Goal: Task Accomplishment & Management: Manage account settings

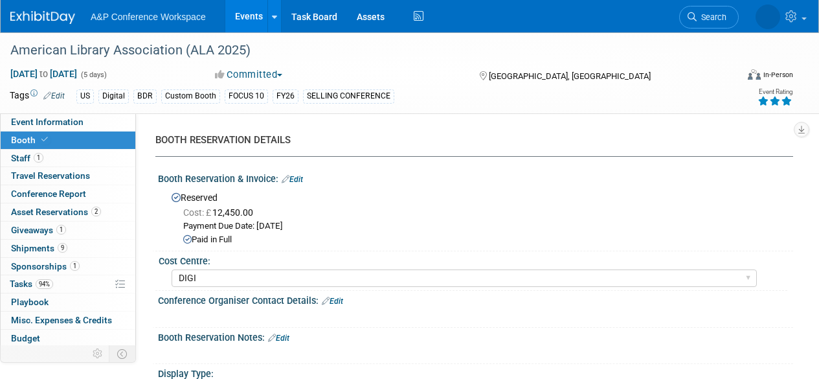
select select "DIGI"
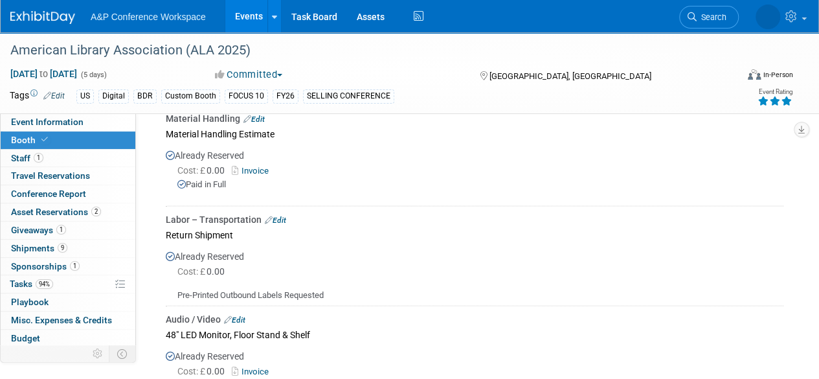
scroll to position [1166, 0]
click at [685, 16] on span "Search" at bounding box center [670, 17] width 30 height 10
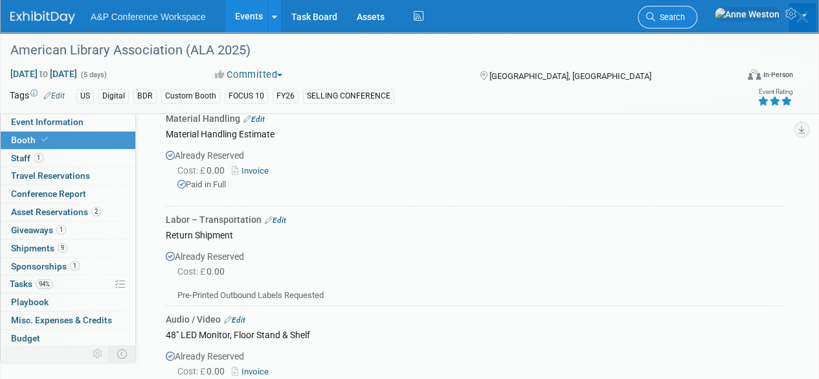
scroll to position [0, 0]
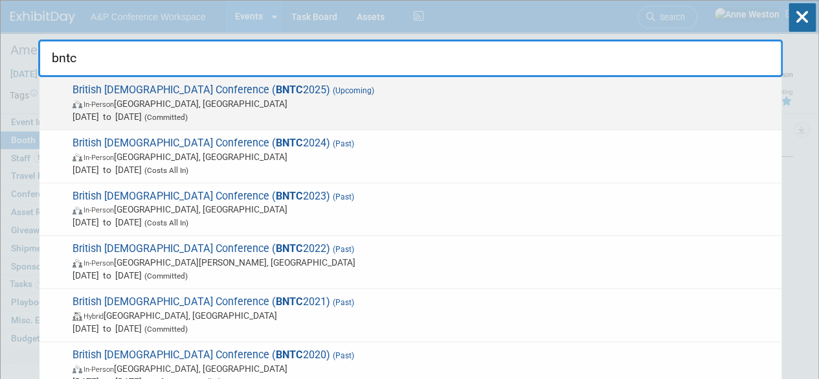
type input "bntc"
click at [133, 110] on span "Sep 1, 2025 to Sep 3, 2025 (Committed)" at bounding box center [424, 116] width 703 height 13
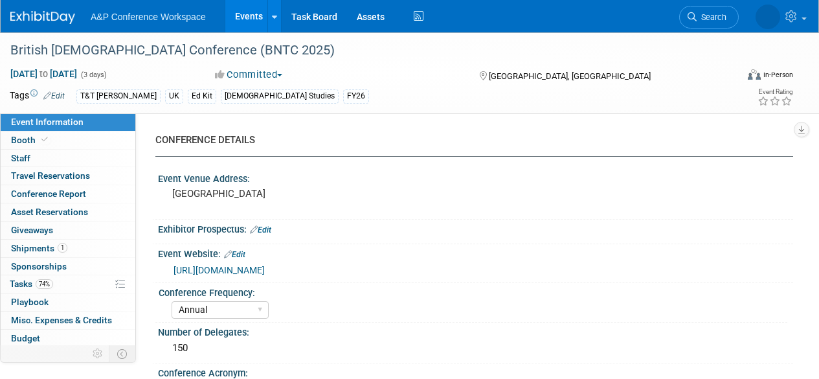
select select "Annual"
select select "Level 3"
select select "Ed Kit"
select select "[DEMOGRAPHIC_DATA] Studies"
select select "T&T [PERSON_NAME]"
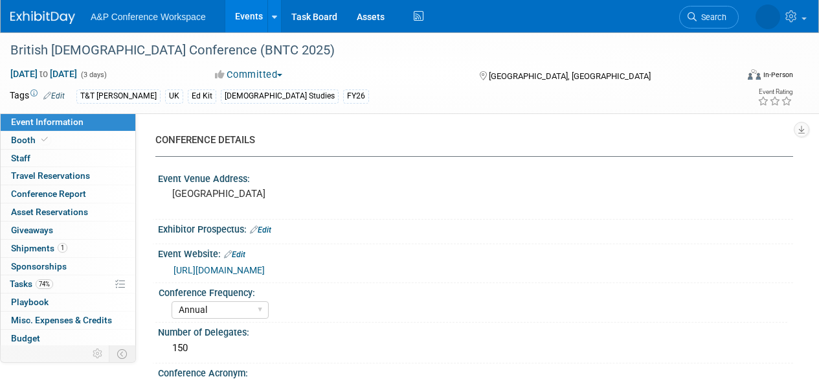
select select "[PERSON_NAME]"
select select "Networking/Commissioning"
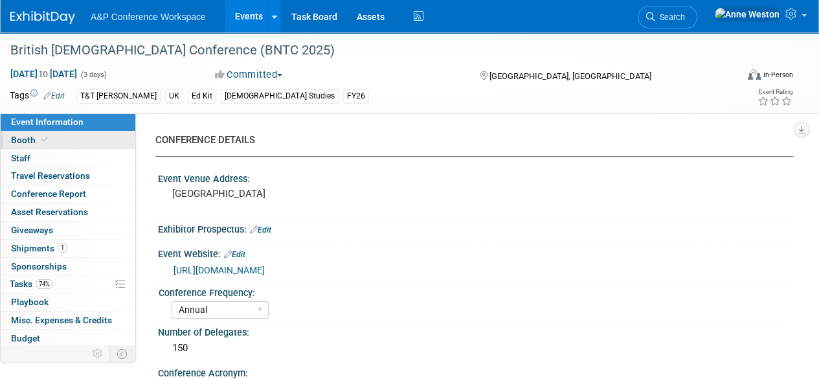
click at [78, 141] on link "Booth" at bounding box center [68, 139] width 135 height 17
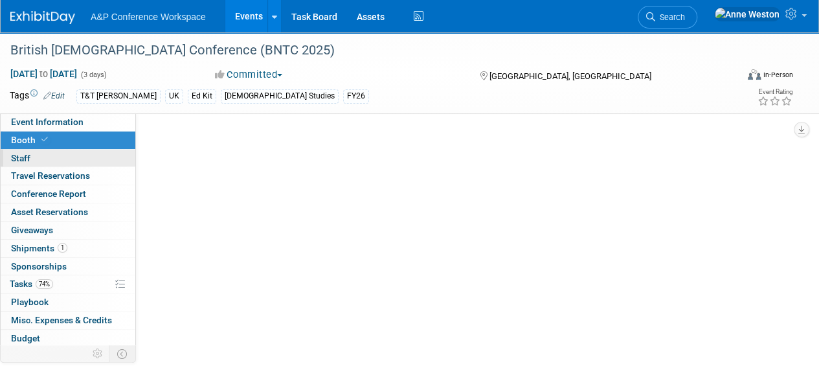
select select "COBA"
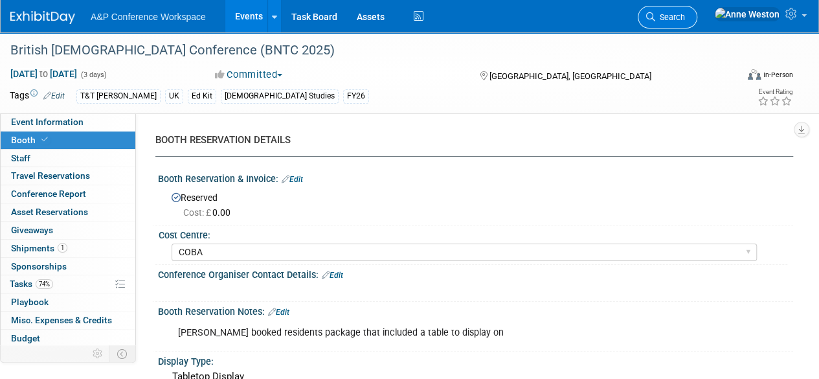
click at [685, 14] on span "Search" at bounding box center [670, 17] width 30 height 10
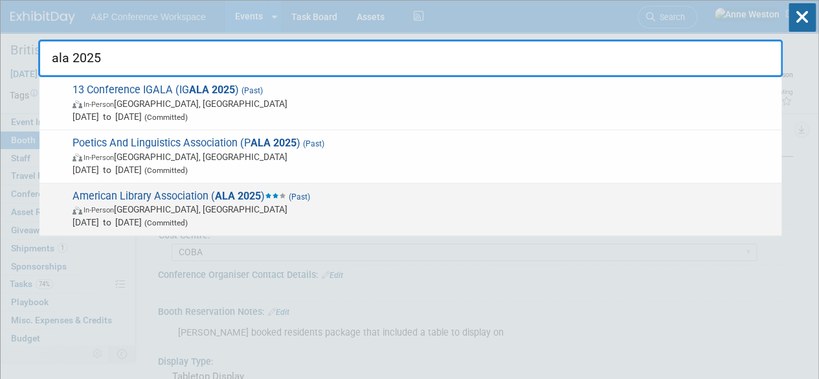
type input "ala 2025"
click at [229, 193] on strong "ALA 2025" at bounding box center [238, 196] width 46 height 12
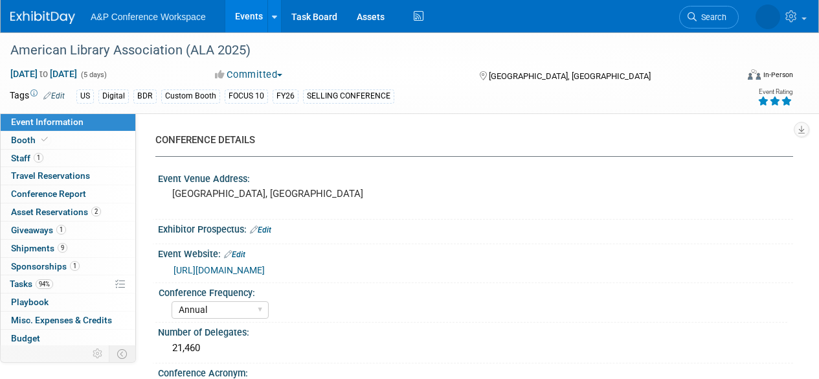
select select "Annual"
select select "Level 1"
select select "In-Person Booth"
select select "Libraries"
select select "Bloomsbury Digital Resources"
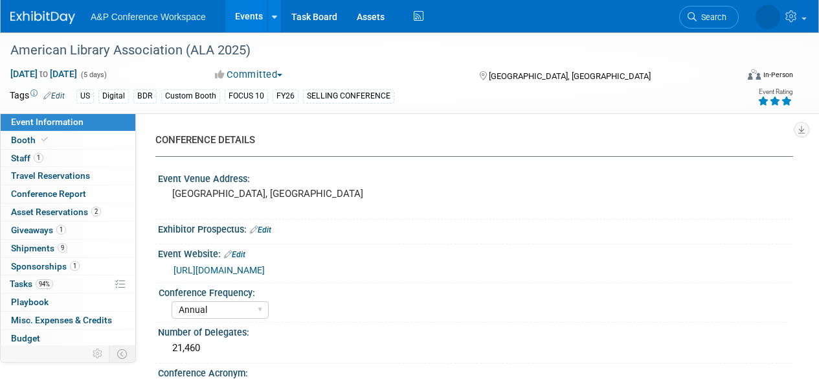
select select "[PERSON_NAME]"
select select "BDR Product Awareness and Trial Generation​"
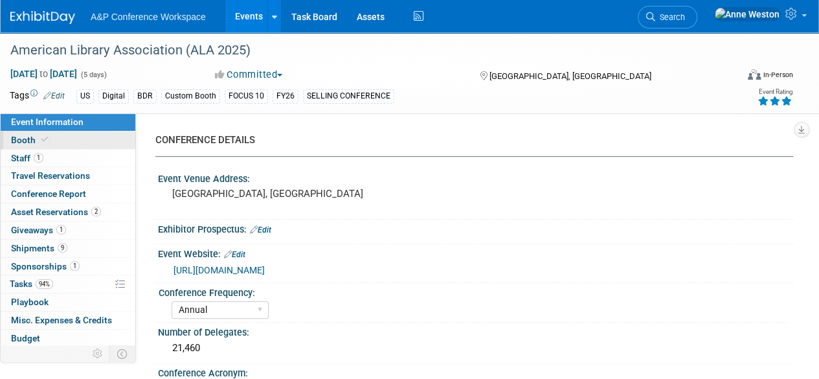
click at [66, 141] on link "Booth" at bounding box center [68, 139] width 135 height 17
select select "DIGI"
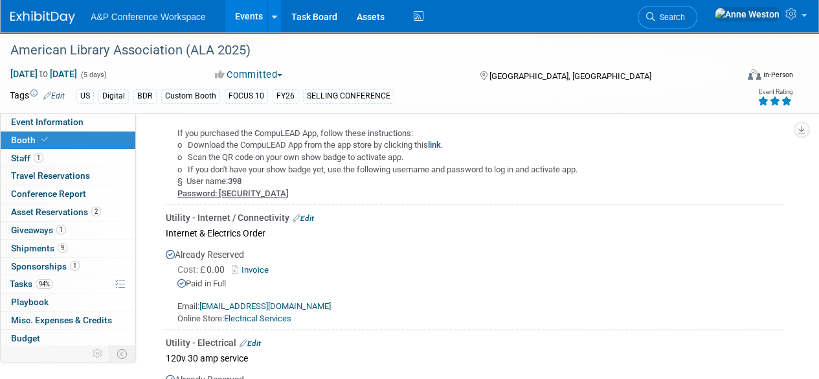
scroll to position [610, 0]
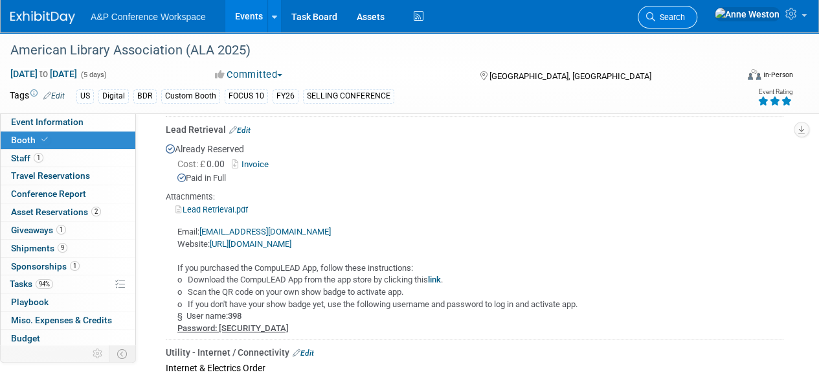
click at [685, 12] on span "Search" at bounding box center [670, 17] width 30 height 10
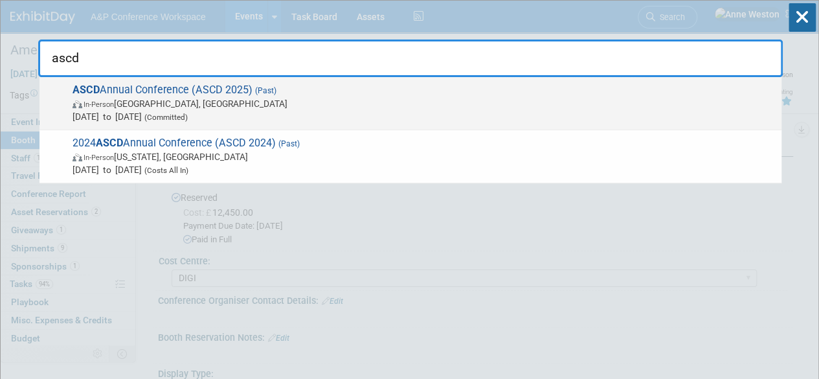
type input "ascd"
click at [142, 94] on span "ASCD Annual Conference (ASCD 2025) (Past) In-Person San Antonio, TX Jun 29, 202…" at bounding box center [422, 104] width 707 height 40
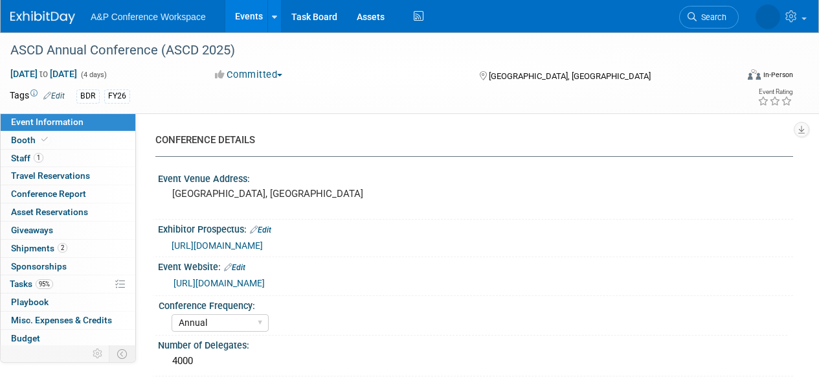
select select "Annual"
select select "Level 1"
select select "In-Person Booth"
select select "Schools"
select select "Bloomsbury Digital Resources"
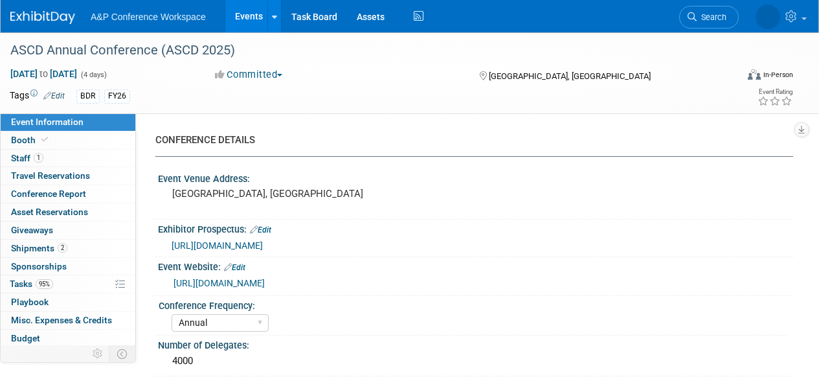
select select "[PERSON_NAME]"
select select "BDR Product Awareness and Trial Generation​"
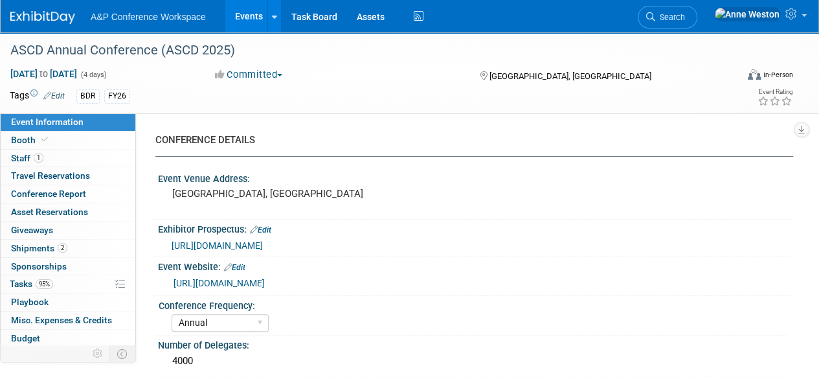
click at [263, 244] on span "[URL][DOMAIN_NAME]" at bounding box center [217, 245] width 91 height 10
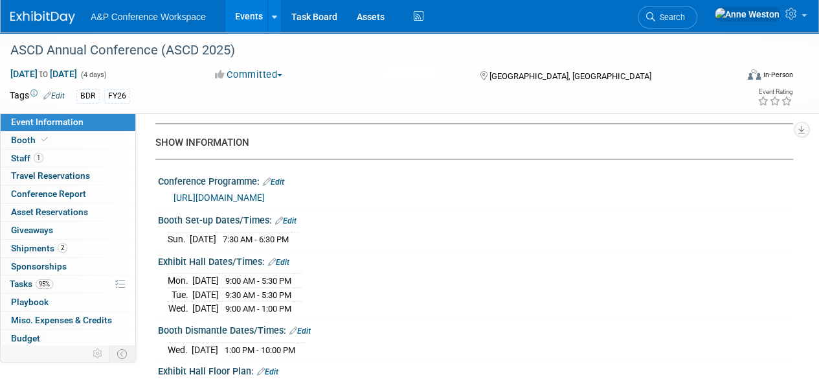
scroll to position [1166, 0]
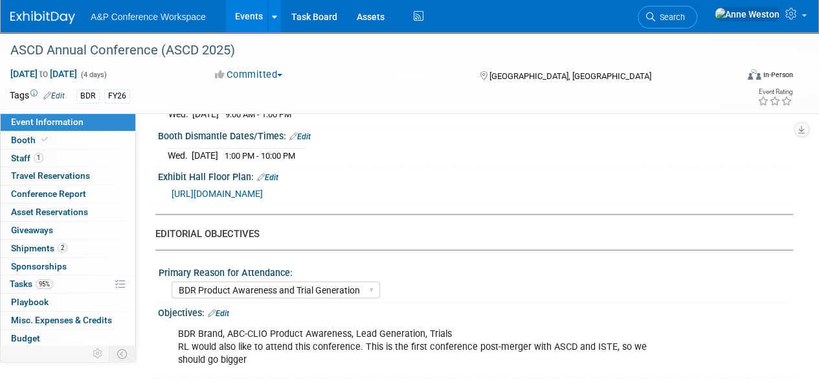
click at [259, 188] on span "https://conference.iste.org/2025/exhibitors/floorplan.php" at bounding box center [217, 193] width 91 height 10
click at [685, 15] on span "Search" at bounding box center [670, 17] width 30 height 10
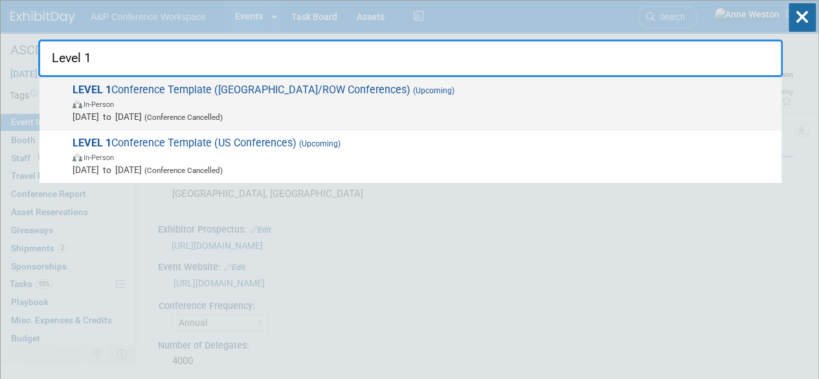
type input "Level 1"
click at [187, 85] on span "LEVEL 1 Conference Template (UK/ROW Conferences) (Upcoming) In-Person Oct 21, 2…" at bounding box center [422, 104] width 707 height 40
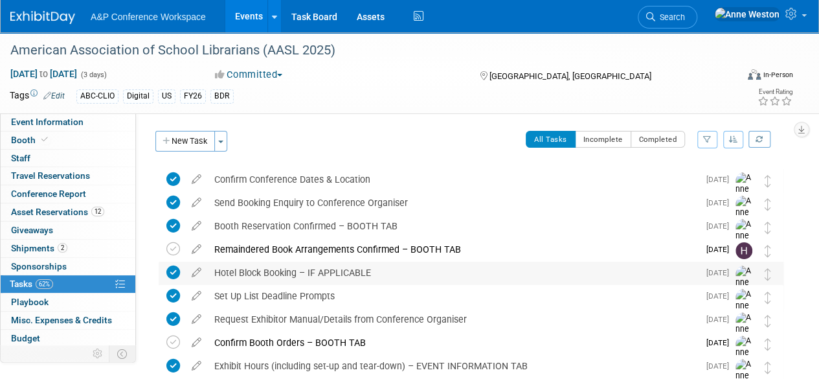
click at [263, 295] on div "Set Up List Deadline Prompts" at bounding box center [453, 296] width 491 height 22
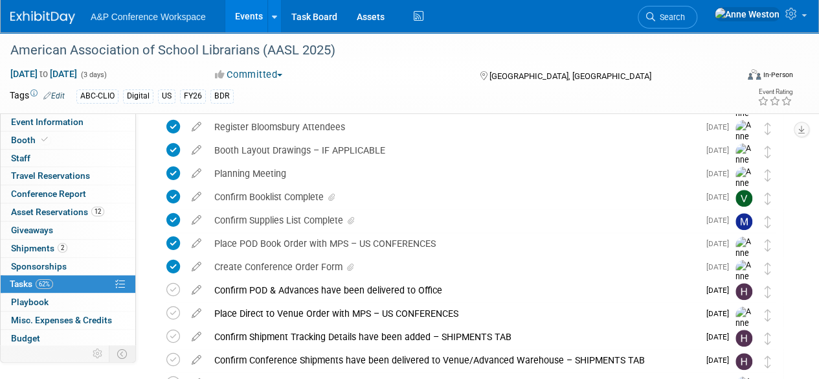
scroll to position [363, 0]
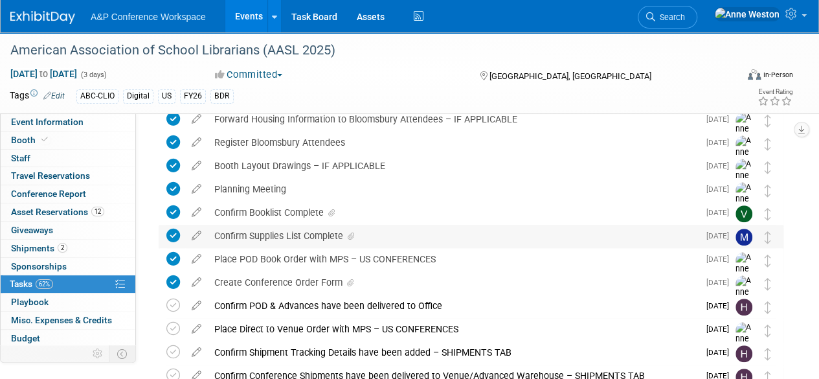
click at [313, 234] on div "Confirm Supplies List Complete" at bounding box center [453, 236] width 491 height 22
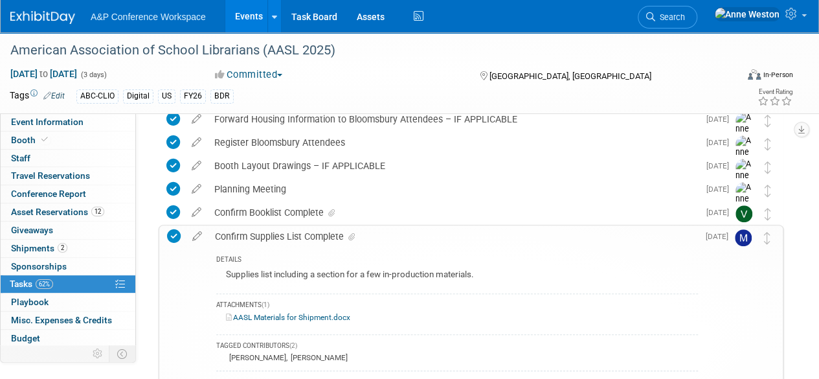
click at [286, 315] on link "AASL Materials for Shipment.docx" at bounding box center [288, 317] width 124 height 9
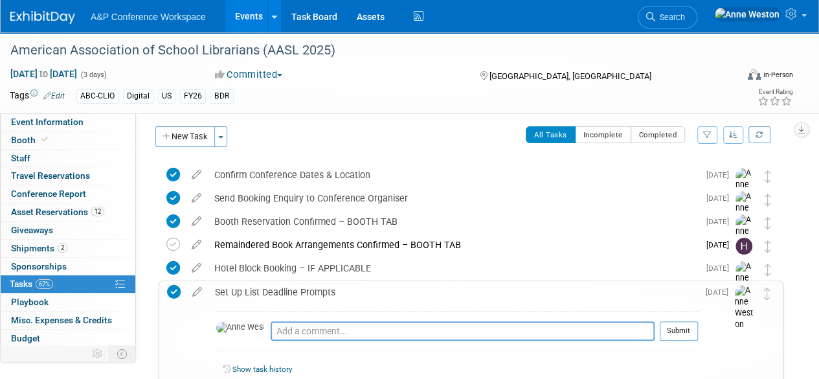
scroll to position [0, 0]
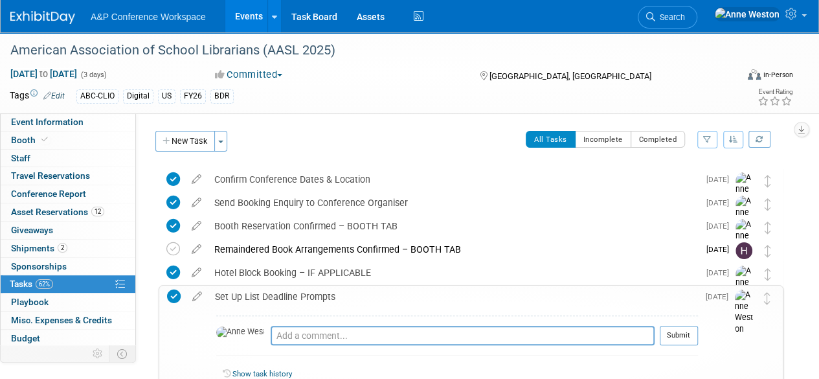
click at [267, 293] on div "Set Up List Deadline Prompts" at bounding box center [454, 297] width 490 height 22
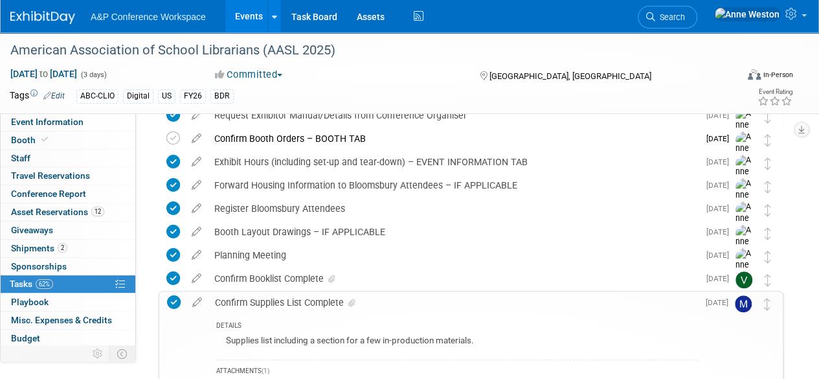
scroll to position [259, 0]
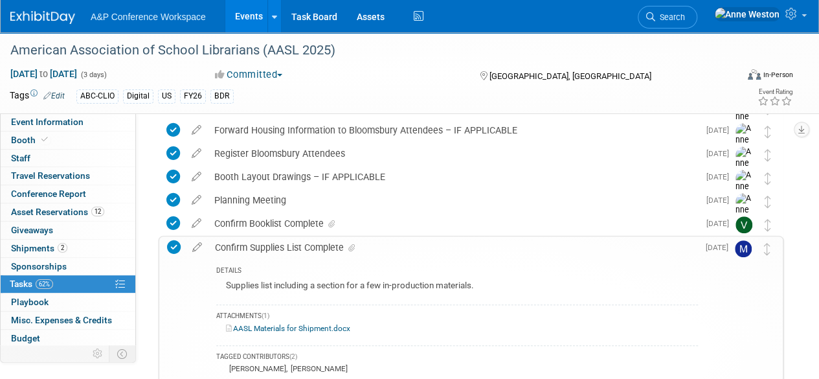
click at [281, 244] on div "Confirm Supplies List Complete" at bounding box center [454, 247] width 490 height 22
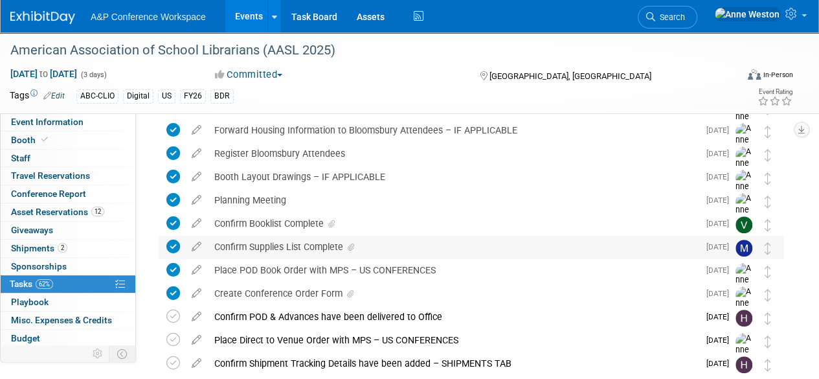
scroll to position [0, 0]
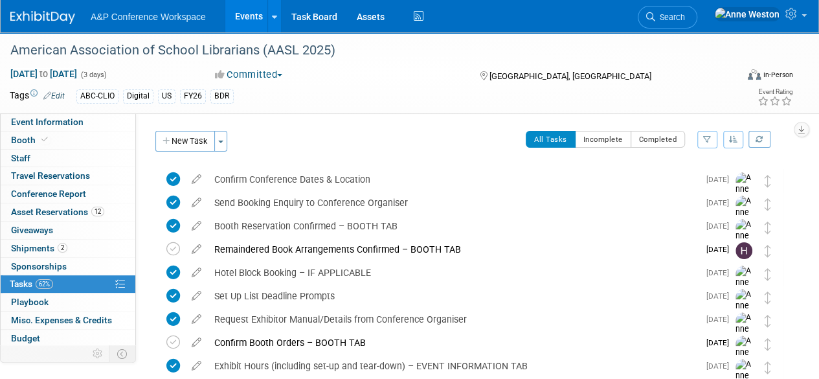
click at [39, 9] on link at bounding box center [50, 11] width 80 height 10
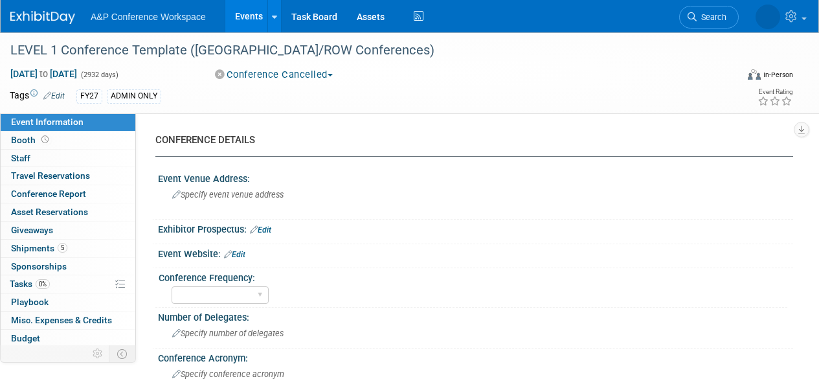
select select "Level 1"
select select "In-Person Booth"
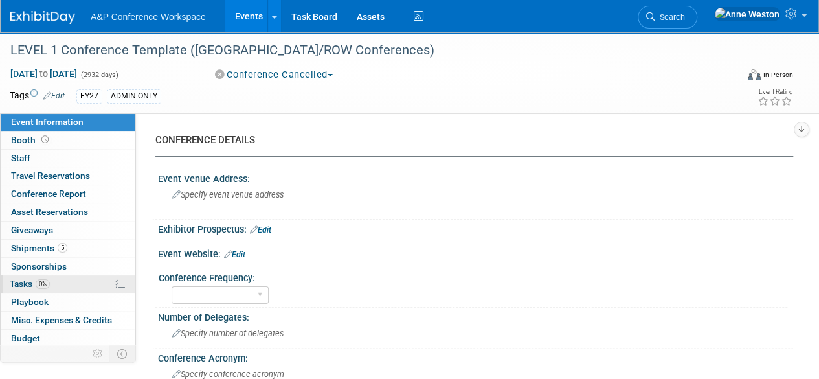
click at [48, 288] on link "0% Tasks 0%" at bounding box center [68, 283] width 135 height 17
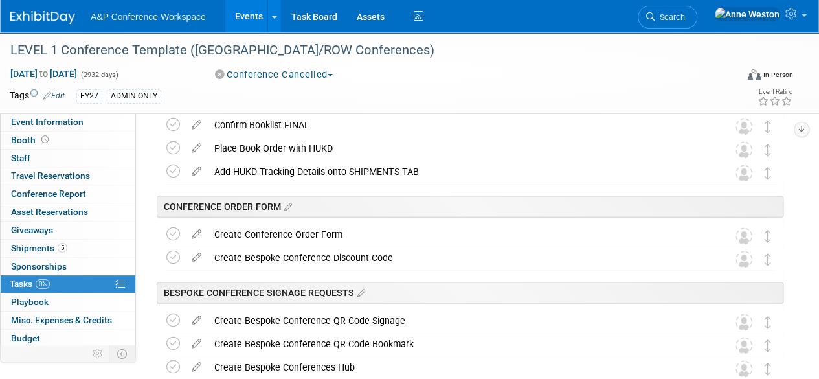
scroll to position [777, 0]
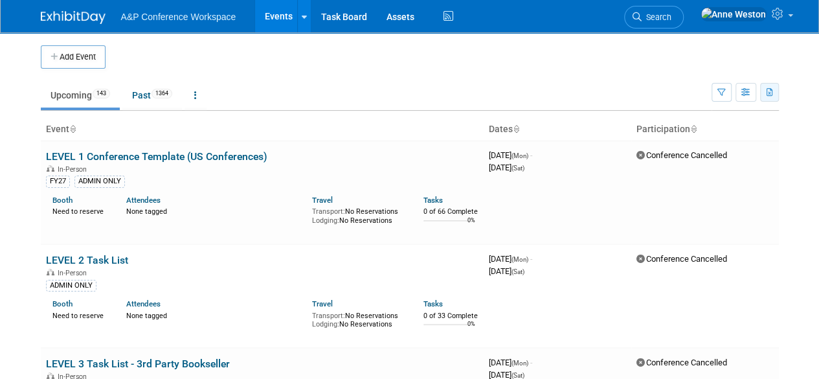
click at [771, 93] on icon "button" at bounding box center [770, 93] width 7 height 8
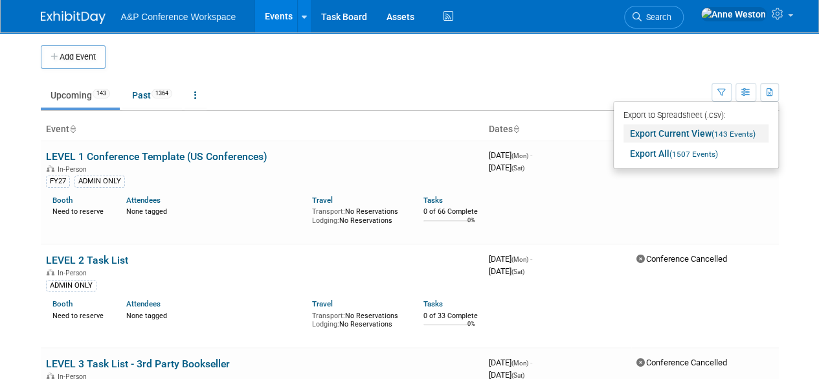
click at [690, 128] on link "Export Current View (143 Events)" at bounding box center [696, 133] width 145 height 18
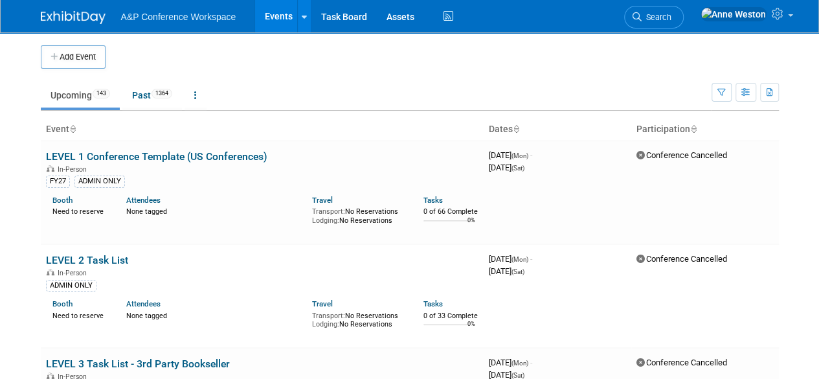
click at [66, 9] on link at bounding box center [81, 11] width 80 height 10
click at [767, 92] on icon "button" at bounding box center [770, 93] width 7 height 8
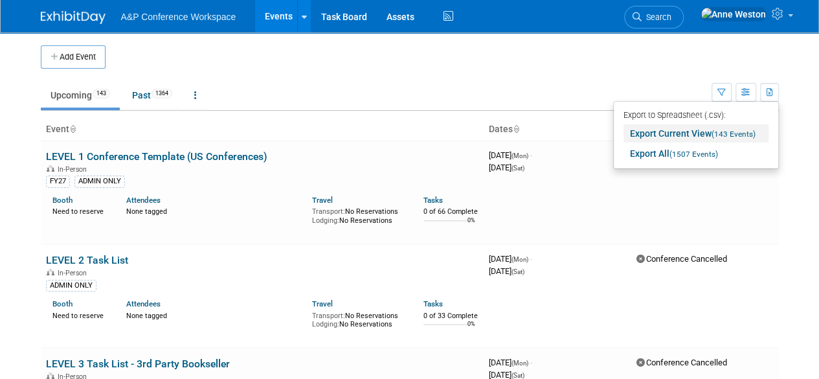
click at [659, 131] on link "Export Current View (143 Events)" at bounding box center [696, 133] width 145 height 18
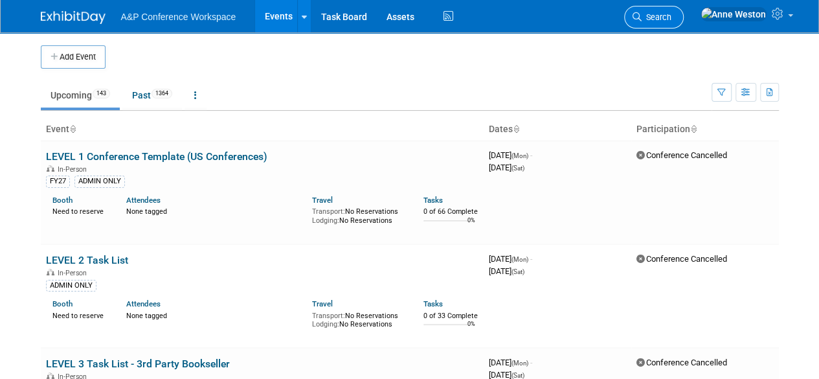
click at [672, 21] on span "Search" at bounding box center [657, 17] width 30 height 10
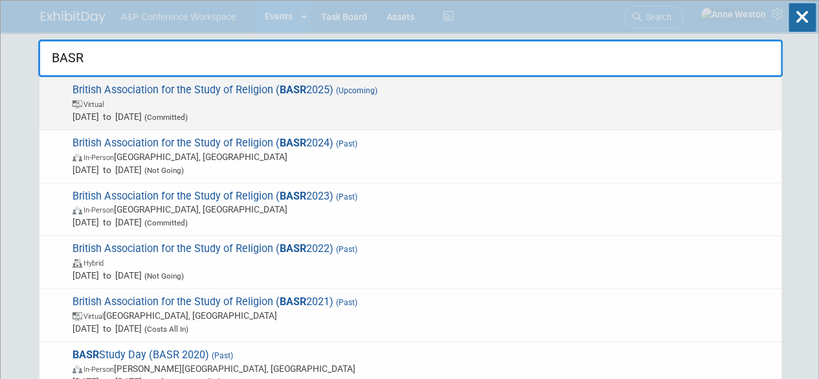
type input "BASR"
click at [136, 116] on span "Sep 5, 2025 to Sep 5, 2025 (Committed)" at bounding box center [424, 116] width 703 height 13
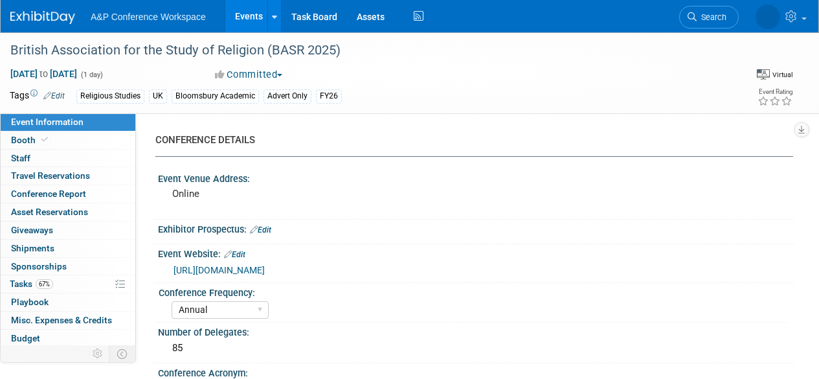
select select "Annual"
select select "Level 3"
select select "Program Advert"
select select "Religious Studies"
select select "Bloomsbury Academic"
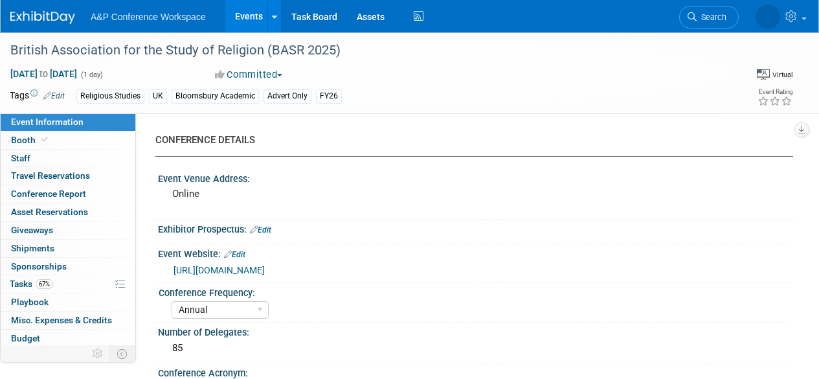
select select "[PERSON_NAME]"
select select "Networking/Commissioning"
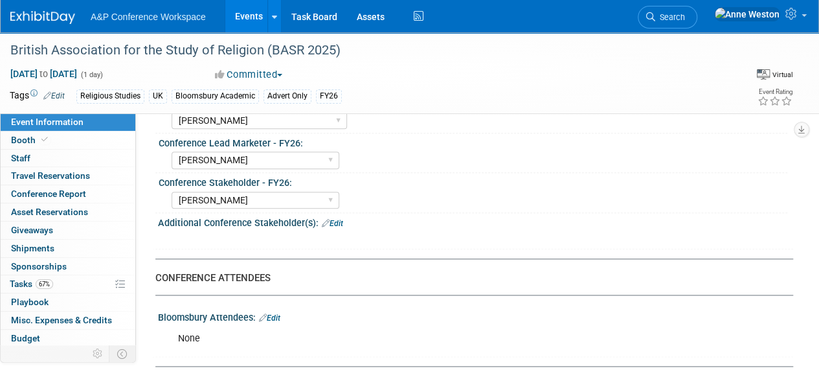
scroll to position [275, 0]
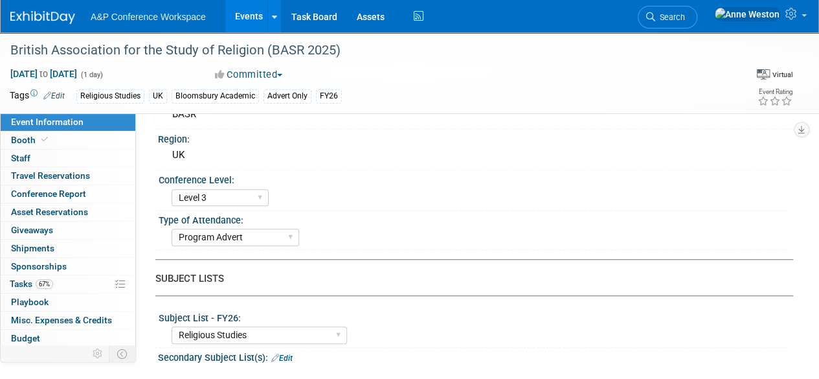
click at [685, 20] on span "Search" at bounding box center [670, 17] width 30 height 10
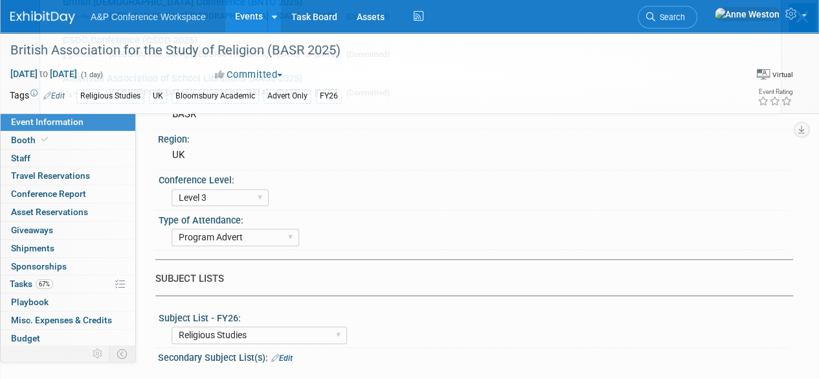
scroll to position [0, 0]
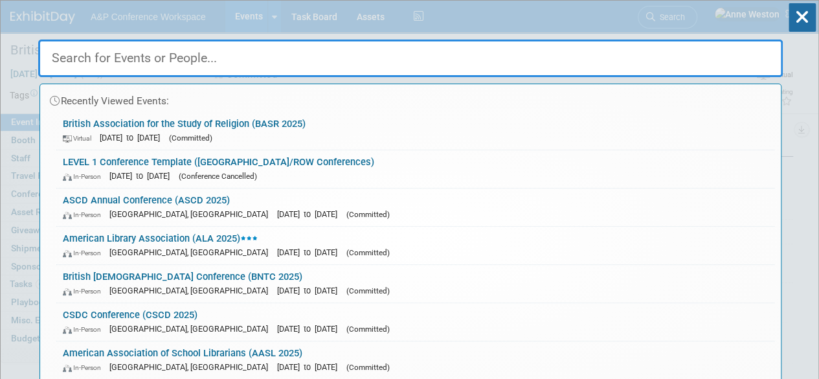
click at [687, 14] on div "Recently Viewed Events: British Association for the Study of Religion (BASR 202…" at bounding box center [410, 195] width 745 height 389
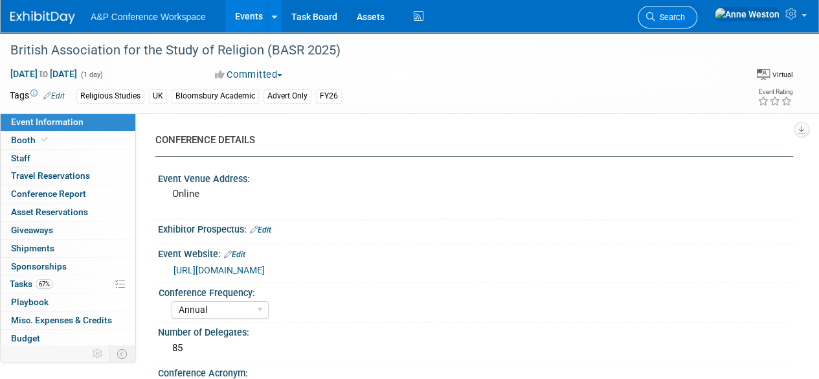
click at [685, 16] on span "Search" at bounding box center [670, 17] width 30 height 10
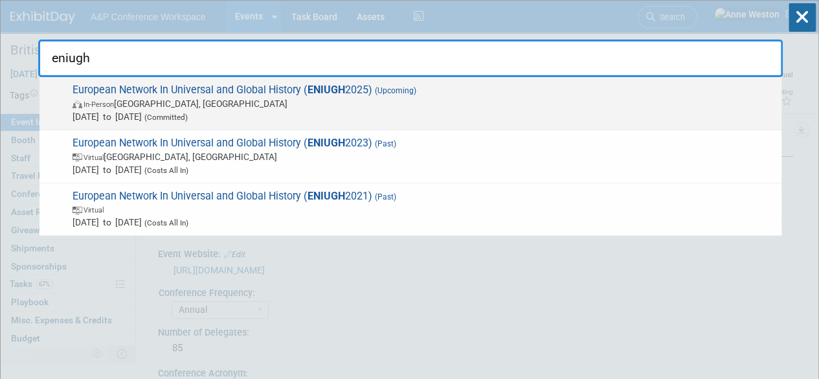
type input "eniugh"
click at [159, 90] on span "European Network In Universal and Global History ( ENIUGH 2025) (Upcoming) In-P…" at bounding box center [422, 104] width 707 height 40
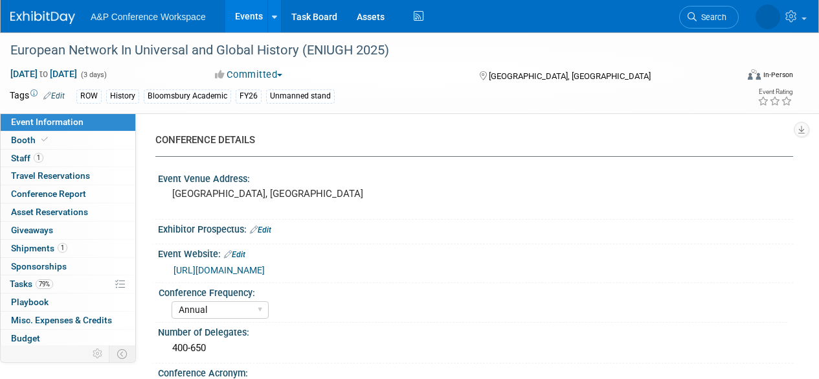
select select "Annual"
select select "Level 3"
select select "Unmanned Display"
select select "History"
select select "Bloomsbury Academic"
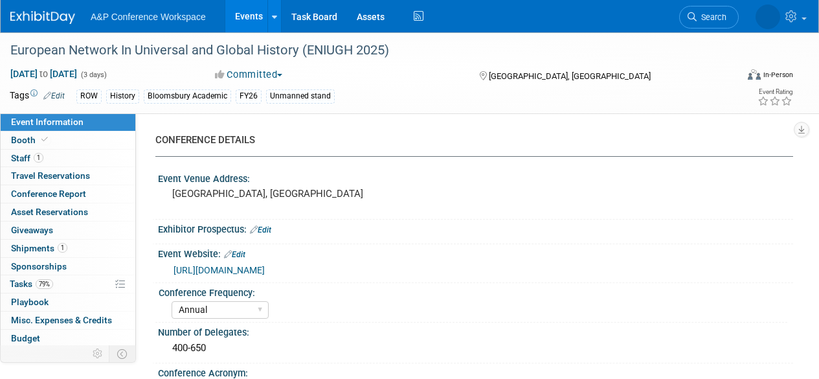
select select "[PERSON_NAME]"
select select "Brand/Subject Presence​"
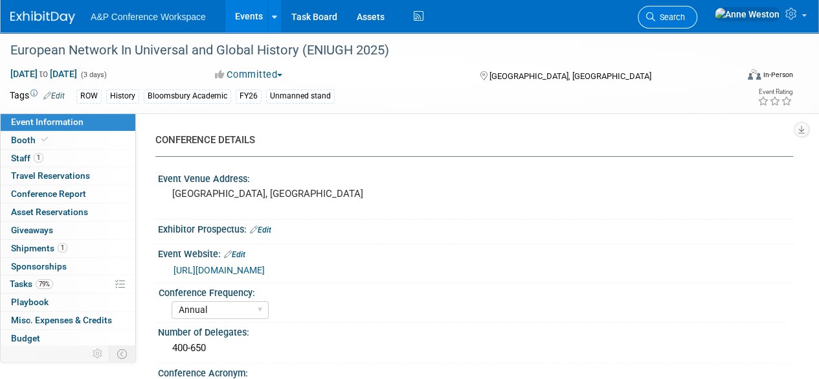
click at [685, 19] on span "Search" at bounding box center [670, 17] width 30 height 10
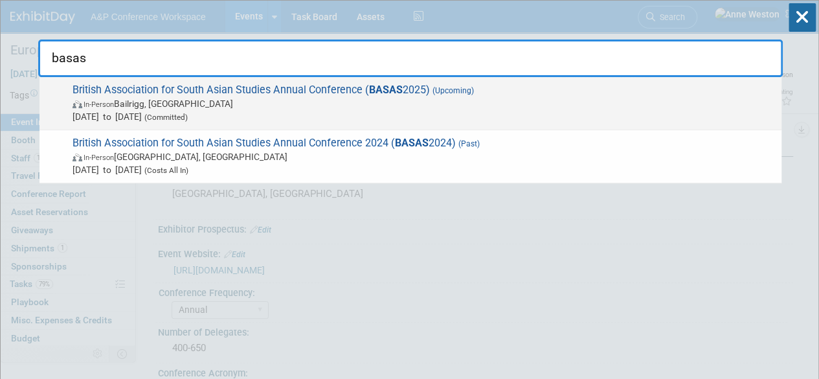
type input "basas"
click at [227, 110] on span "Sep 10, 2025 to Sep 12, 2025 (Committed)" at bounding box center [424, 116] width 703 height 13
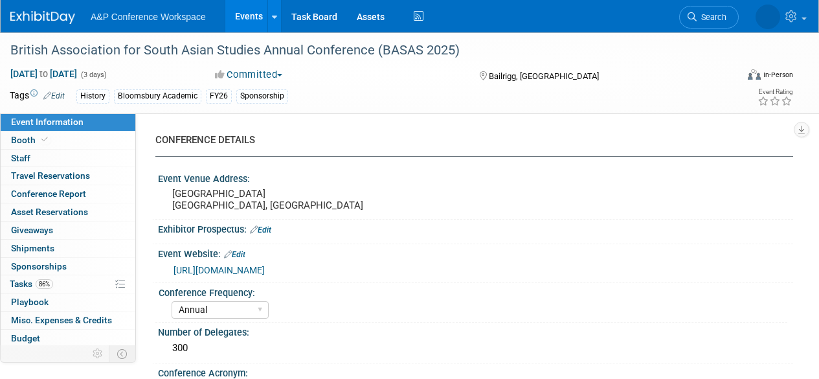
select select "Annual"
select select "Level 3"
select select "Sponsorship"
select select "History"
select select "Bloomsbury Academic"
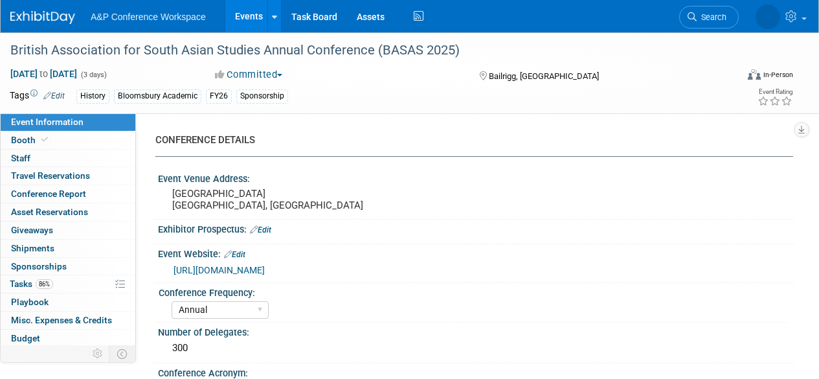
select select "[PERSON_NAME]"
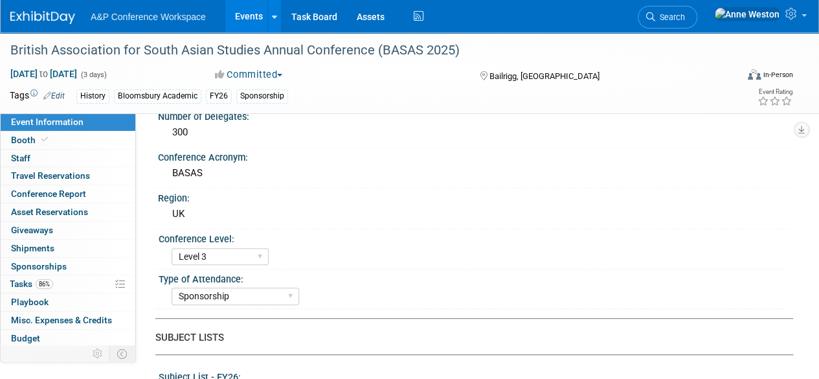
scroll to position [259, 0]
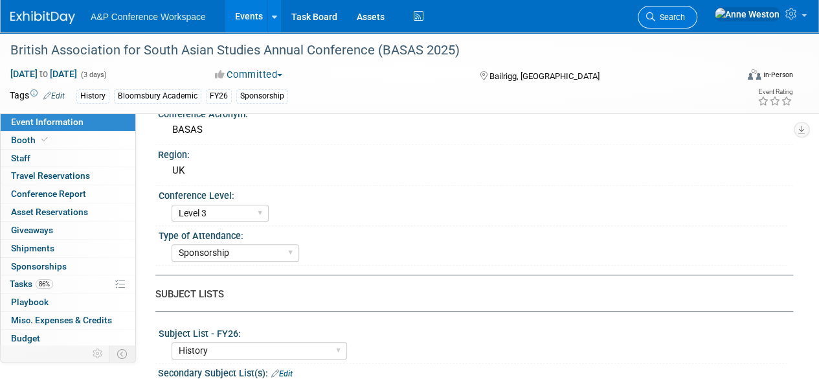
click at [698, 9] on link "Search" at bounding box center [668, 17] width 60 height 23
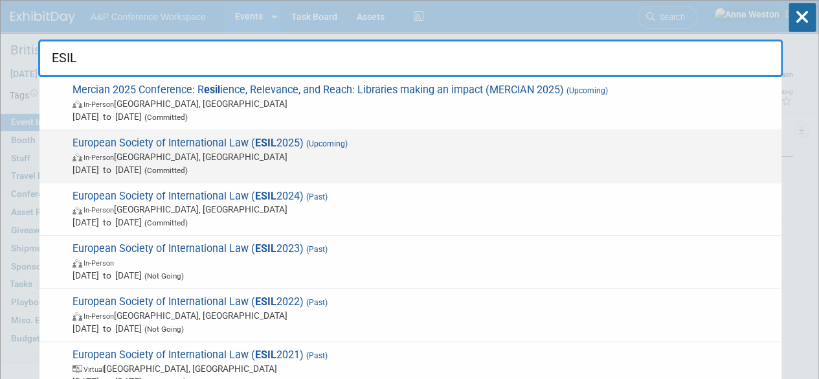
type input "ESIL"
click at [142, 148] on span "European Society of International Law ( ESIL 2025) (Upcoming) In-Person Berlin,…" at bounding box center [422, 157] width 707 height 40
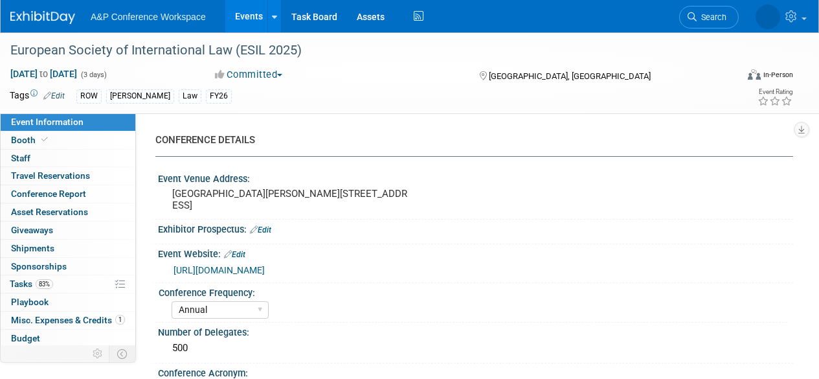
select select "Annual"
select select "Level 3"
select select "Program Advert"
select select "Law"
select select "[PERSON_NAME] Publishing"
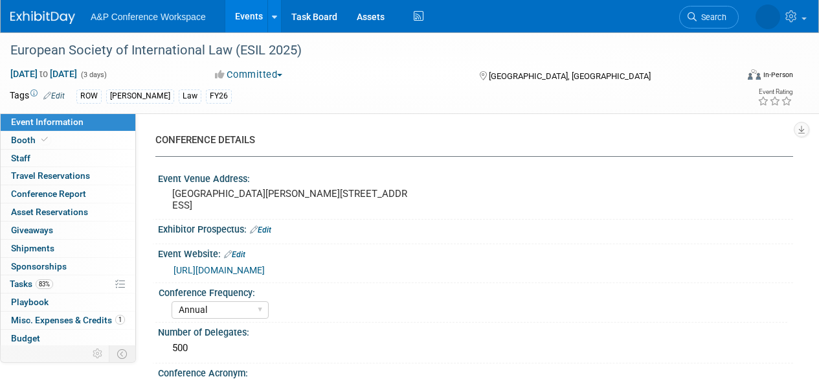
select select "[PERSON_NAME]"
select select "Ros Jubber"
select select "Brand/Subject Presence​"
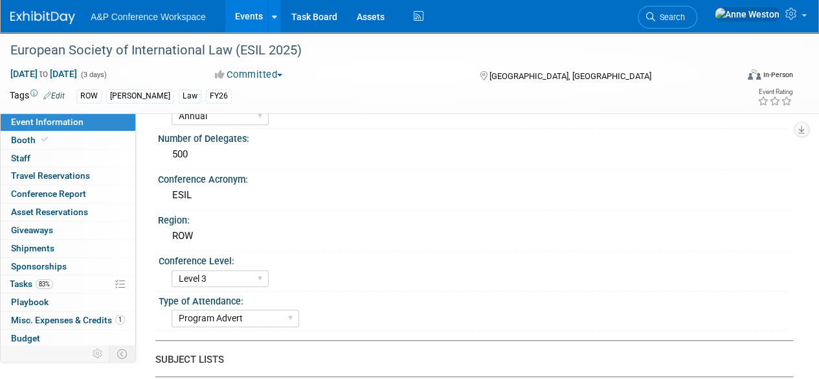
scroll to position [194, 0]
click at [685, 16] on span "Search" at bounding box center [670, 17] width 30 height 10
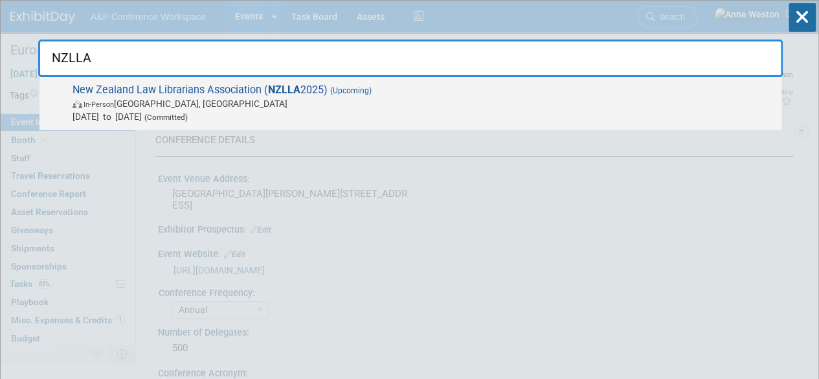
type input "NZLLA"
click at [104, 90] on span "New Zealand Law Librarians Association ( NZLLA 2025) (Upcoming) In-Person Auckl…" at bounding box center [422, 104] width 707 height 40
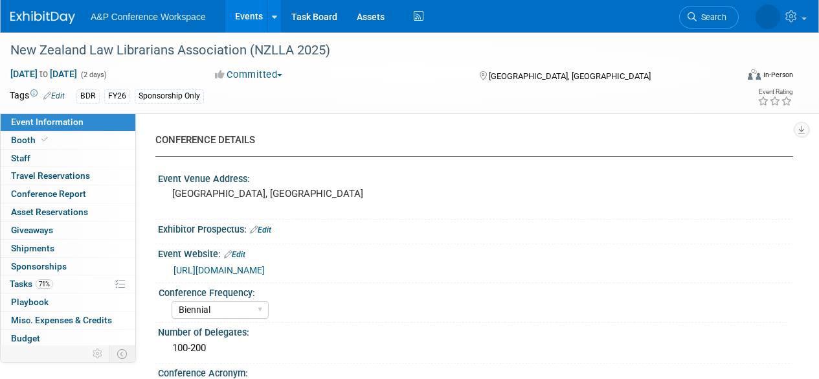
select select "Biennial"
select select "Level 3"
select select "Sponsorship"
select select "Libraries"
select select "Bloomsbury Digital Resources"
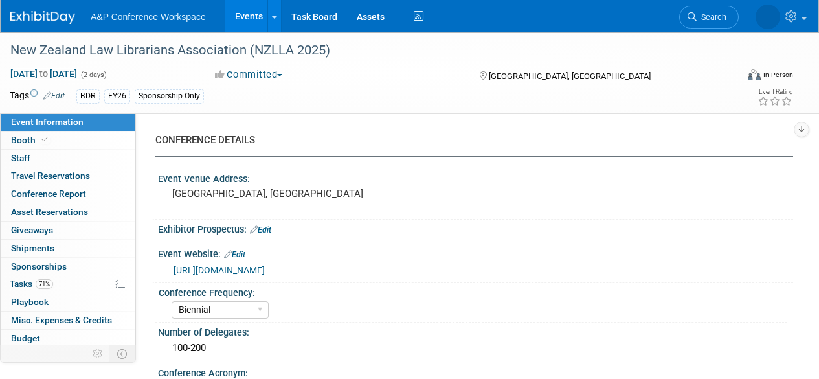
select select "[PERSON_NAME]"
select select "BDR Product Awareness and Trial Generation​"
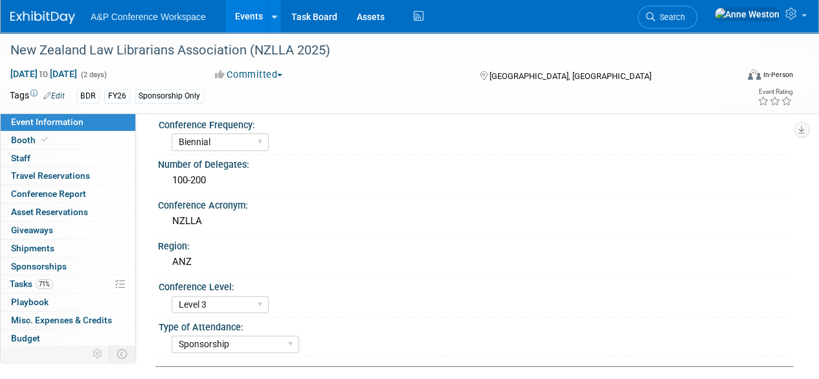
scroll to position [194, 0]
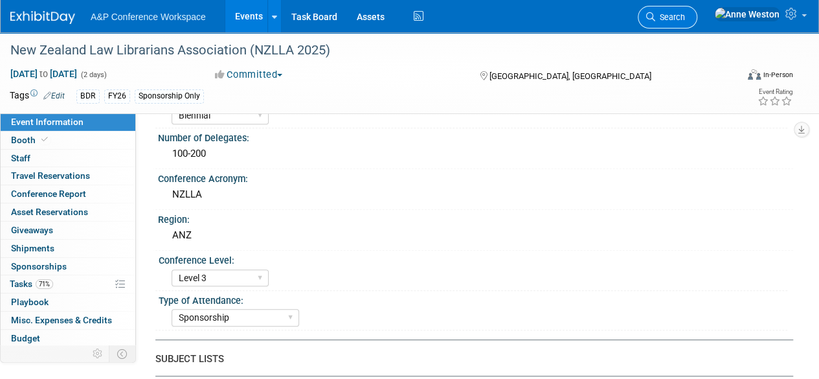
click at [698, 26] on link "Search" at bounding box center [668, 17] width 60 height 23
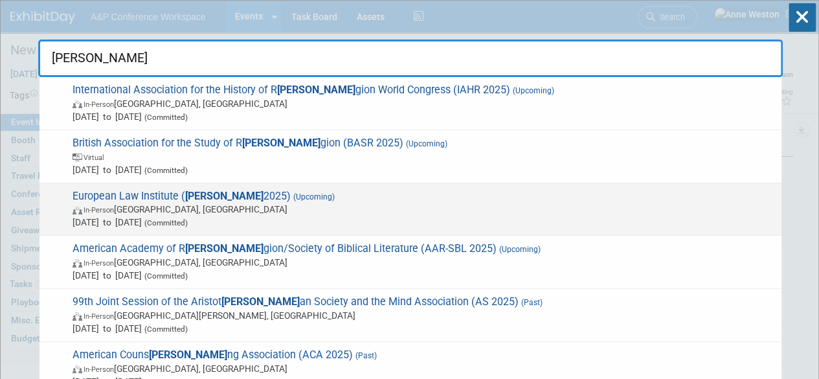
type input "eli"
click at [216, 196] on span "European Law Institute ( ELI 2025) (Upcoming) In-Person Vienna, Austria Sep 22,…" at bounding box center [422, 210] width 707 height 40
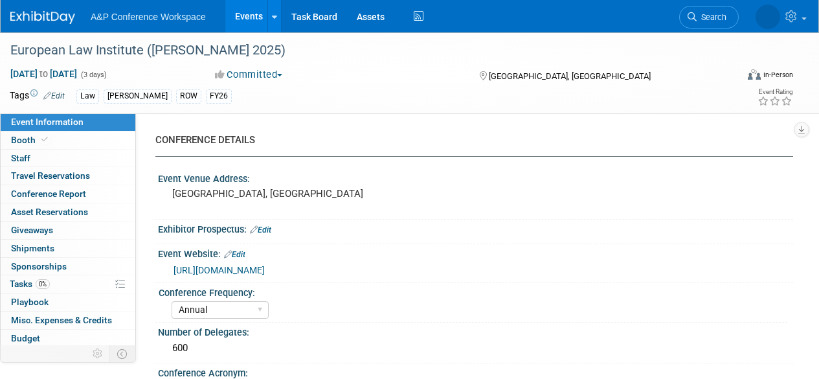
select select "Annual"
select select "Level 3"
select select "Program Advert"
select select "Law"
select select "[PERSON_NAME] Publishing"
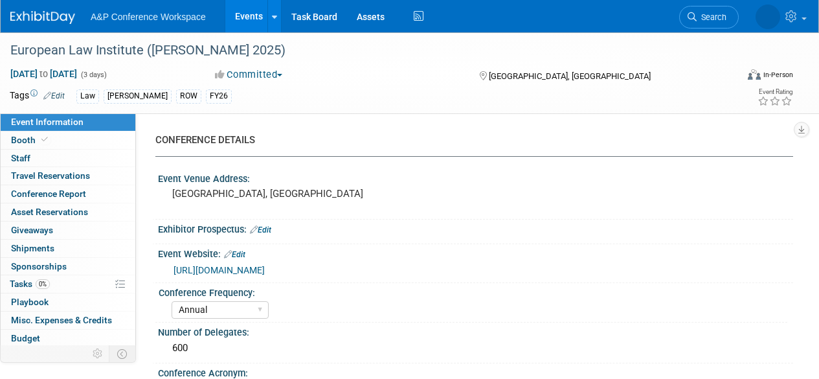
select select "Organised by [PERSON_NAME]"
select select "Ros Jubber"
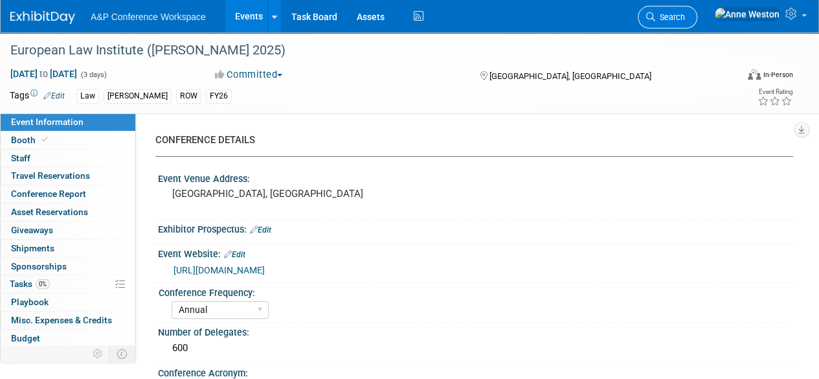
click at [655, 21] on icon at bounding box center [650, 16] width 9 height 9
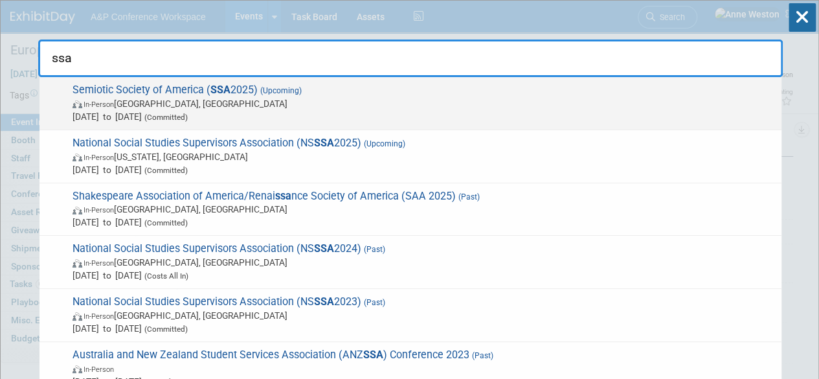
type input "ssa"
click at [177, 84] on span "Semiotic Society of America ( SSA 2025) (Upcoming) In-Person Hlavní město Praha…" at bounding box center [422, 104] width 707 height 40
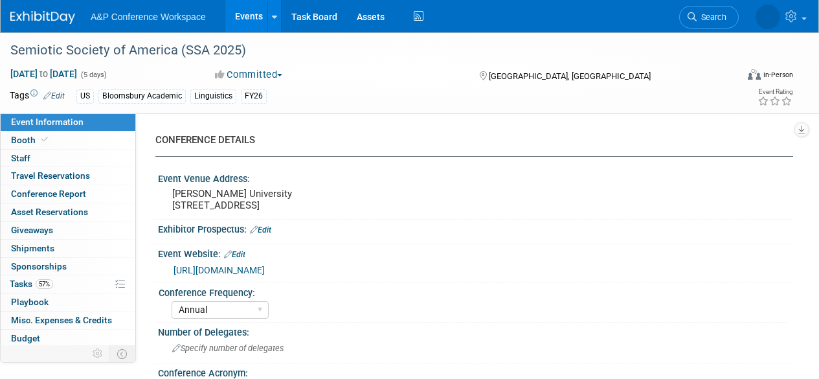
select select "Annual"
select select "Level 3"
select select "Sponsorship"
select select "Linguistics"
select select "Bloomsbury Academic"
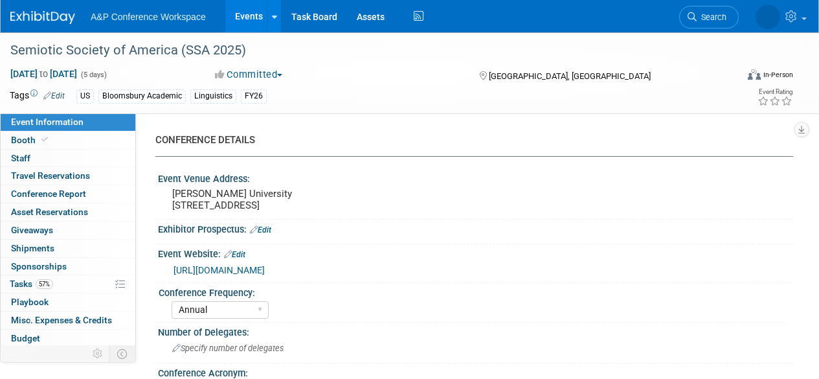
select select "[PERSON_NAME]"
select select "Brand/Subject Presence​"
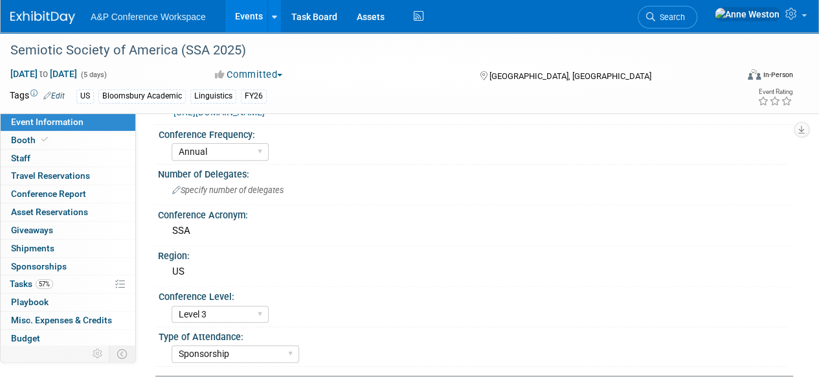
scroll to position [194, 0]
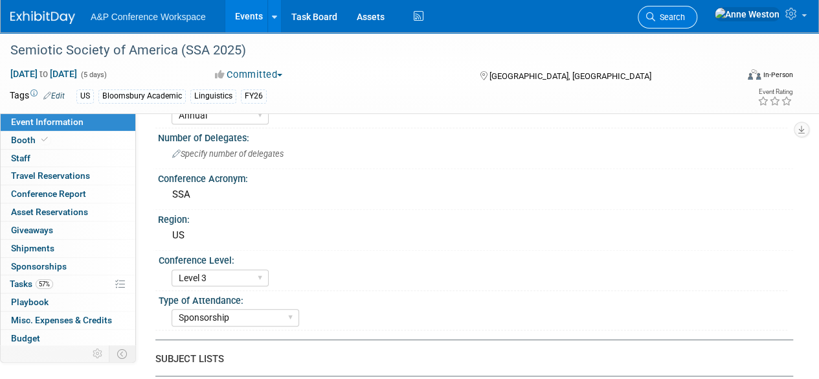
click at [685, 13] on span "Search" at bounding box center [670, 17] width 30 height 10
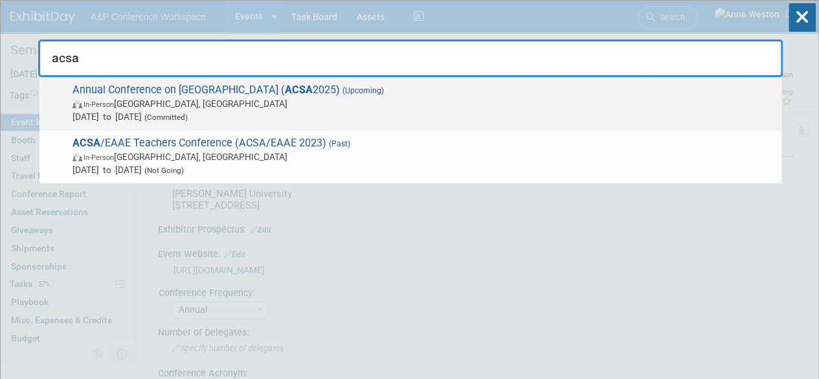
type input "acsa"
click at [190, 104] on span "In-Person Madison, WI" at bounding box center [424, 103] width 703 height 13
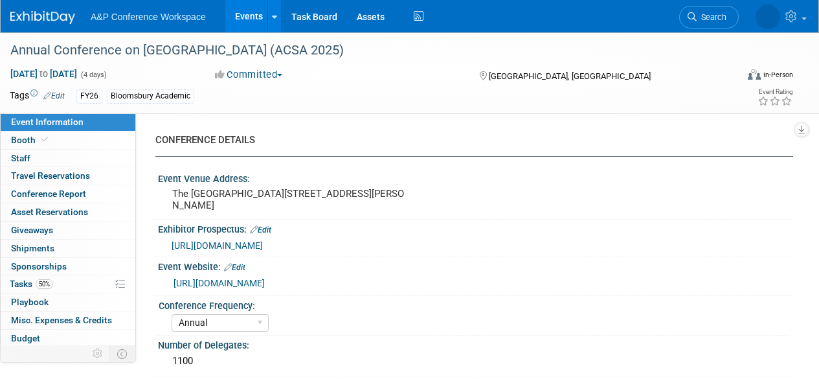
select select "Annual"
select select "Level 3"
select select "Program Advert"
select select "Asia Studies"
select select "Bloomsbury Academic"
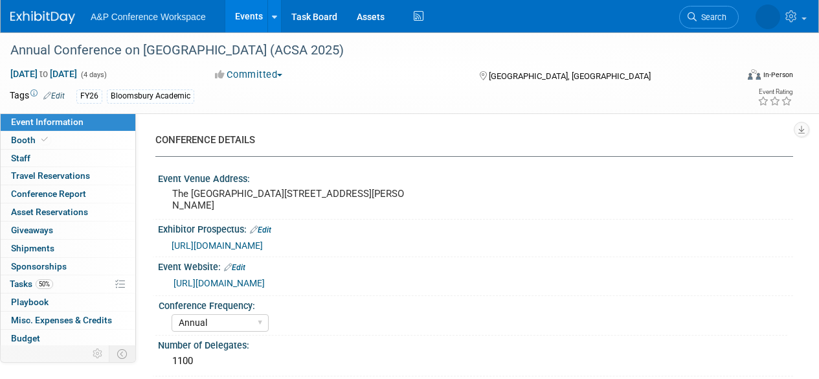
select select "[PERSON_NAME]"
select select "Brand/Subject Presence​"
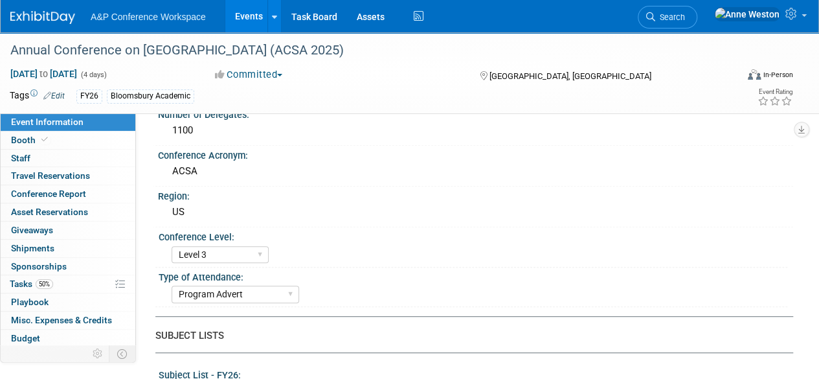
scroll to position [259, 0]
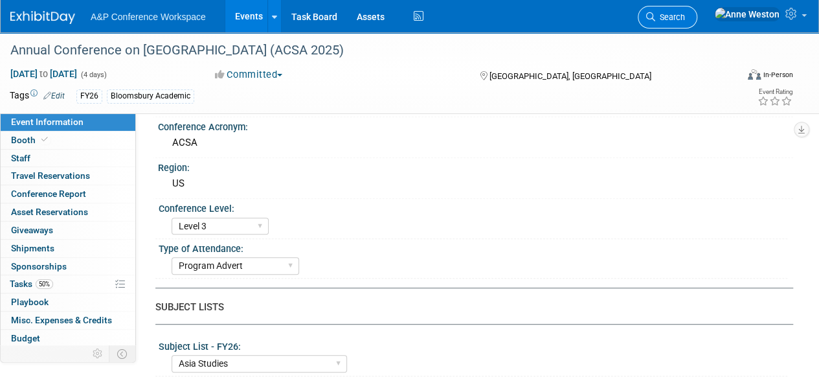
click at [698, 10] on link "Search" at bounding box center [668, 17] width 60 height 23
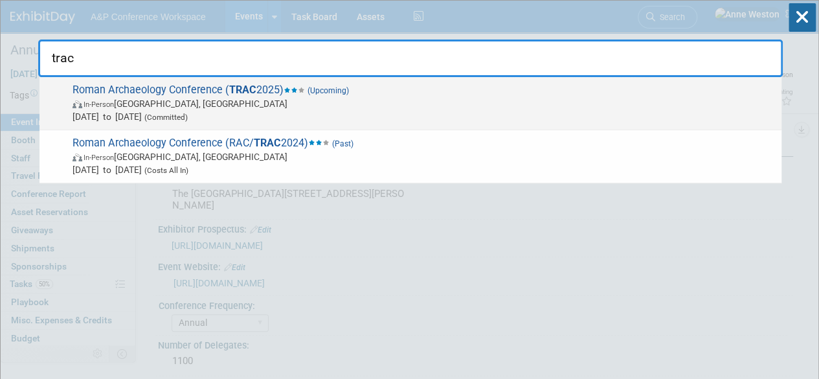
type input "trac"
click at [205, 97] on span "In-Person London, United Kingdom" at bounding box center [424, 103] width 703 height 13
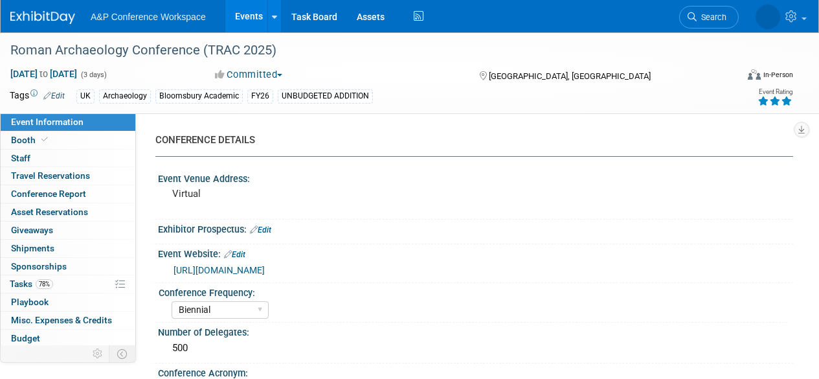
select select "Biennial"
select select "Level 3"
select select "Virtual Booth"
select select "[PERSON_NAME]"
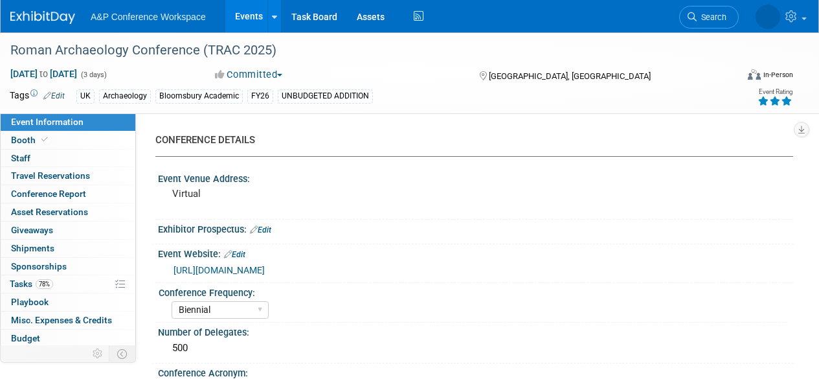
select select "Networking/Commissioning"
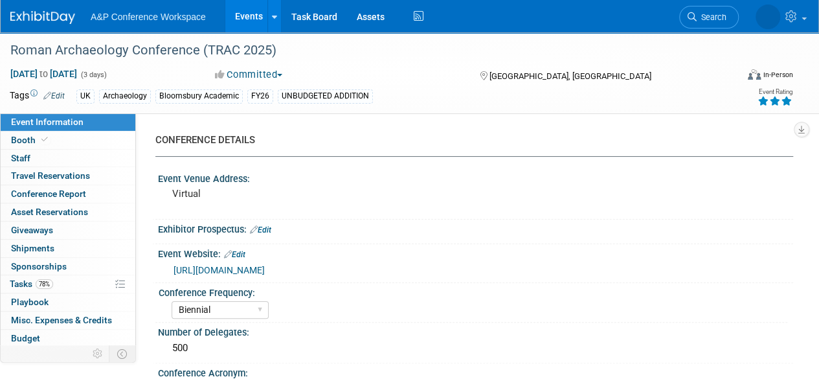
scroll to position [65, 0]
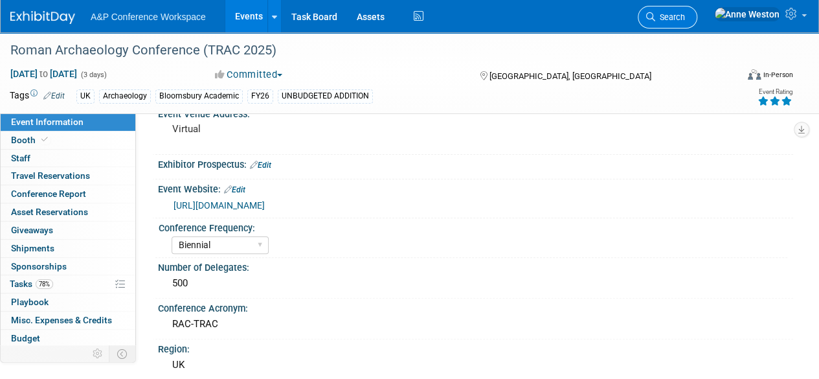
click at [685, 16] on span "Search" at bounding box center [670, 17] width 30 height 10
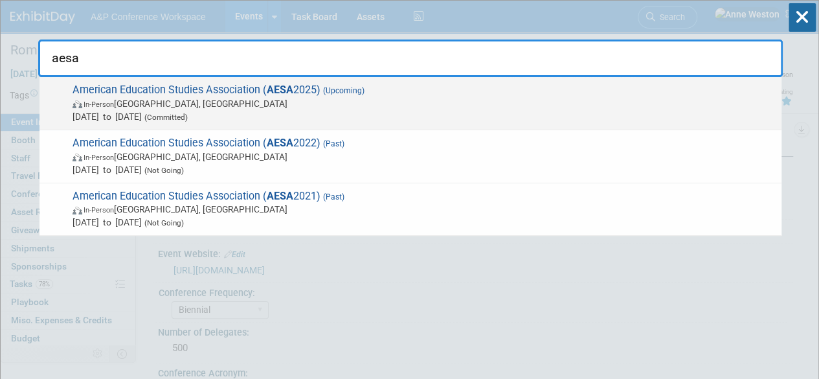
type input "aesa"
click at [209, 102] on span "In-Person Albuquerque, NM" at bounding box center [424, 103] width 703 height 13
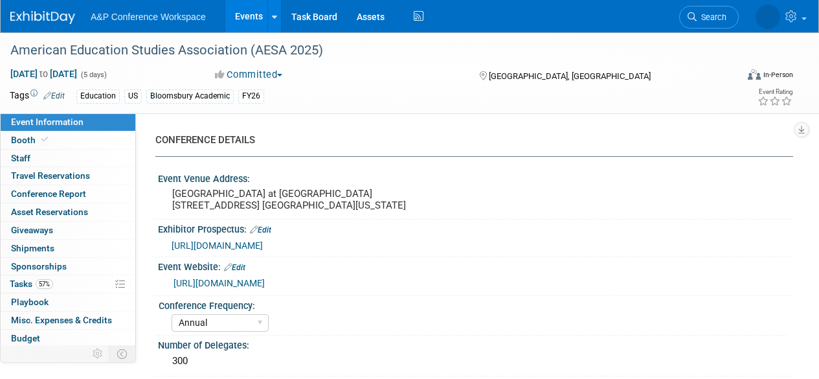
select select "Annual"
select select "Level 3"
select select "Sponsorship"
select select "Education"
select select "Bloomsbury Academic"
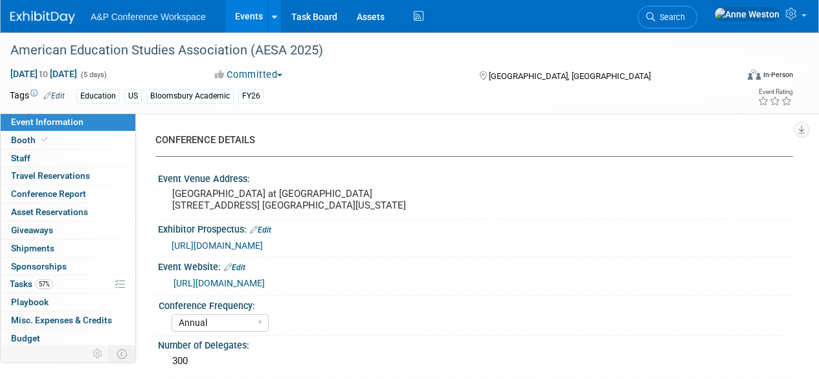
select select "[PERSON_NAME]"
select select "Brand/Subject Presence​"
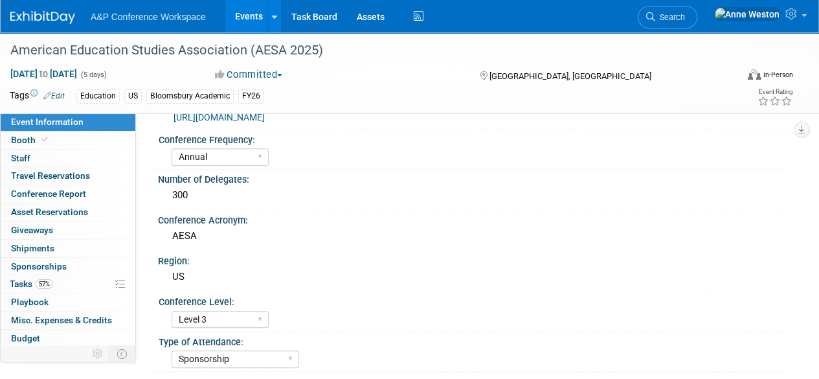
scroll to position [194, 0]
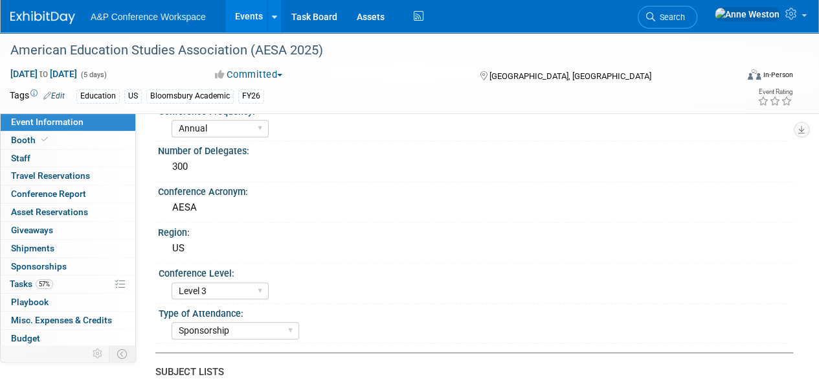
click at [685, 20] on span "Search" at bounding box center [670, 17] width 30 height 10
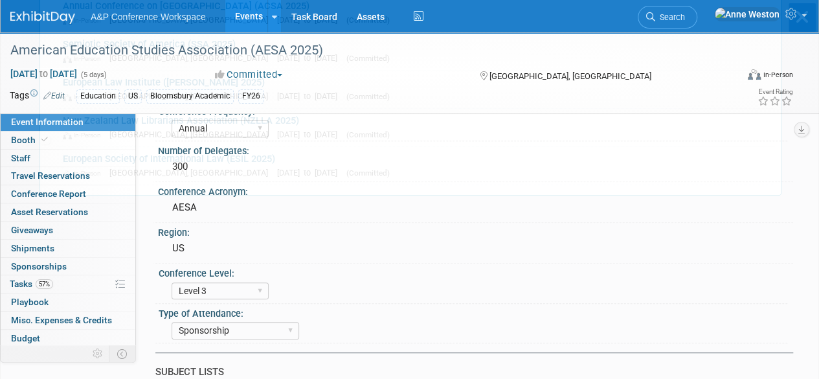
scroll to position [0, 0]
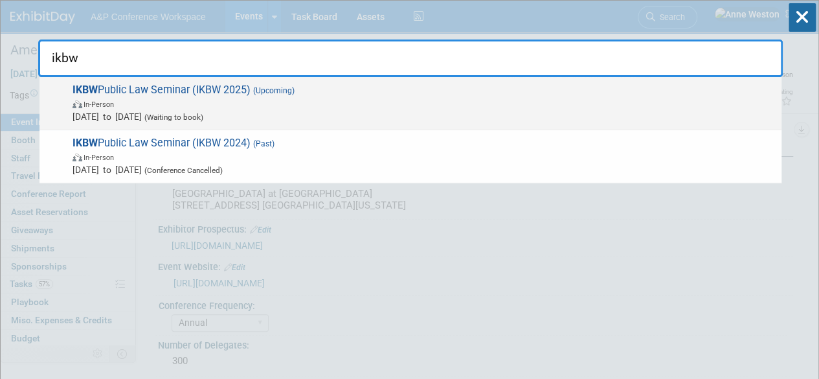
type input "ikbw"
click at [153, 93] on span "IKBW Public Law Seminar (IKBW 2025) (Upcoming) In-Person Nov 1, 2025 to Nov 1, …" at bounding box center [422, 104] width 707 height 40
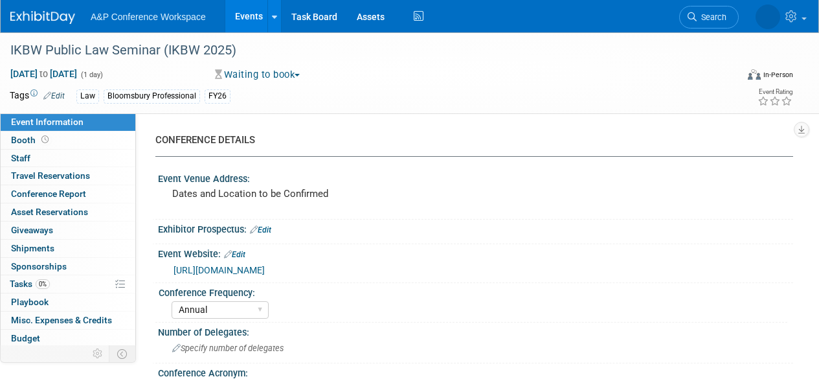
select select "Annual"
select select "Level 3"
select select "Ed Kit"
select select "Law"
select select "Bloomsbury Professional"
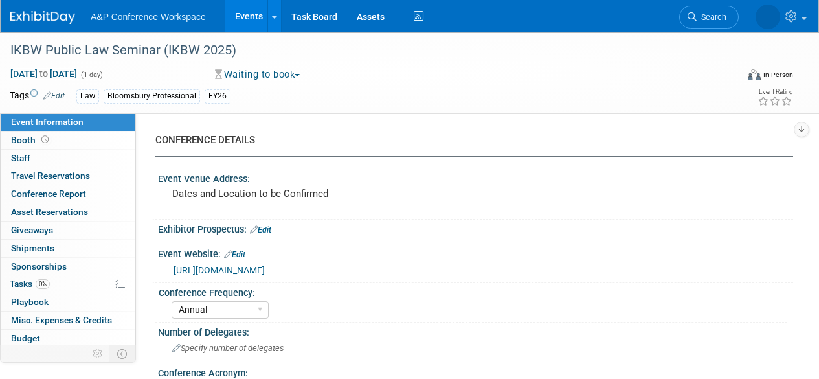
select select "[PERSON_NAME]"
select select "Networking/Commissioning"
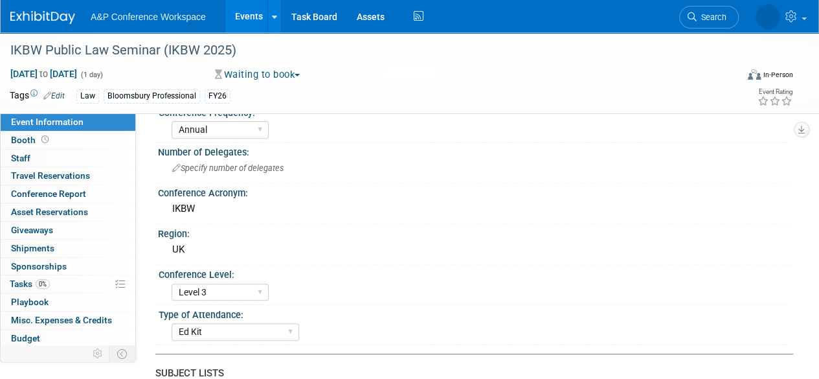
scroll to position [194, 0]
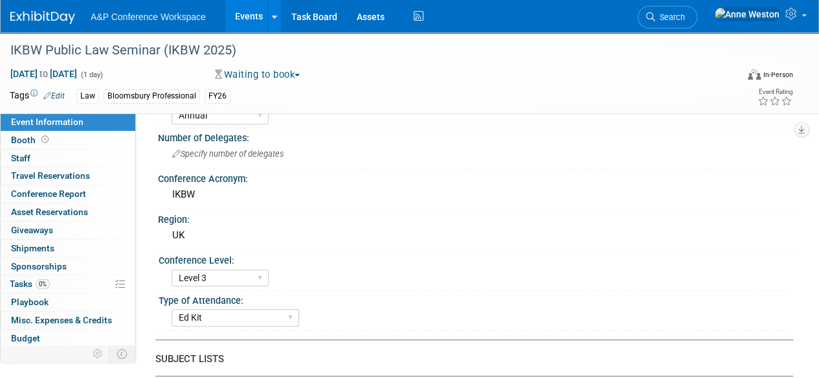
click at [685, 14] on span "Search" at bounding box center [670, 17] width 30 height 10
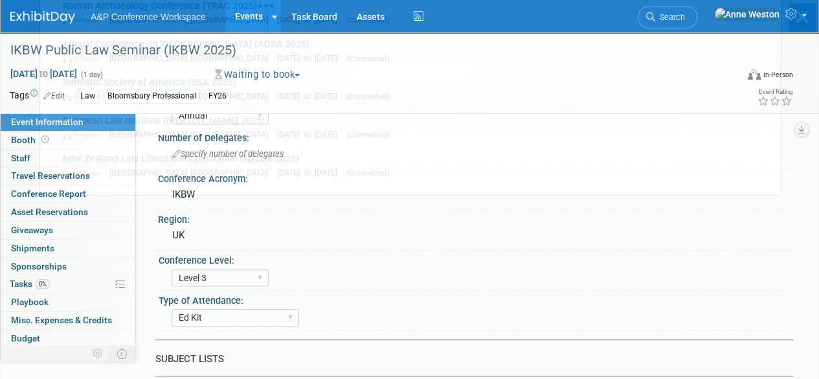
scroll to position [0, 0]
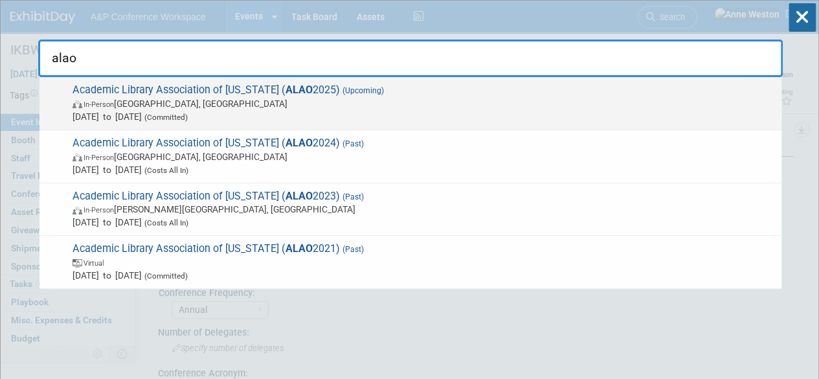
type input "alao"
click at [174, 88] on span "Academic Library Association of Ohio ( ALAO 2025) (Upcoming) In-Person Dublin, …" at bounding box center [422, 104] width 707 height 40
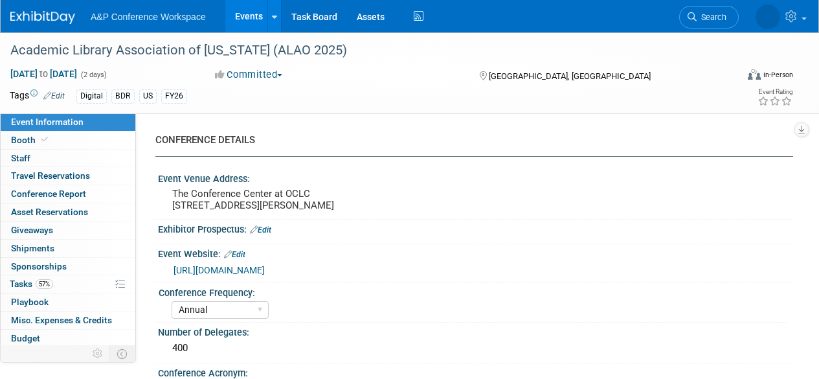
select select "Annual"
select select "Level 3"
select select "Sponsorship"
select select "Libraries"
select select "Bloomsbury Digital Resources"
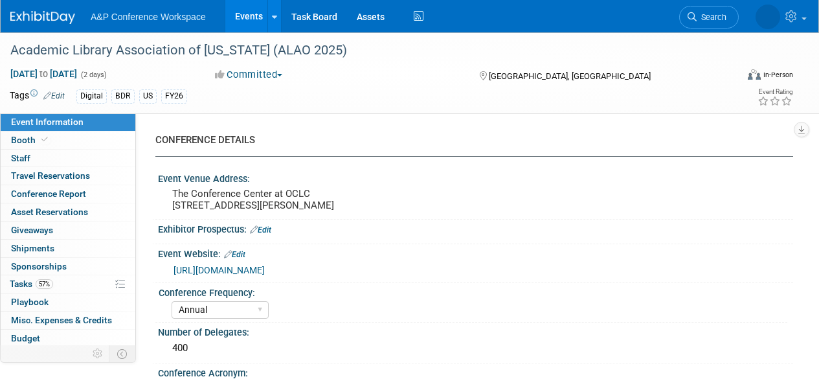
select select "[PERSON_NAME]"
select select "BDR Product Awareness and Trial Generation​"
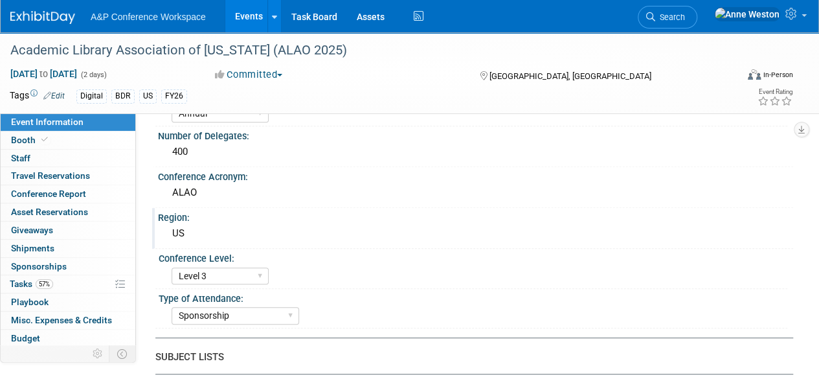
scroll to position [259, 0]
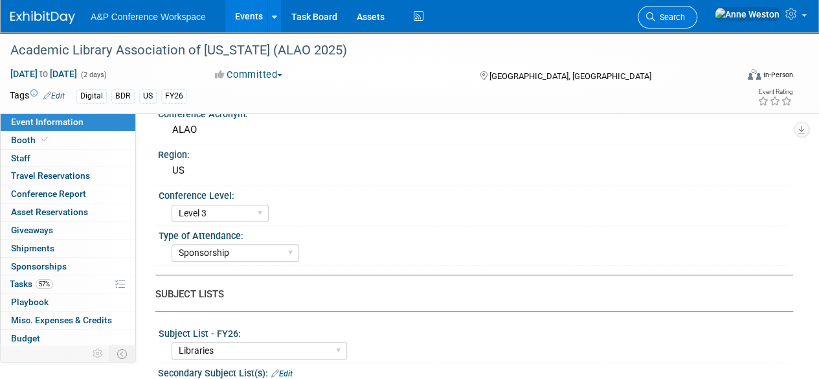
click at [698, 10] on link "Search" at bounding box center [668, 17] width 60 height 23
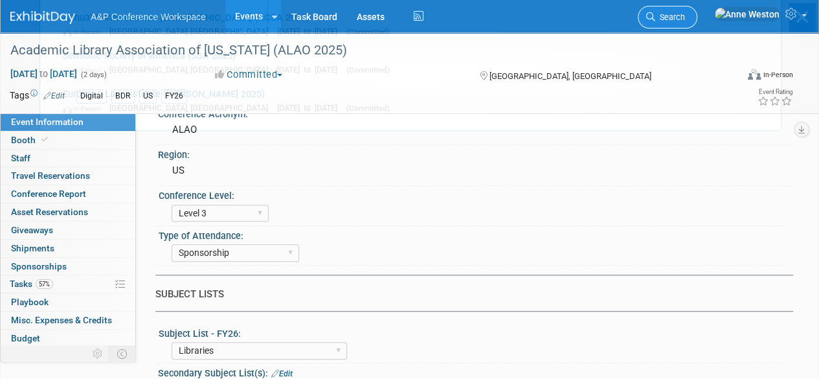
scroll to position [0, 0]
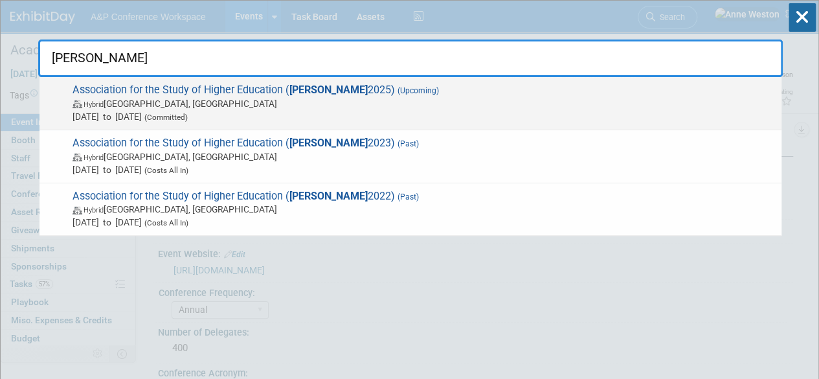
type input "ashe"
click at [177, 103] on span "Hybrid Denver, CO" at bounding box center [424, 103] width 703 height 13
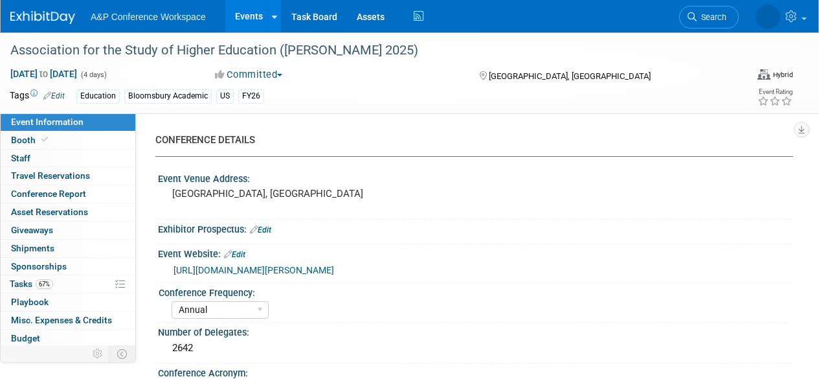
select select "Annual"
select select "Level 3"
select select "Sponsorship"
select select "Education"
select select "Bloomsbury Academic"
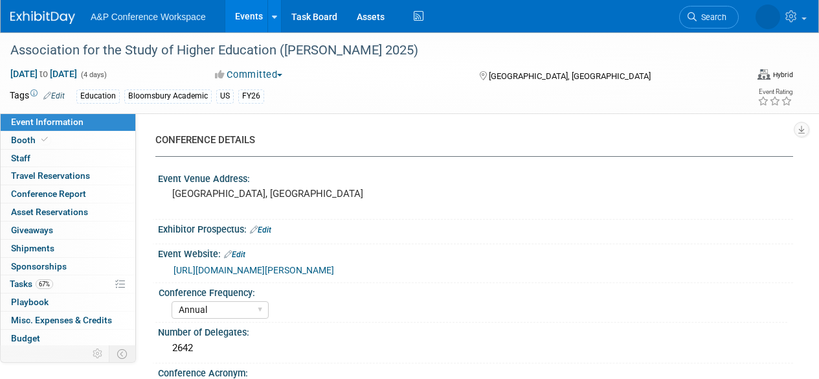
select select "[PERSON_NAME]"
select select "Brand/Subject Presence​"
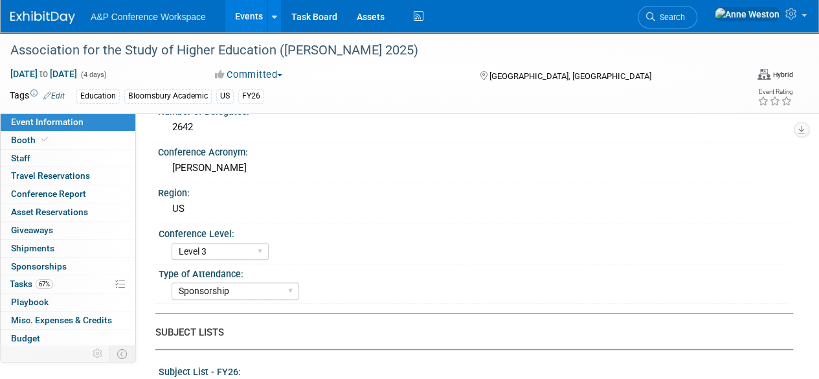
scroll to position [259, 0]
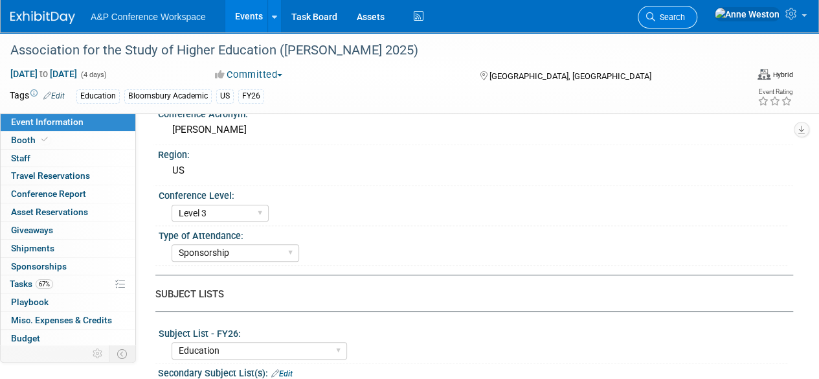
click at [685, 14] on span "Search" at bounding box center [670, 17] width 30 height 10
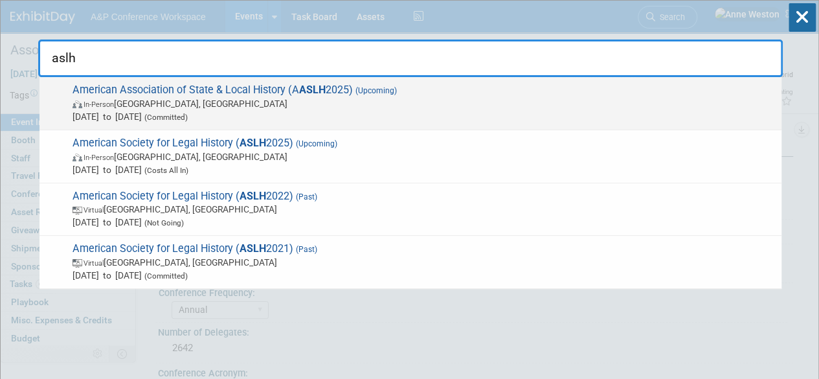
type input "aslh"
click at [189, 82] on div "American Association of State & Local History (A ASLH 2025) (Upcoming) In-Perso…" at bounding box center [411, 103] width 742 height 53
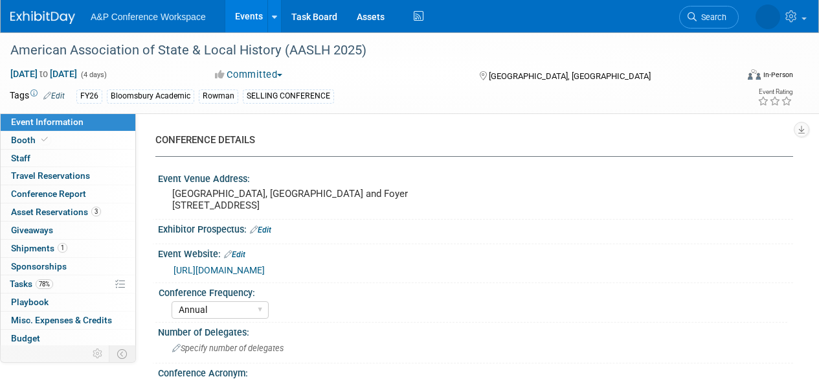
select select "Annual"
select select "Level 2"
select select "In-Person Booth"
select select "Museum Professionals"
select select "Bloomsbury Academic"
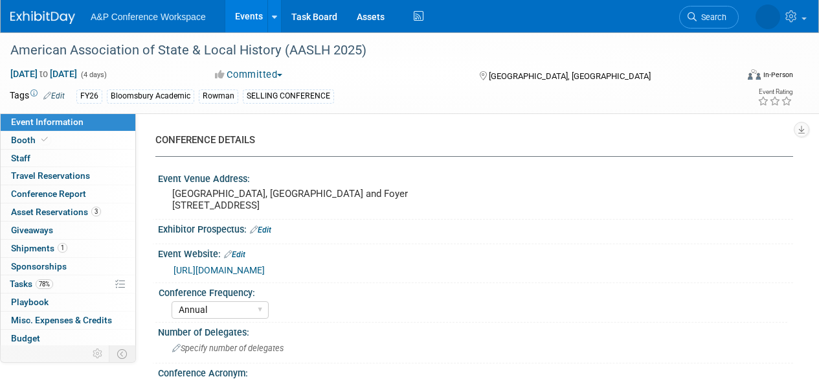
select select "[PERSON_NAME]"
select select "Brand/Subject Presence​"
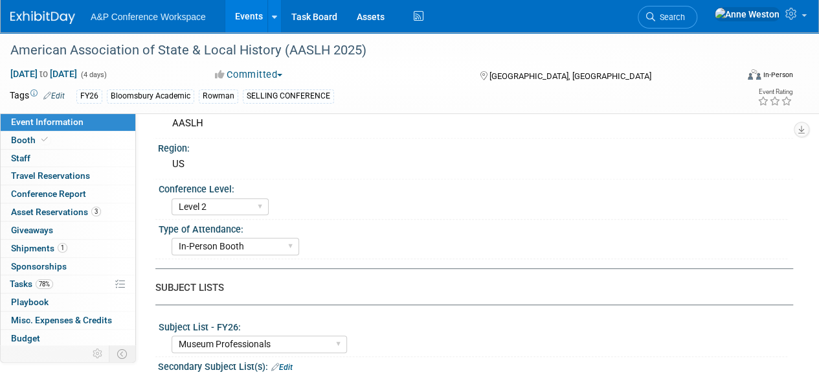
scroll to position [259, 0]
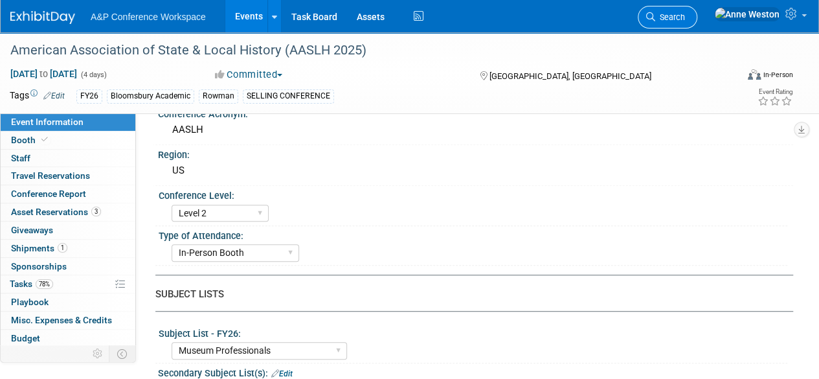
click at [698, 10] on link "Search" at bounding box center [668, 17] width 60 height 23
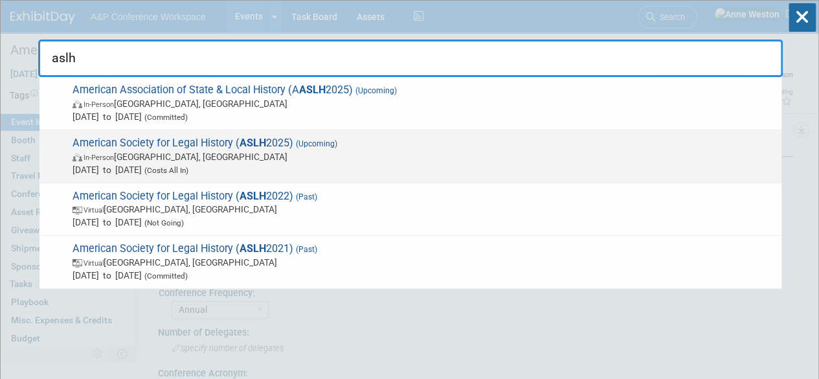
type input "aslh"
click at [242, 147] on strong "ASLH" at bounding box center [253, 143] width 27 height 12
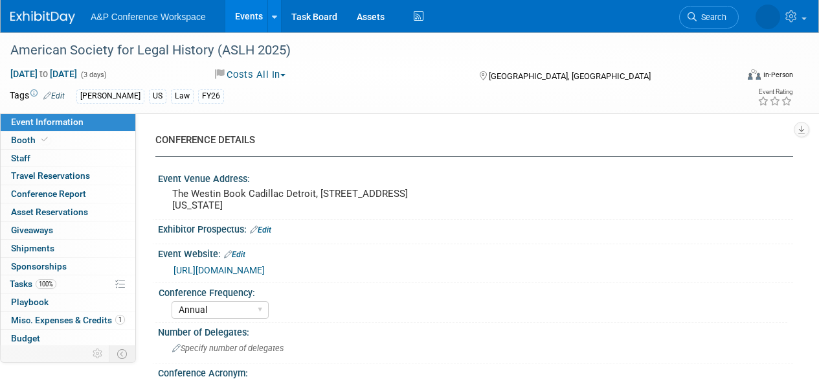
select select "Annual"
select select "Level 3"
select select "Program Advert"
select select "Law"
select select "[PERSON_NAME] Publishing"
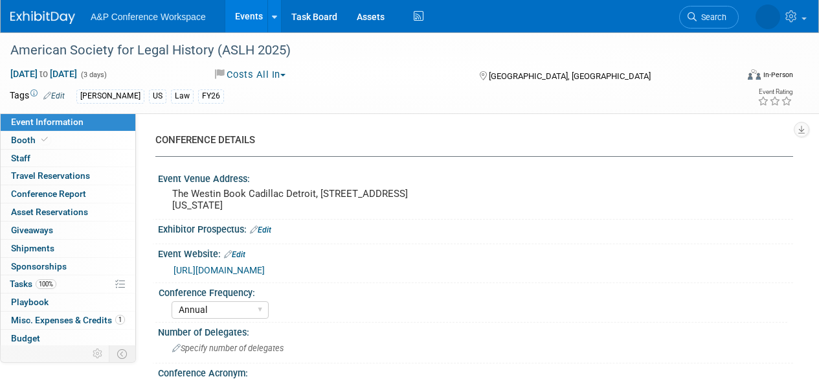
select select "[PERSON_NAME]"
select select "Ros Jubber"
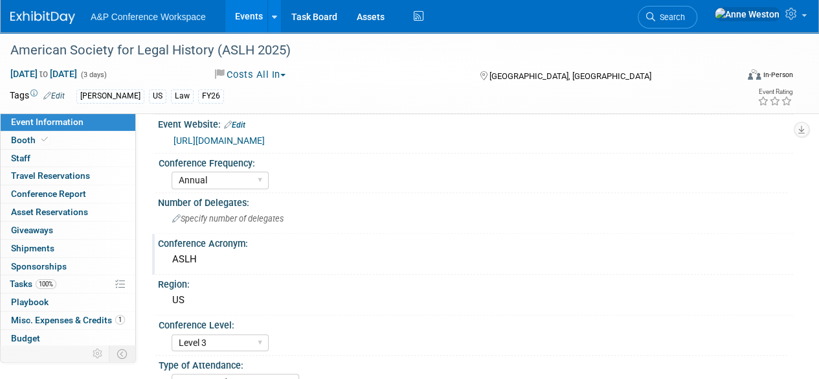
scroll to position [194, 0]
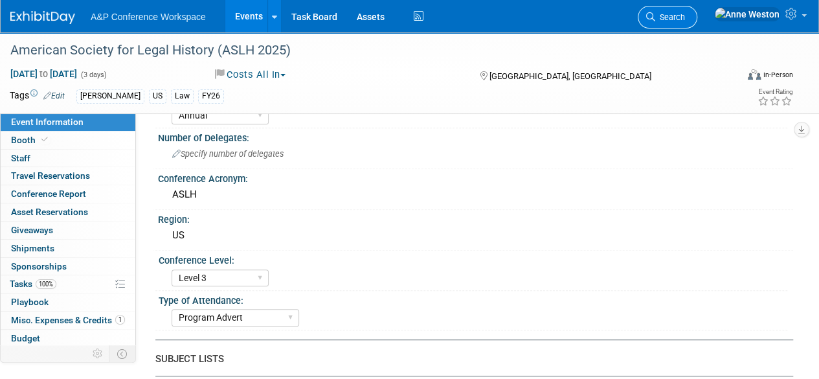
click at [685, 19] on span "Search" at bounding box center [670, 17] width 30 height 10
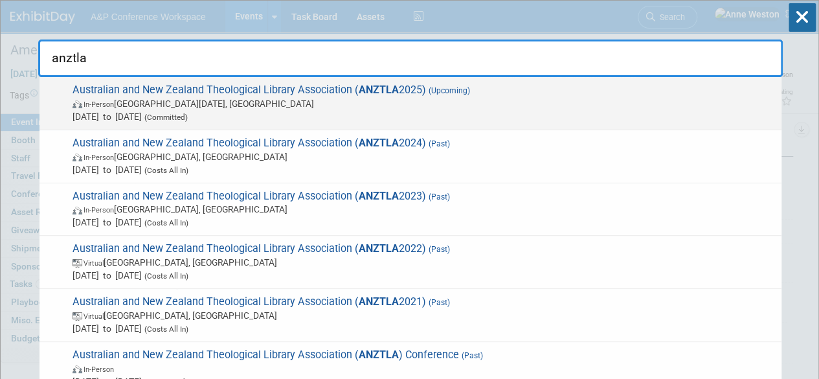
type input "anztla"
click at [185, 84] on span "Australian and New Zealand Theological Library Association ( ANZTLA 2025) (Upco…" at bounding box center [422, 104] width 707 height 40
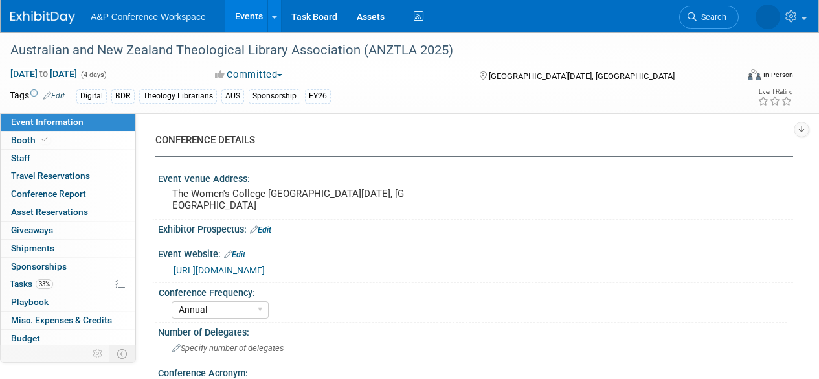
select select "Annual"
select select "Level 3"
select select "Sponsorship"
select select "Libraries"
select select "Bloomsbury Digital Resources"
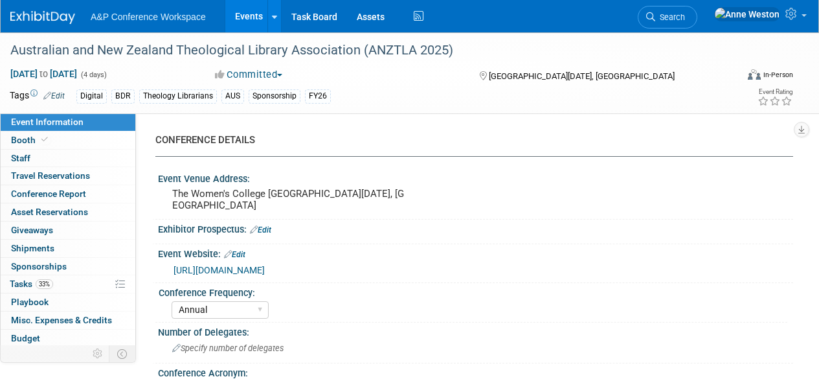
select select "[PERSON_NAME]"
select select "BDR Product Awareness and Trial Generation​"
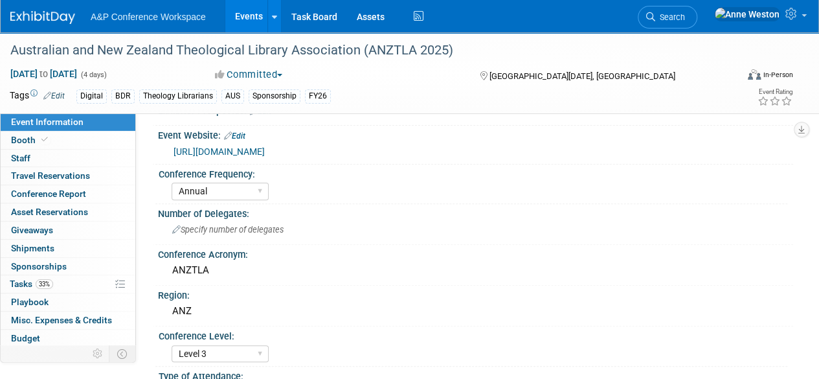
scroll to position [324, 0]
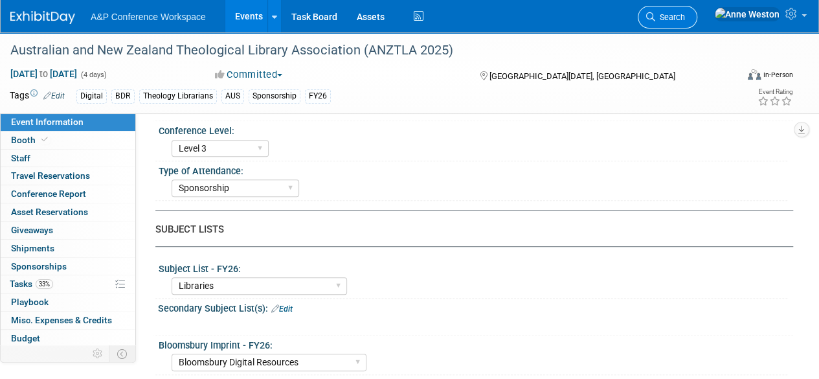
click at [685, 12] on span "Search" at bounding box center [670, 17] width 30 height 10
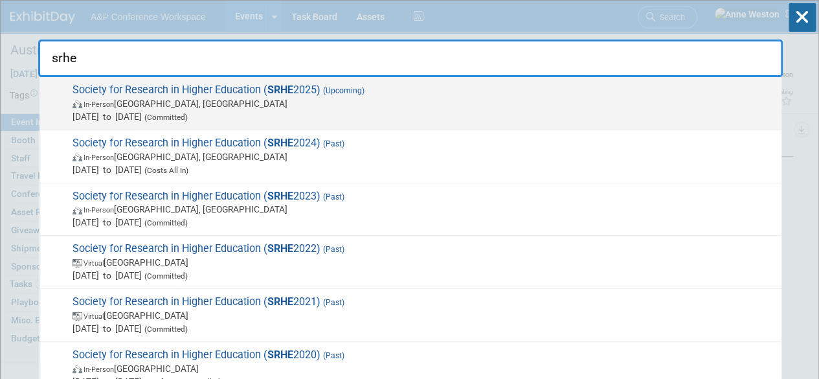
type input "srhe"
click at [152, 89] on span "Society for Research in Higher Education ( SRHE 2025) (Upcoming) In-Person Engl…" at bounding box center [422, 104] width 707 height 40
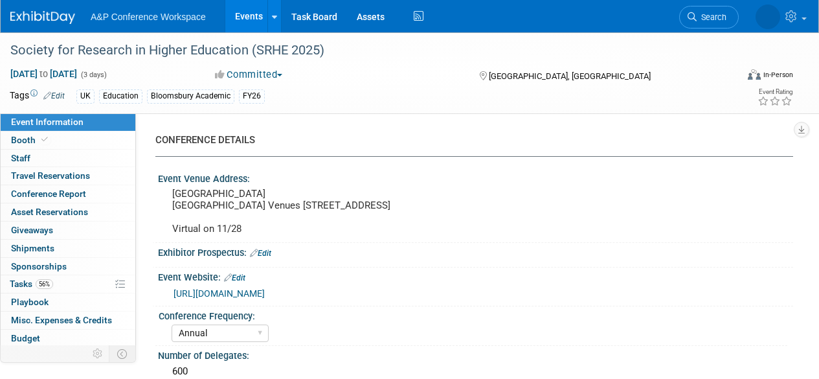
select select "Annual"
select select "Level 3"
select select "Sponsorship"
select select "Education"
select select "Bloomsbury Academic"
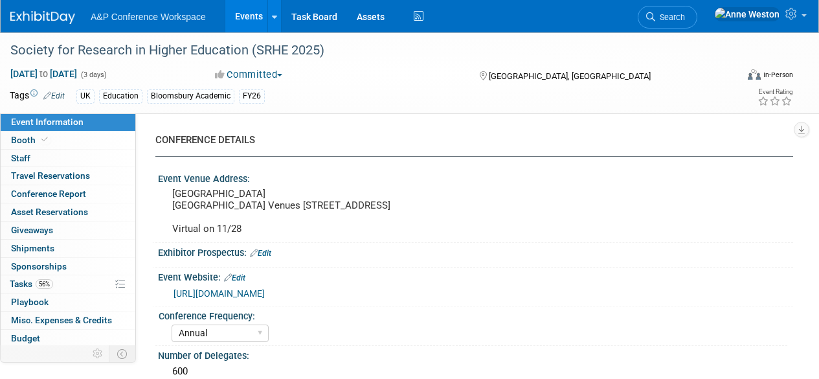
select select "[PERSON_NAME]"
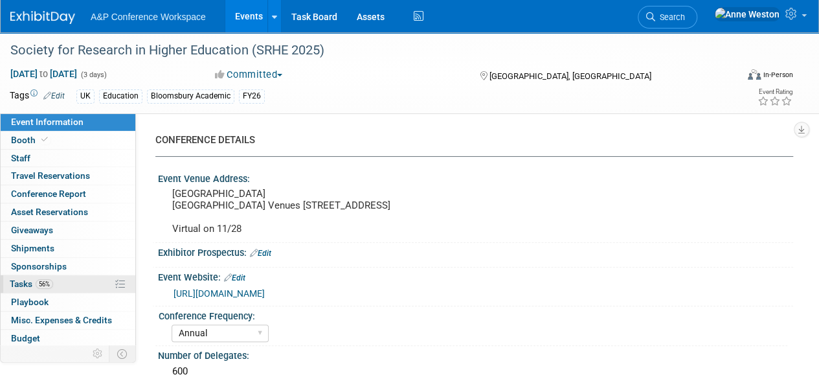
click at [52, 280] on span "56%" at bounding box center [44, 284] width 17 height 10
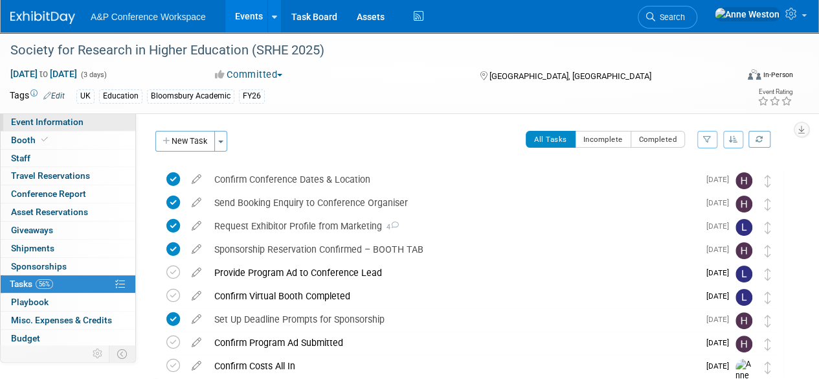
click at [73, 115] on link "Event Information" at bounding box center [68, 121] width 135 height 17
select select "Annual"
select select "Level 3"
select select "Sponsorship"
select select "Education"
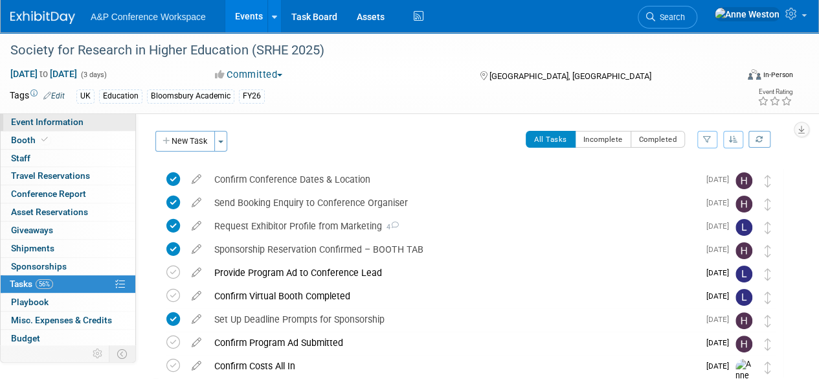
select select "Bloomsbury Academic"
select select "[PERSON_NAME]"
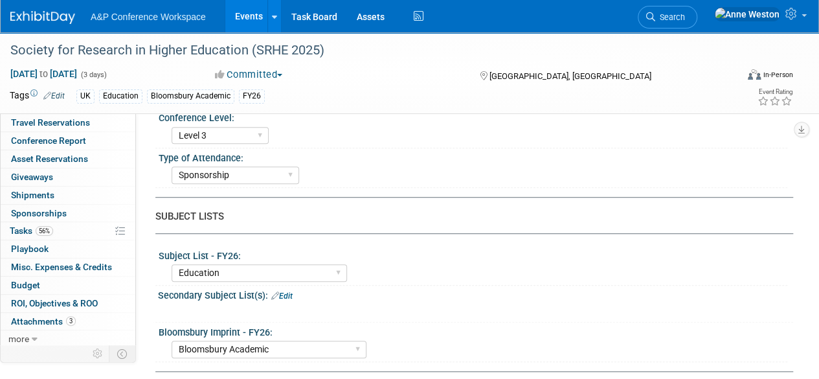
scroll to position [194, 0]
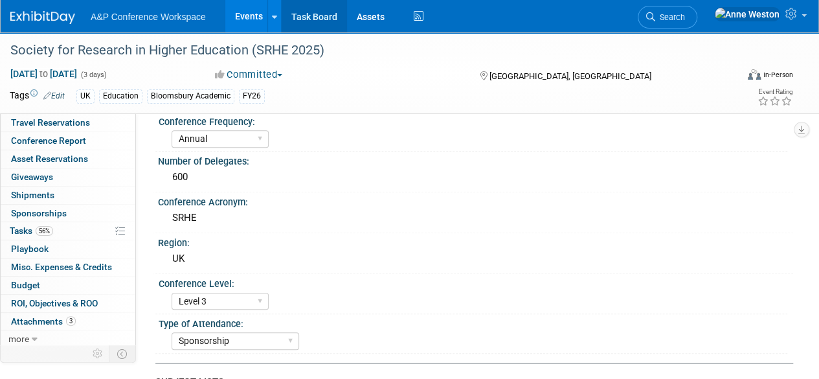
click at [315, 12] on link "Task Board" at bounding box center [314, 16] width 65 height 32
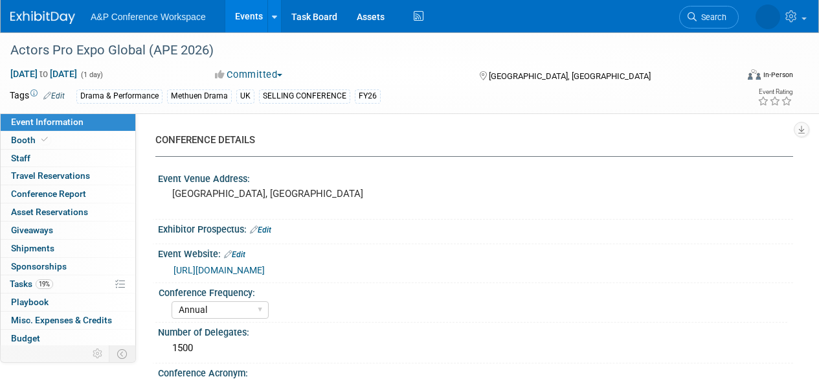
select select "Annual"
select select "Level 1"
select select "In-Person Booth"
select select "Drama & Performance Studies"
select select "Methuen Drama"
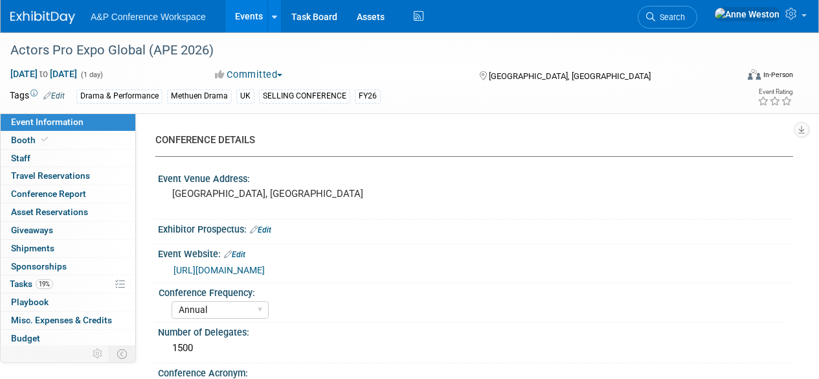
select select "[PERSON_NAME]"
select select "Brand/Subject Presence​"
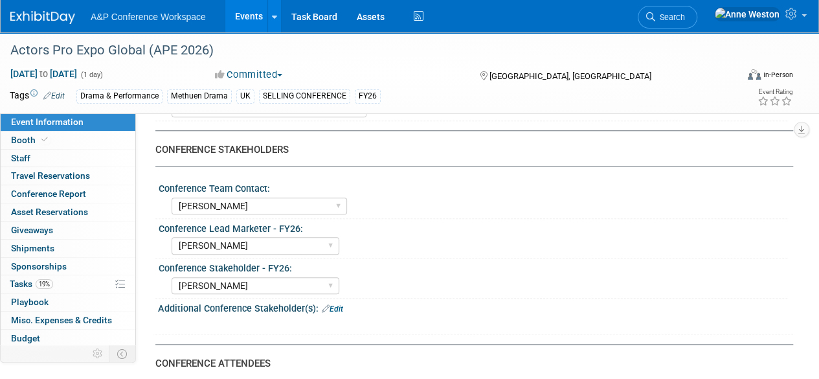
scroll to position [583, 0]
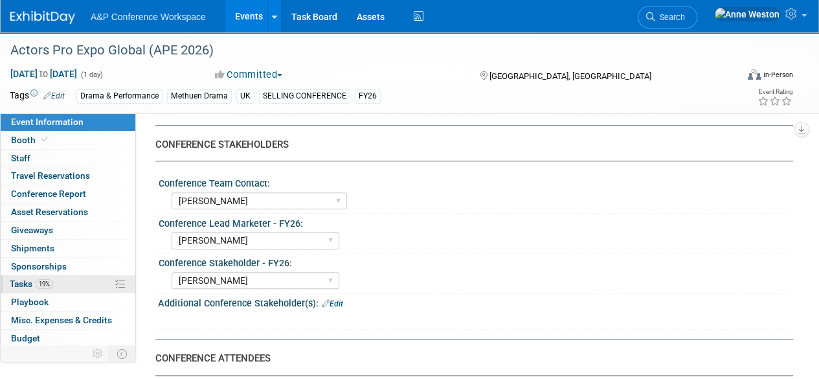
click at [32, 282] on span "Tasks 19%" at bounding box center [31, 283] width 43 height 10
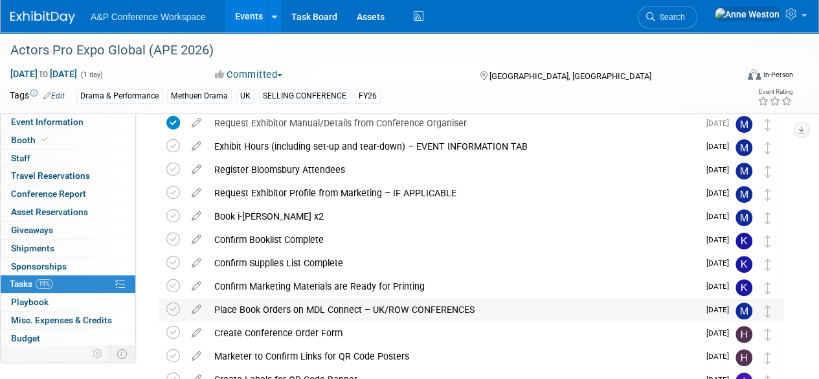
scroll to position [130, 0]
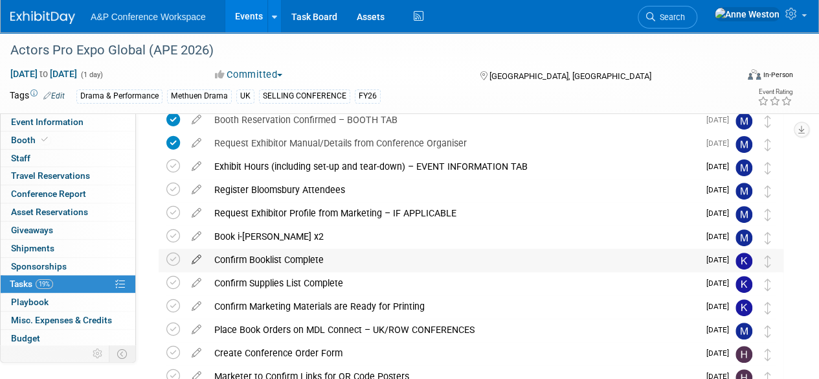
click at [193, 253] on icon at bounding box center [196, 257] width 23 height 16
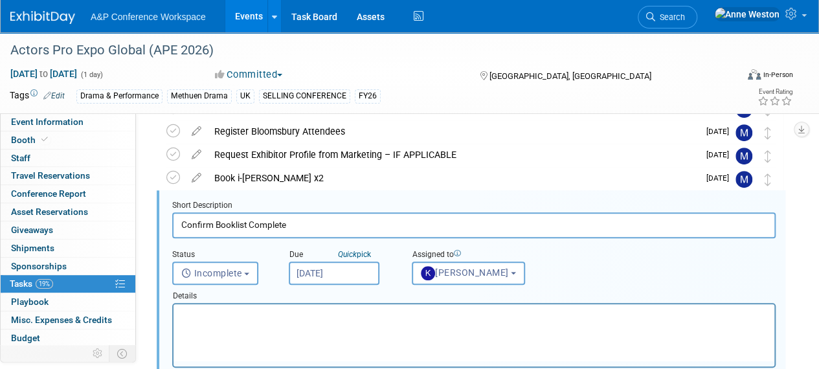
scroll to position [0, 0]
click at [466, 266] on button "[PERSON_NAME]" at bounding box center [468, 273] width 113 height 23
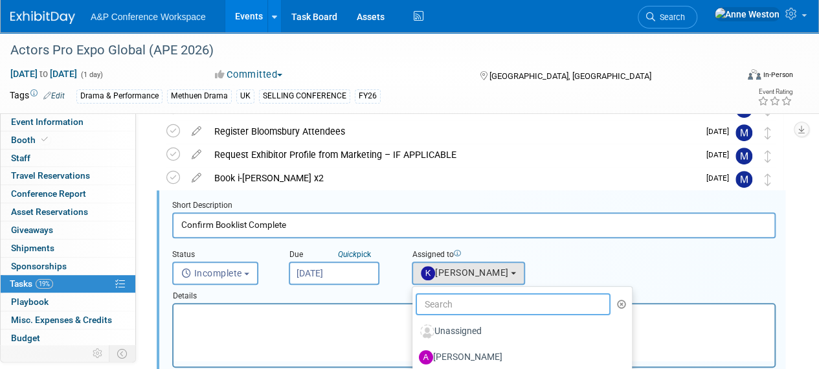
click at [473, 305] on input "text" at bounding box center [513, 304] width 195 height 22
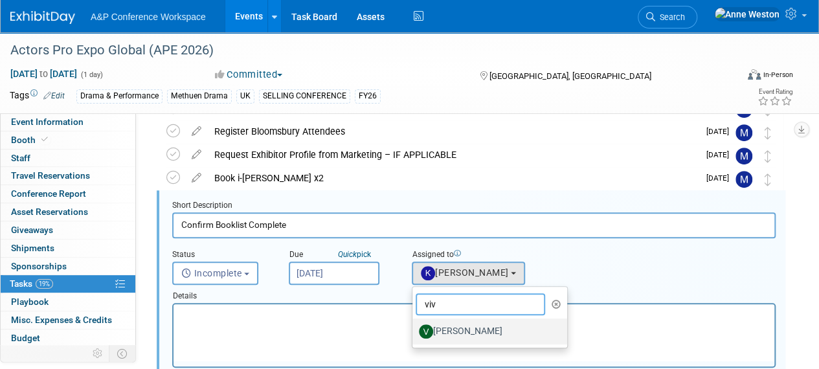
type input "viv"
click at [467, 330] on label "[PERSON_NAME]" at bounding box center [486, 331] width 135 height 21
click at [414, 330] on input "[PERSON_NAME]" at bounding box center [410, 330] width 8 height 8
select select "7addf653-26b2-4921-ac42-ccab9c5be801"
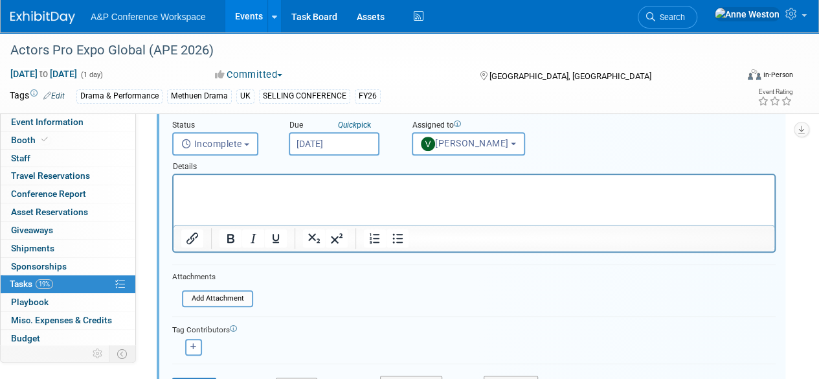
scroll to position [382, 0]
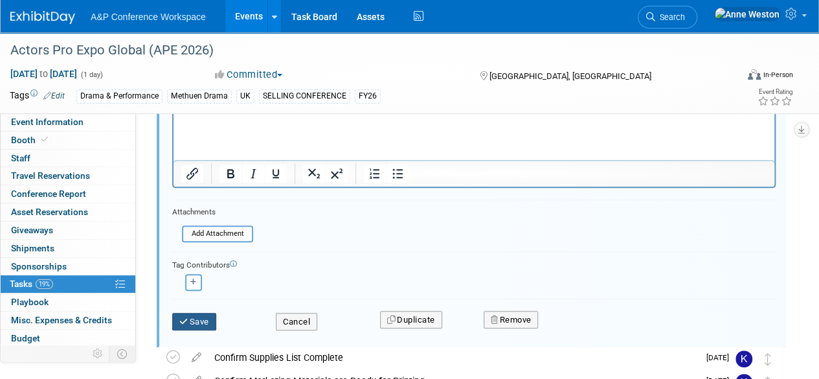
click at [187, 317] on icon "submit" at bounding box center [184, 321] width 10 height 8
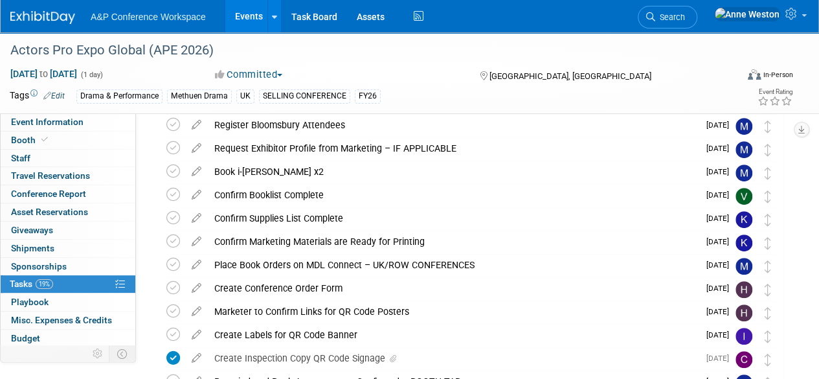
scroll to position [259, 0]
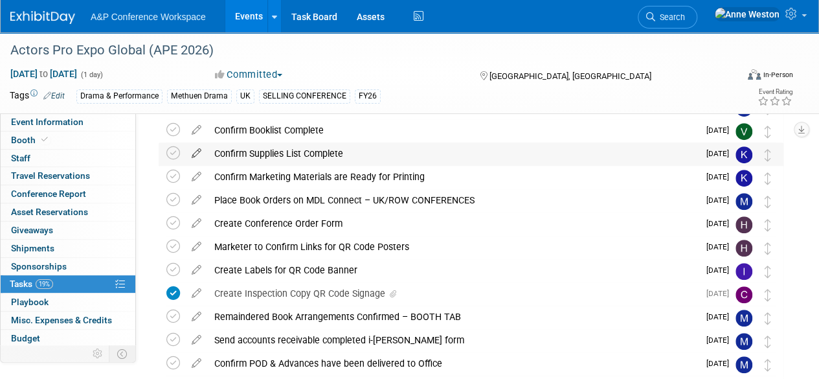
click at [194, 150] on icon at bounding box center [196, 150] width 23 height 16
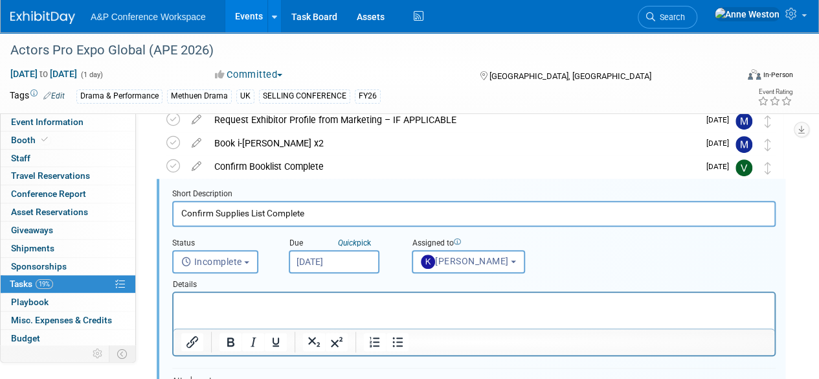
scroll to position [211, 0]
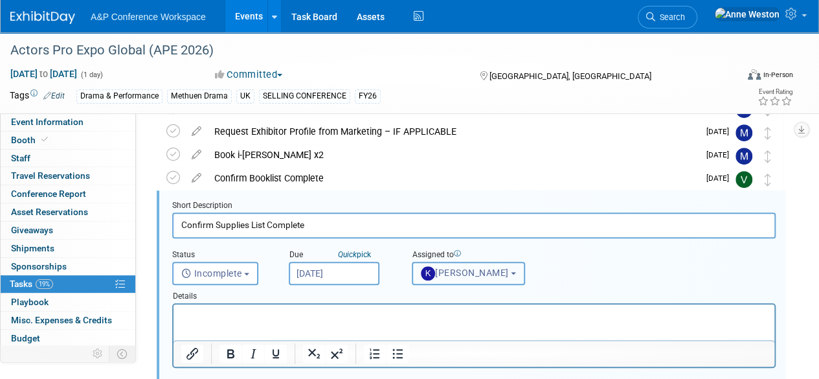
click at [466, 270] on span "[PERSON_NAME]" at bounding box center [465, 272] width 88 height 10
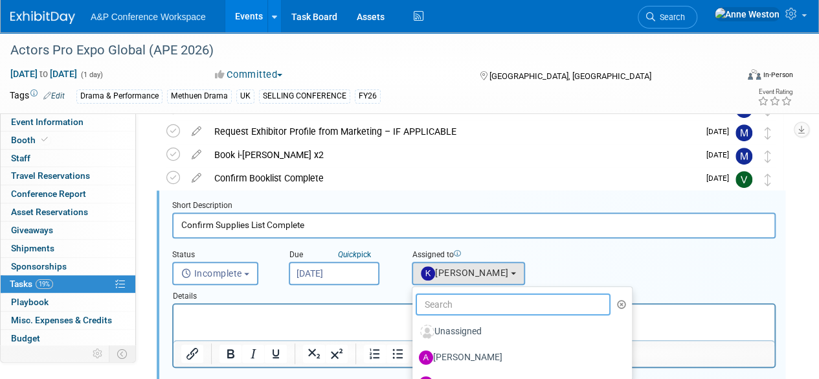
click at [456, 307] on input "text" at bounding box center [513, 304] width 195 height 22
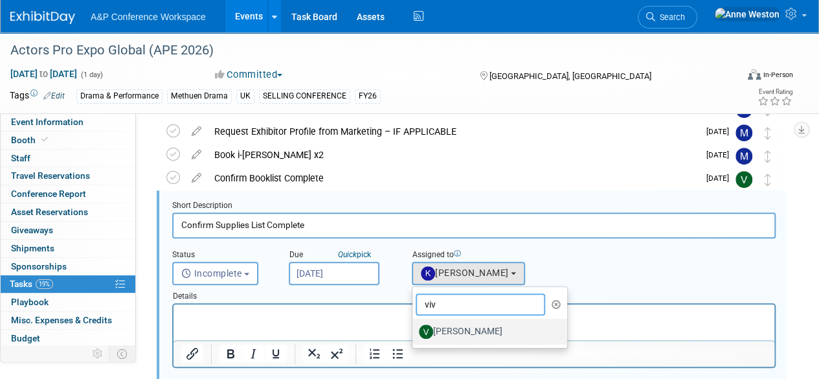
type input "viv"
click at [453, 331] on label "[PERSON_NAME]" at bounding box center [486, 331] width 135 height 21
click at [414, 331] on input "[PERSON_NAME]" at bounding box center [410, 330] width 8 height 8
select select "7addf653-26b2-4921-ac42-ccab9c5be801"
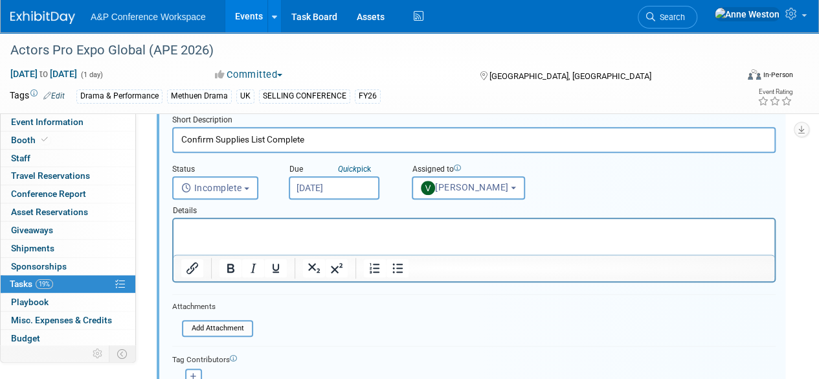
scroll to position [405, 0]
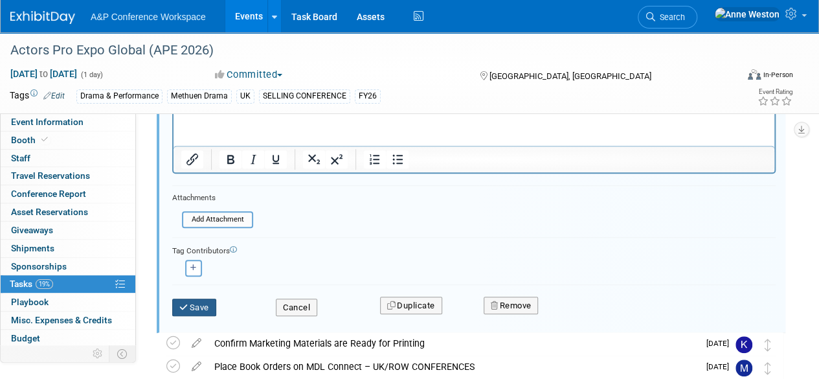
click at [194, 308] on button "Save" at bounding box center [194, 308] width 44 height 18
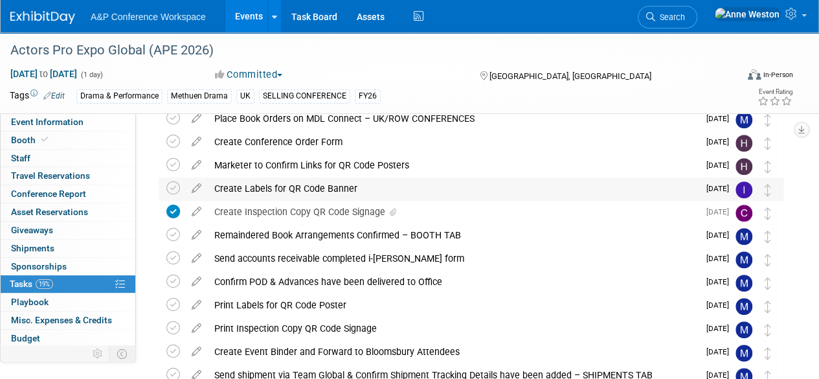
scroll to position [276, 0]
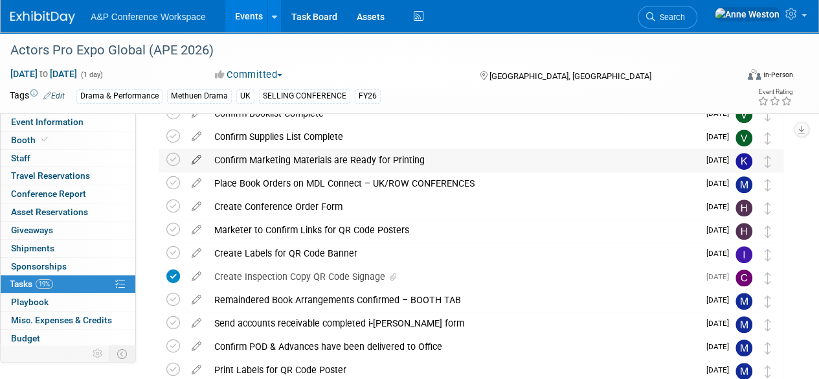
click at [194, 161] on icon at bounding box center [196, 157] width 23 height 16
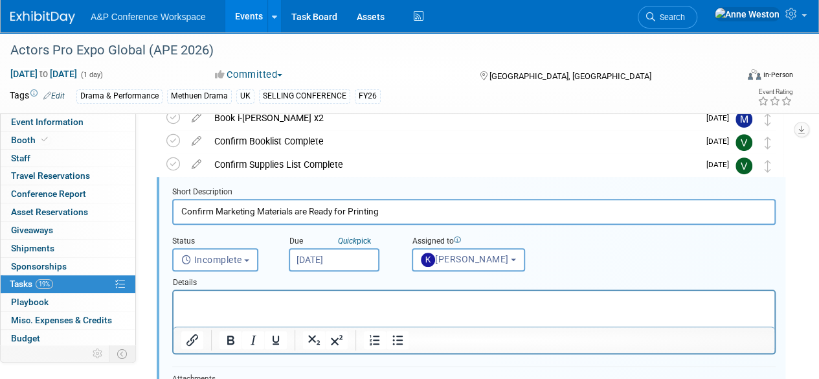
scroll to position [234, 0]
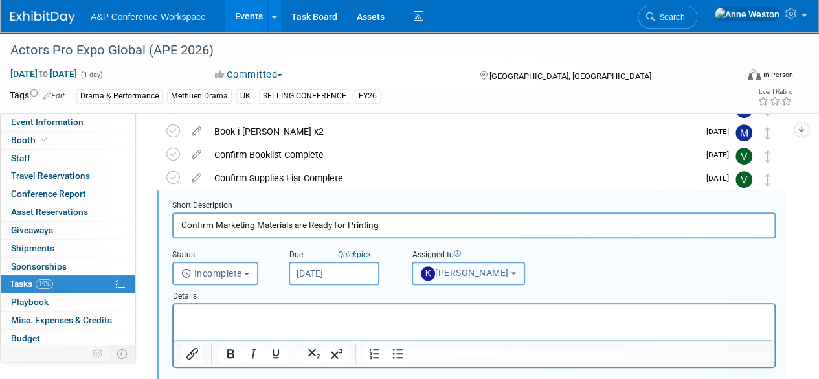
click at [482, 270] on span "[PERSON_NAME]" at bounding box center [465, 272] width 88 height 10
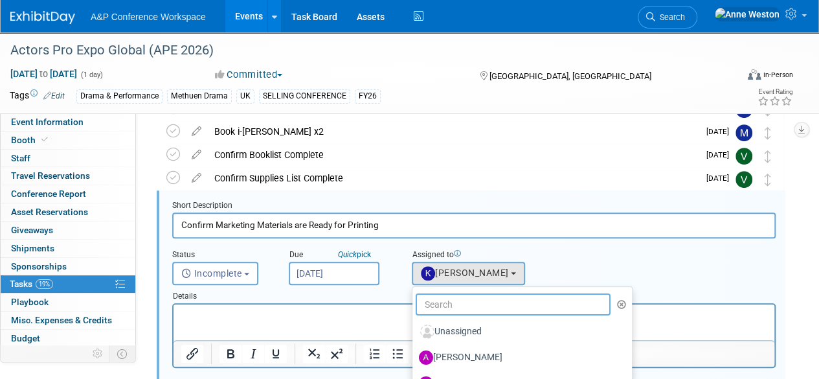
click at [457, 309] on input "text" at bounding box center [513, 304] width 195 height 22
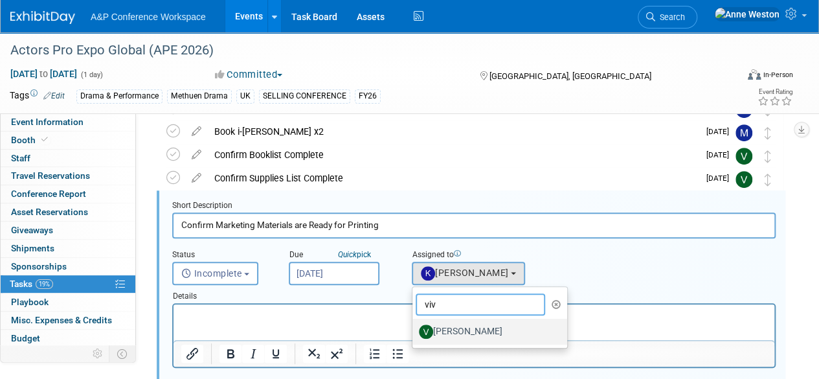
type input "viv"
click at [457, 334] on label "[PERSON_NAME]" at bounding box center [486, 331] width 135 height 21
click at [414, 334] on input "[PERSON_NAME]" at bounding box center [410, 330] width 8 height 8
select select "7addf653-26b2-4921-ac42-ccab9c5be801"
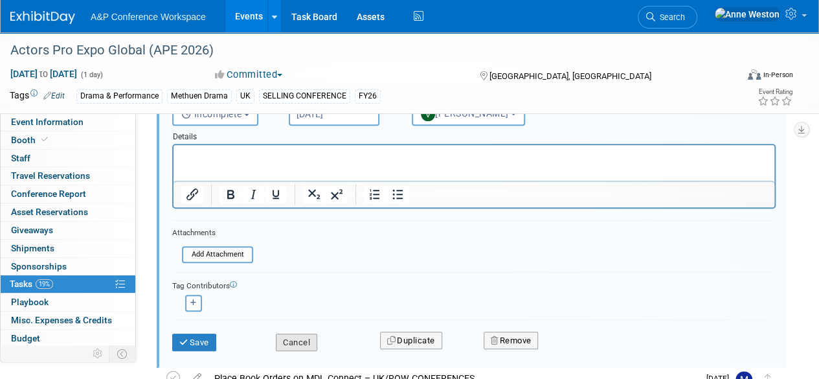
scroll to position [429, 0]
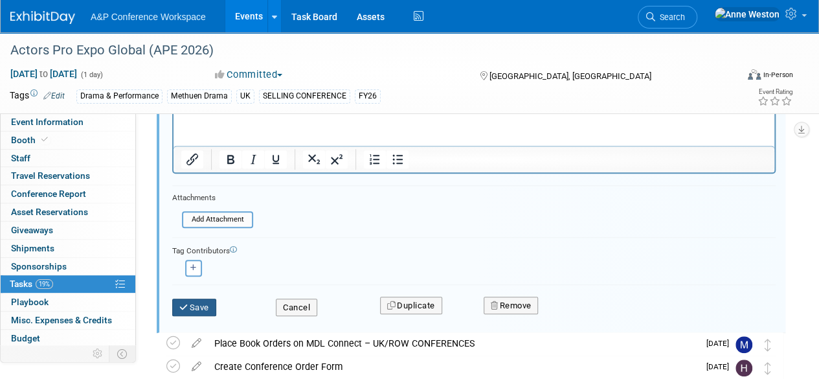
click at [192, 306] on button "Save" at bounding box center [194, 308] width 44 height 18
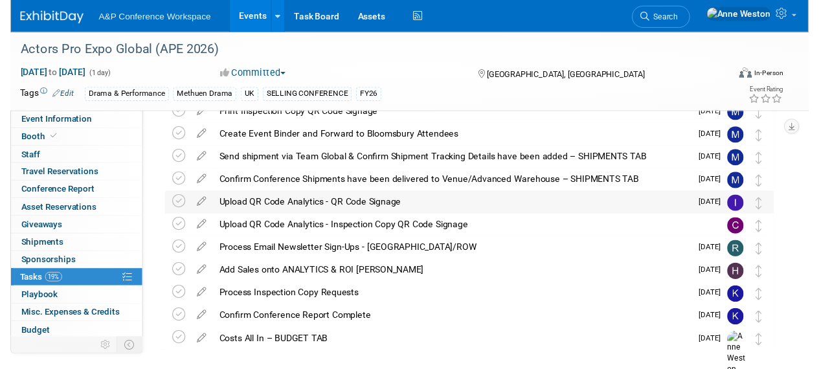
scroll to position [614, 0]
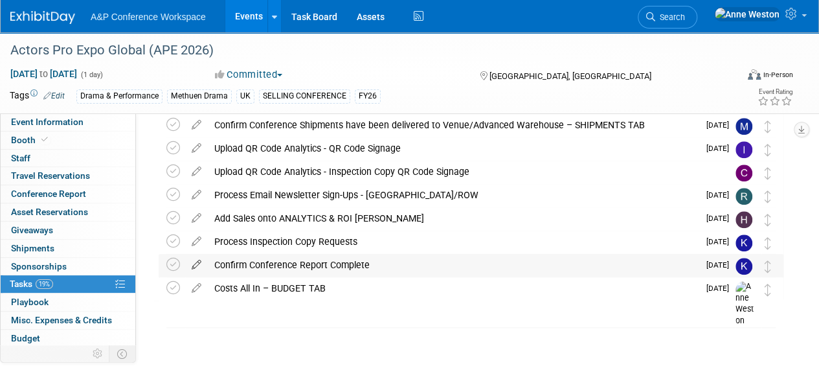
click at [193, 262] on icon at bounding box center [196, 262] width 23 height 16
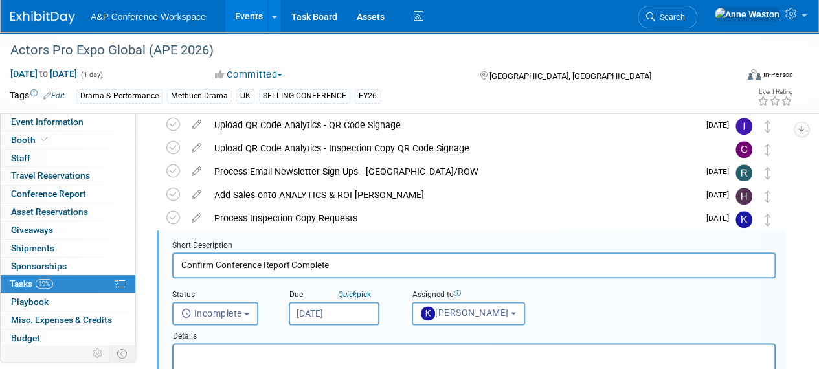
scroll to position [677, 0]
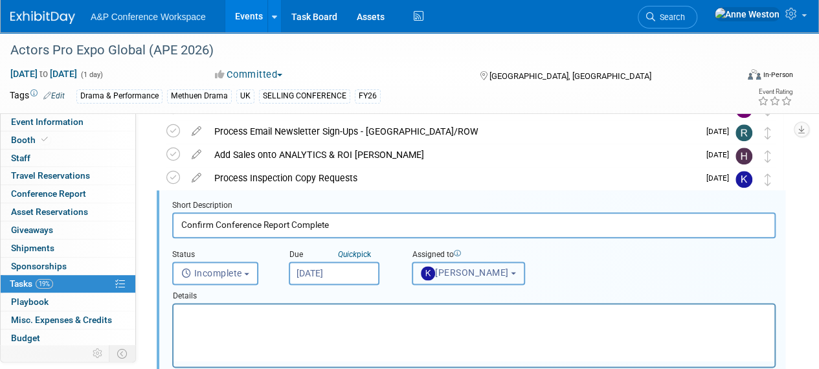
click at [482, 271] on span "[PERSON_NAME]" at bounding box center [465, 272] width 88 height 10
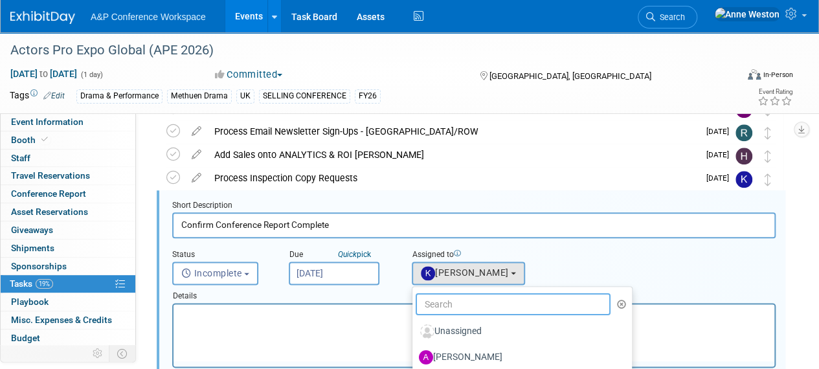
click at [468, 304] on input "text" at bounding box center [513, 304] width 195 height 22
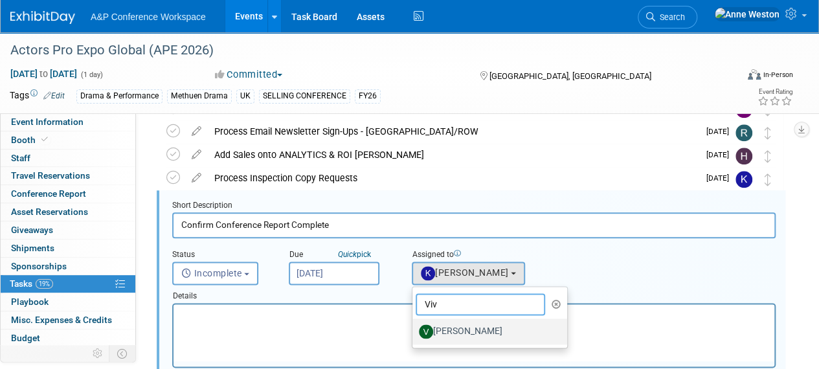
type input "Viv"
click at [468, 334] on label "[PERSON_NAME]" at bounding box center [486, 331] width 135 height 21
click at [414, 334] on input "[PERSON_NAME]" at bounding box center [410, 330] width 8 height 8
select select "7addf653-26b2-4921-ac42-ccab9c5be801"
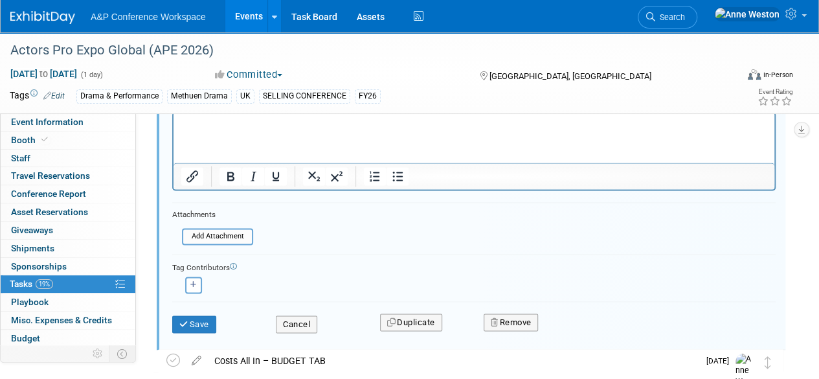
scroll to position [872, 0]
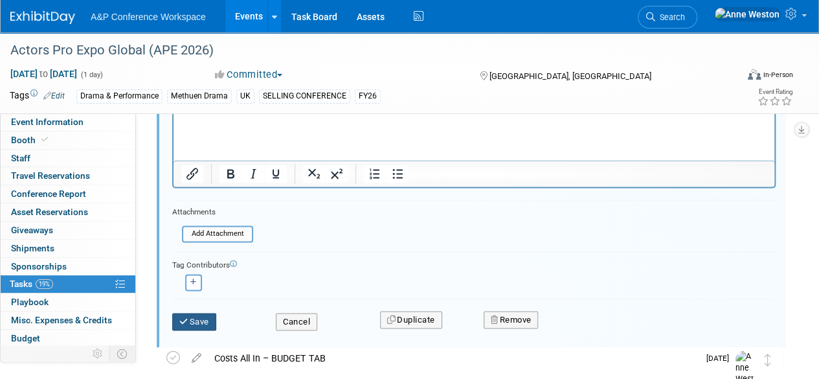
click at [198, 313] on button "Save" at bounding box center [194, 322] width 44 height 18
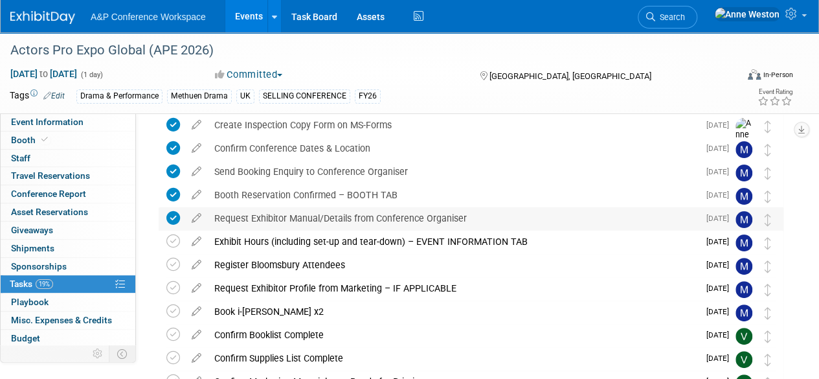
scroll to position [0, 0]
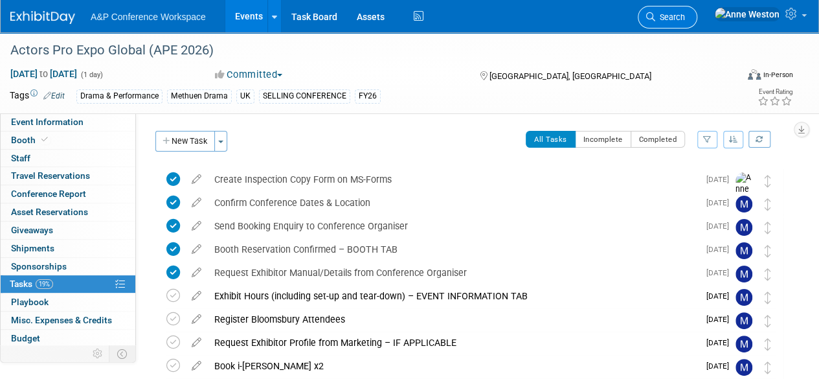
click at [685, 19] on span "Search" at bounding box center [670, 17] width 30 height 10
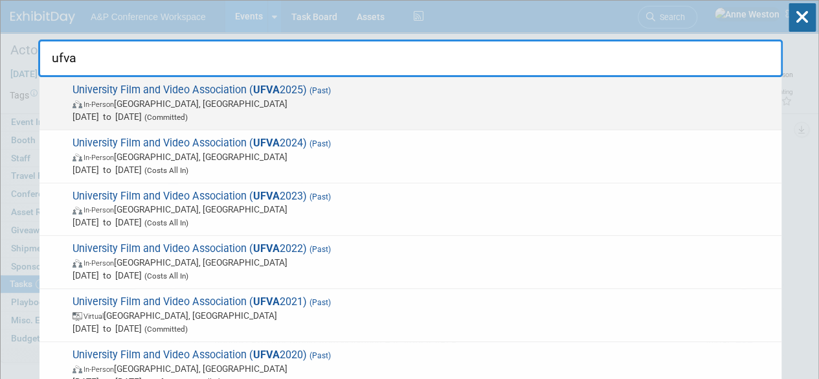
type input "ufva"
click at [137, 90] on span "University Film and Video Association ( UFVA 2025) (Past) In-Person Prairie Vie…" at bounding box center [422, 104] width 707 height 40
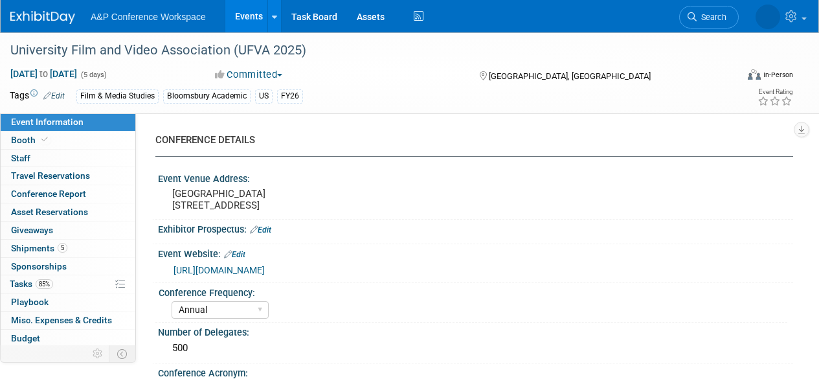
select select "Annual"
select select "Level 2"
select select "In-Person Booth"
select select "Film & Media Studies"
select select "Bloomsbury Academic"
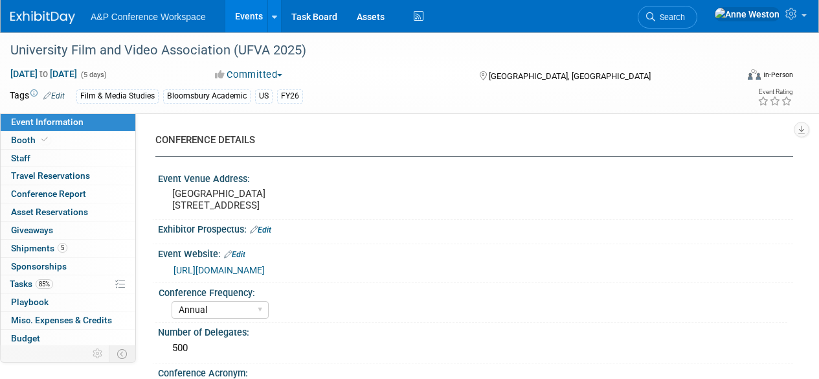
select select "[PERSON_NAME]"
select select "Brand/Subject Presence​"
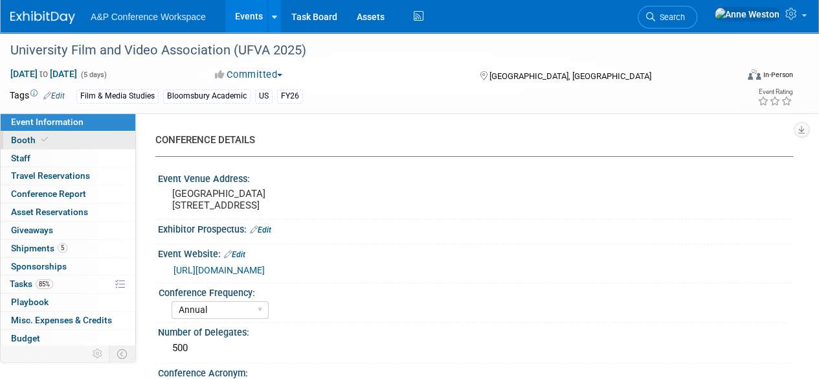
click at [85, 139] on link "Booth" at bounding box center [68, 139] width 135 height 17
select select "CUAP"
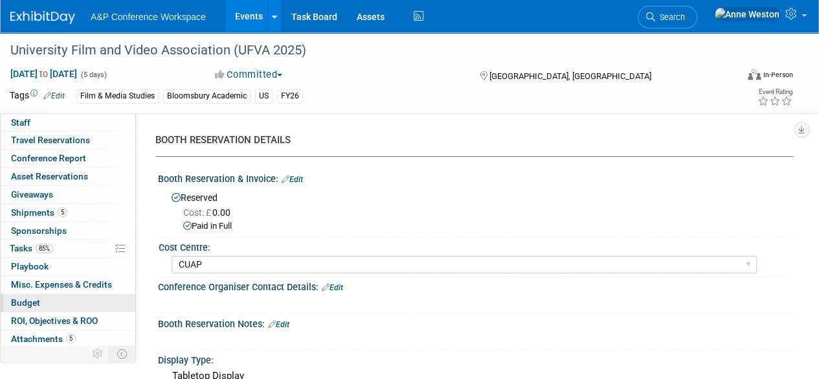
scroll to position [53, 0]
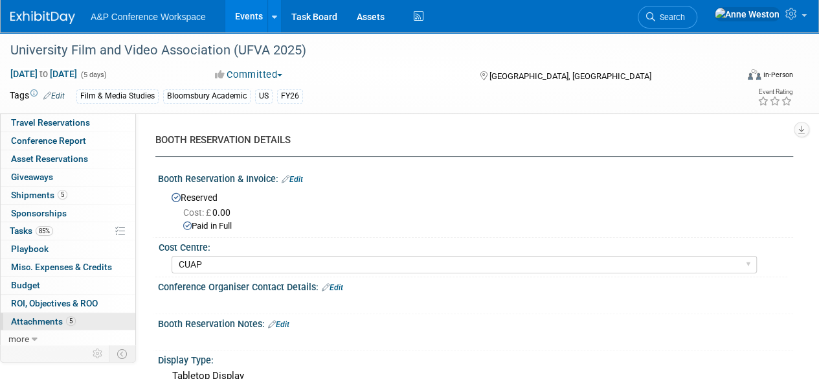
click at [67, 319] on span "5" at bounding box center [71, 321] width 10 height 10
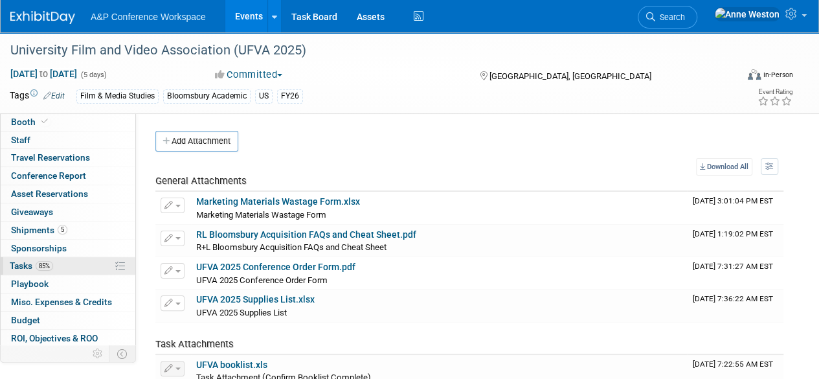
scroll to position [0, 0]
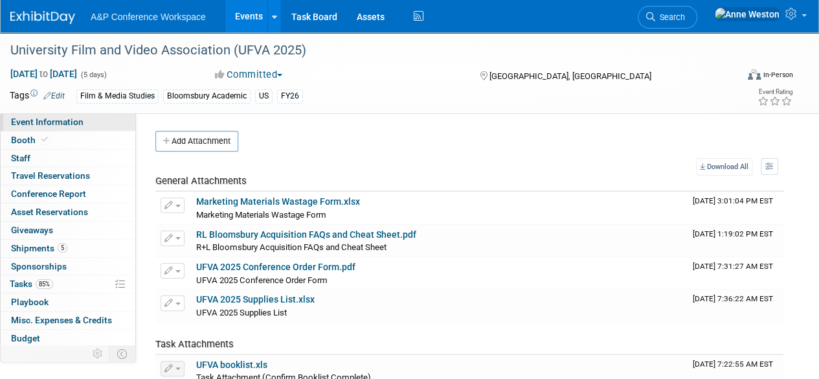
click at [60, 121] on span "Event Information" at bounding box center [47, 122] width 73 height 10
select select "Annual"
select select "Level 2"
select select "In-Person Booth"
select select "Film & Media Studies"
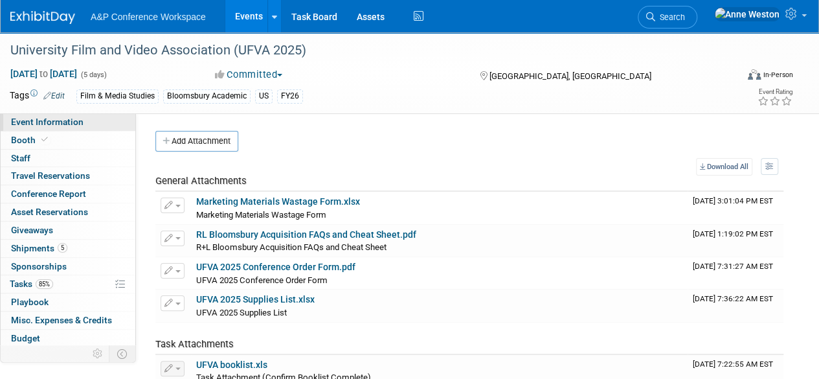
select select "Bloomsbury Academic"
select select "[PERSON_NAME]"
select select "Brand/Subject Presence​"
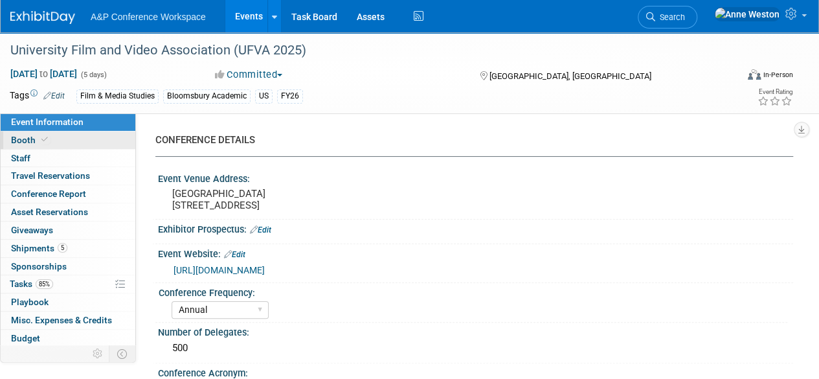
click at [60, 139] on link "Booth" at bounding box center [68, 139] width 135 height 17
select select "CUAP"
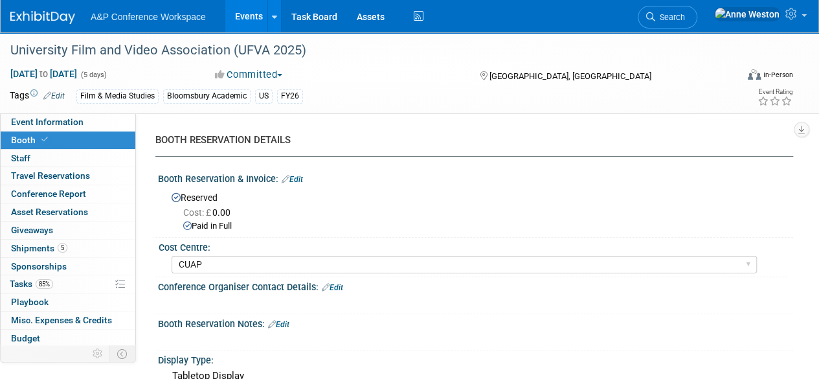
scroll to position [53, 0]
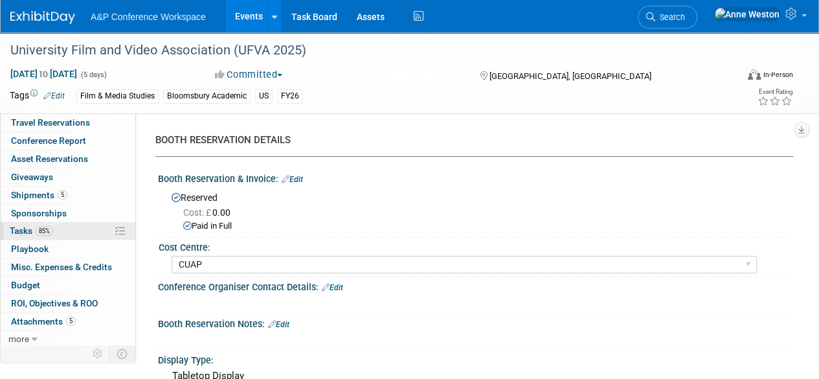
click at [63, 222] on link "85% Tasks 85%" at bounding box center [68, 230] width 135 height 17
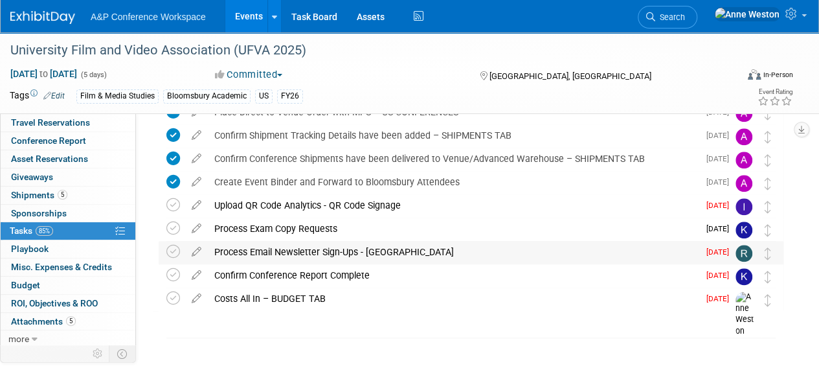
scroll to position [661, 0]
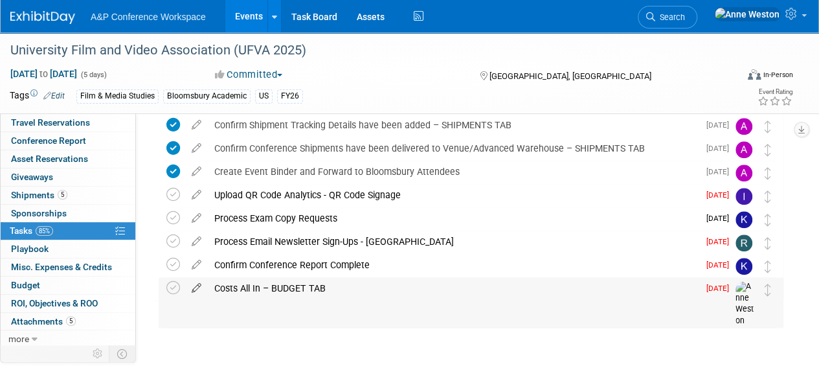
click at [196, 284] on icon at bounding box center [196, 285] width 23 height 16
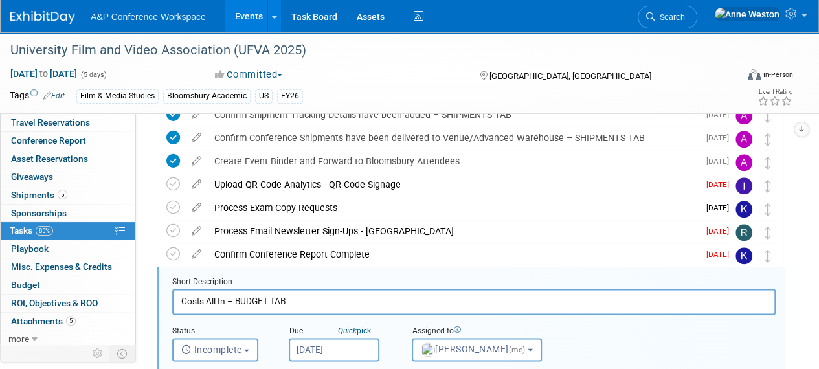
scroll to position [747, 0]
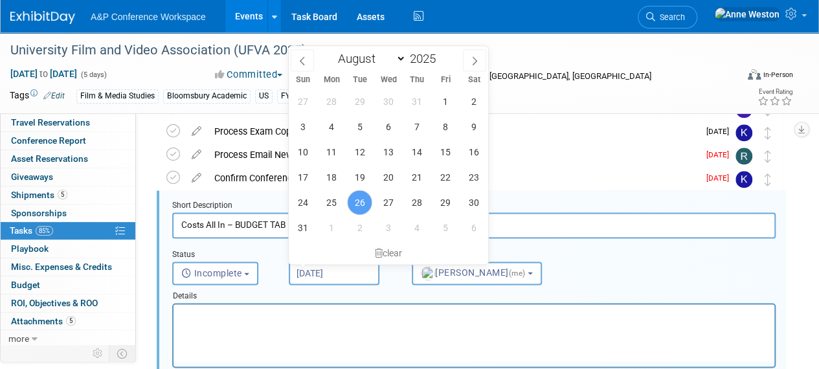
click at [308, 269] on input "Aug 26, 2025" at bounding box center [334, 273] width 91 height 23
click at [477, 56] on icon at bounding box center [474, 60] width 9 height 9
click at [473, 58] on icon at bounding box center [474, 60] width 9 height 9
select select "9"
click at [389, 100] on span "1" at bounding box center [388, 101] width 25 height 25
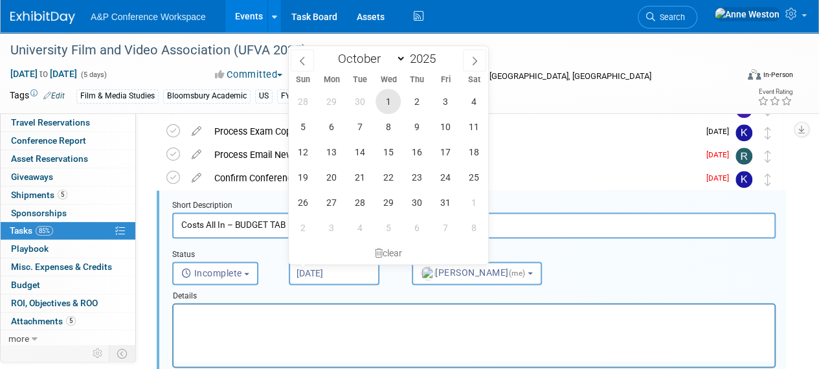
type input "Oct 1, 2025"
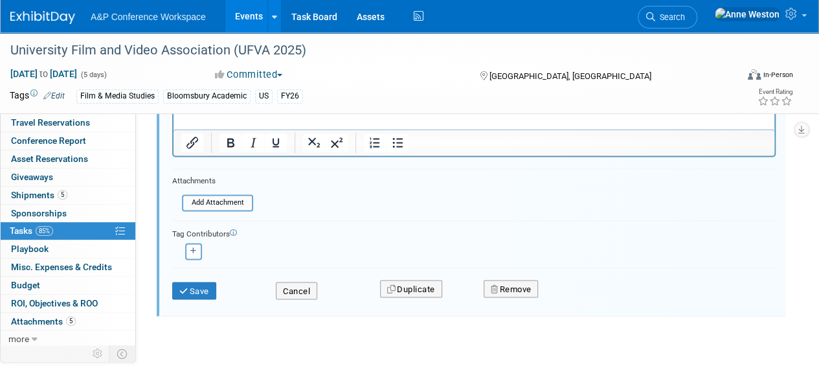
scroll to position [988, 0]
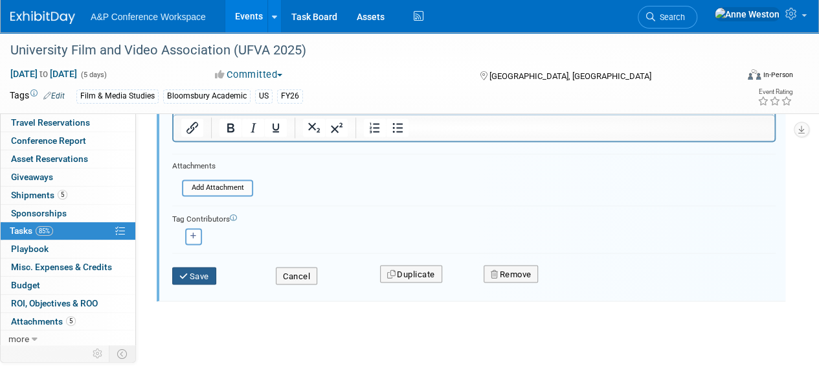
click at [207, 270] on button "Save" at bounding box center [194, 276] width 44 height 18
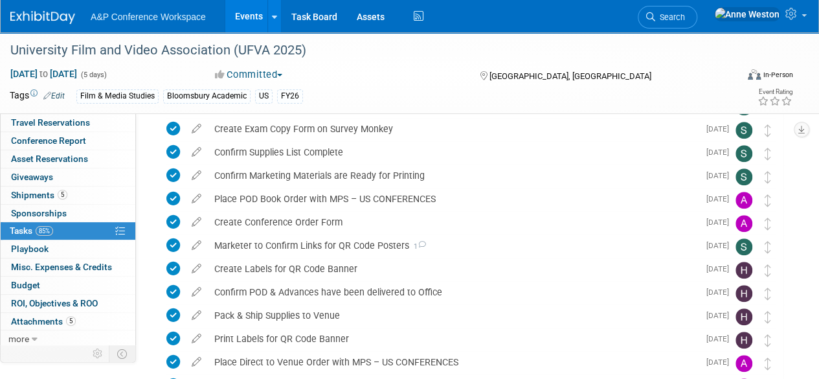
scroll to position [272, 0]
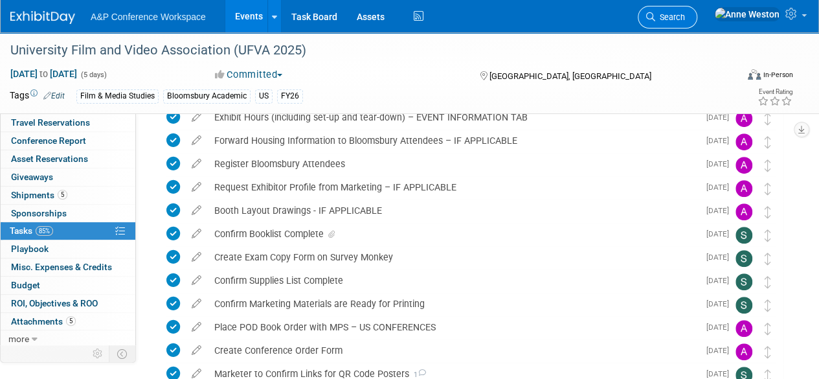
click at [685, 12] on span "Search" at bounding box center [670, 17] width 30 height 10
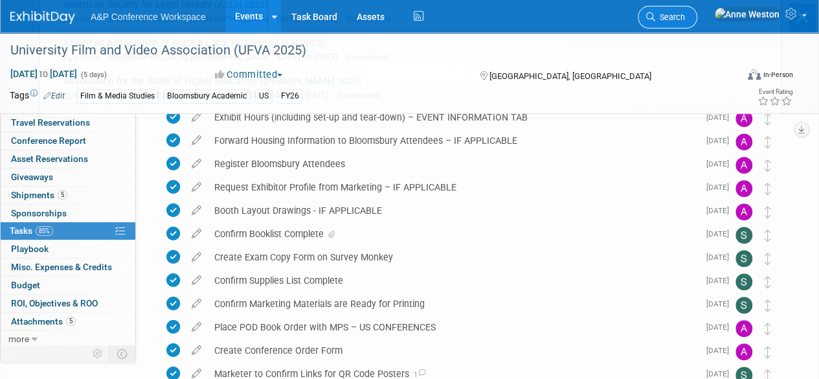
scroll to position [0, 0]
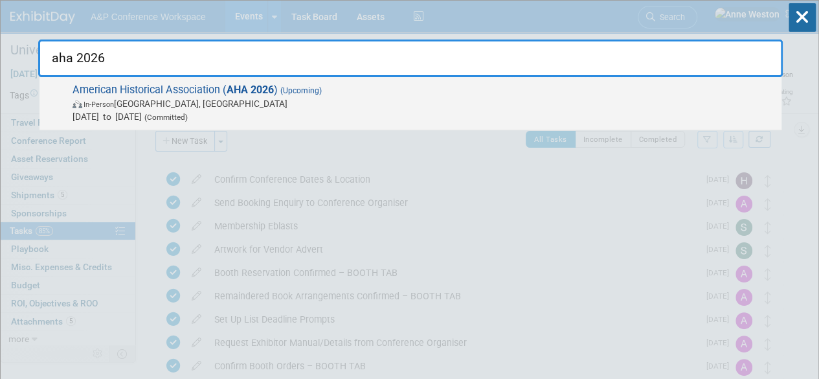
type input "aha 2026"
click at [95, 85] on span "American Historical Association ( AHA 2026 ) (Upcoming) In-Person Chicago, IL J…" at bounding box center [422, 104] width 707 height 40
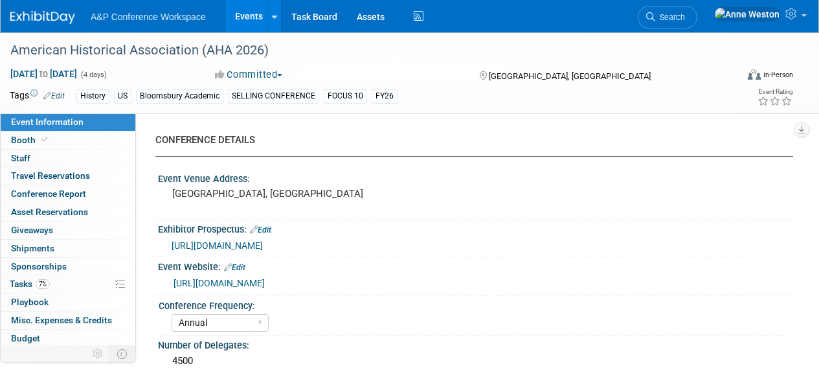
select select "Annual"
select select "Level 1"
select select "In-Person Booth"
select select "History"
select select "Bloomsbury Academic"
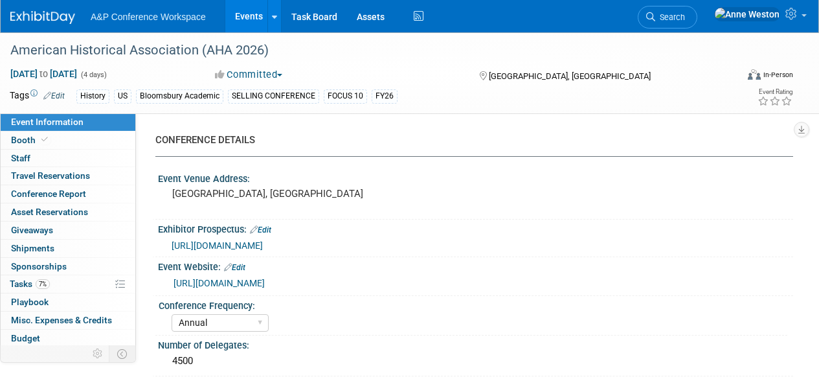
select select "[PERSON_NAME]"
select select "Networking/Commissioning"
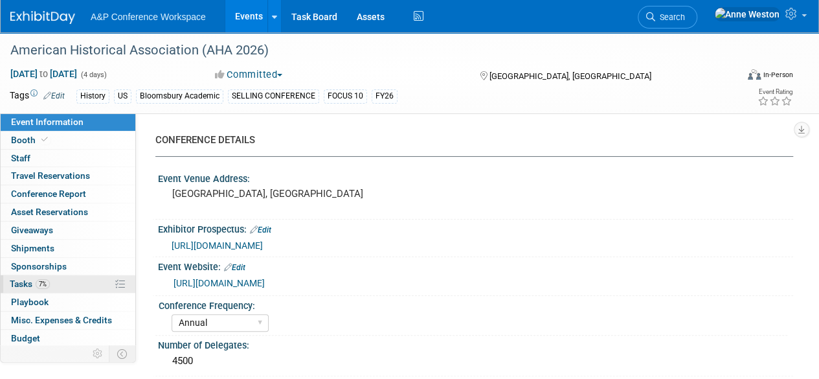
click at [65, 286] on link "7% Tasks 7%" at bounding box center [68, 283] width 135 height 17
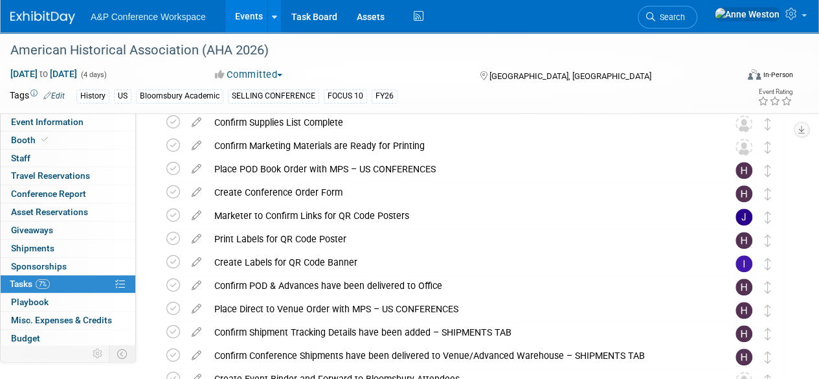
scroll to position [518, 0]
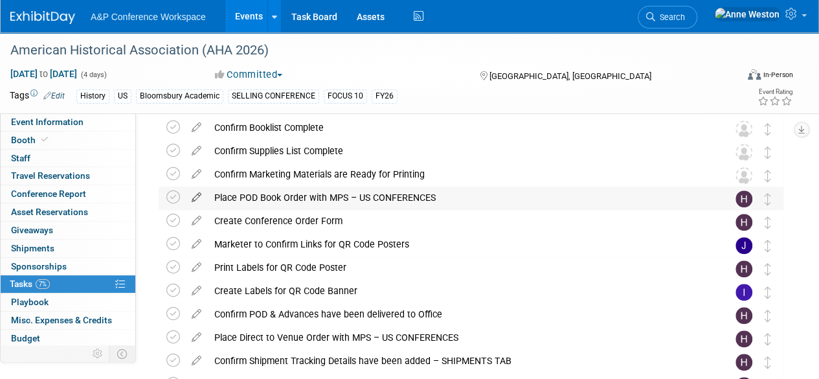
click at [196, 196] on icon at bounding box center [196, 195] width 23 height 16
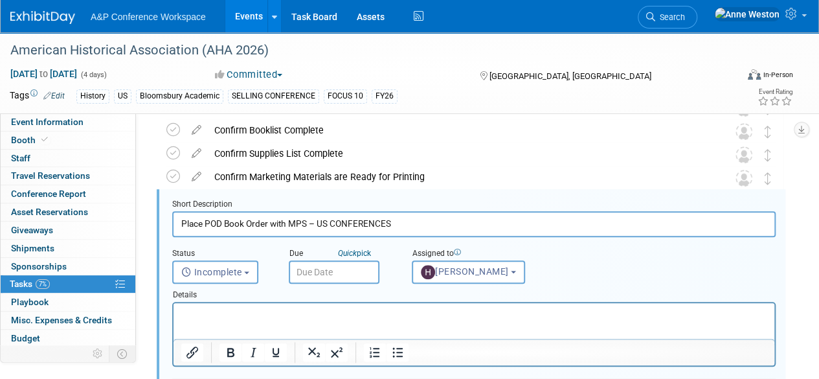
scroll to position [514, 0]
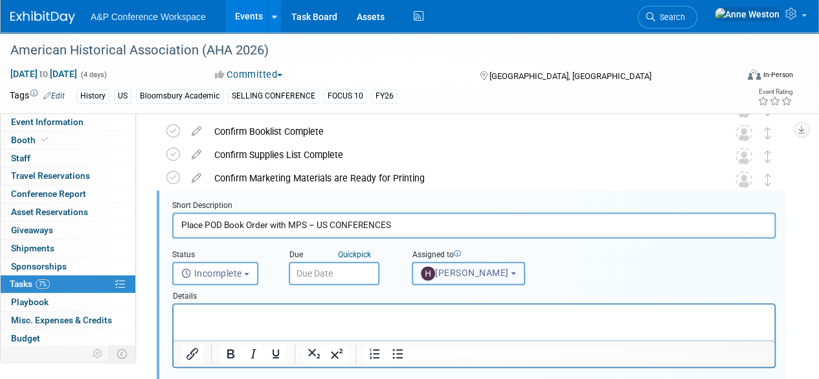
click at [441, 269] on span "[PERSON_NAME]" at bounding box center [465, 272] width 88 height 10
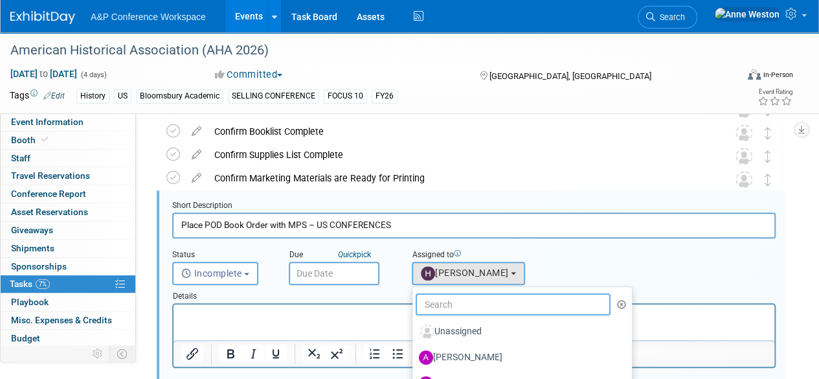
click at [460, 305] on input "text" at bounding box center [513, 304] width 195 height 22
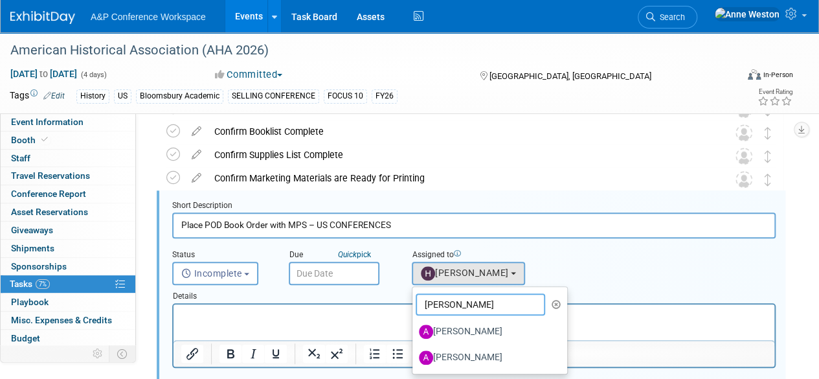
type input "[PERSON_NAME]"
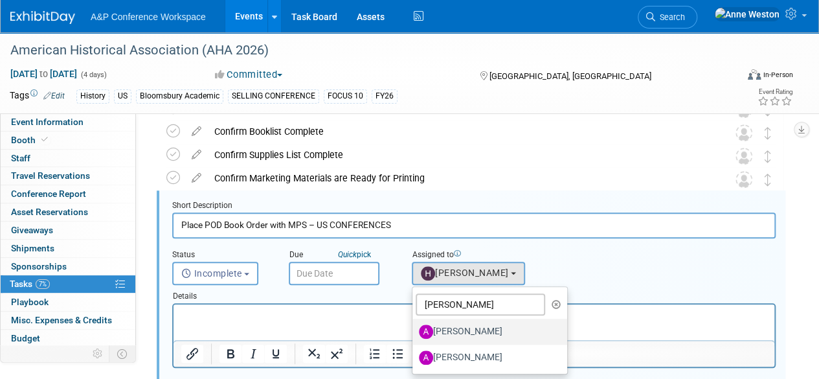
click at [450, 328] on label "[PERSON_NAME]" at bounding box center [486, 331] width 135 height 21
click at [414, 328] on input "[PERSON_NAME]" at bounding box center [410, 330] width 8 height 8
select select "3fc68575-f872-4db6-8d2a-11755123f12c"
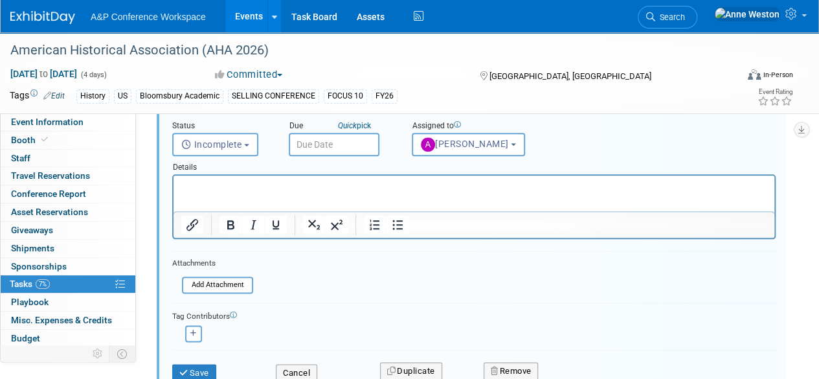
scroll to position [644, 0]
click at [194, 370] on button "Save" at bounding box center [194, 372] width 44 height 18
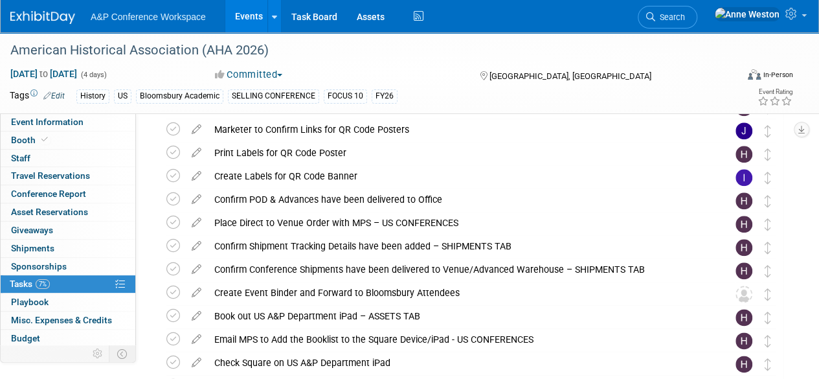
scroll to position [579, 0]
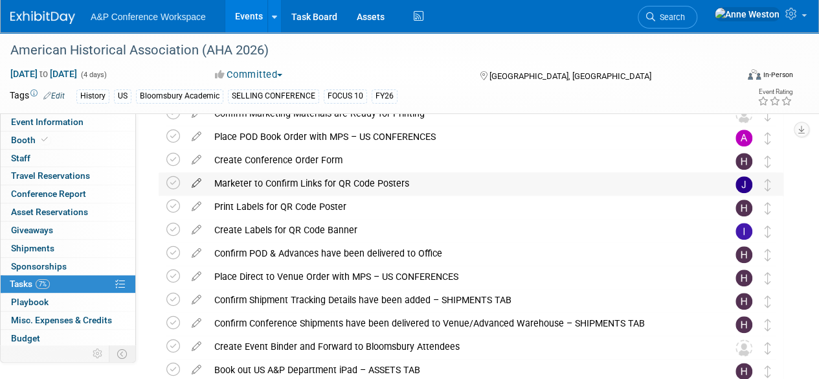
click at [194, 179] on icon at bounding box center [196, 180] width 23 height 16
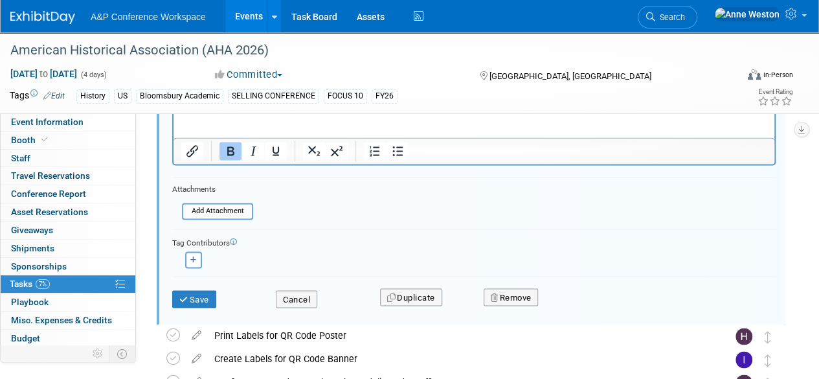
scroll to position [1014, 0]
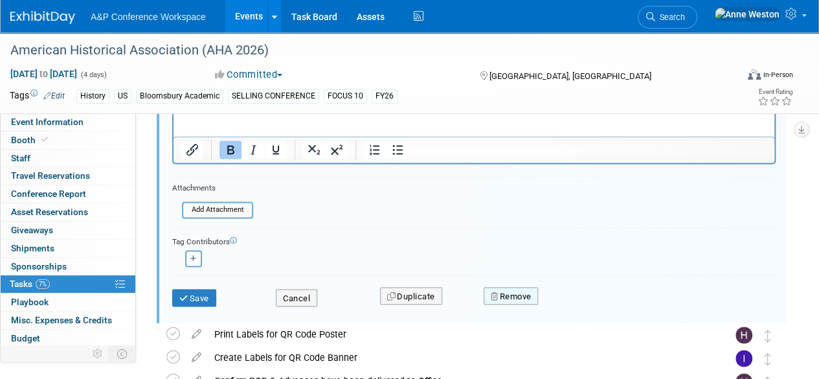
click at [521, 296] on button "Remove" at bounding box center [511, 296] width 55 height 18
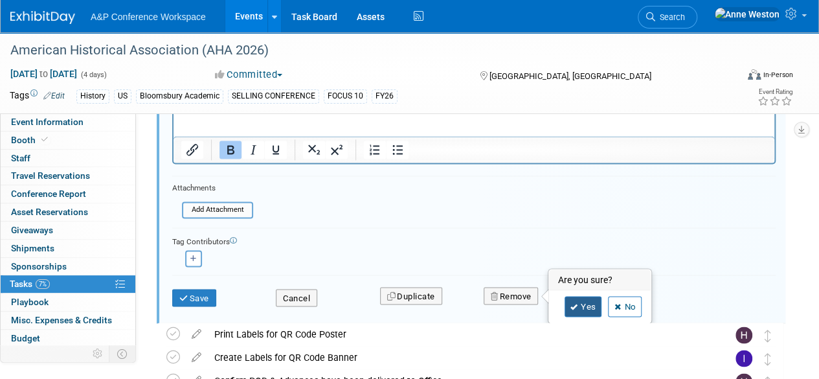
click at [582, 306] on link "Yes" at bounding box center [584, 306] width 38 height 21
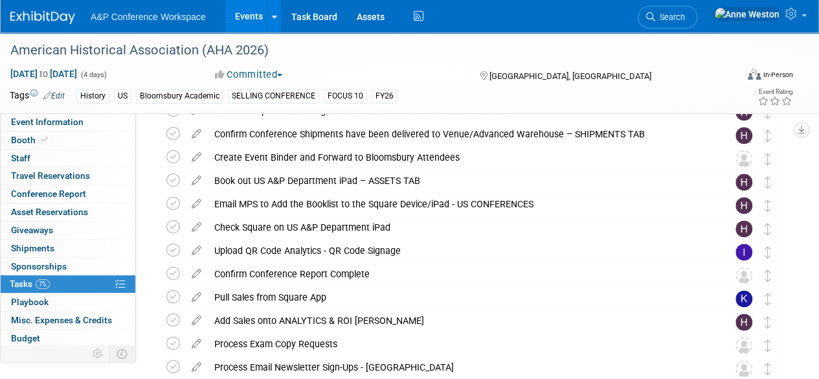
scroll to position [588, 0]
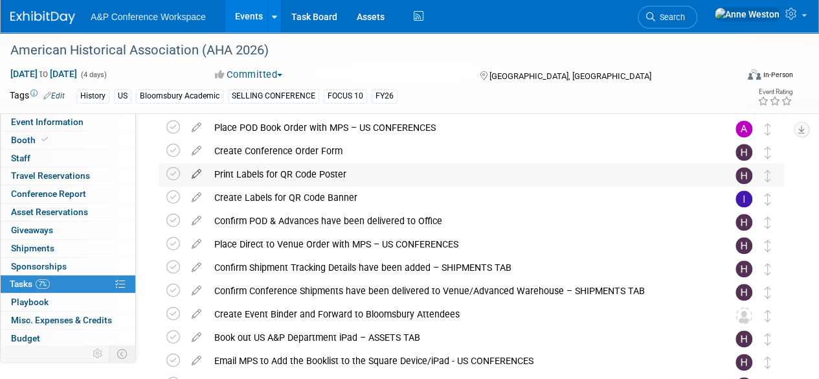
click at [194, 173] on icon at bounding box center [196, 171] width 23 height 16
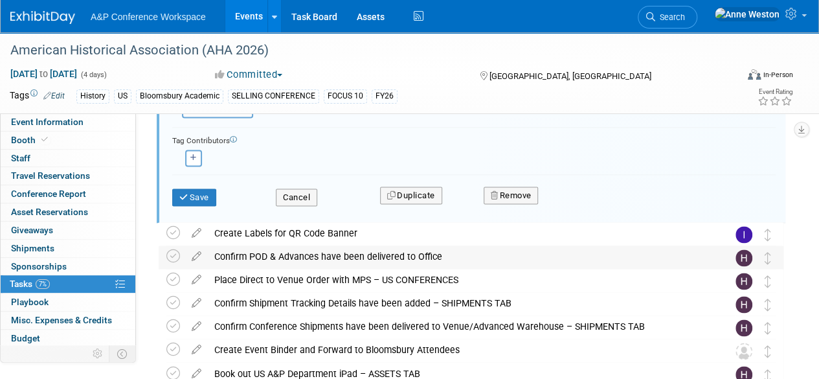
scroll to position [885, 0]
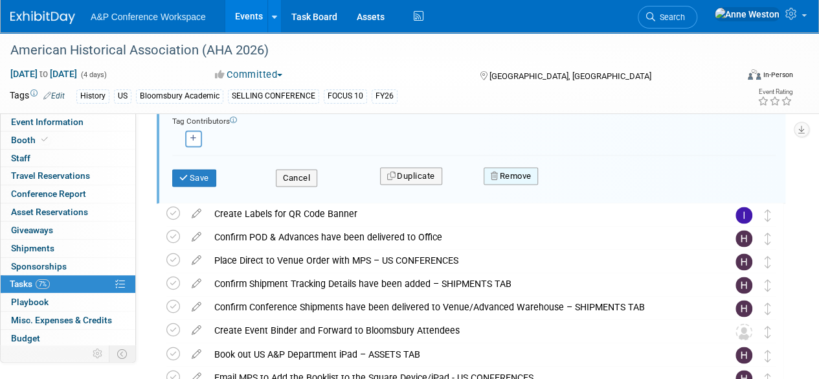
click at [506, 176] on button "Remove" at bounding box center [511, 176] width 55 height 18
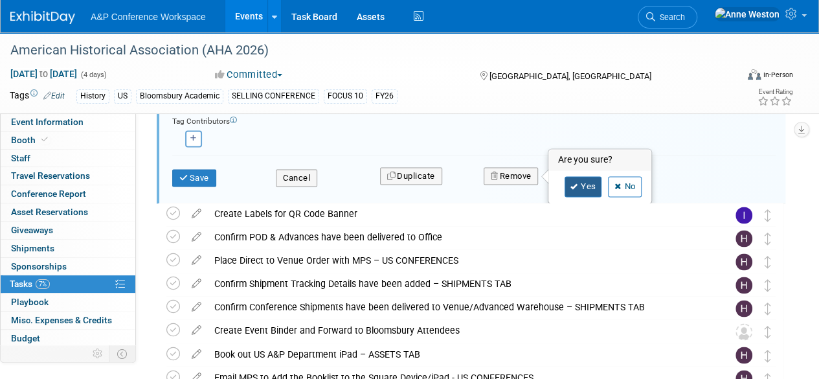
click at [574, 186] on icon at bounding box center [575, 186] width 8 height 7
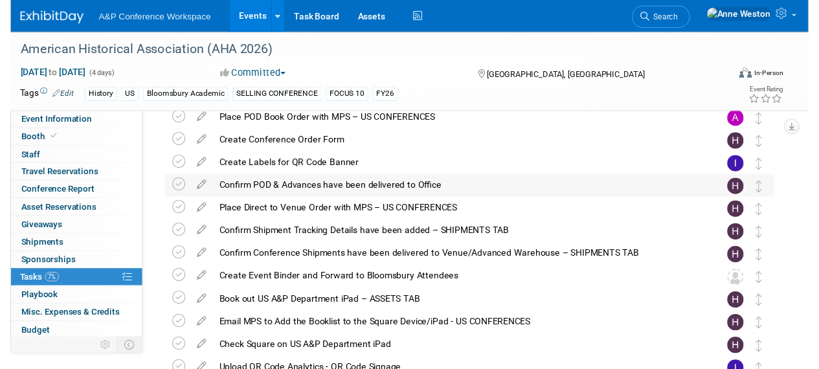
scroll to position [565, 0]
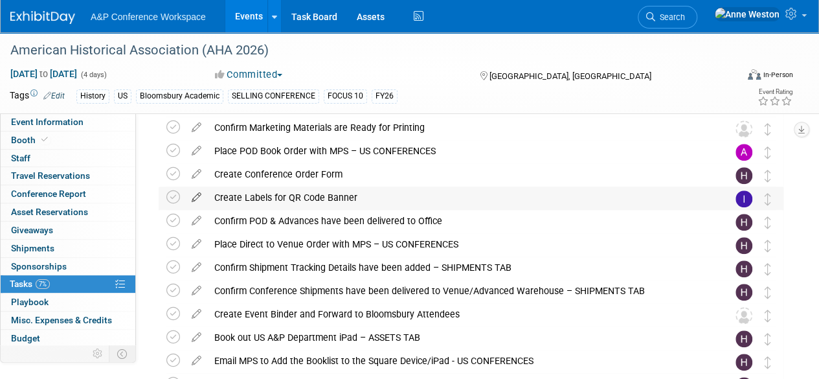
click at [198, 194] on icon at bounding box center [196, 195] width 23 height 16
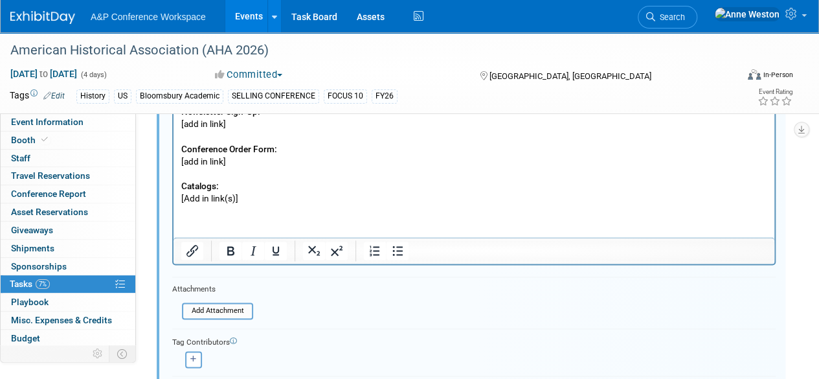
scroll to position [885, 0]
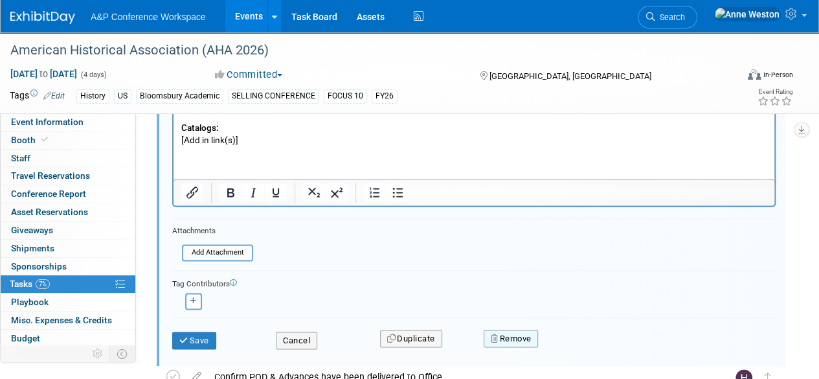
click at [518, 333] on button "Remove" at bounding box center [511, 339] width 55 height 18
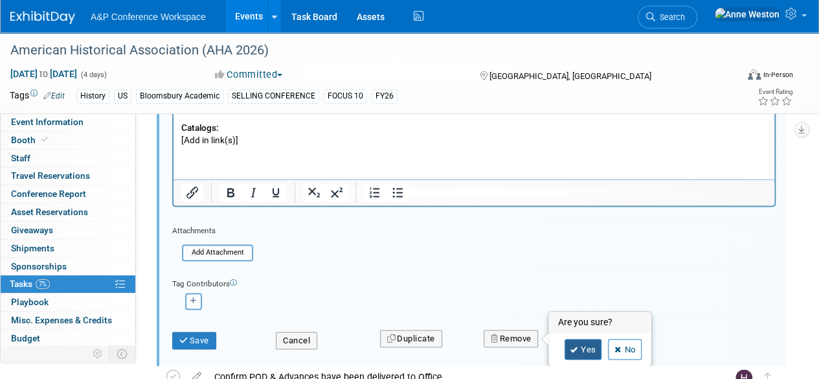
click at [569, 350] on link "Yes" at bounding box center [584, 349] width 38 height 21
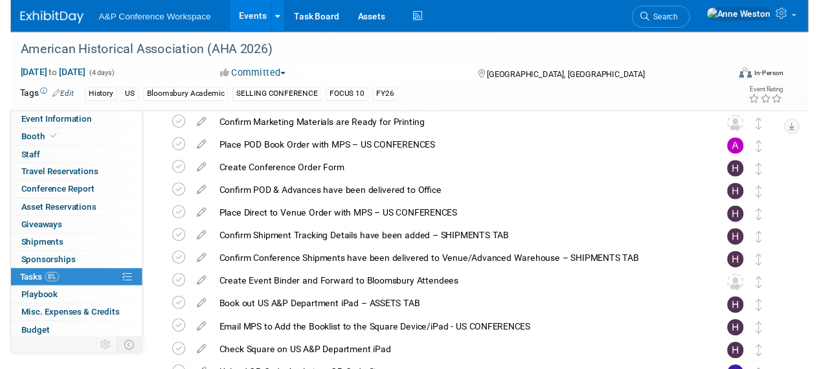
scroll to position [541, 0]
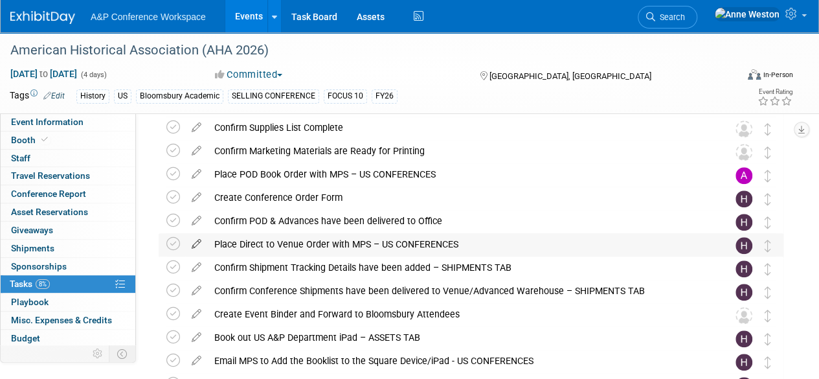
click at [196, 242] on icon at bounding box center [196, 241] width 23 height 16
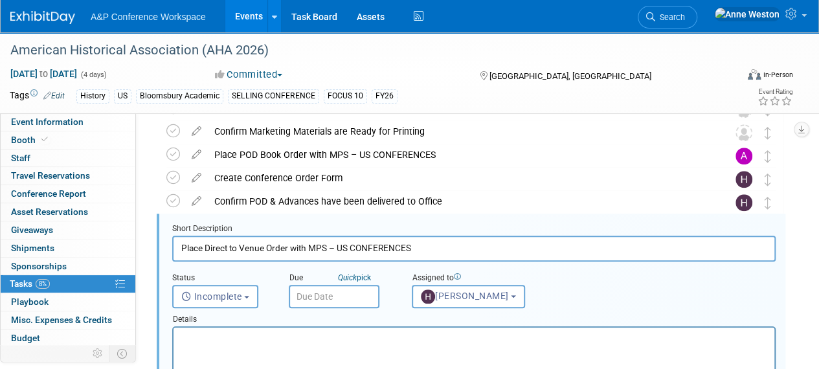
scroll to position [584, 0]
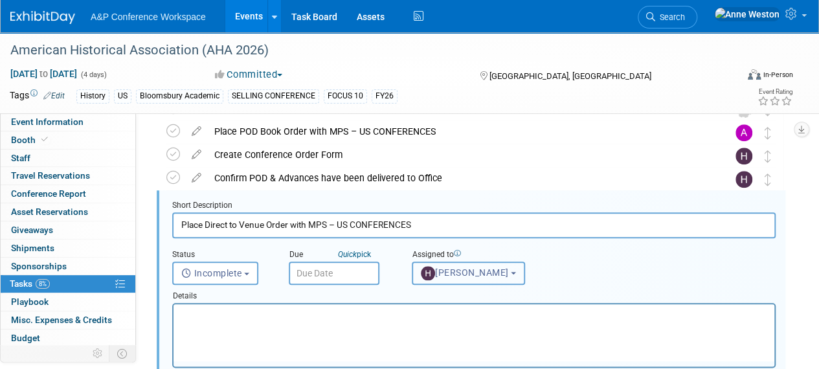
click at [457, 272] on span "[PERSON_NAME]" at bounding box center [465, 272] width 88 height 10
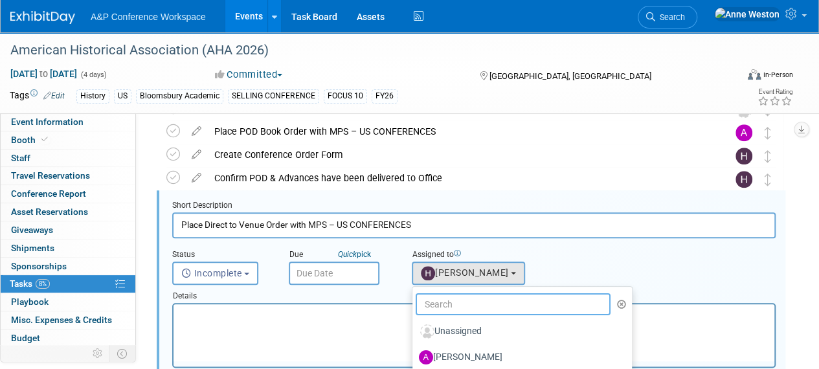
click at [446, 302] on input "text" at bounding box center [513, 304] width 195 height 22
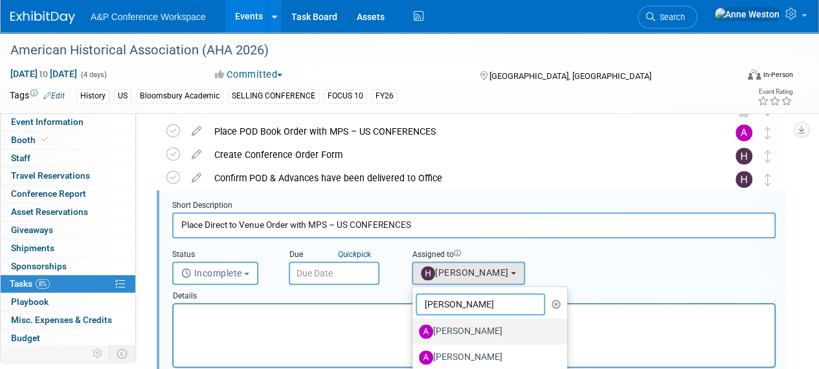
type input "[PERSON_NAME]"
click at [473, 330] on label "[PERSON_NAME]" at bounding box center [486, 331] width 135 height 21
click at [414, 330] on input "[PERSON_NAME]" at bounding box center [410, 330] width 8 height 8
select select "3fc68575-f872-4db6-8d2a-11755123f12c"
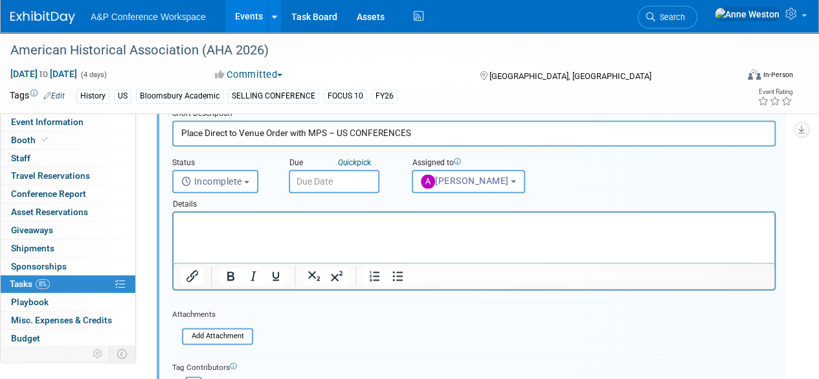
scroll to position [843, 0]
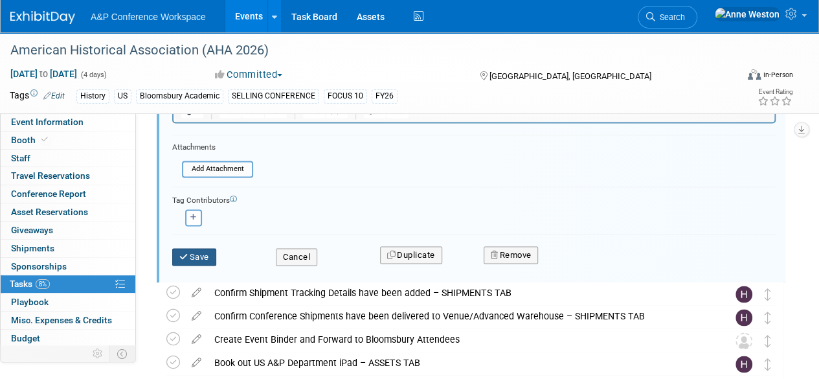
click at [189, 249] on button "Save" at bounding box center [194, 257] width 44 height 18
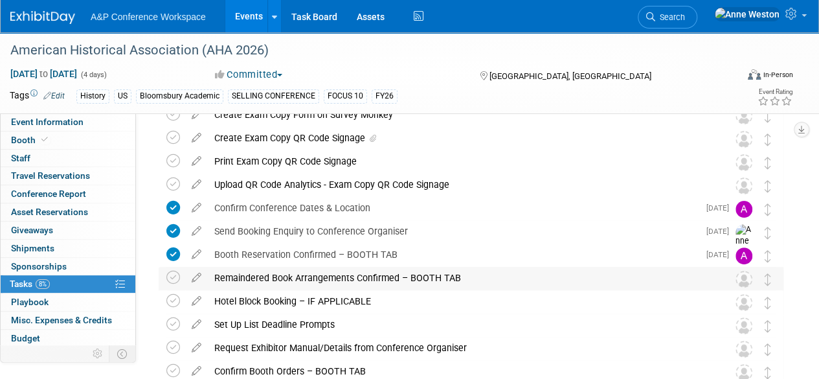
scroll to position [23, 0]
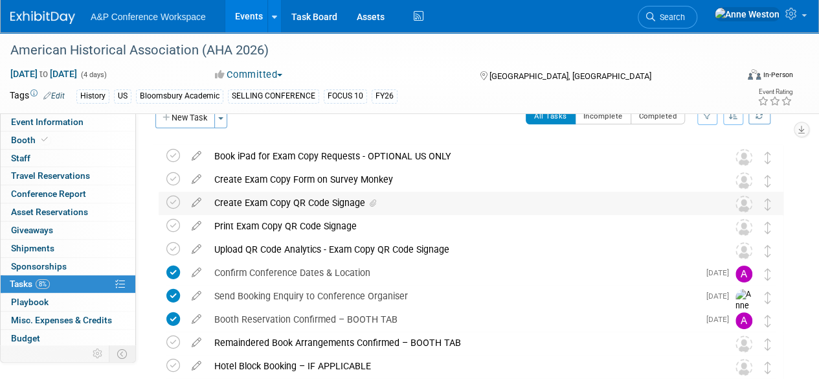
click at [317, 204] on div "Create Exam Copy QR Code Signage" at bounding box center [459, 203] width 502 height 22
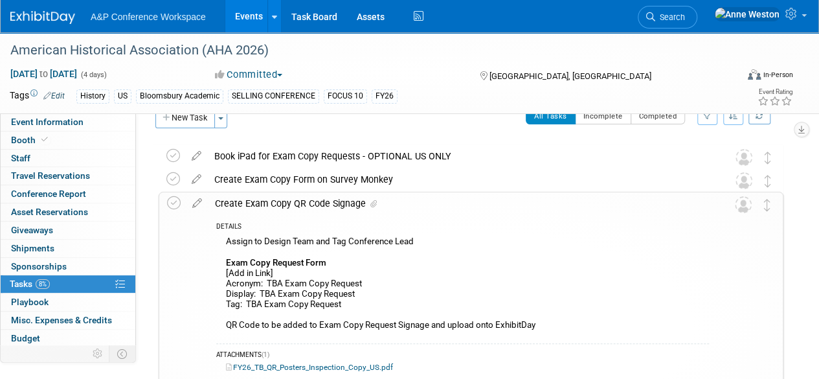
click at [317, 204] on div "Create Exam Copy QR Code Signage" at bounding box center [459, 203] width 501 height 22
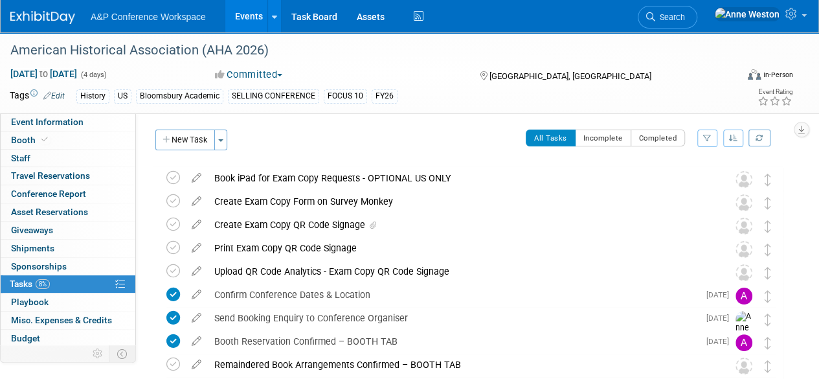
scroll to position [0, 0]
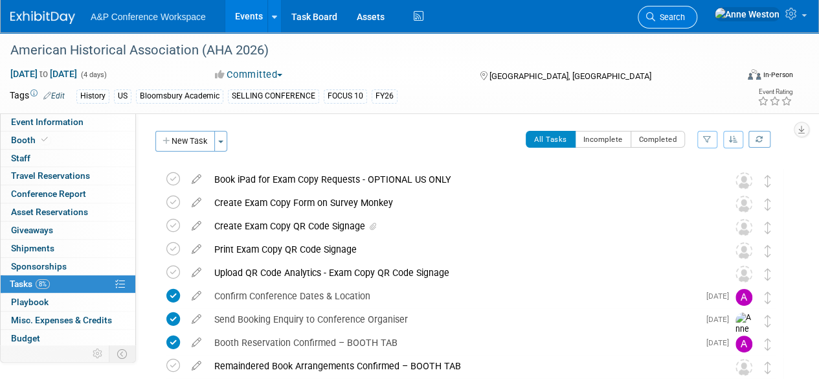
click at [685, 14] on span "Search" at bounding box center [670, 17] width 30 height 10
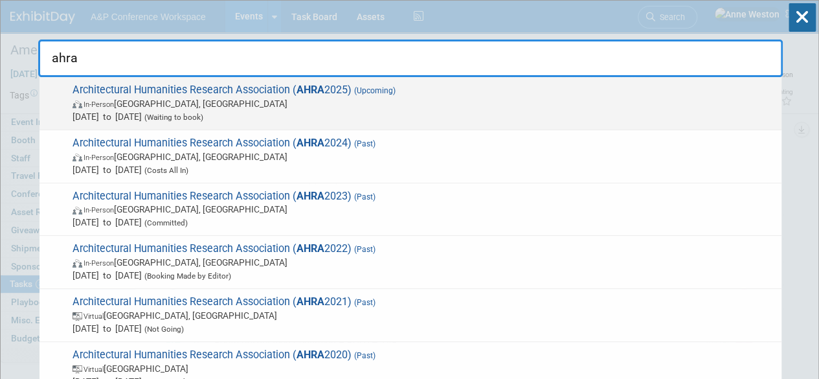
type input "ahra"
click at [174, 89] on span "Architectural Humanities Research Association ( AHRA 2025) (Upcoming) In-Person…" at bounding box center [422, 104] width 707 height 40
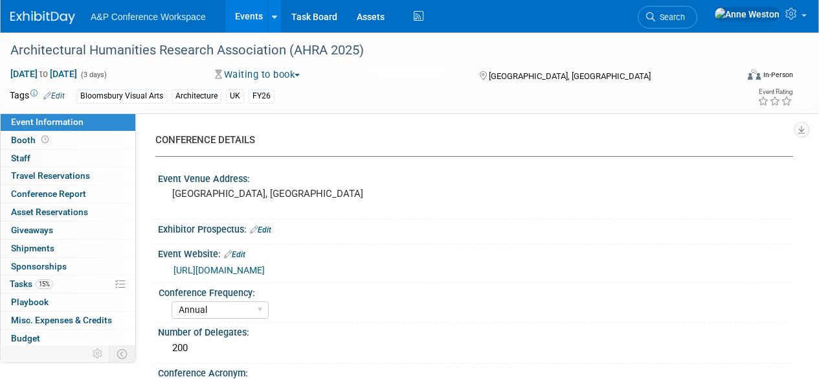
select select "Annual"
select select "Level 2"
select select "In-Person Booth"
select select "Architecture"
select select "Bloomsbury Visual Arts"
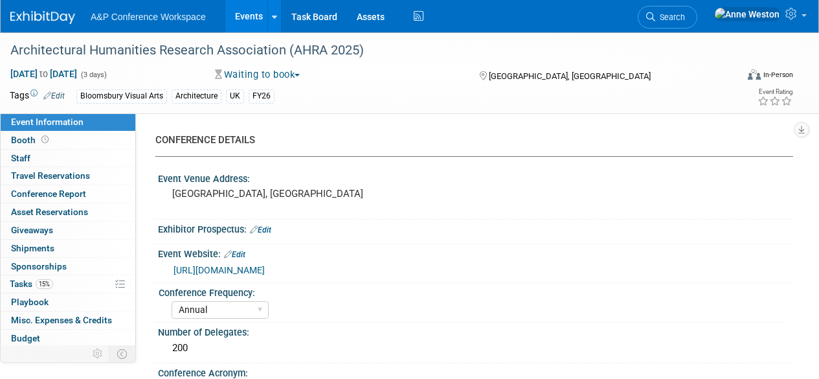
select select "[PERSON_NAME]"
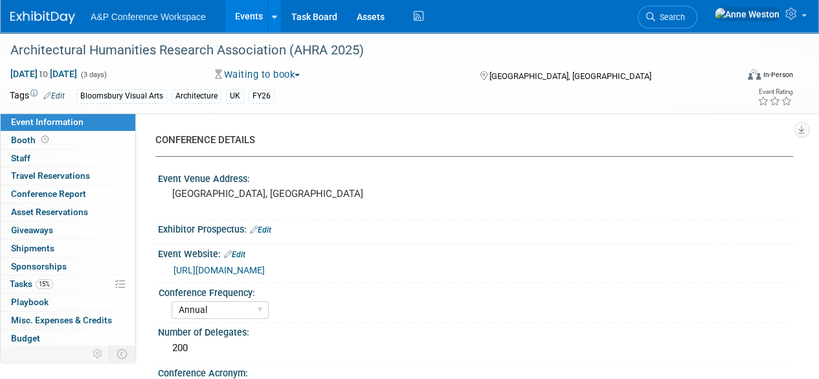
click at [698, 10] on link "Search" at bounding box center [668, 17] width 60 height 23
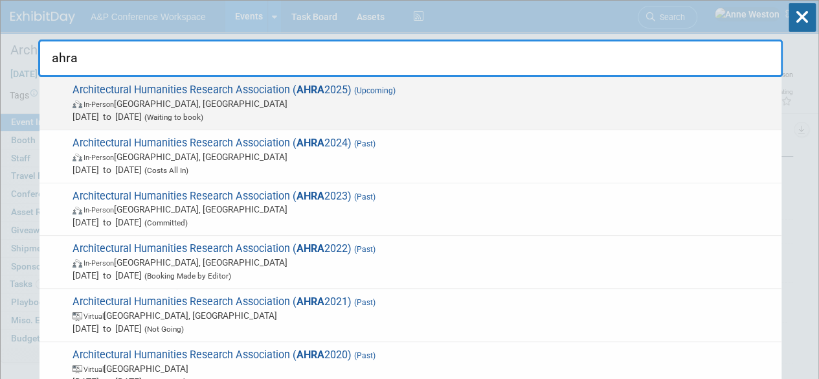
type input "ahra"
click at [192, 86] on span "Architectural Humanities Research Association ( AHRA 2025) (Upcoming) In-Person…" at bounding box center [422, 104] width 707 height 40
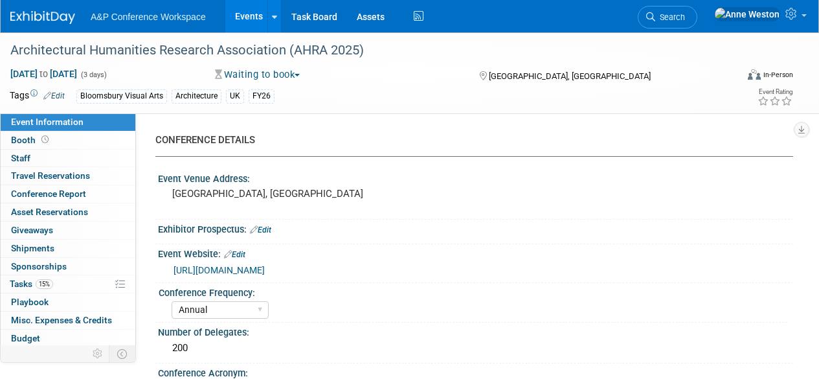
select select "Annual"
select select "Level 2"
select select "In-Person Booth"
select select "Architecture"
select select "Bloomsbury Visual Arts"
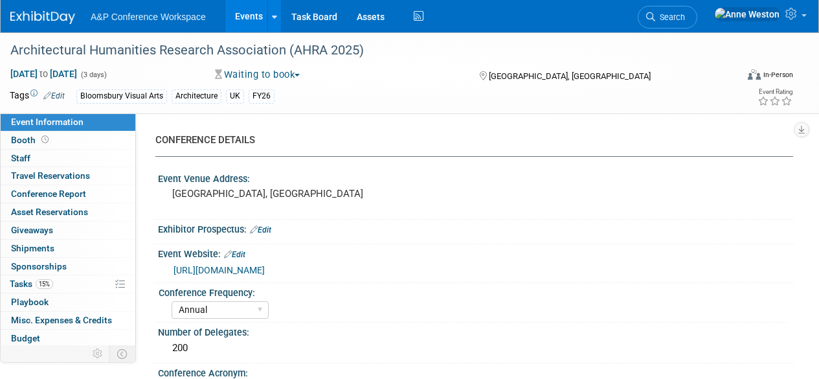
select select "[PERSON_NAME]"
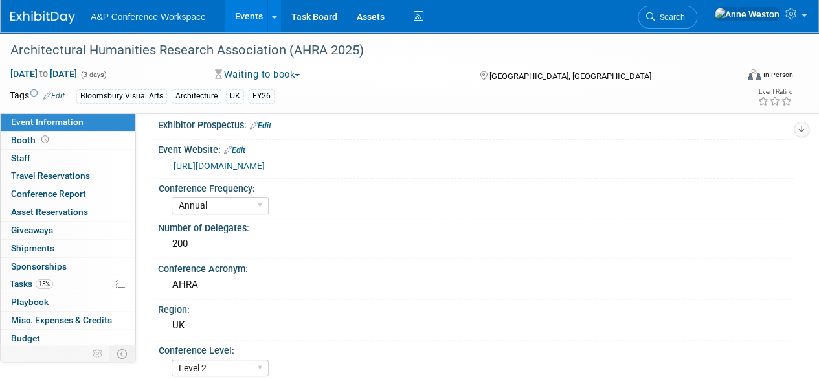
scroll to position [130, 0]
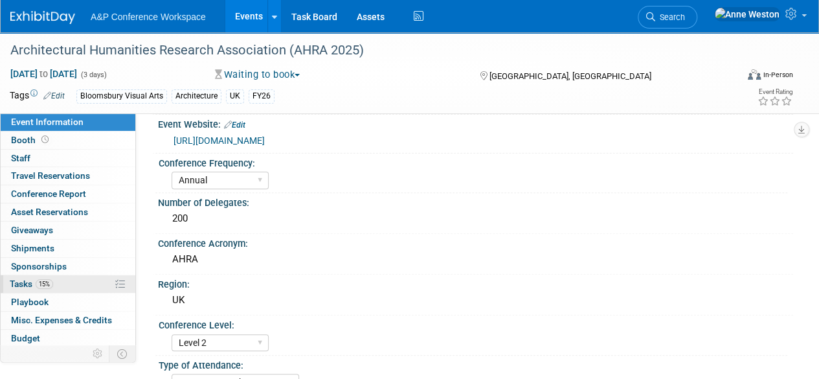
click at [40, 275] on link "15% Tasks 15%" at bounding box center [68, 283] width 135 height 17
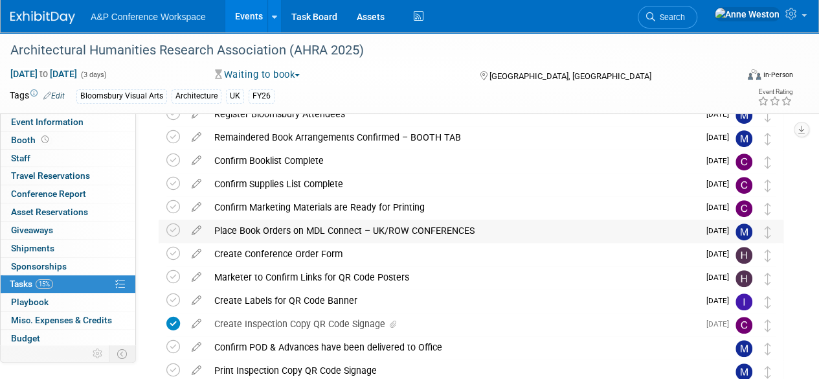
scroll to position [259, 0]
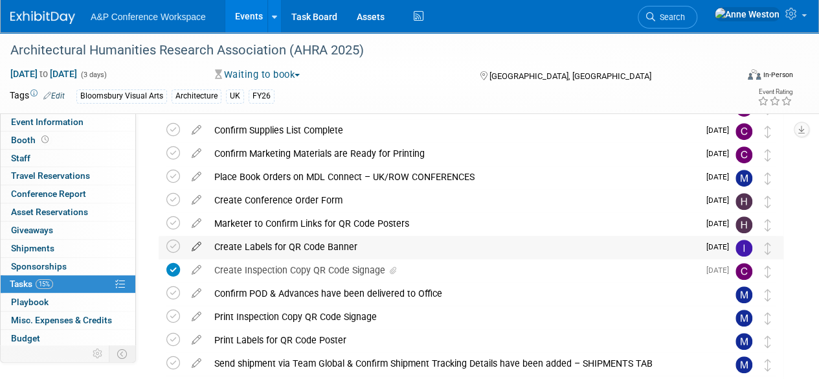
click at [197, 244] on icon at bounding box center [196, 244] width 23 height 16
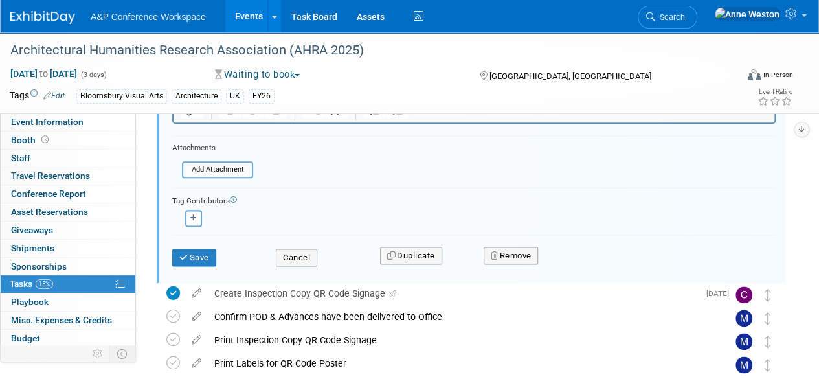
scroll to position [758, 0]
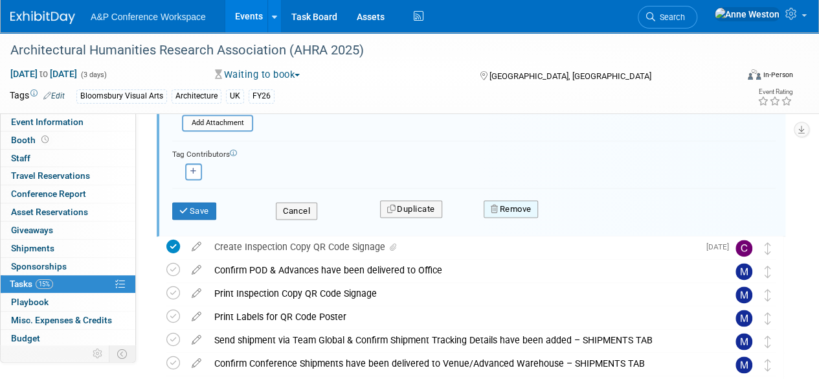
click at [513, 209] on button "Remove" at bounding box center [511, 209] width 55 height 18
click at [576, 216] on icon at bounding box center [575, 219] width 8 height 7
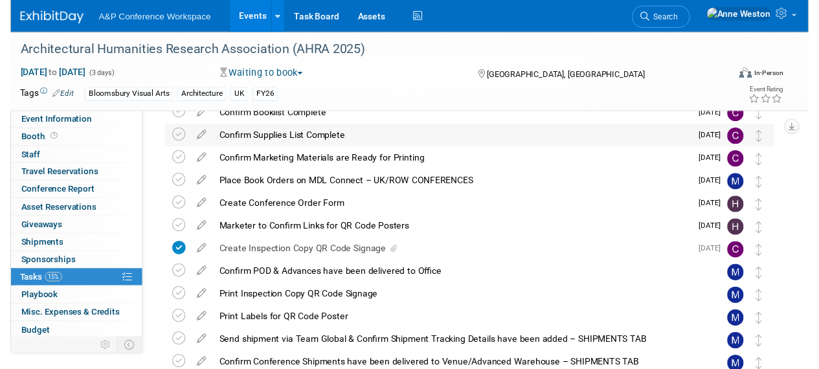
scroll to position [280, 0]
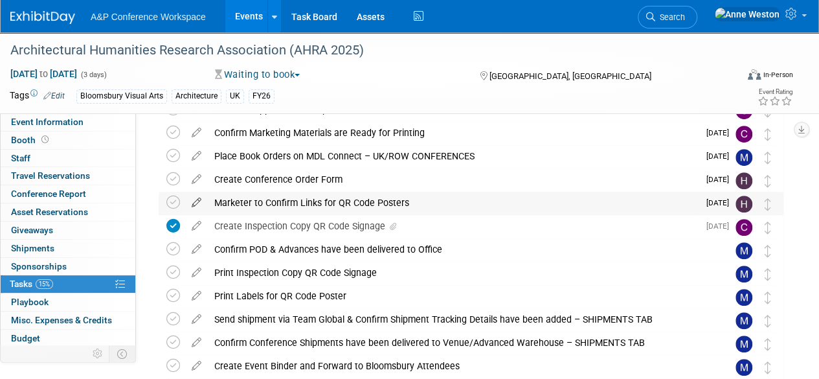
click at [193, 200] on icon at bounding box center [196, 200] width 23 height 16
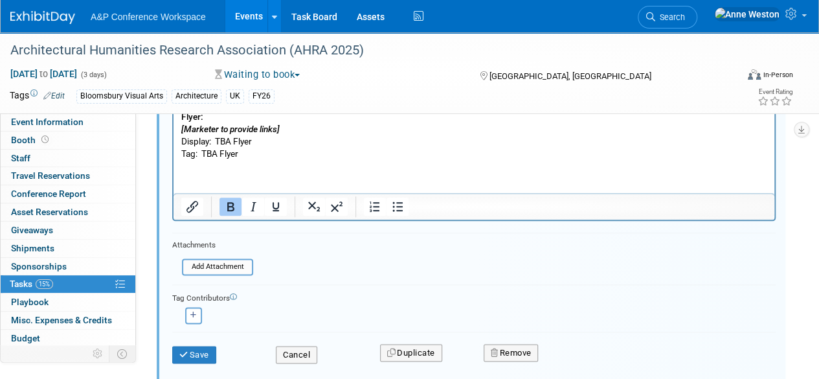
scroll to position [734, 0]
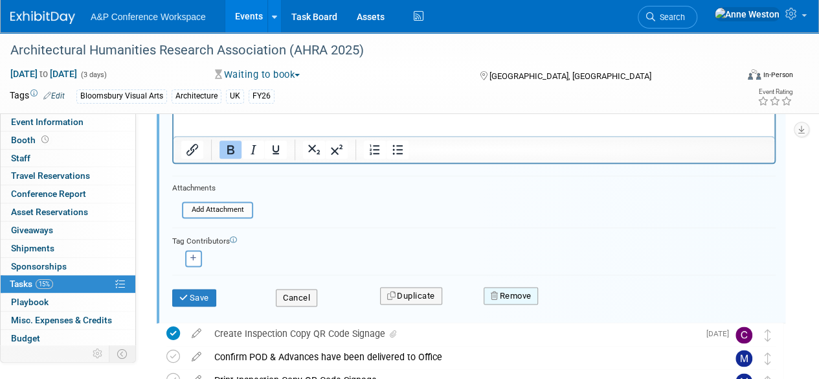
click at [520, 289] on button "Remove" at bounding box center [511, 296] width 55 height 18
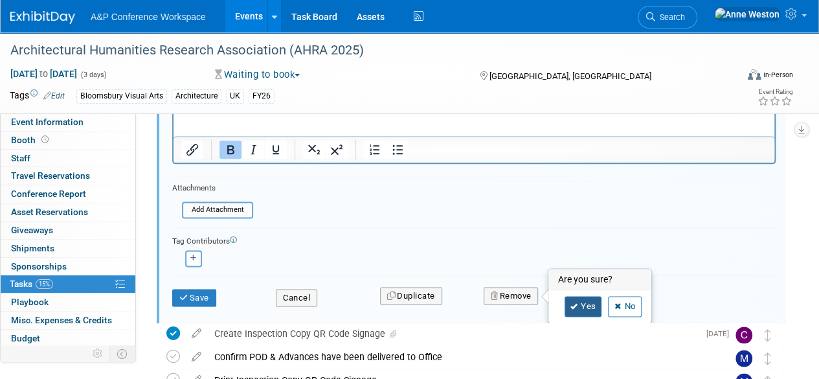
click at [576, 303] on icon at bounding box center [575, 306] width 8 height 7
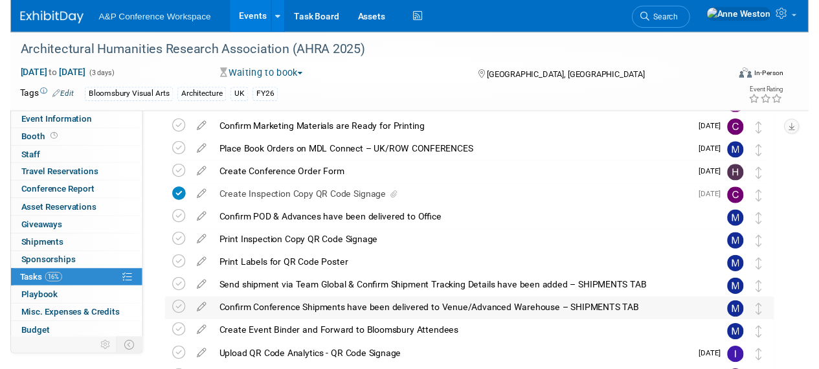
scroll to position [256, 0]
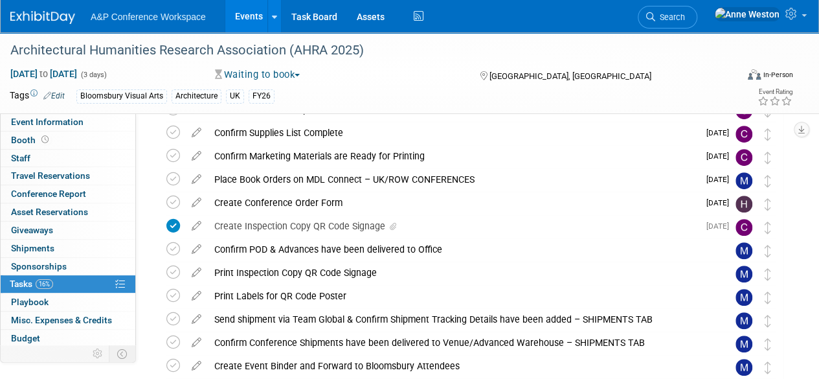
click at [194, 292] on icon at bounding box center [196, 293] width 23 height 16
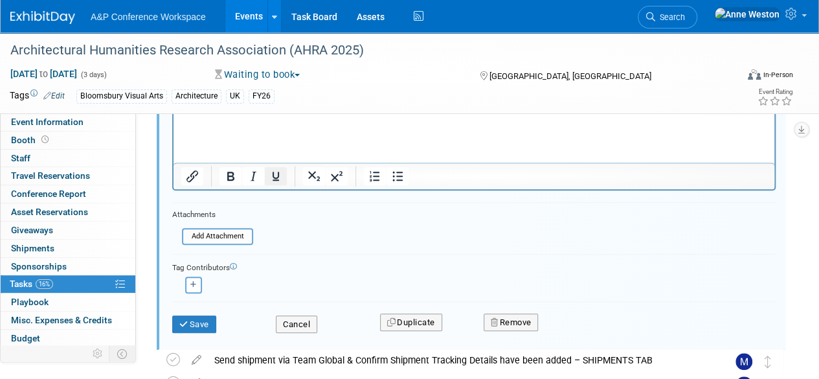
scroll to position [545, 0]
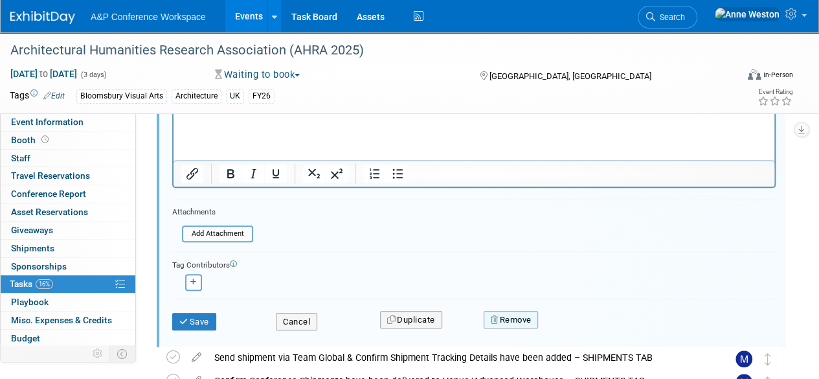
click at [528, 320] on button "Remove" at bounding box center [511, 320] width 55 height 18
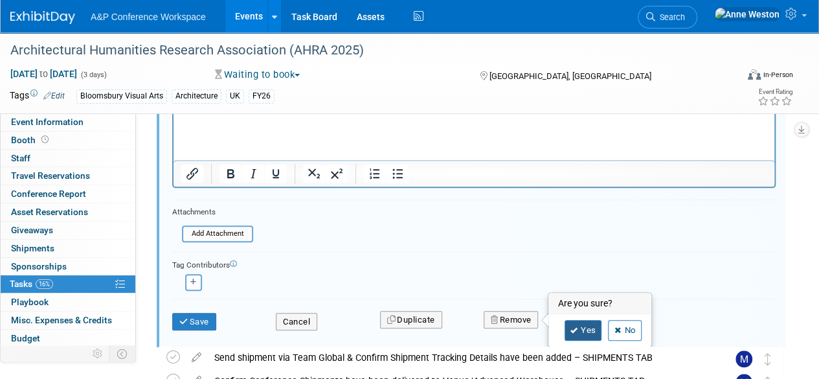
click at [567, 328] on link "Yes" at bounding box center [584, 330] width 38 height 21
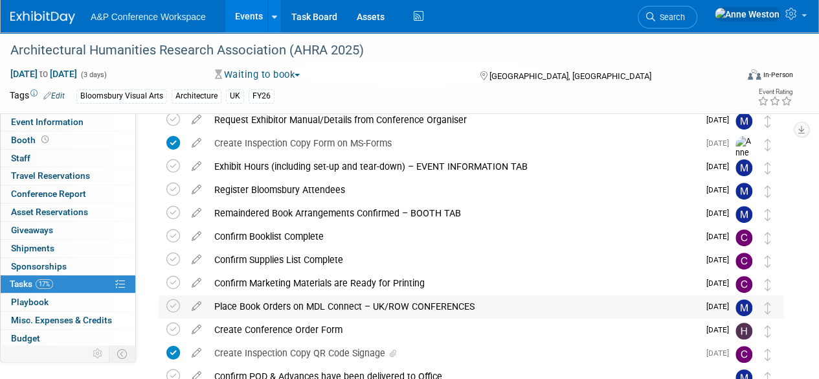
scroll to position [194, 0]
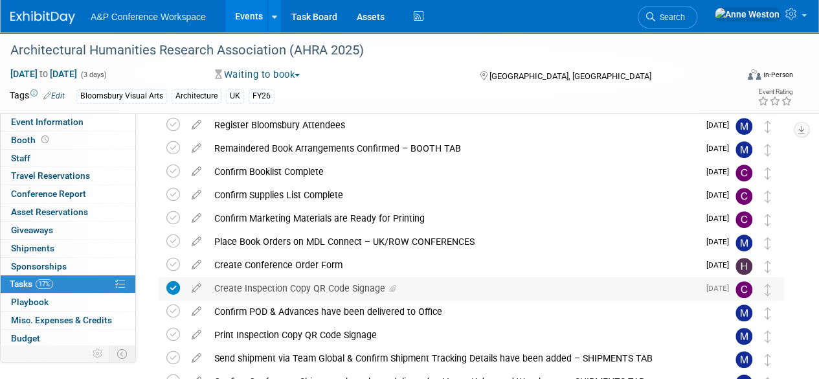
click at [321, 291] on div "Create Inspection Copy QR Code Signage" at bounding box center [453, 288] width 491 height 22
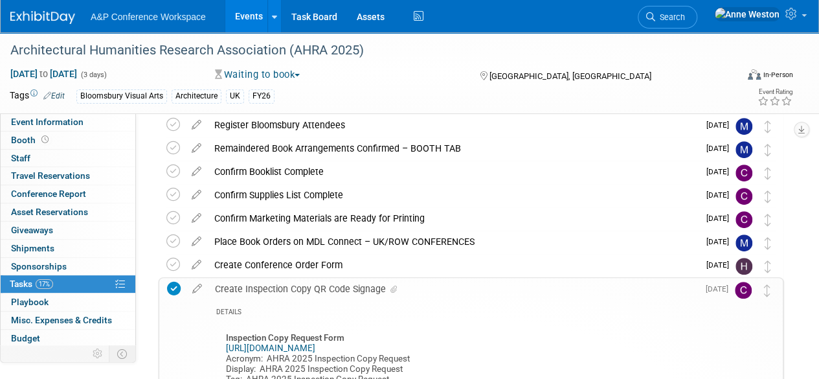
click at [321, 291] on div "Create Inspection Copy QR Code Signage" at bounding box center [454, 289] width 490 height 22
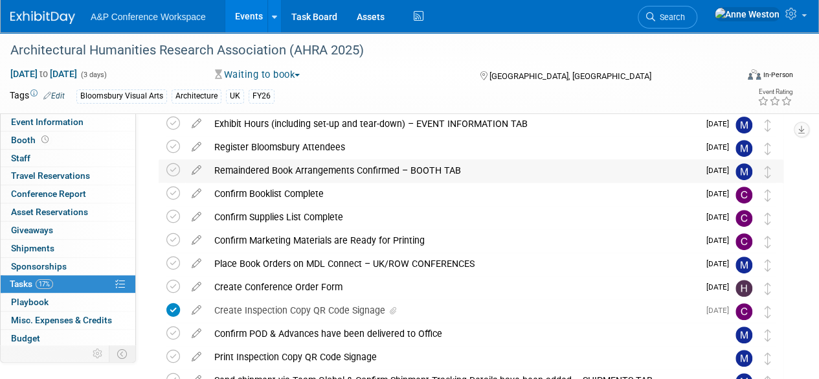
scroll to position [0, 0]
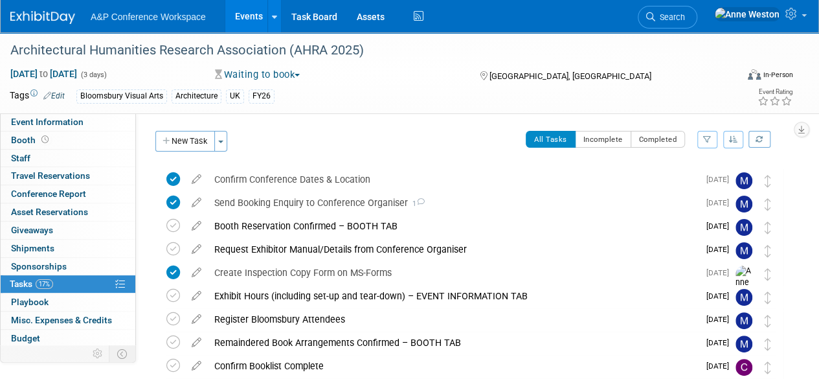
click at [685, 18] on span "Search" at bounding box center [670, 17] width 30 height 10
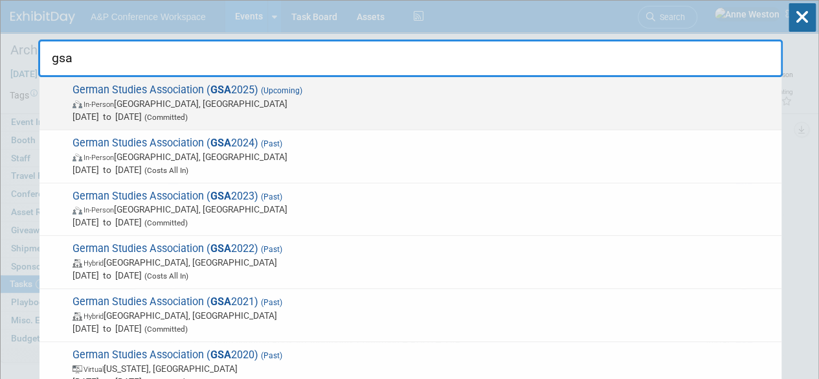
type input "gsa"
click at [148, 84] on span "German Studies Association ( GSA 2025) (Upcoming) In-Person Arlington, VA Sep 2…" at bounding box center [422, 104] width 707 height 40
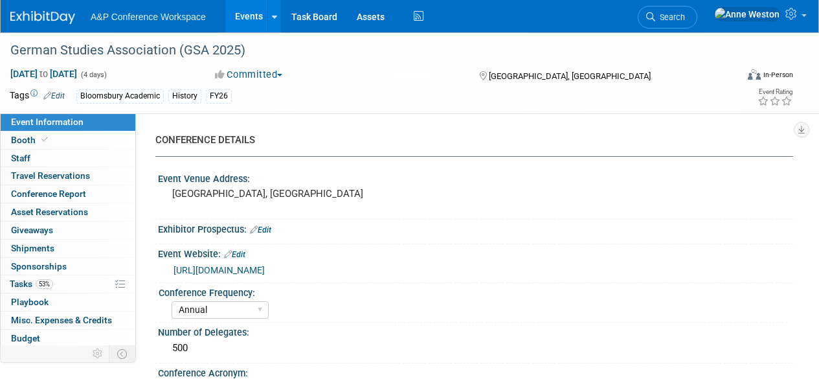
select select "Annual"
select select "Level 2"
select select "In-Person Booth"
select select "History"
select select "Bloomsbury Academic"
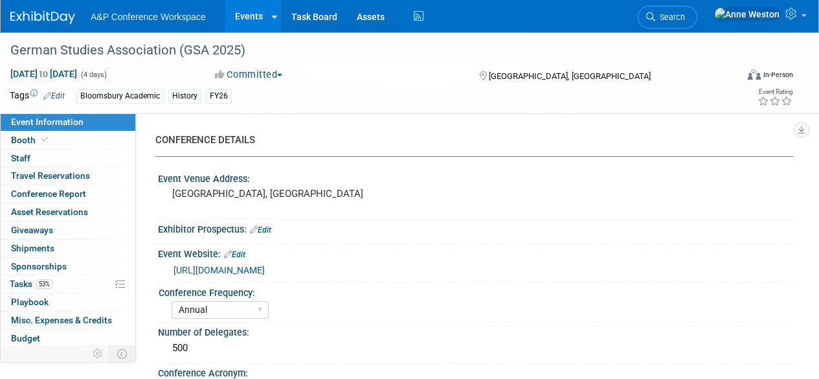
select select "[PERSON_NAME]"
select select "Brand/Subject Presence​"
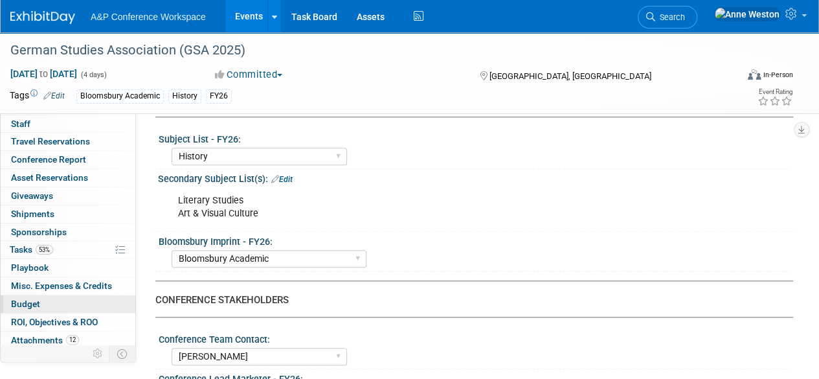
scroll to position [53, 0]
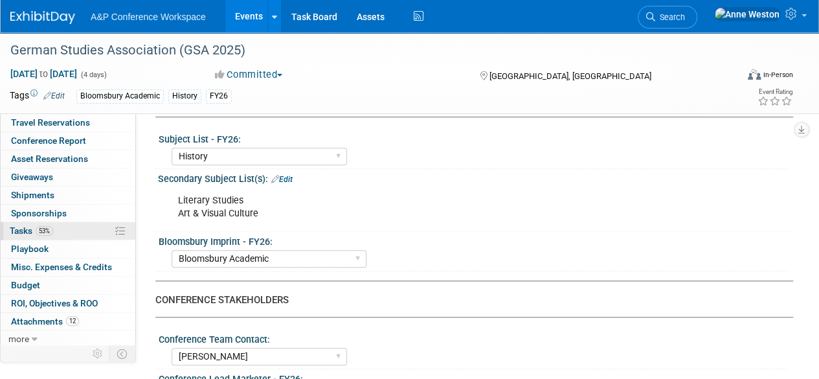
click at [51, 226] on span "Tasks 53%" at bounding box center [31, 230] width 43 height 10
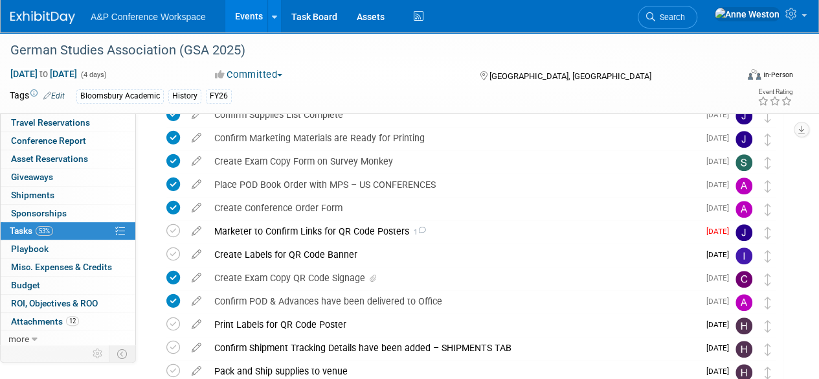
scroll to position [389, 0]
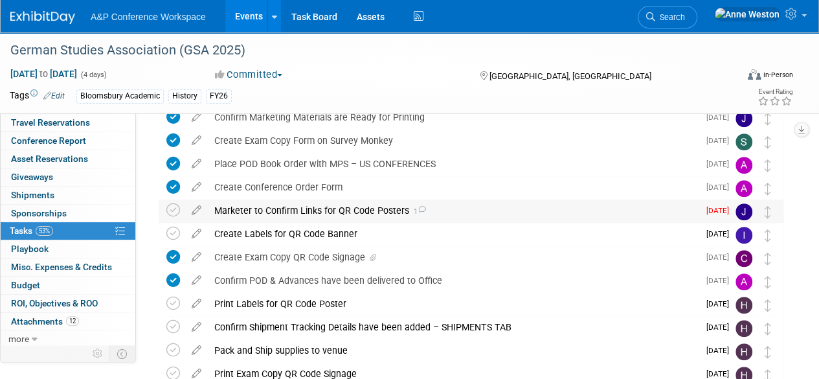
click at [329, 207] on div "Marketer to Confirm Links for QR Code Posters 1" at bounding box center [453, 210] width 491 height 22
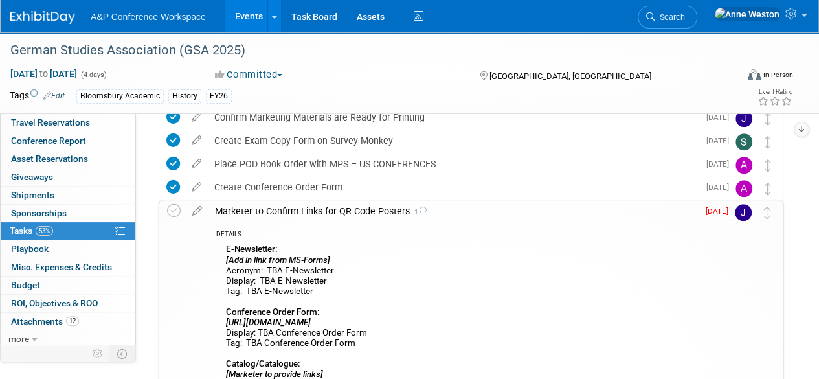
click at [329, 207] on div "Marketer to Confirm Links for QR Code Posters 1" at bounding box center [454, 211] width 490 height 22
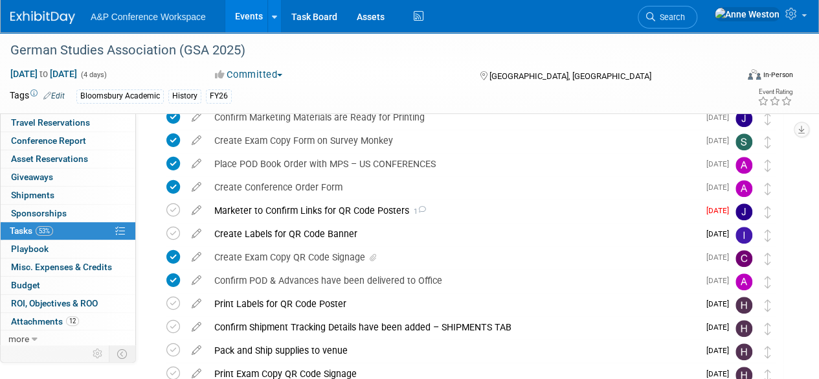
click at [196, 205] on icon at bounding box center [196, 207] width 23 height 16
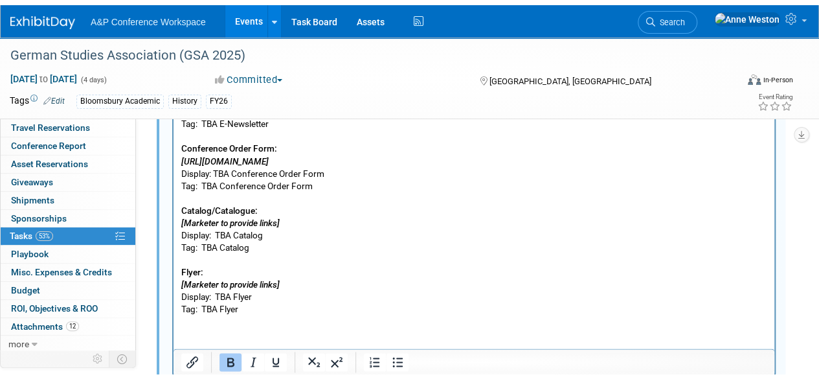
scroll to position [851, 0]
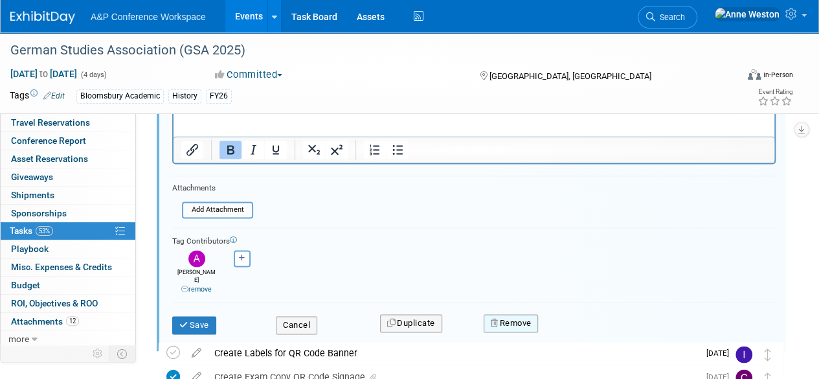
click at [513, 314] on button "Remove" at bounding box center [511, 323] width 55 height 18
click at [570, 324] on link "Yes" at bounding box center [584, 334] width 38 height 21
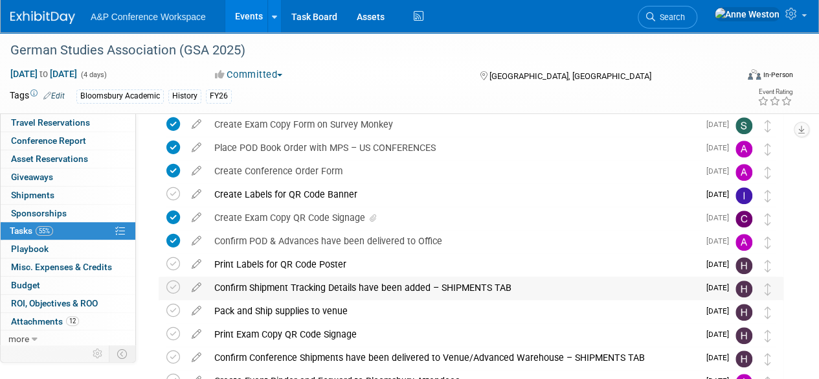
scroll to position [378, 0]
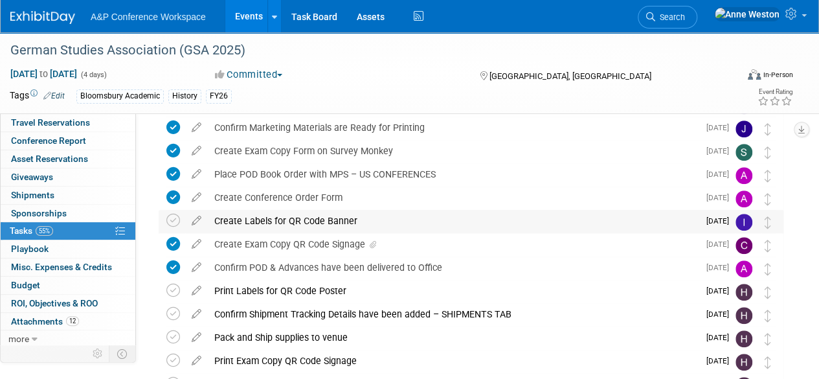
click at [313, 218] on div "Create Labels for QR Code Banner" at bounding box center [453, 221] width 491 height 22
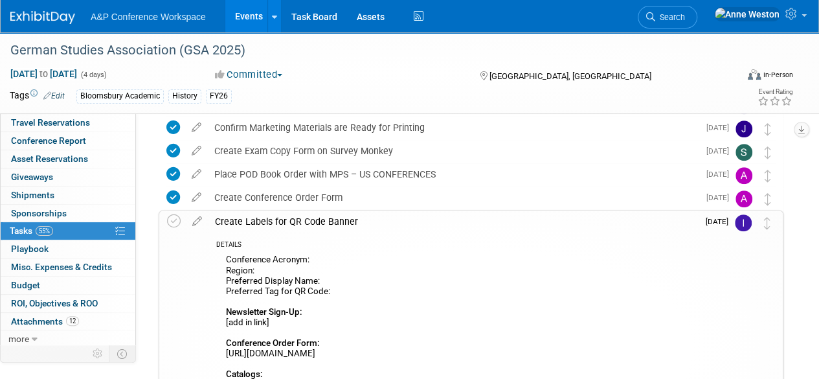
click at [313, 218] on div "Create Labels for QR Code Banner" at bounding box center [454, 221] width 490 height 22
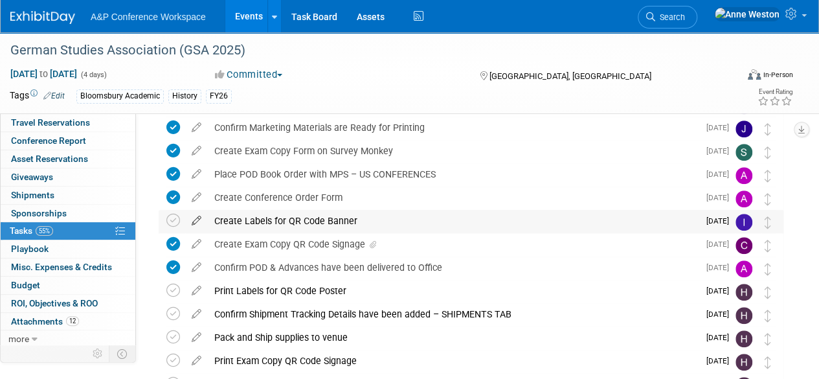
click at [196, 216] on icon at bounding box center [196, 218] width 23 height 16
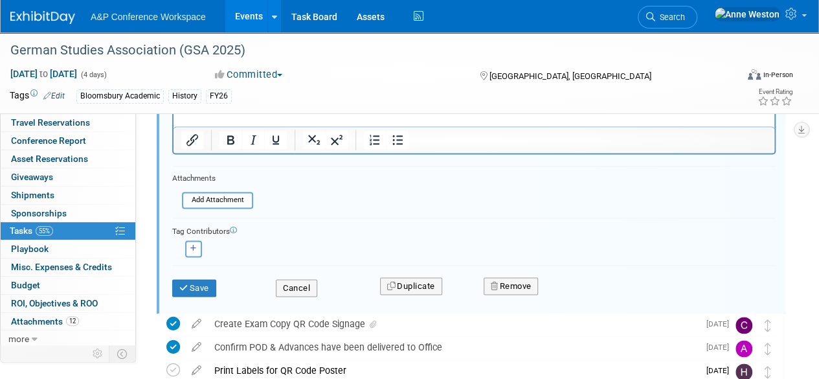
scroll to position [786, 0]
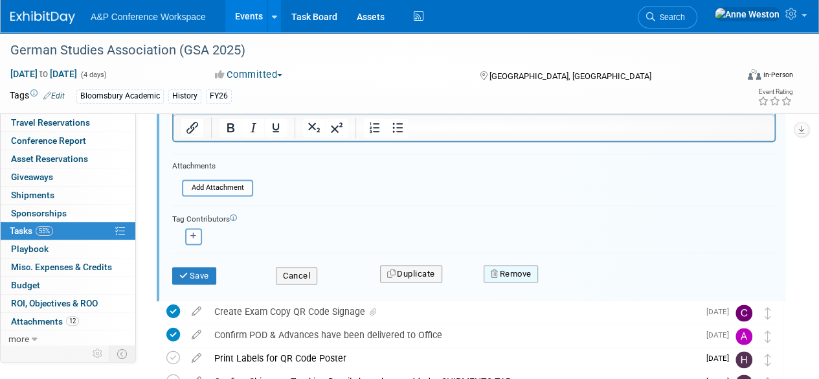
click at [502, 271] on button "Remove" at bounding box center [511, 274] width 55 height 18
click at [584, 274] on link "Yes" at bounding box center [584, 284] width 38 height 21
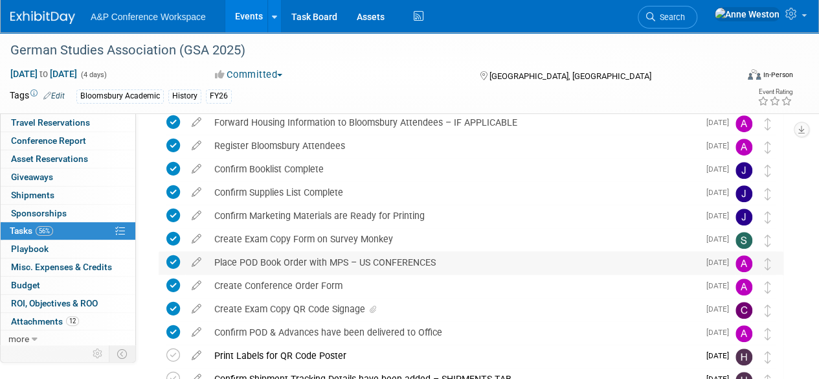
scroll to position [355, 0]
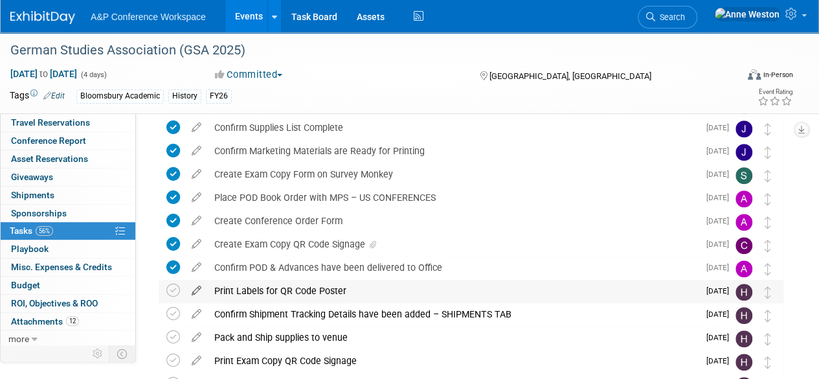
click at [194, 286] on icon at bounding box center [196, 288] width 23 height 16
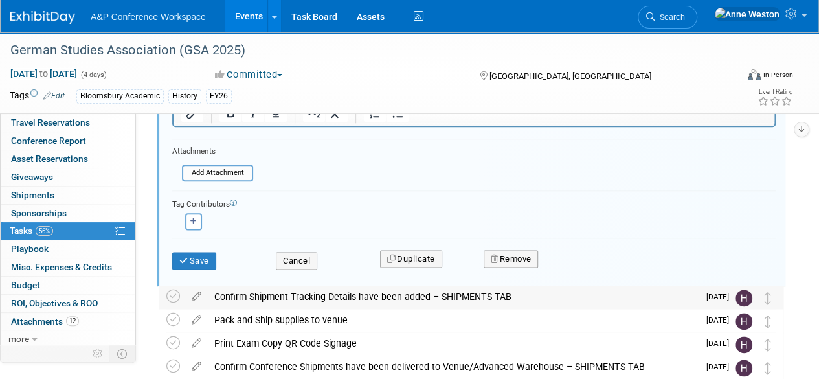
scroll to position [703, 0]
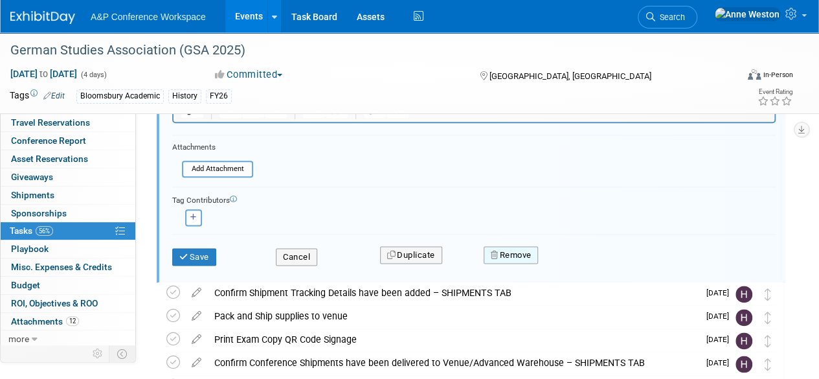
click at [495, 247] on button "Remove" at bounding box center [511, 255] width 55 height 18
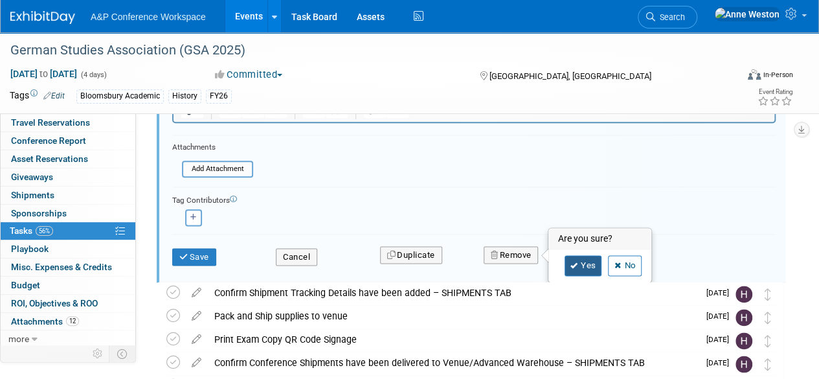
click at [582, 262] on link "Yes" at bounding box center [584, 265] width 38 height 21
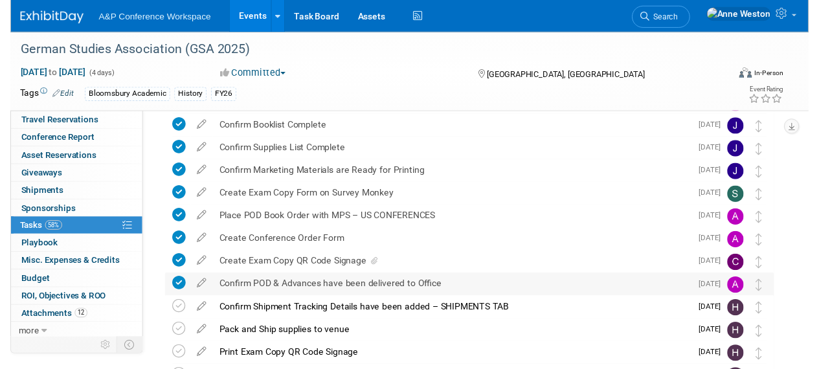
scroll to position [461, 0]
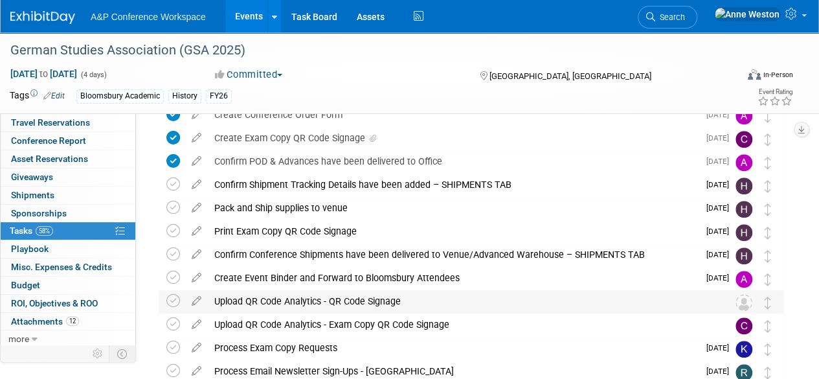
click at [392, 295] on div "Upload QR Code Analytics - QR Code Signage" at bounding box center [459, 301] width 502 height 22
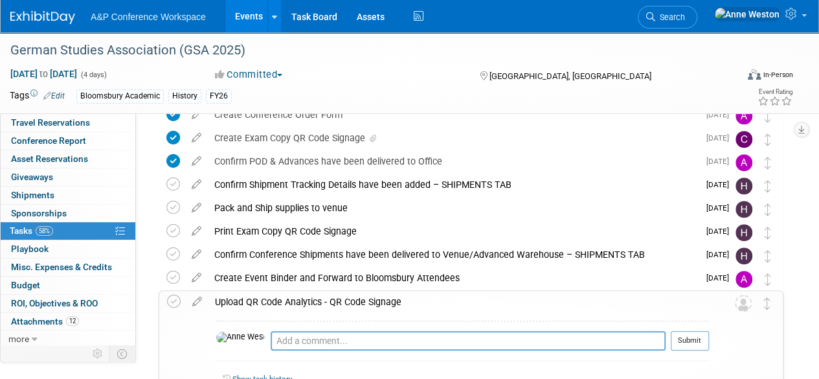
click at [392, 296] on div "Upload QR Code Analytics - QR Code Signage" at bounding box center [459, 302] width 501 height 22
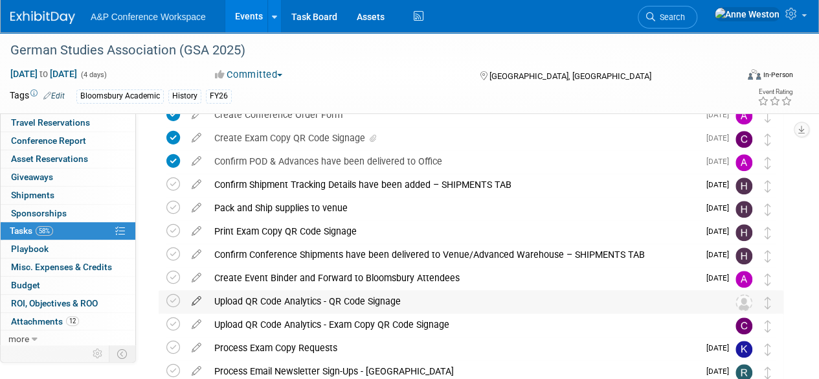
click at [196, 301] on icon at bounding box center [196, 298] width 23 height 16
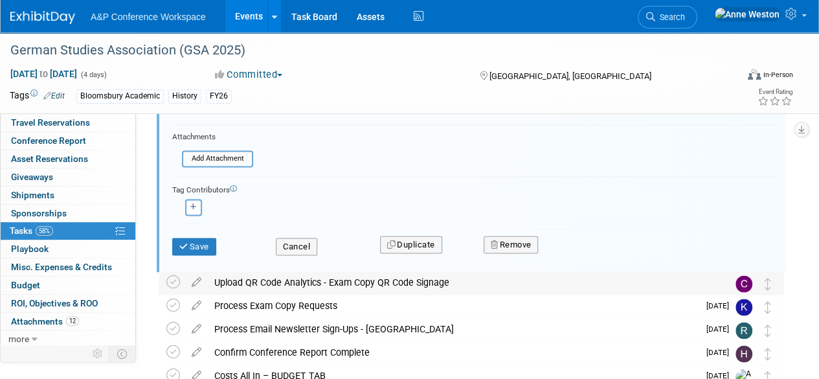
scroll to position [820, 0]
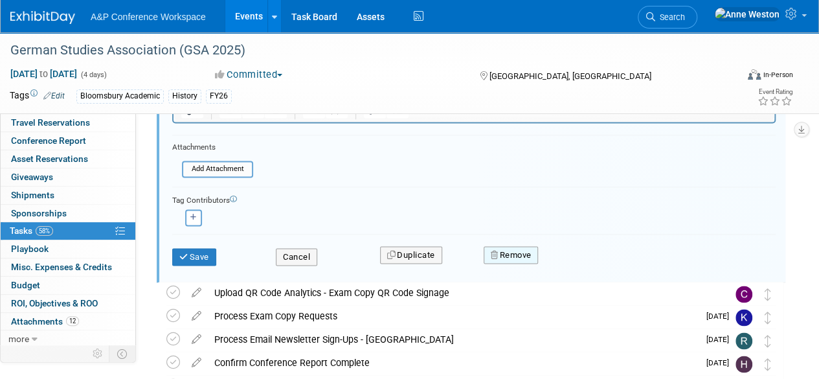
click at [510, 255] on button "Remove" at bounding box center [511, 255] width 55 height 18
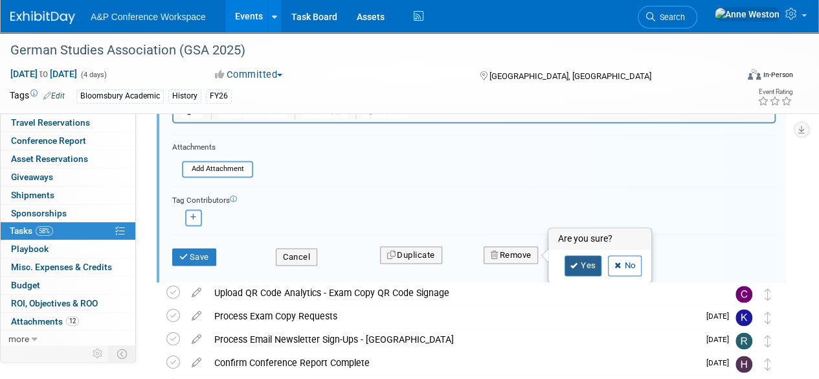
click at [576, 262] on icon at bounding box center [575, 265] width 8 height 7
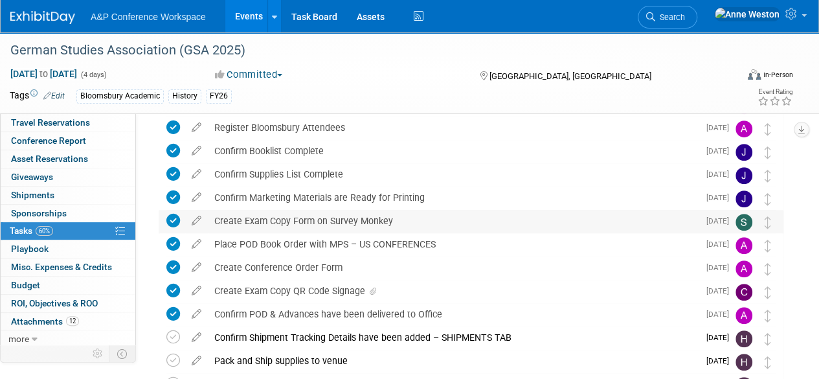
scroll to position [373, 0]
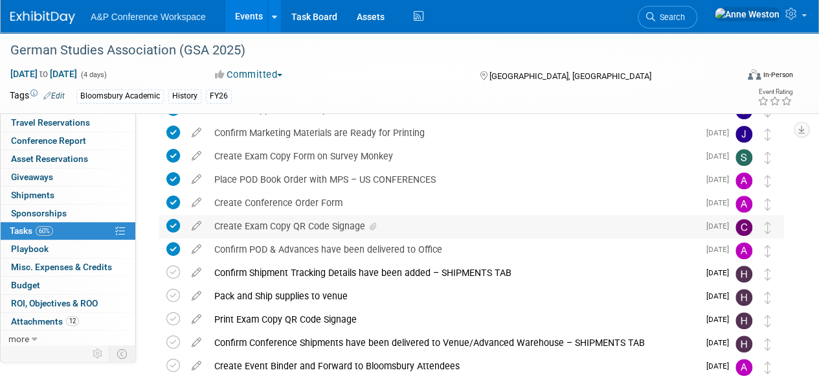
click at [320, 226] on div "Create Exam Copy QR Code Signage" at bounding box center [453, 226] width 491 height 22
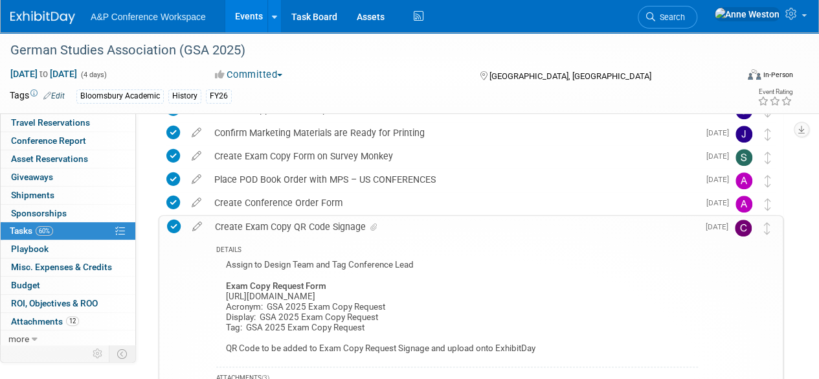
click at [320, 226] on div "Create Exam Copy QR Code Signage" at bounding box center [454, 227] width 490 height 22
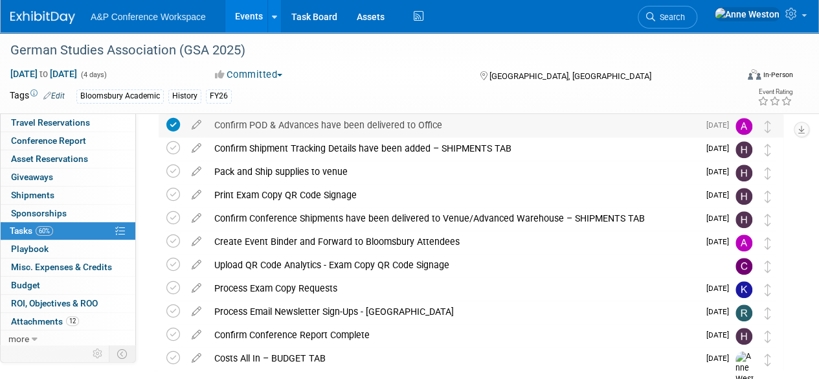
scroll to position [518, 0]
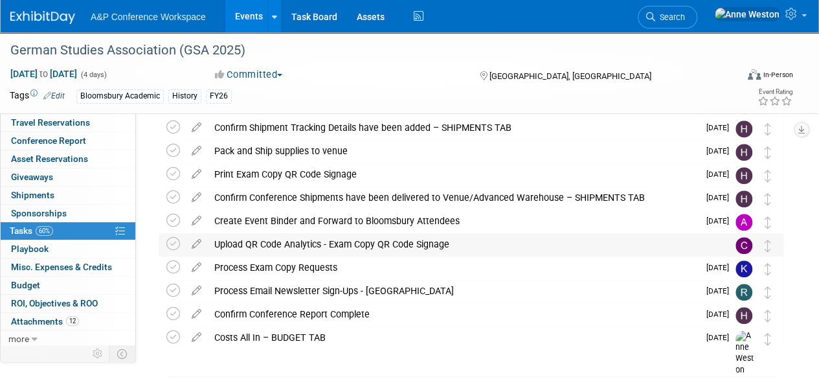
click at [324, 245] on div "Upload QR Code Analytics - Exam Copy QR Code Signage" at bounding box center [459, 244] width 502 height 22
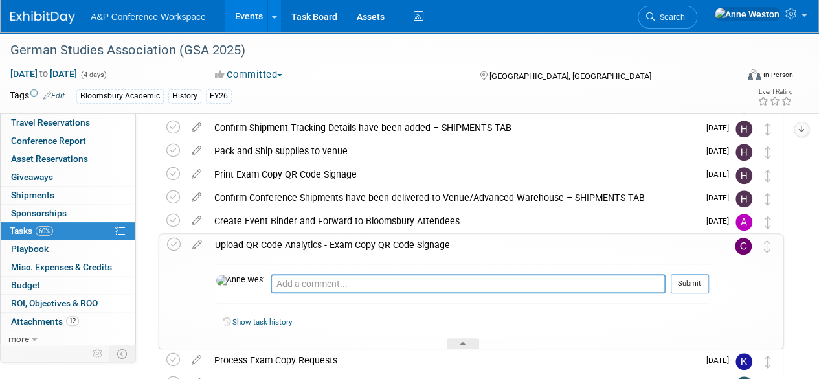
click at [323, 244] on div "Upload QR Code Analytics - Exam Copy QR Code Signage" at bounding box center [459, 245] width 501 height 22
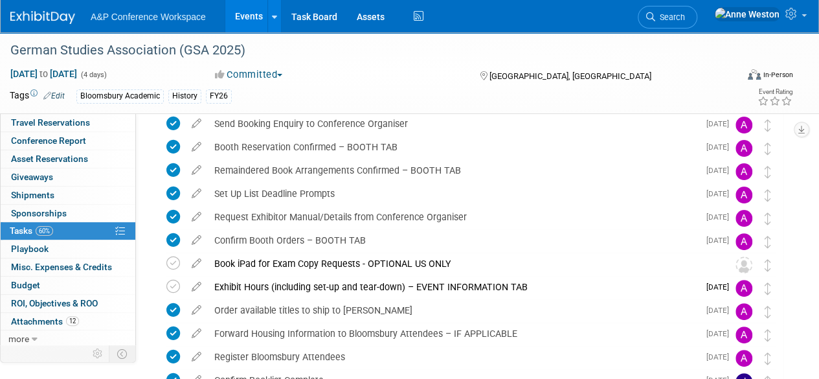
scroll to position [0, 0]
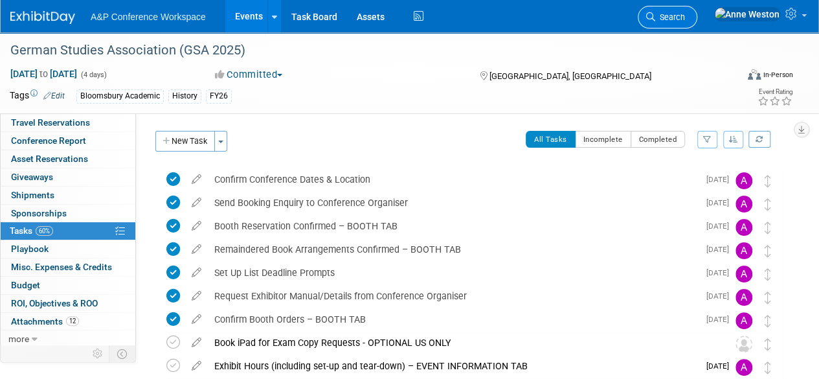
click at [685, 12] on span "Search" at bounding box center [670, 17] width 30 height 10
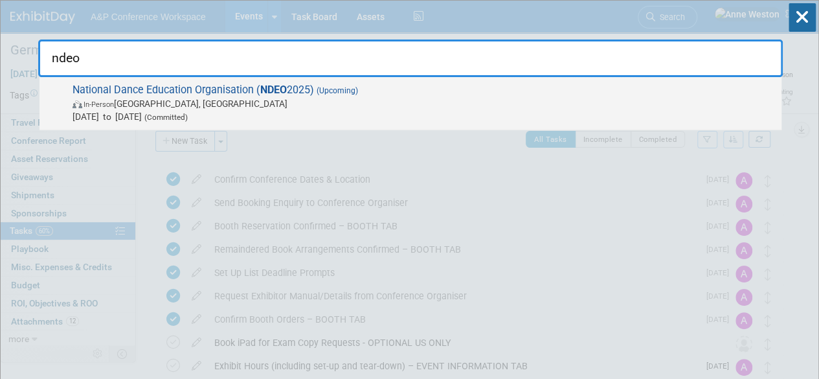
type input "ndeo"
click at [161, 89] on span "National Dance Education Organisation ( NDEO 2025) (Upcoming) In-Person Detroit…" at bounding box center [422, 104] width 707 height 40
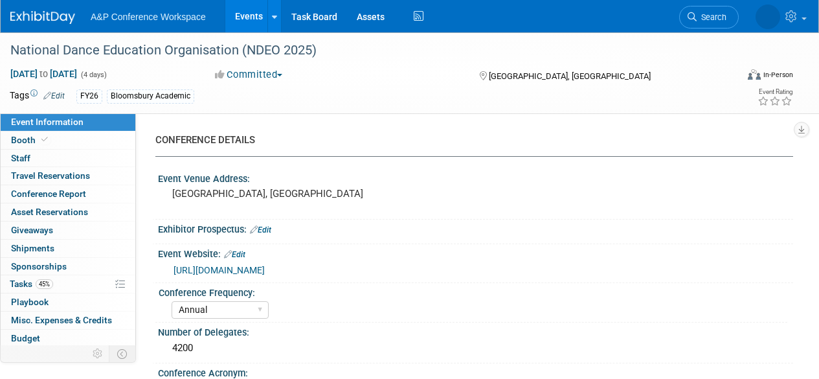
select select "Annual"
select select "Level 2"
select select "In-Person Booth"
select select "Drama & Performance Studies"
select select "Methuen Drama"
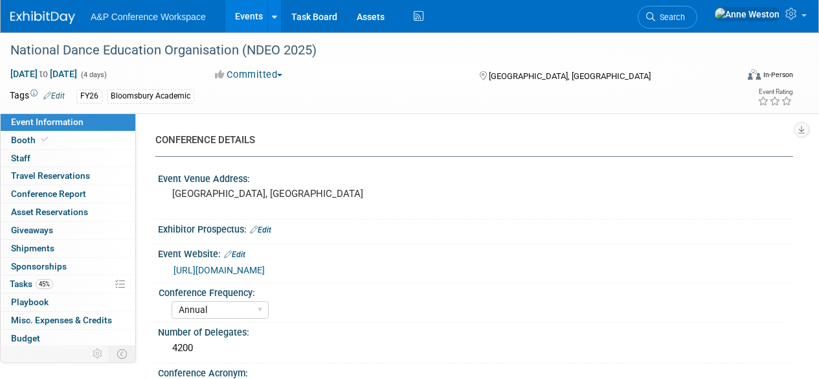
select select "[PERSON_NAME]"
select select "Networking/Commissioning"
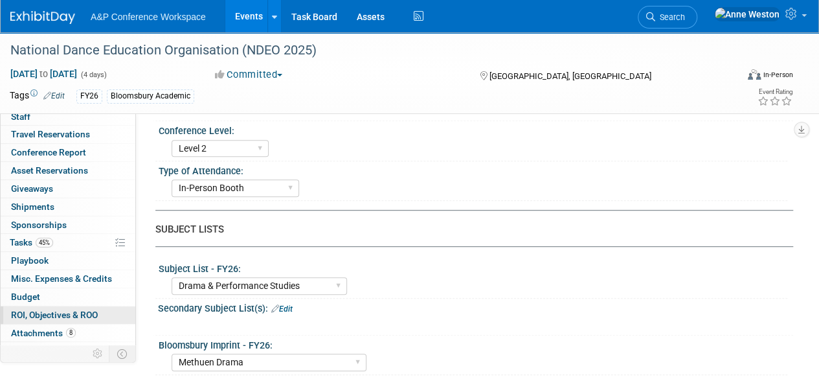
scroll to position [53, 0]
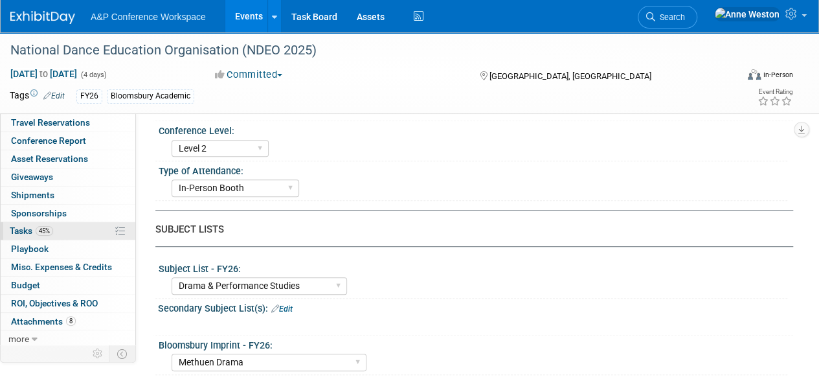
click at [51, 229] on span "45%" at bounding box center [44, 231] width 17 height 10
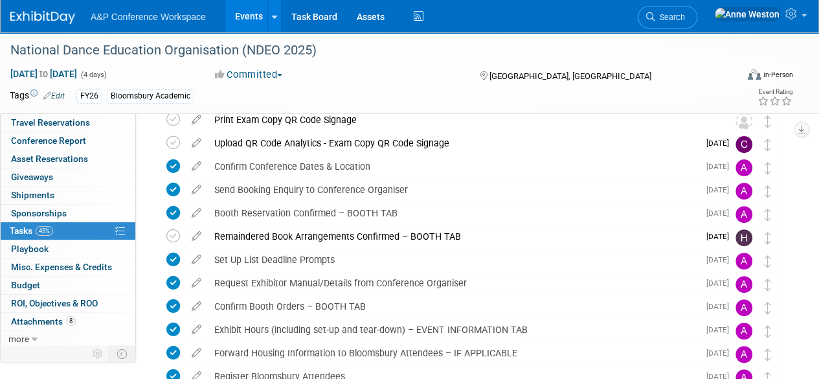
scroll to position [65, 0]
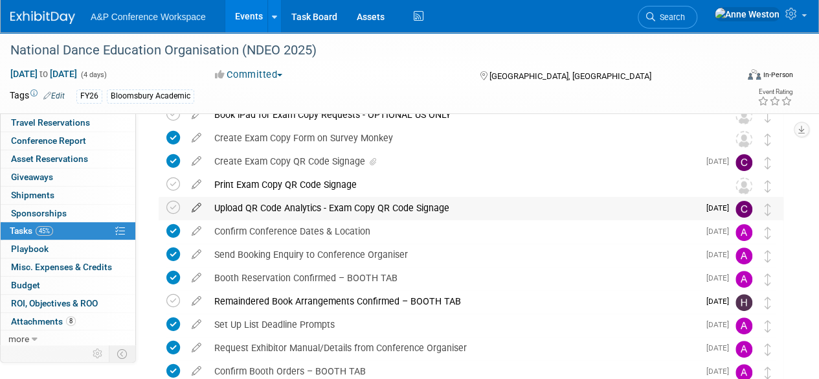
click at [198, 205] on icon at bounding box center [196, 205] width 23 height 16
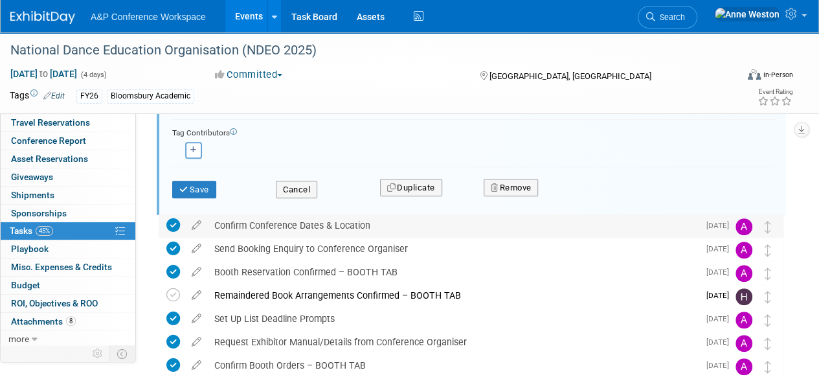
scroll to position [395, 0]
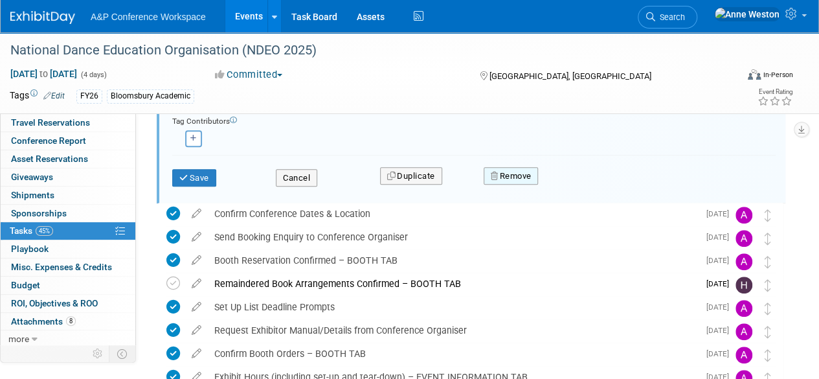
click at [517, 170] on button "Remove" at bounding box center [511, 176] width 55 height 18
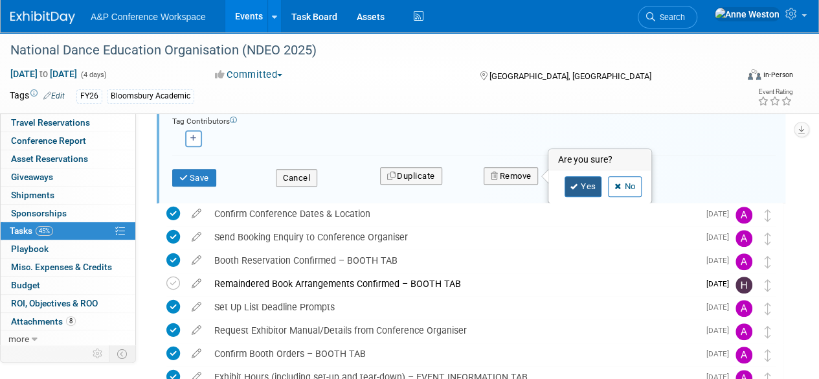
click at [573, 188] on icon at bounding box center [575, 186] width 8 height 7
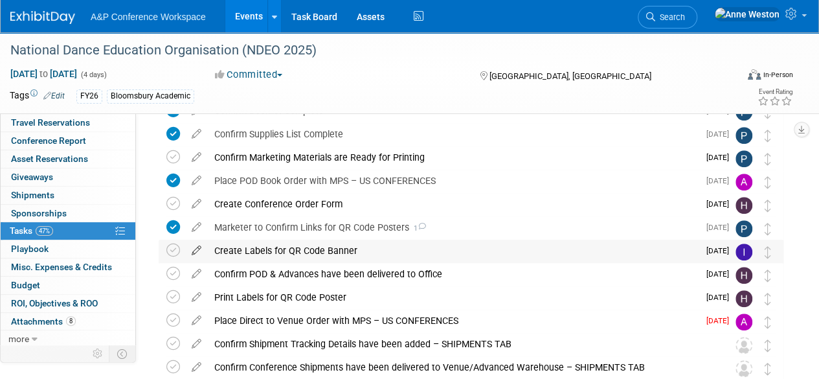
click at [196, 248] on icon at bounding box center [196, 248] width 23 height 16
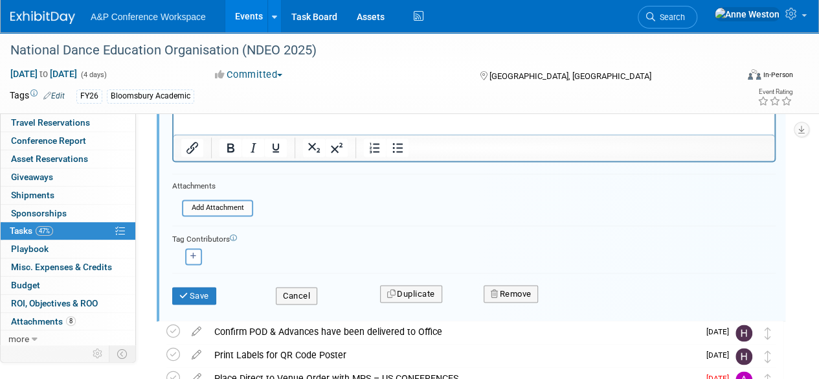
scroll to position [833, 0]
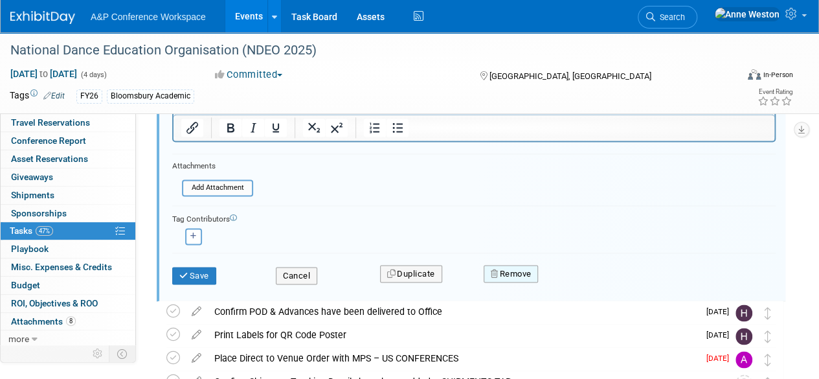
click at [514, 271] on button "Remove" at bounding box center [511, 274] width 55 height 18
click at [576, 282] on icon at bounding box center [575, 284] width 8 height 7
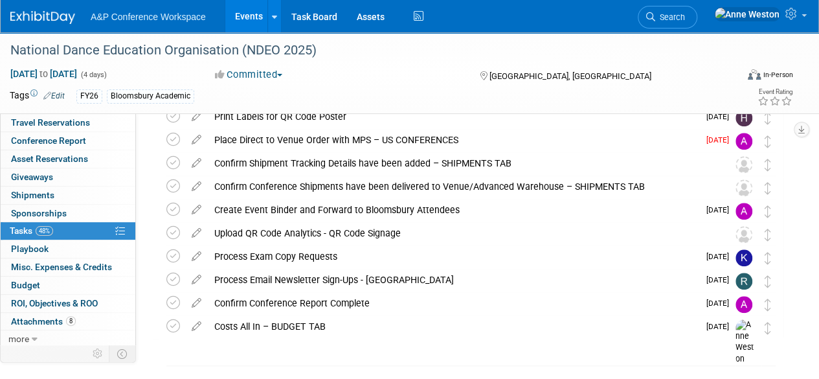
scroll to position [583, 0]
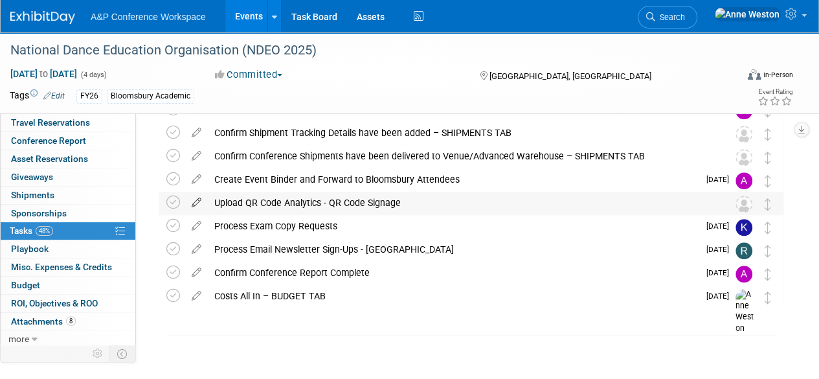
click at [194, 203] on icon at bounding box center [196, 200] width 23 height 16
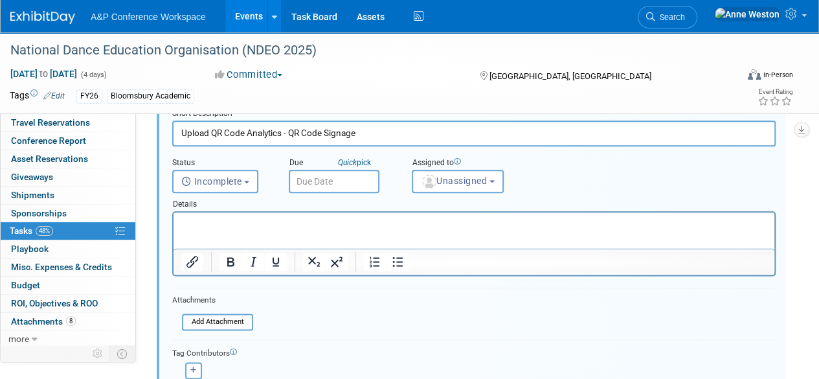
scroll to position [649, 0]
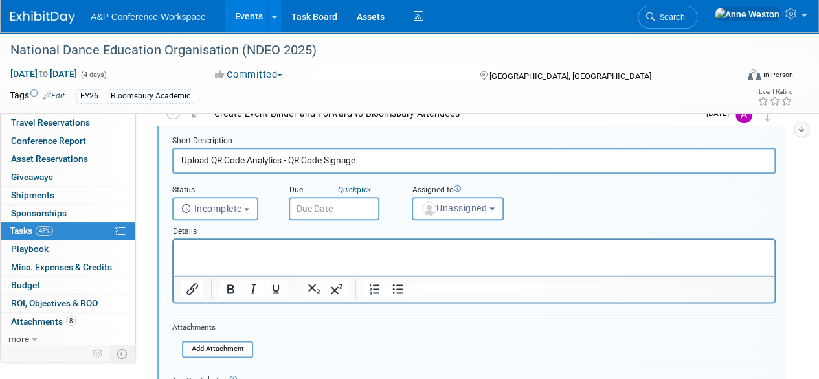
click at [290, 161] on input "Upload QR Code Analytics - QR Code Signage" at bounding box center [474, 160] width 604 height 25
type input "Upload QR Code Analytics - Exam Copy QR Code Signage"
click at [412, 250] on p "Rich Text Area. Press ALT-0 for help." at bounding box center [474, 251] width 586 height 12
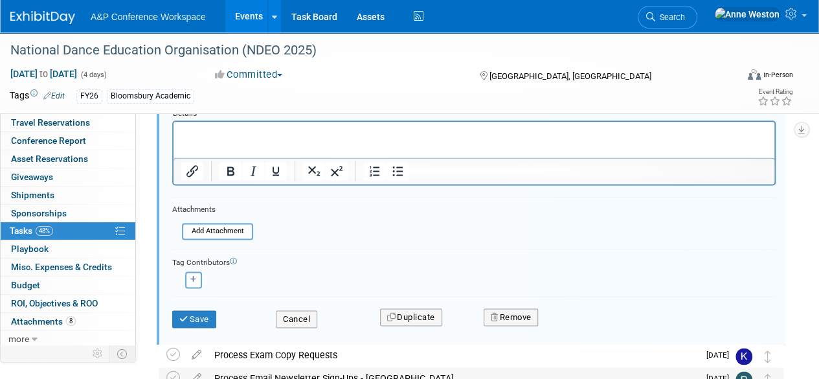
scroll to position [842, 0]
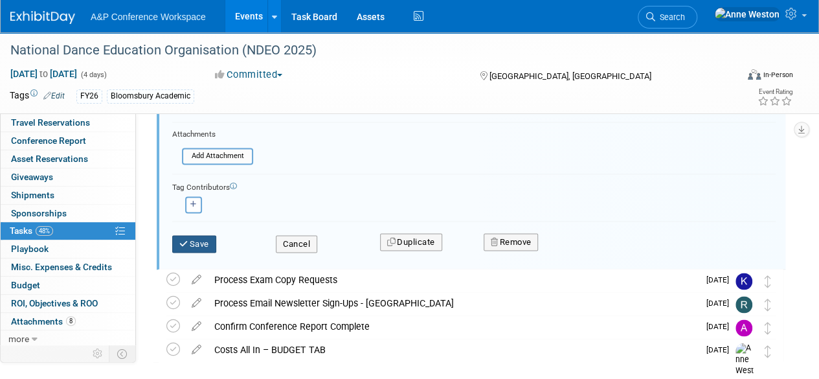
click at [202, 245] on button "Save" at bounding box center [194, 244] width 44 height 18
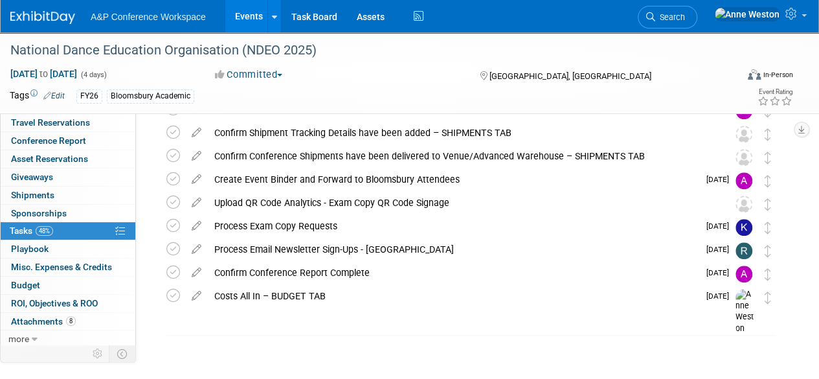
scroll to position [591, 0]
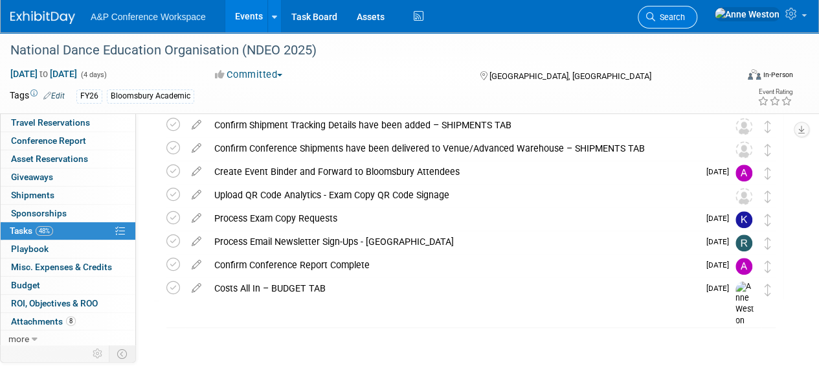
click at [685, 21] on span "Search" at bounding box center [670, 17] width 30 height 10
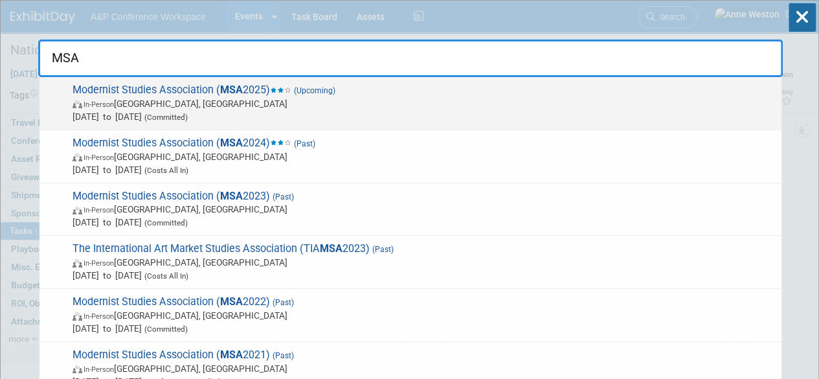
type input "MSA"
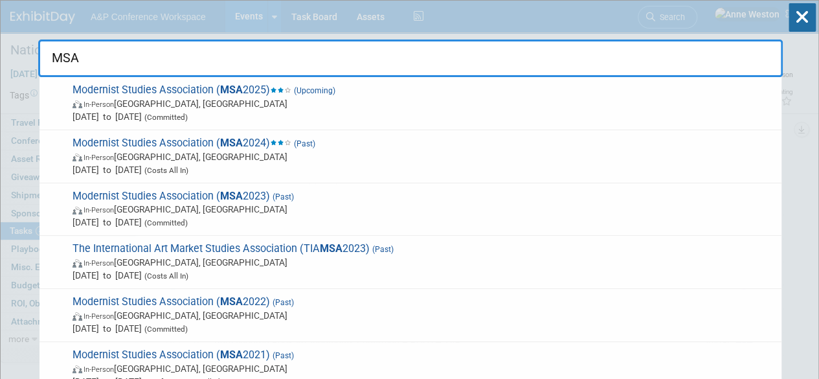
click at [129, 84] on span "Modernist Studies Association ( MSA 2025) (Upcoming) In-Person Boston, MA Oct 9…" at bounding box center [422, 104] width 707 height 40
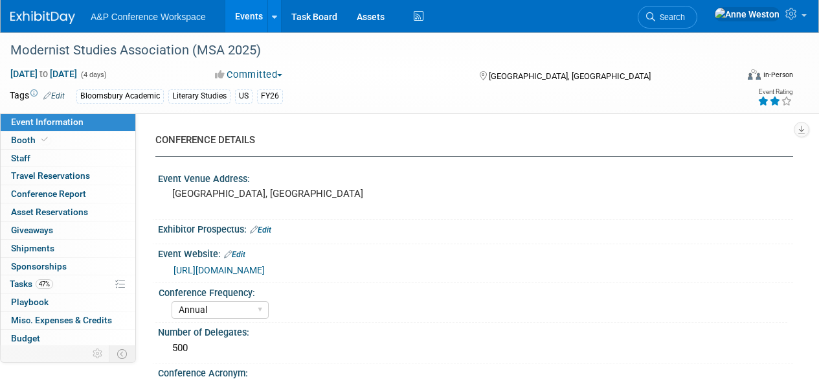
select select "Annual"
select select "Level 2"
select select "In-Person Booth"
select select "Literary Studies"
select select "Bloomsbury Academic"
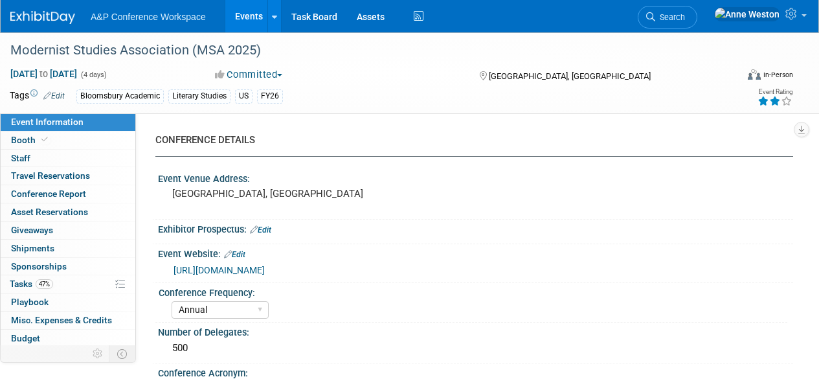
select select "[PERSON_NAME]"
select select "Brand/Subject Presence​"
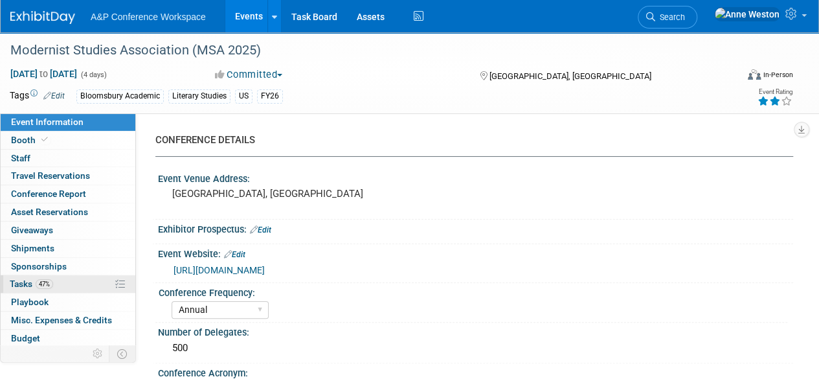
click at [62, 276] on link "47% Tasks 47%" at bounding box center [68, 283] width 135 height 17
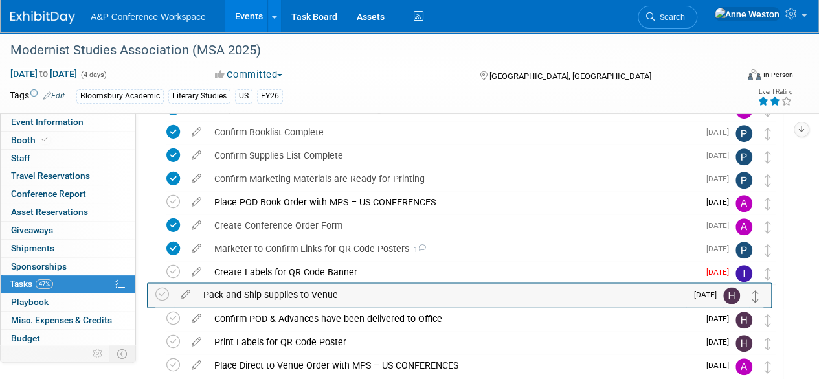
scroll to position [442, 0]
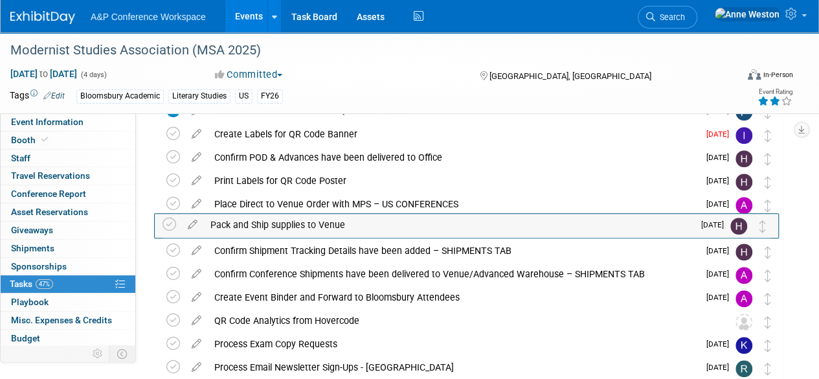
drag, startPoint x: 769, startPoint y: 183, endPoint x: 764, endPoint y: 234, distance: 50.7
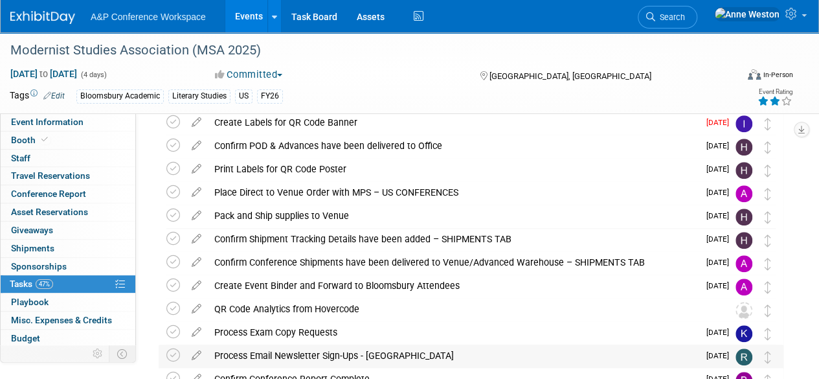
scroll to position [389, 0]
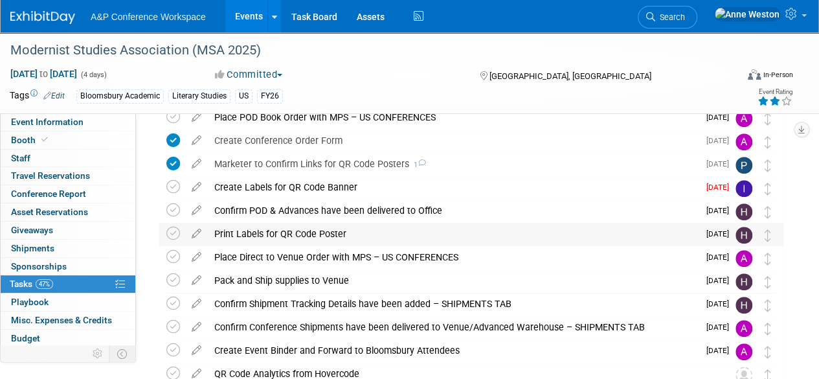
click at [326, 233] on div "Print Labels for QR Code Poster" at bounding box center [453, 234] width 491 height 22
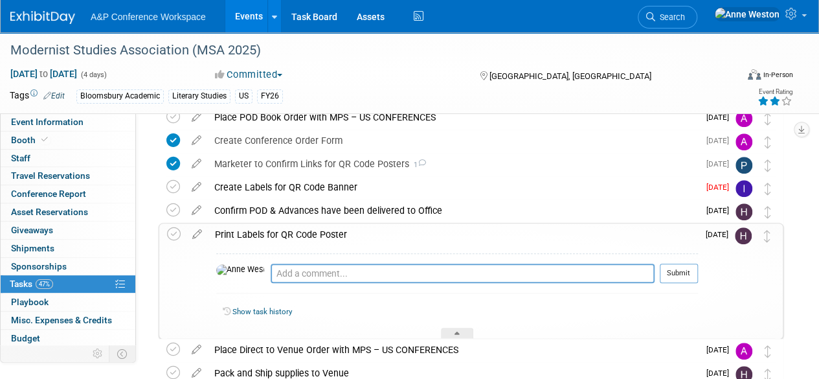
click at [326, 233] on div "Print Labels for QR Code Poster" at bounding box center [454, 234] width 490 height 22
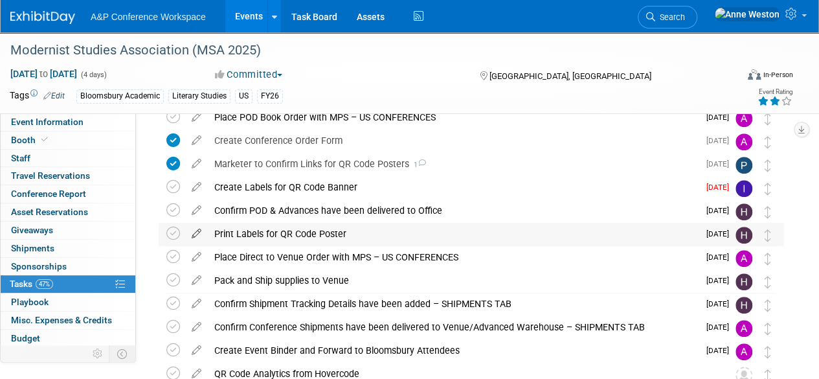
click at [191, 236] on icon at bounding box center [196, 231] width 23 height 16
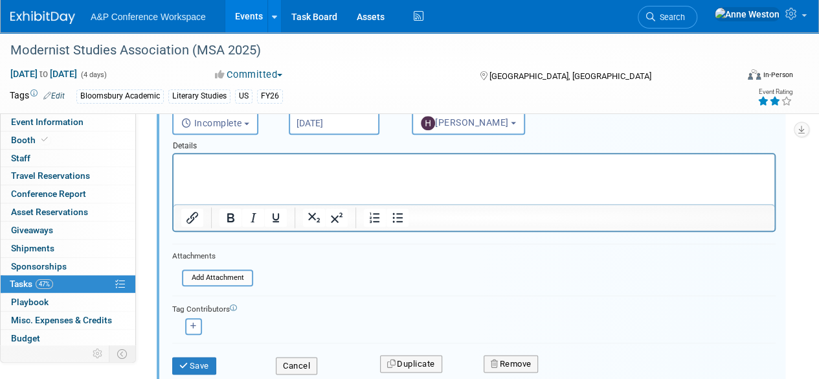
scroll to position [615, 0]
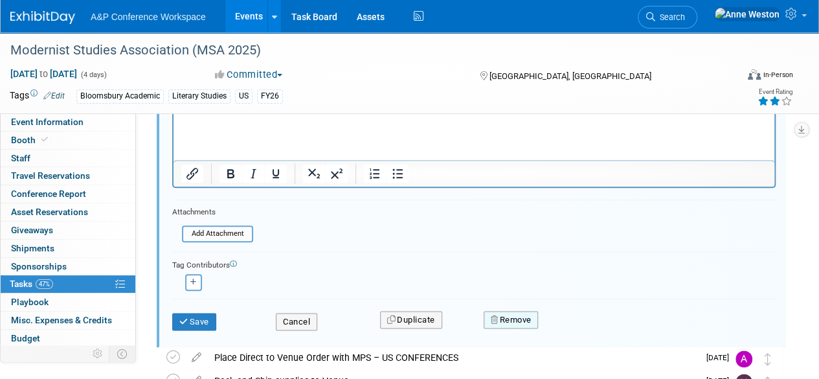
click at [519, 317] on button "Remove" at bounding box center [511, 320] width 55 height 18
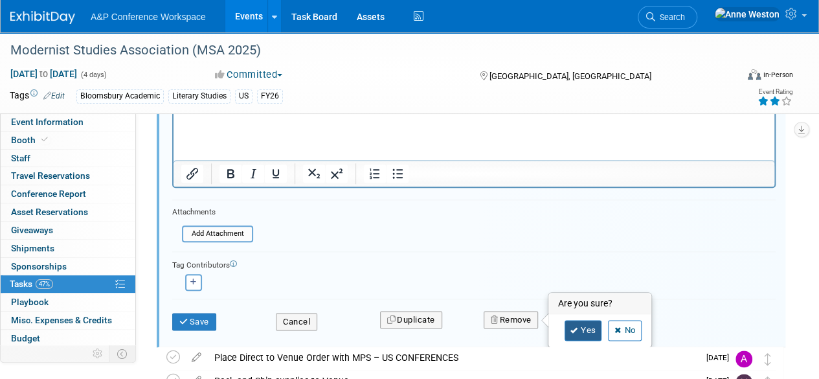
click at [577, 328] on link "Yes" at bounding box center [584, 330] width 38 height 21
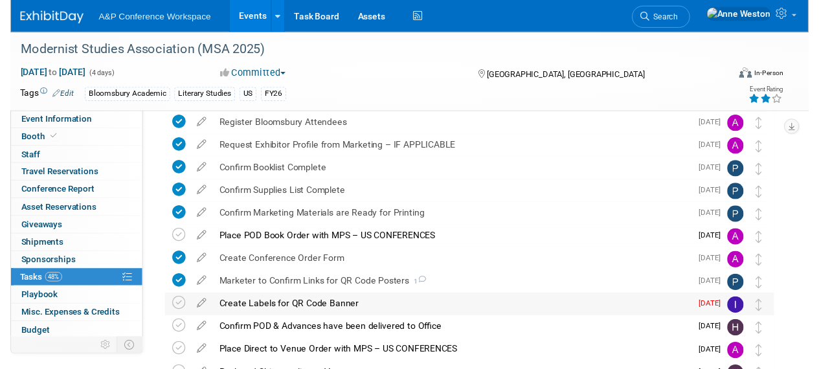
scroll to position [285, 0]
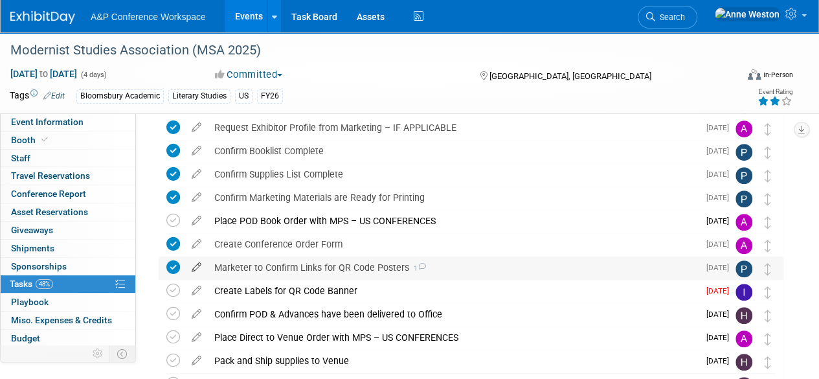
click at [194, 266] on icon at bounding box center [196, 264] width 23 height 16
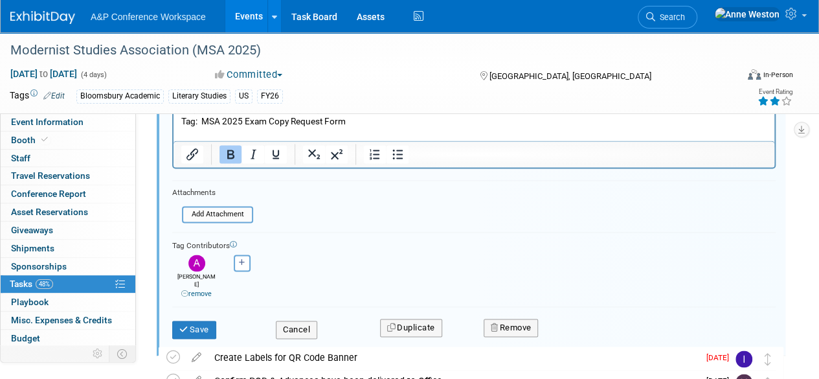
scroll to position [804, 0]
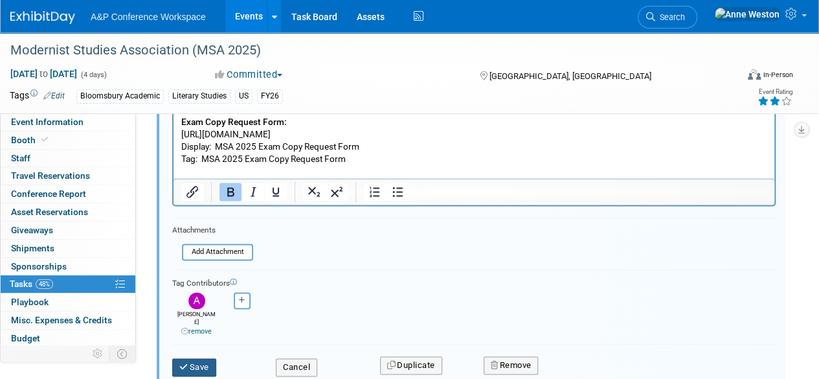
click at [181, 363] on icon "submit" at bounding box center [184, 367] width 10 height 8
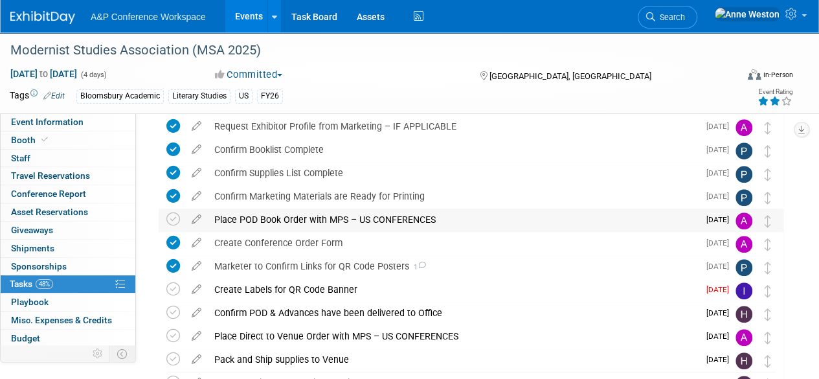
scroll to position [259, 0]
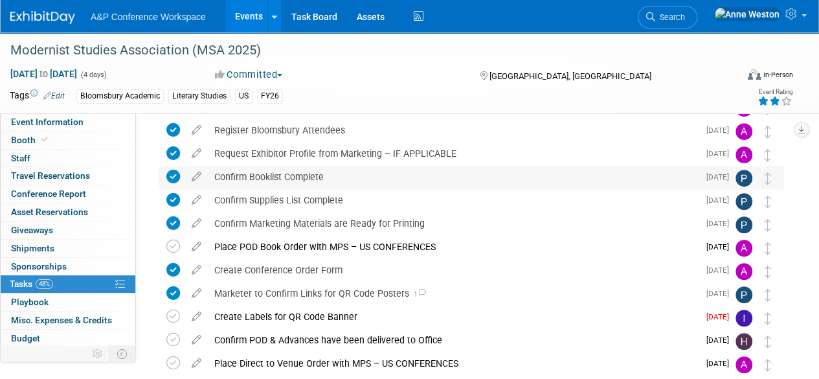
click at [304, 177] on div "Confirm Booklist Complete" at bounding box center [453, 177] width 491 height 22
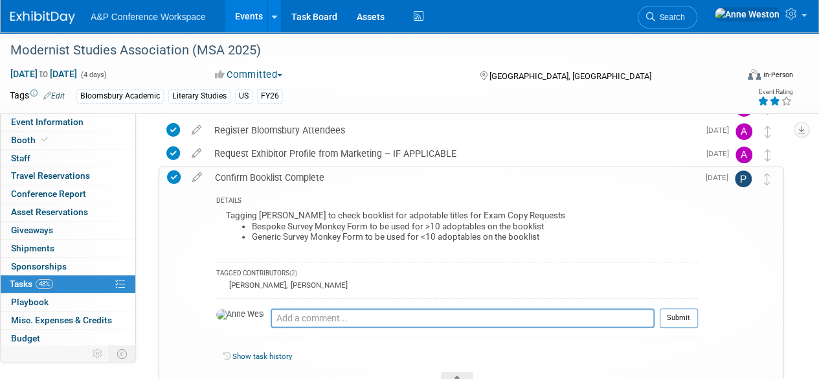
click at [304, 177] on div "Confirm Booklist Complete" at bounding box center [454, 177] width 490 height 22
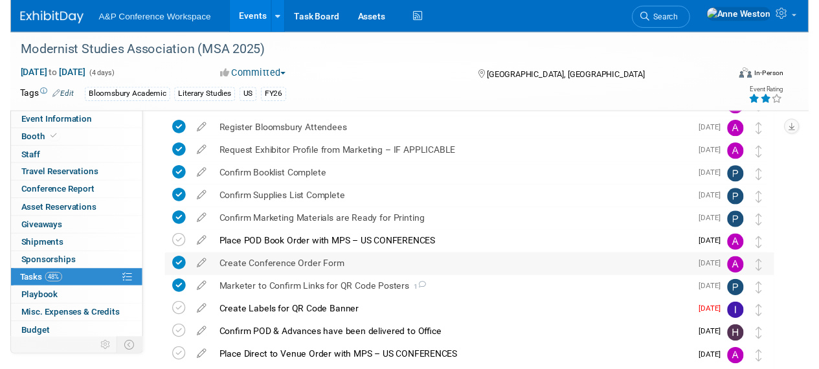
scroll to position [324, 0]
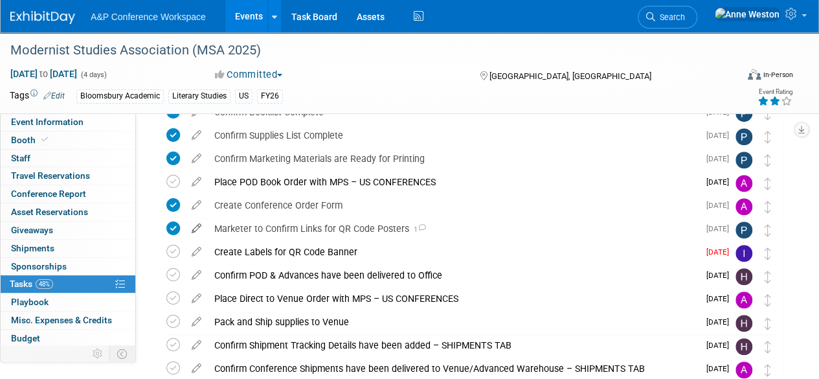
click at [197, 226] on icon at bounding box center [196, 226] width 23 height 16
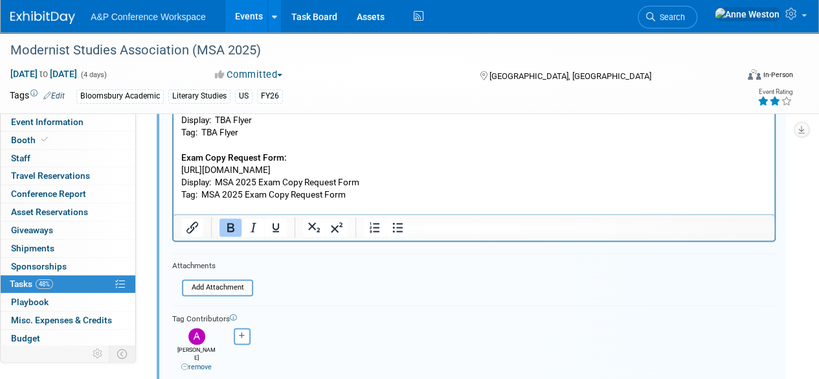
scroll to position [740, 0]
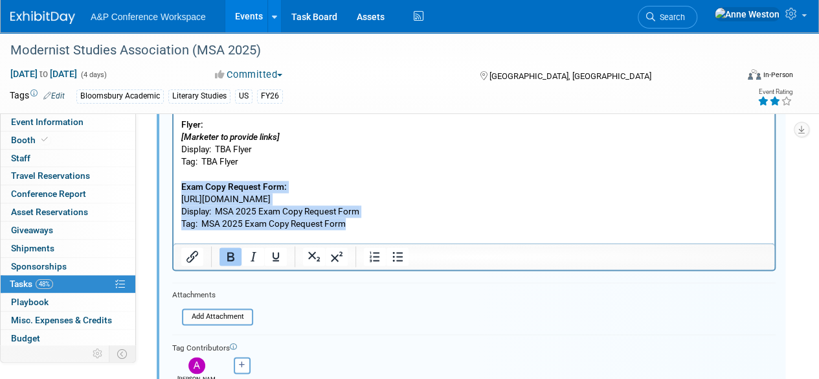
drag, startPoint x: 352, startPoint y: 226, endPoint x: 274, endPoint y: 101, distance: 147.5
click at [174, 182] on html "E-Newsletter: [Add in link from MS-Forms] Acronym: TBA E-Newsletter Display: TB…" at bounding box center [474, 73] width 601 height 314
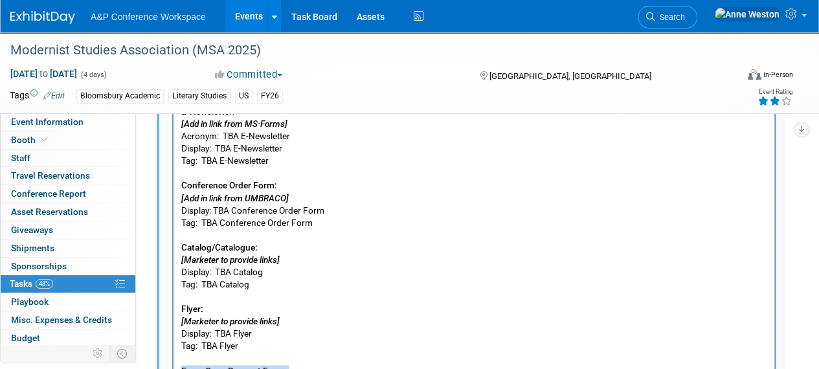
scroll to position [583, 0]
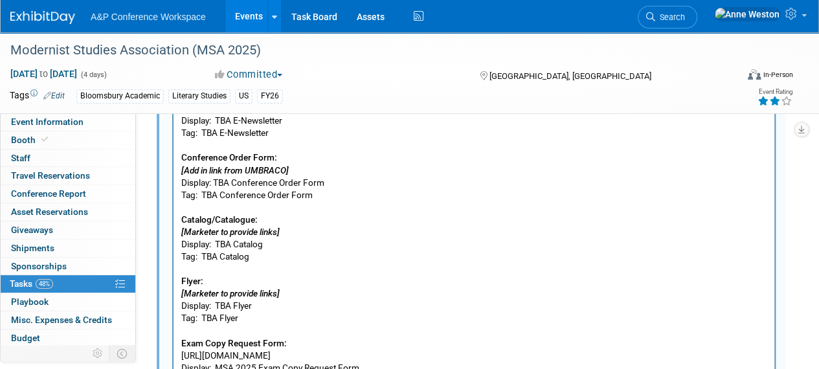
click at [300, 311] on p "E-Newsletter: [Add in link from MS-Forms] Acronym: TBA E-Newsletter Display: TB…" at bounding box center [474, 232] width 586 height 309
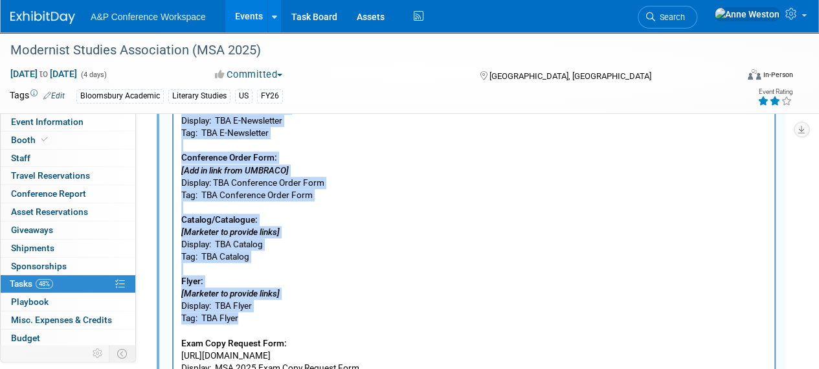
drag, startPoint x: 248, startPoint y: 322, endPoint x: 115, endPoint y: 104, distance: 255.5
click at [174, 104] on html "E-Newsletter: [Add in link from MS-Forms] Acronym: TBA E-Newsletter Display: TB…" at bounding box center [474, 230] width 601 height 314
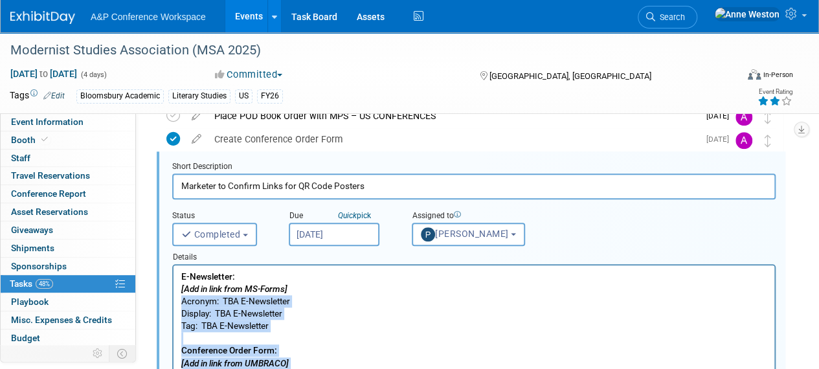
scroll to position [389, 0]
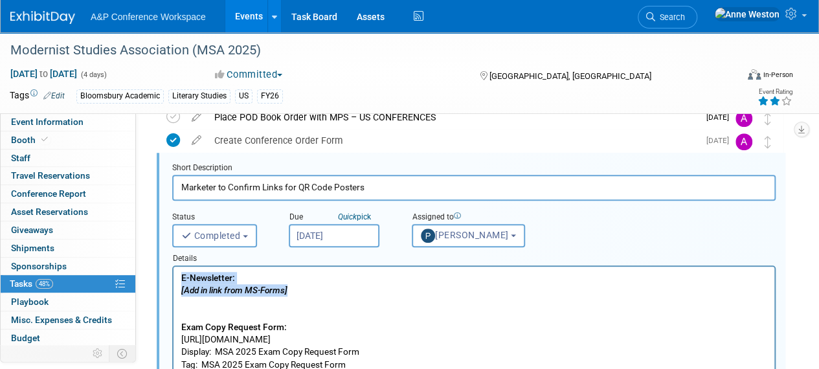
drag, startPoint x: 302, startPoint y: 294, endPoint x: 135, endPoint y: 280, distance: 167.1
click at [174, 280] on html "E-Newsletter: [Add in link from MS-Forms] Exam Copy Request Form: https://www.s…" at bounding box center [474, 319] width 601 height 104
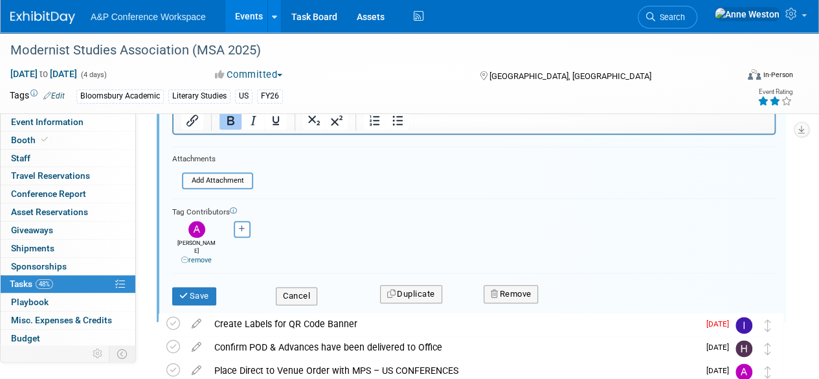
scroll to position [648, 0]
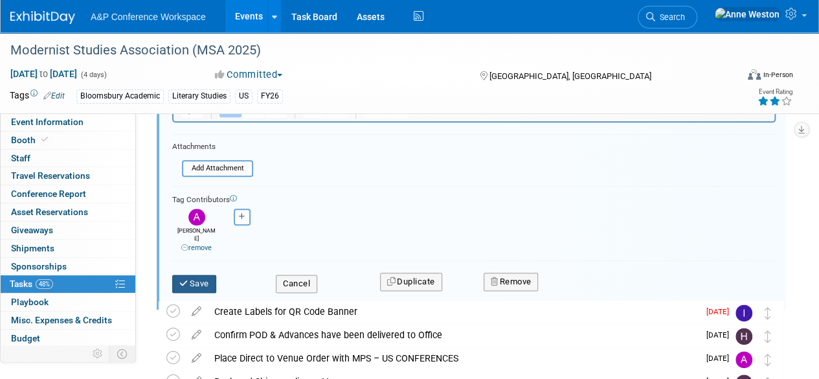
click at [198, 278] on button "Save" at bounding box center [194, 284] width 44 height 18
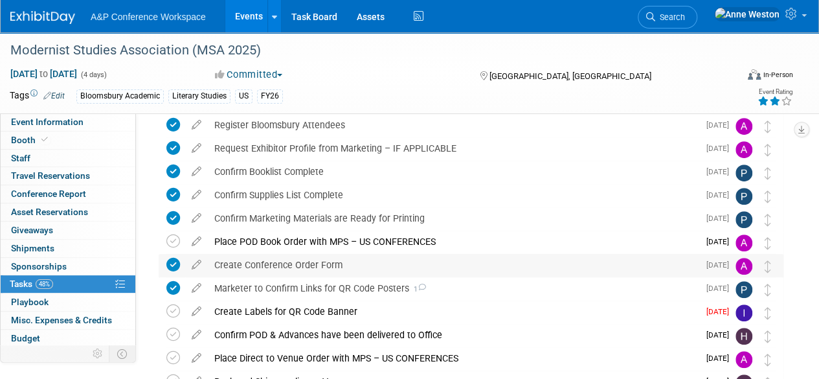
scroll to position [285, 0]
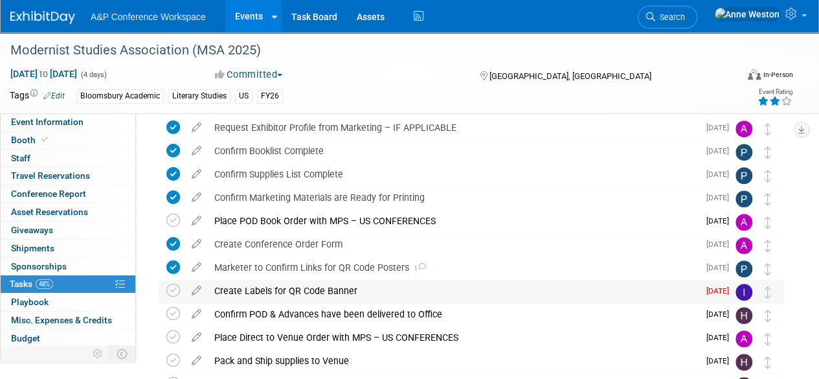
click at [332, 287] on div "Create Labels for QR Code Banner" at bounding box center [453, 291] width 491 height 22
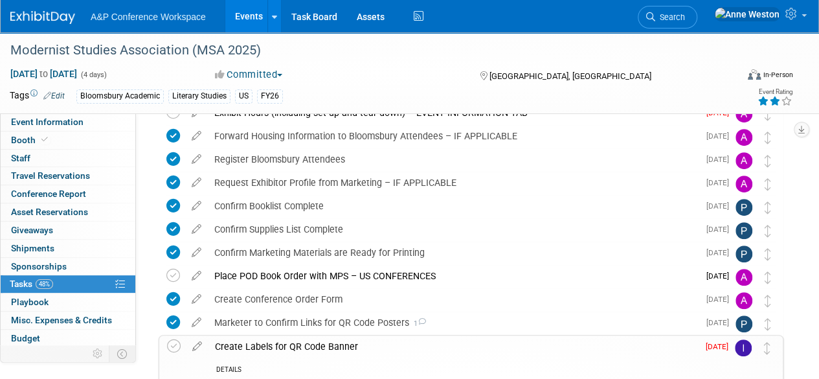
scroll to position [259, 0]
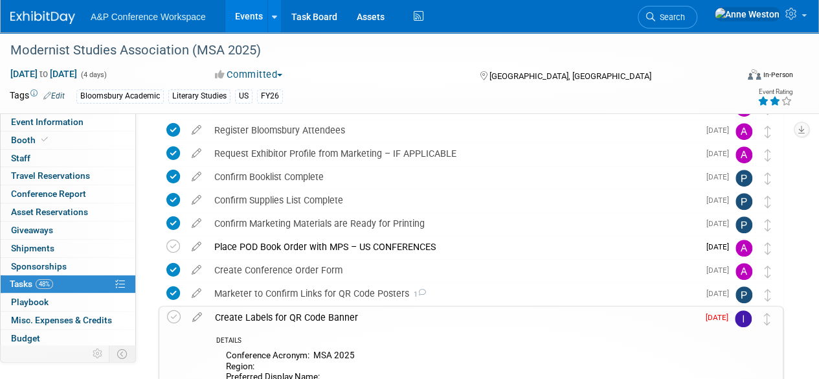
click at [332, 287] on div "Marketer to Confirm Links for QR Code Posters 1" at bounding box center [453, 293] width 491 height 22
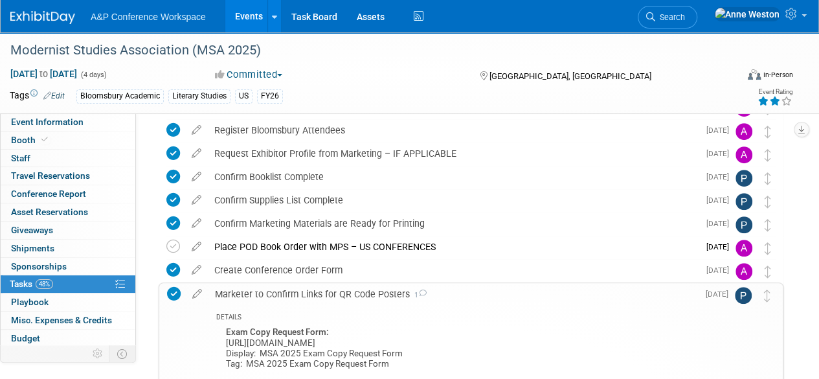
click at [332, 287] on div "Marketer to Confirm Links for QR Code Posters 1" at bounding box center [454, 294] width 490 height 22
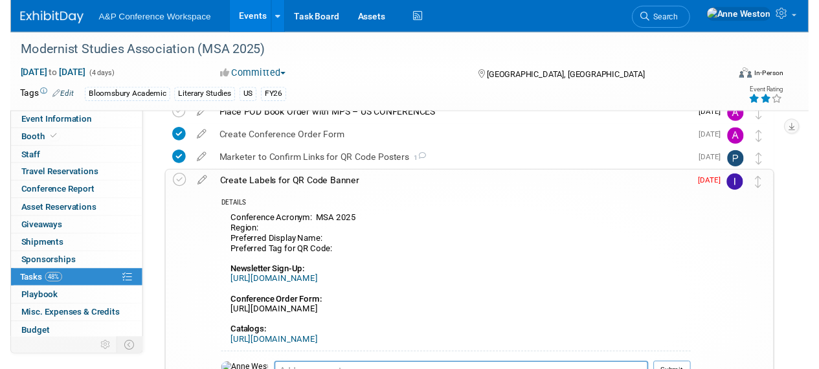
scroll to position [389, 0]
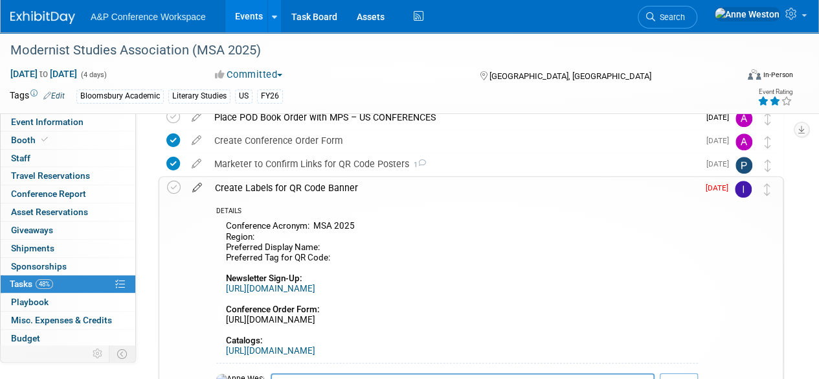
click at [196, 190] on icon at bounding box center [197, 185] width 23 height 16
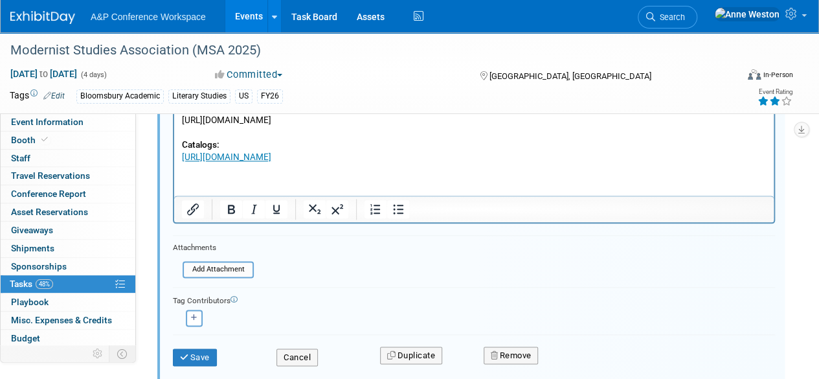
scroll to position [764, 0]
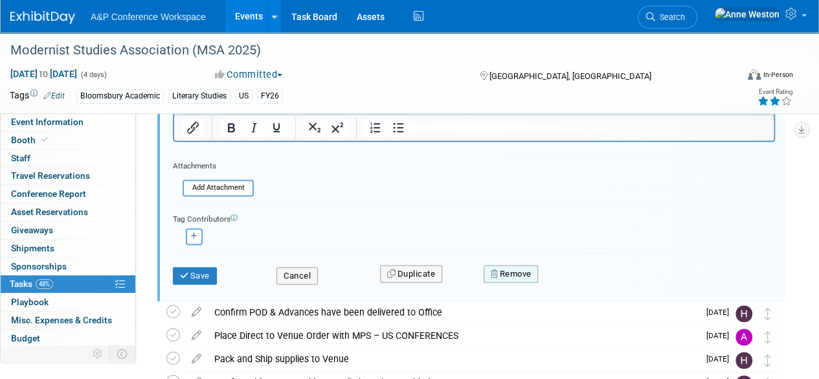
click at [518, 273] on button "Remove" at bounding box center [511, 274] width 55 height 18
click at [574, 281] on icon at bounding box center [575, 284] width 8 height 7
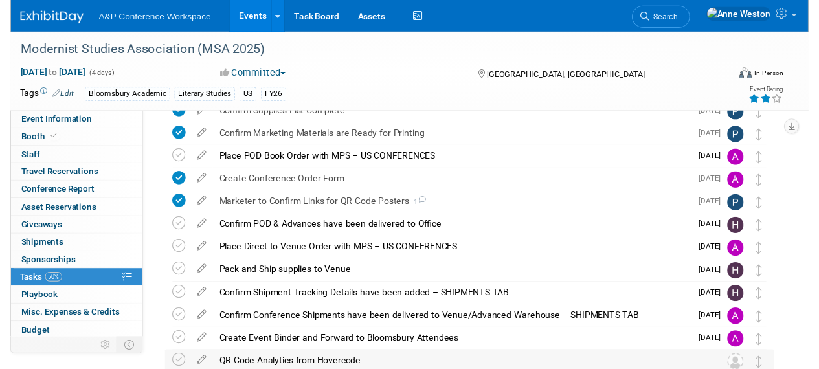
scroll to position [326, 0]
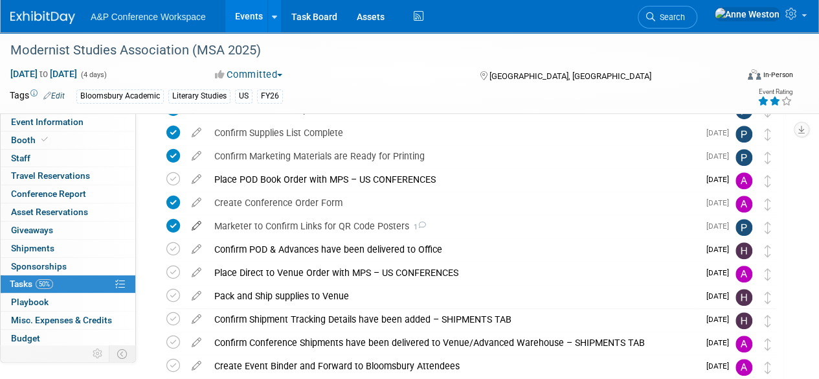
click at [198, 226] on icon at bounding box center [196, 223] width 23 height 16
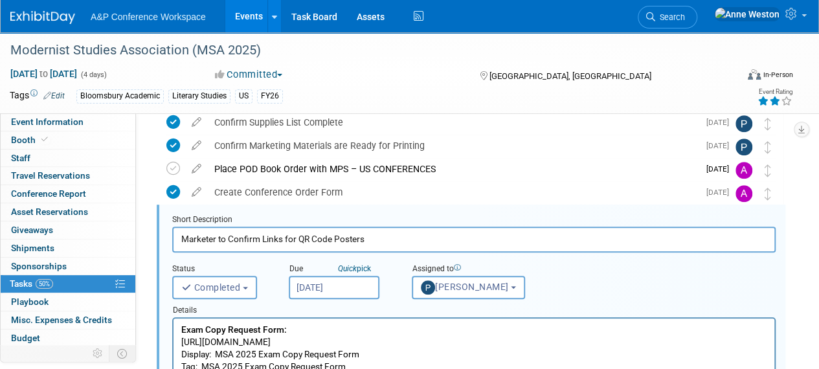
scroll to position [351, 0]
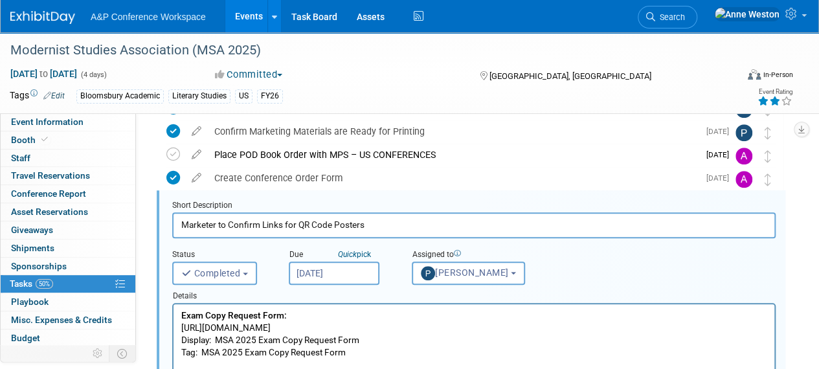
drag, startPoint x: 299, startPoint y: 225, endPoint x: 161, endPoint y: 227, distance: 137.3
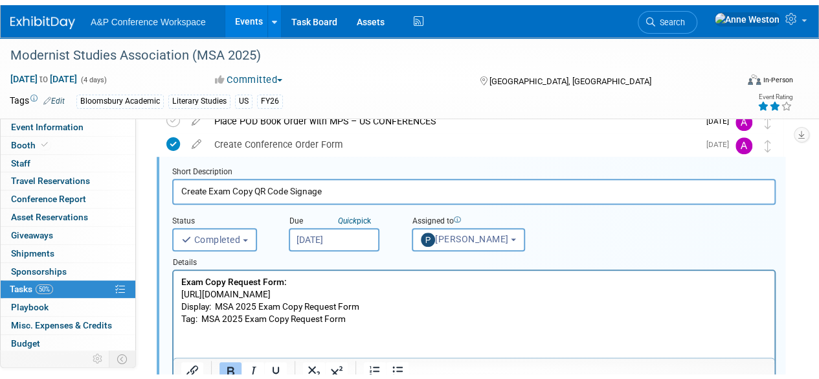
scroll to position [416, 0]
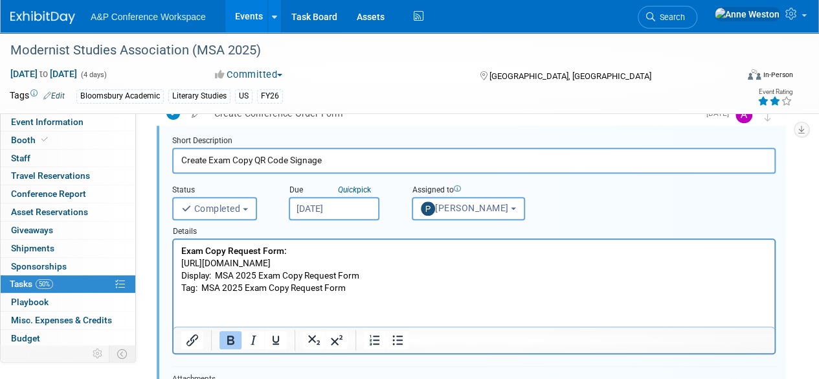
type input "Create Exam Copy QR Code Signage"
click at [194, 294] on html "Exam Copy Request Form: https://www.surveymonkey.com/r/SLPLYHB Display: MSA 202…" at bounding box center [474, 267] width 601 height 54
click at [355, 286] on p "Exam Copy Request Form: https://www.surveymonkey.com/r/SLPLYHB Display: MSA 202…" at bounding box center [474, 269] width 586 height 49
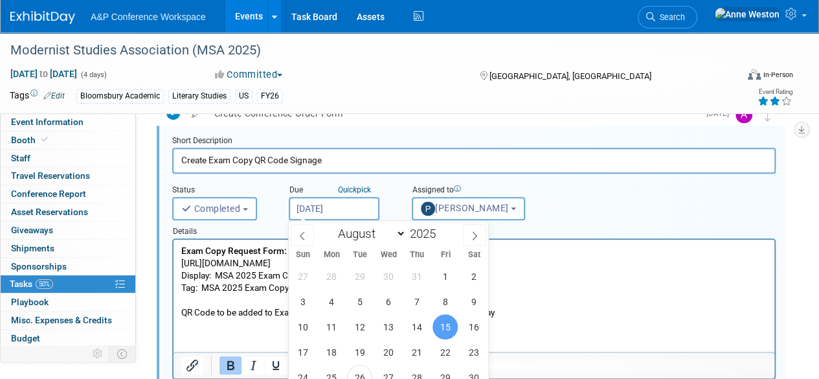
click at [320, 209] on input "Aug 15, 2025" at bounding box center [334, 208] width 91 height 23
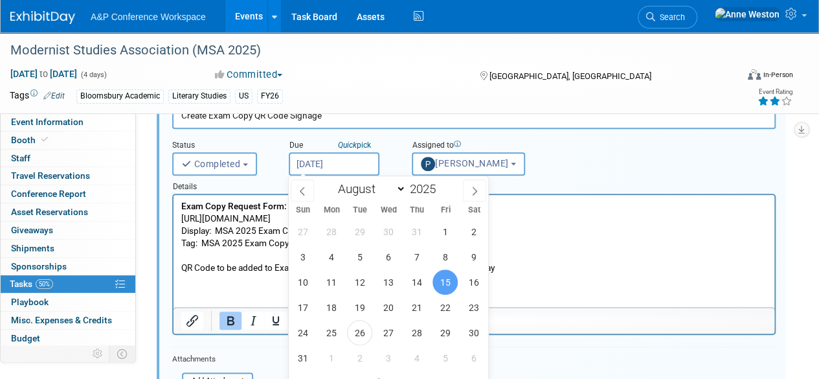
scroll to position [481, 0]
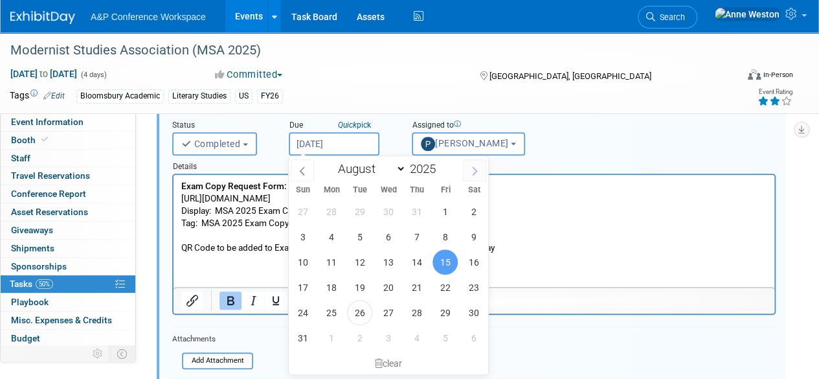
click at [476, 163] on span at bounding box center [474, 170] width 23 height 22
select select "8"
click at [446, 235] on span "12" at bounding box center [445, 236] width 25 height 25
type input "Sep 12, 2025"
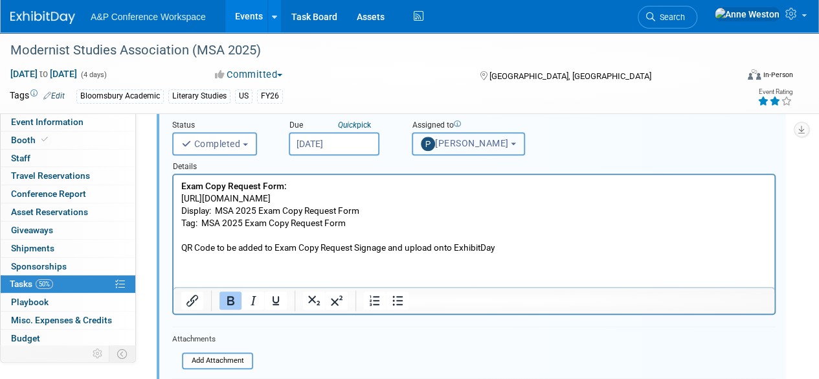
click at [453, 144] on span "[PERSON_NAME]" at bounding box center [465, 143] width 88 height 10
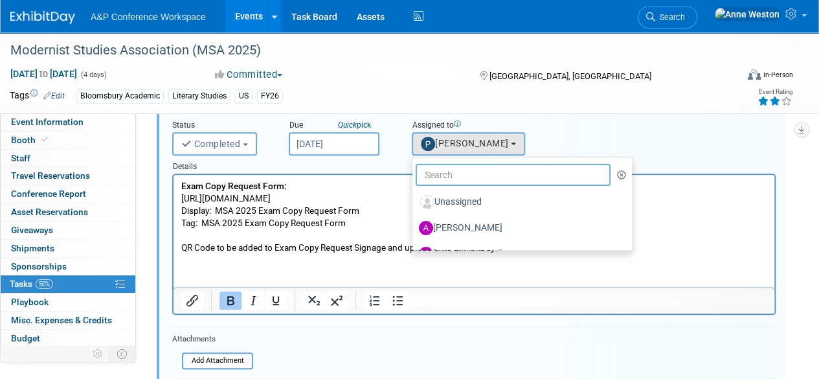
click at [451, 175] on input "text" at bounding box center [513, 175] width 195 height 22
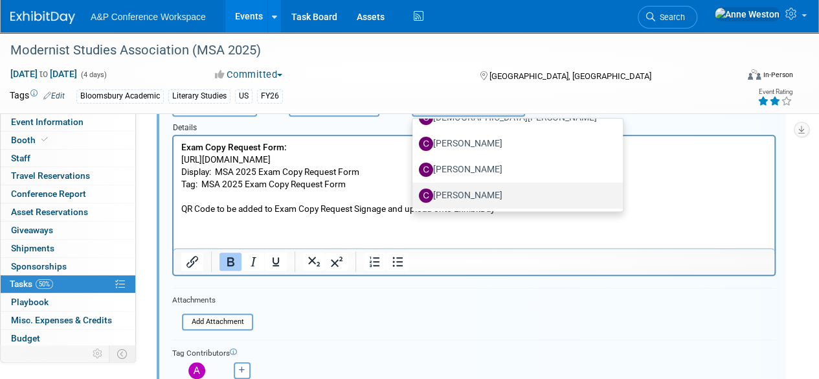
scroll to position [545, 0]
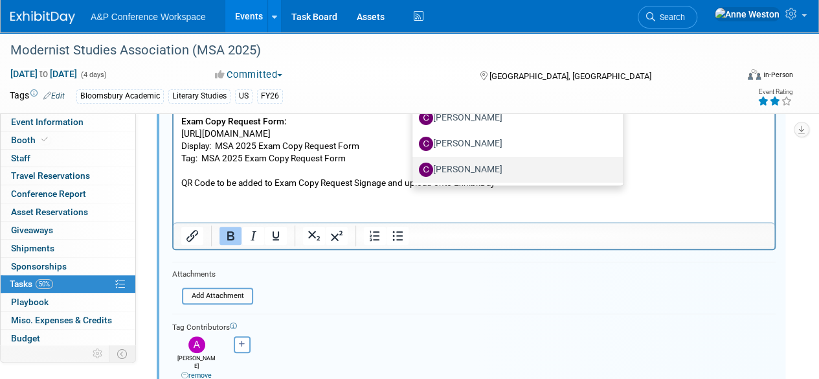
type input "[PERSON_NAME]"
click at [477, 165] on label "[PERSON_NAME]" at bounding box center [514, 169] width 191 height 21
click at [414, 165] on input "[PERSON_NAME]" at bounding box center [410, 168] width 8 height 8
select select "1a58e6ac-2dfa-429d-b54a-9dc2e557f424"
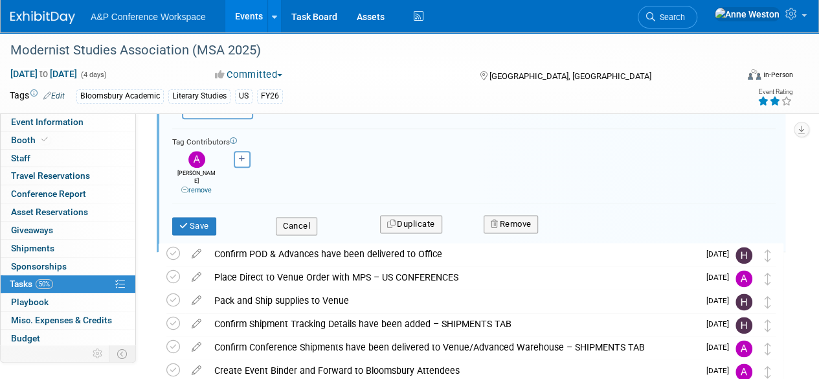
scroll to position [740, 0]
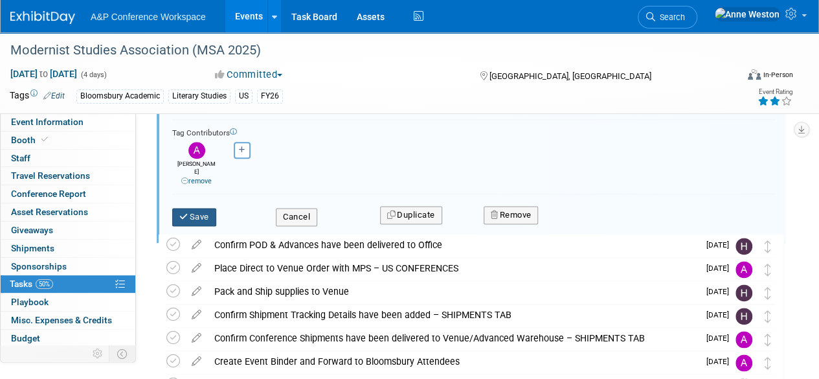
click at [196, 208] on button "Save" at bounding box center [194, 217] width 44 height 18
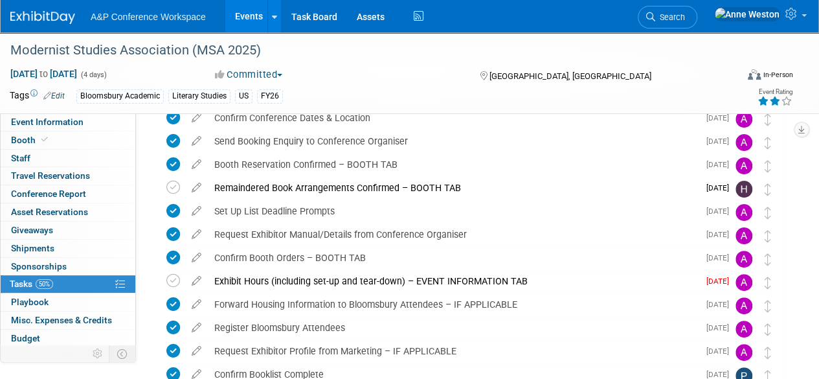
scroll to position [0, 0]
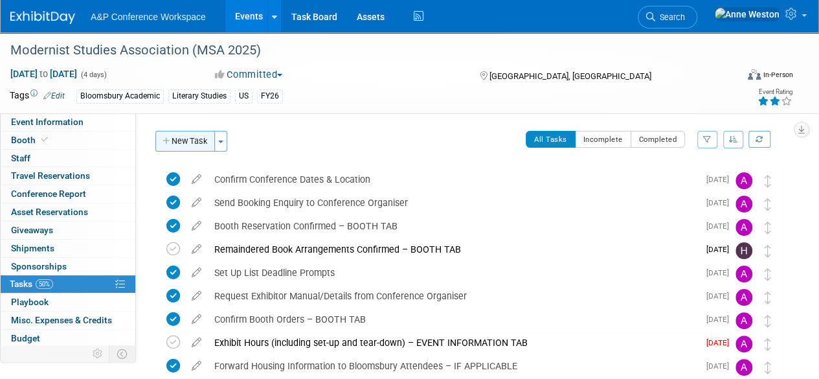
click at [193, 142] on button "New Task" at bounding box center [185, 141] width 60 height 21
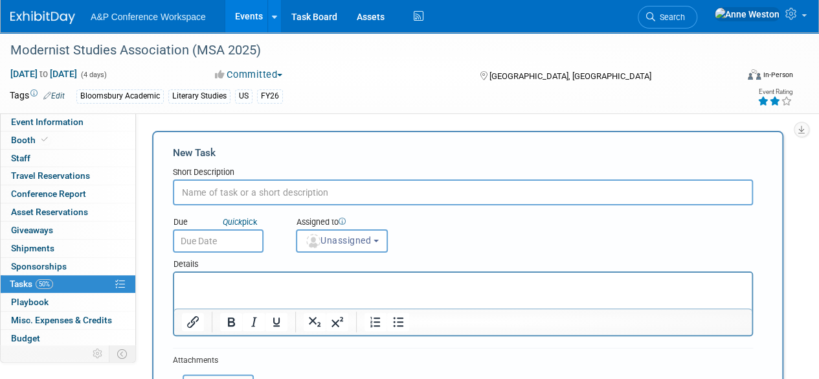
paste input "Close Survey Monkey Survey and Upload Excel Spreadsheet"
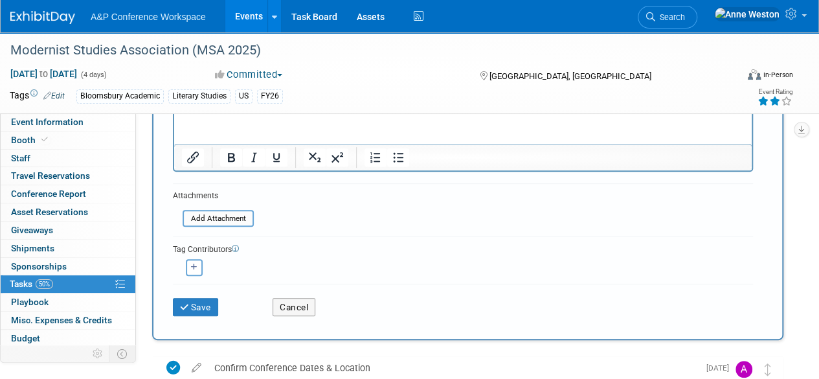
scroll to position [194, 0]
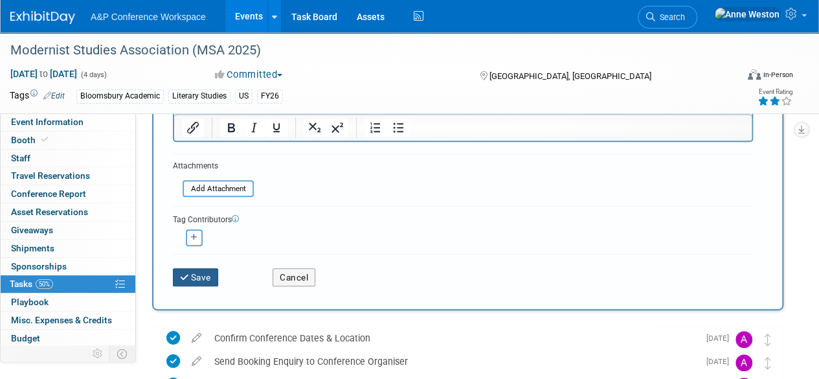
type input "Close Survey Monkey Survey and Upload Excel Spreadsheet"
click at [201, 268] on button "Save" at bounding box center [195, 277] width 45 height 18
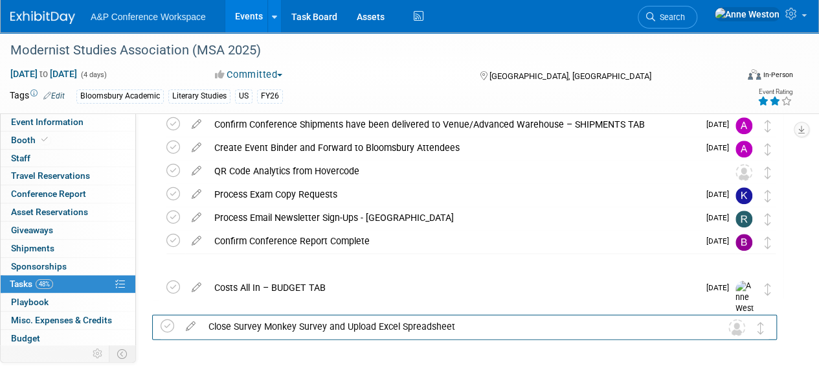
scroll to position [544, 0]
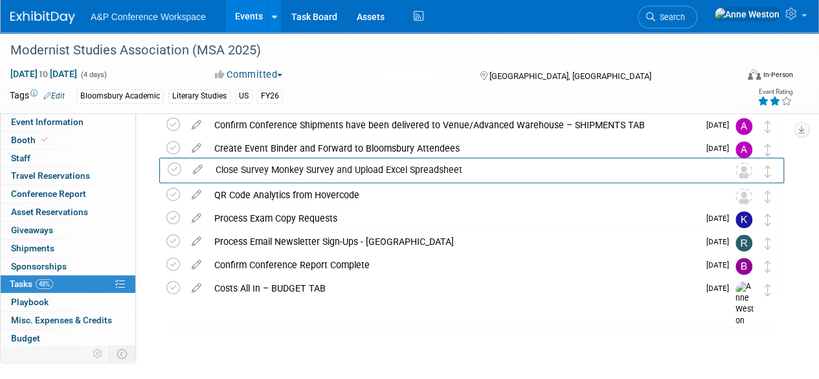
drag, startPoint x: 769, startPoint y: 139, endPoint x: 769, endPoint y: 180, distance: 41.5
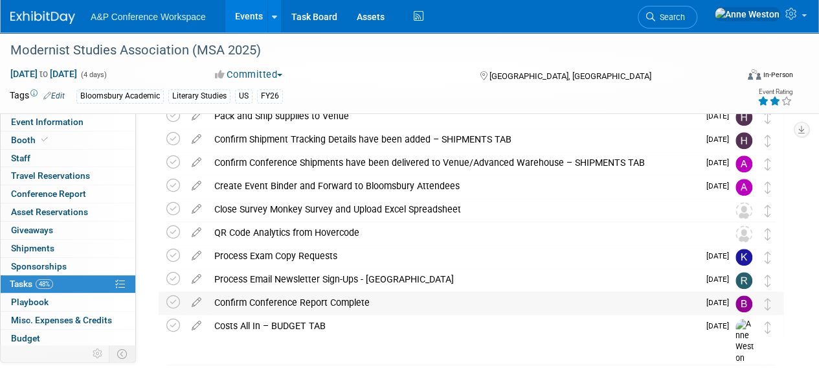
scroll to position [479, 0]
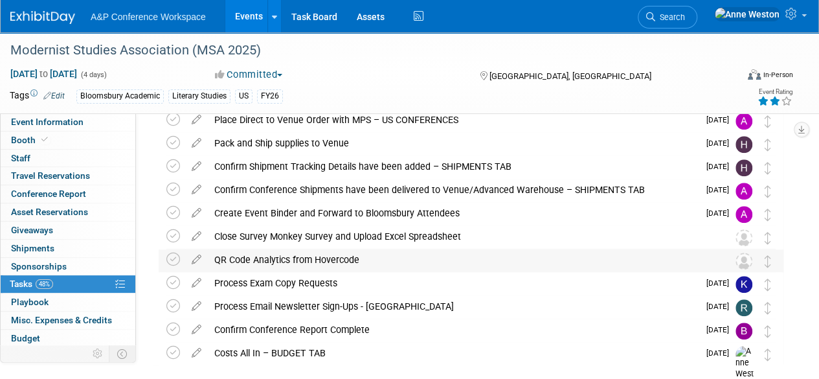
click at [352, 264] on div "QR Code Analytics from Hovercode" at bounding box center [459, 260] width 502 height 22
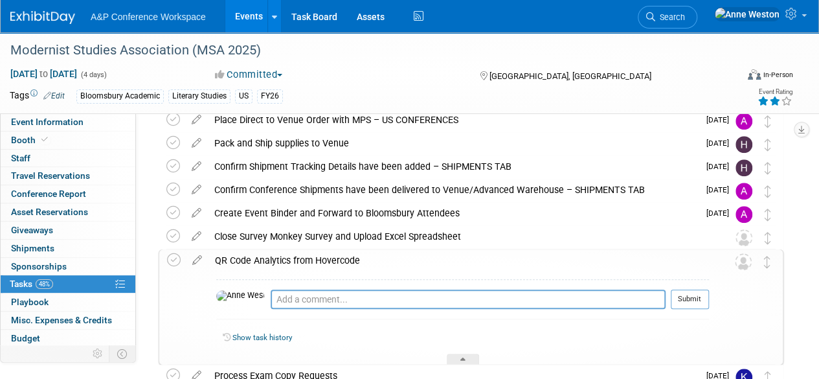
click at [352, 264] on div "QR Code Analytics from Hovercode" at bounding box center [459, 260] width 501 height 22
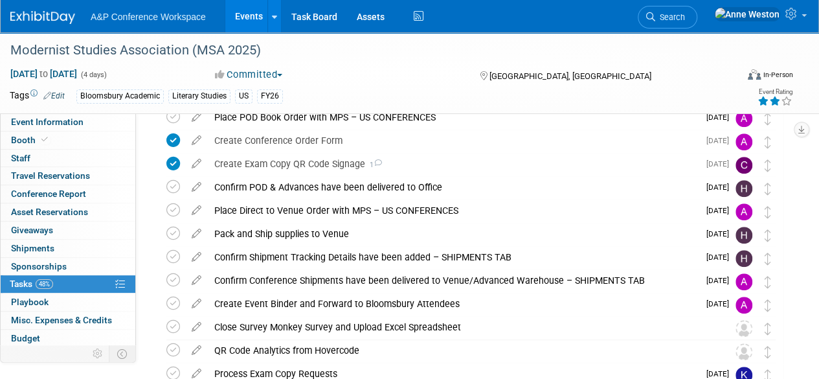
scroll to position [324, 0]
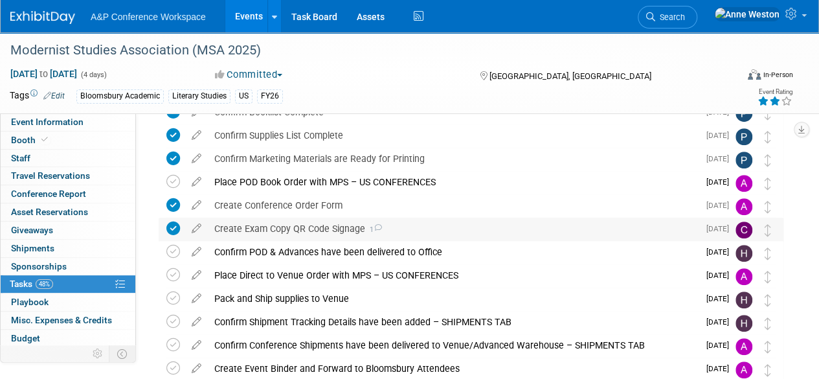
click at [350, 227] on div "Create Exam Copy QR Code Signage 1" at bounding box center [453, 229] width 491 height 22
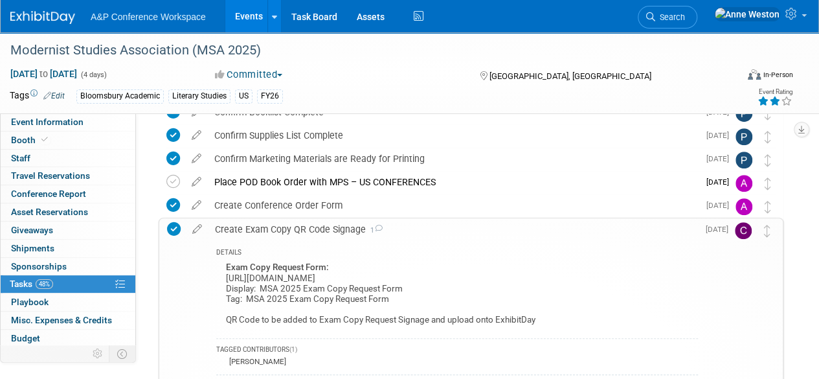
click at [350, 227] on div "Create Exam Copy QR Code Signage 1" at bounding box center [454, 229] width 490 height 22
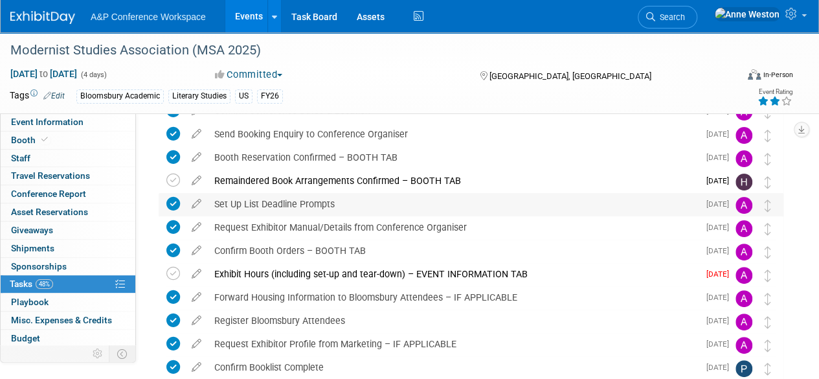
scroll to position [0, 0]
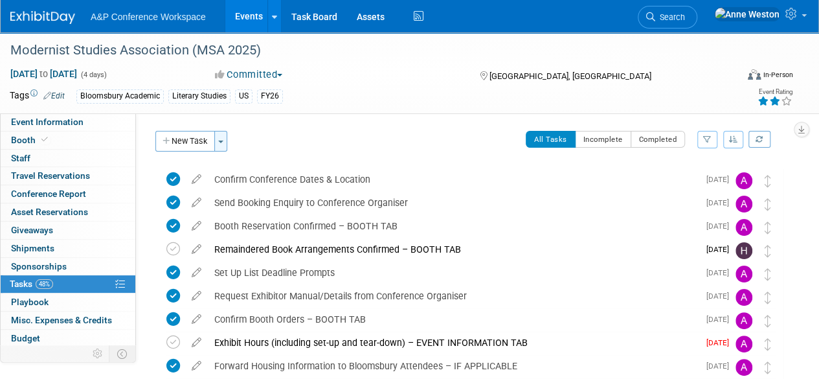
click at [224, 136] on button "Toggle Dropdown" at bounding box center [220, 141] width 13 height 21
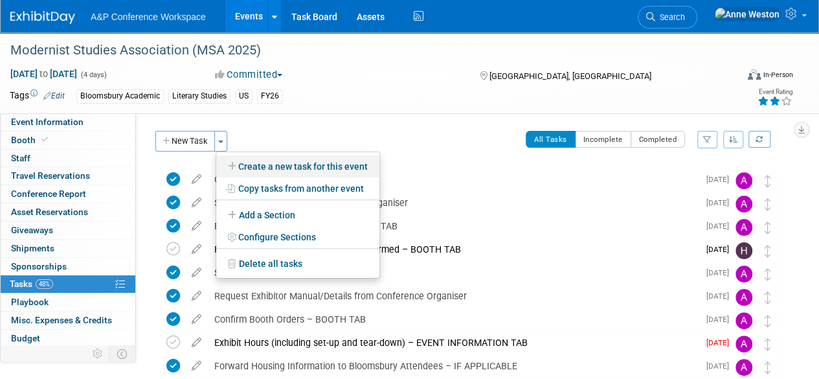
click at [258, 165] on link "Create a new task for this event" at bounding box center [297, 166] width 163 height 22
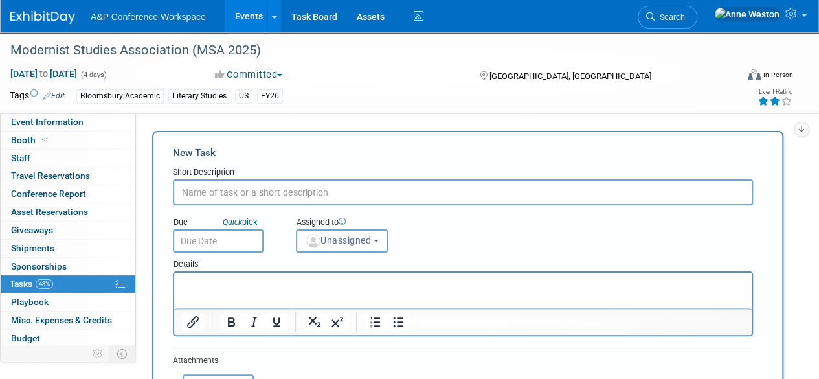
paste input "Upload QR Code Analytics - Exam Copy QR Code Signage"
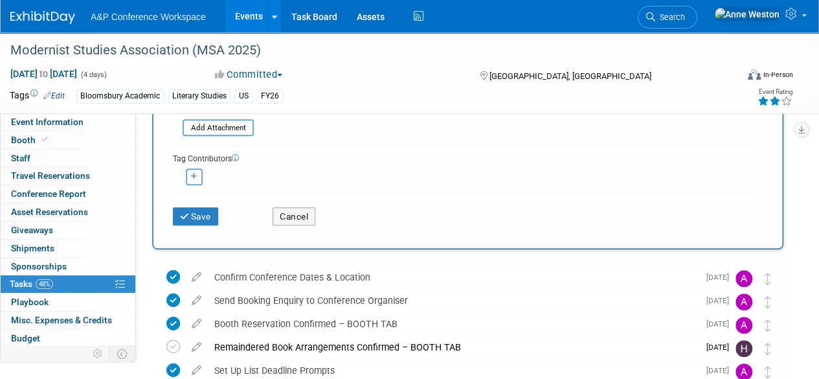
scroll to position [259, 0]
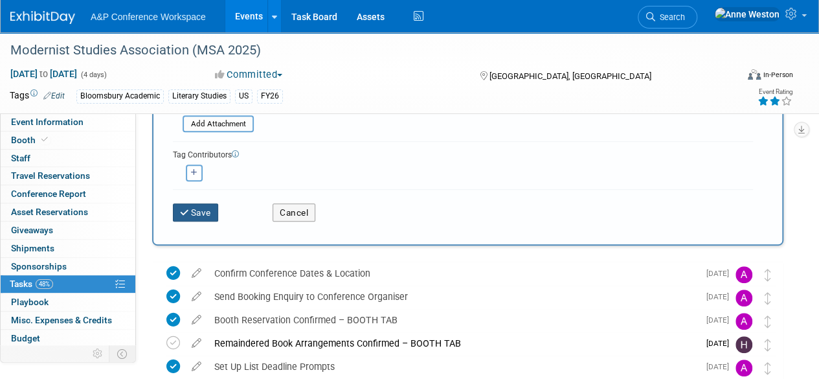
type input "Upload QR Code Analytics - Exam Copy QR Code Signage"
click at [199, 210] on button "Save" at bounding box center [195, 212] width 45 height 18
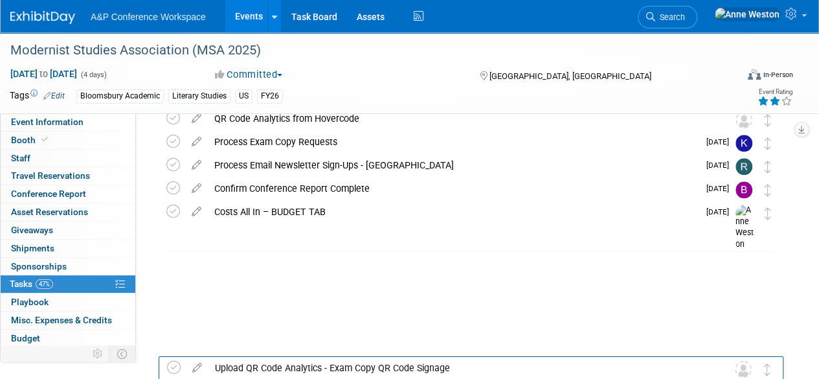
scroll to position [567, 0]
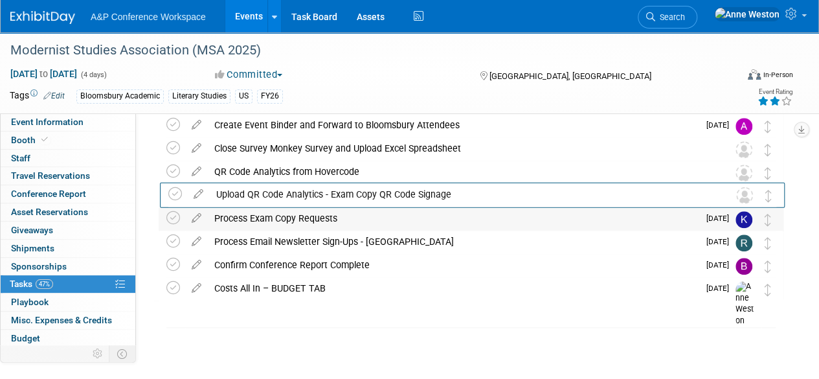
drag, startPoint x: 764, startPoint y: 139, endPoint x: 764, endPoint y: 207, distance: 68.0
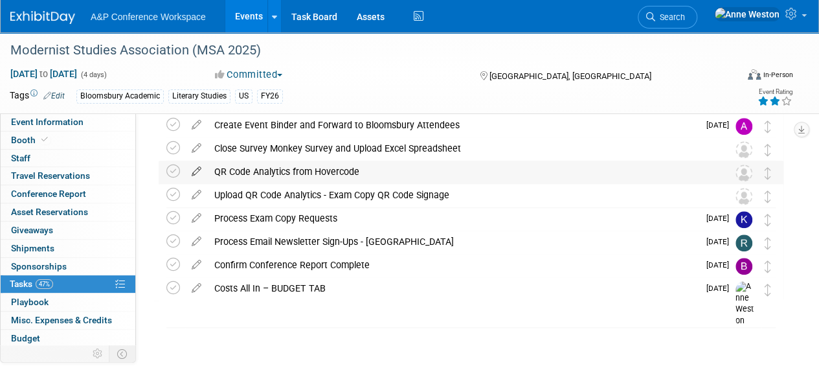
click at [193, 166] on icon at bounding box center [196, 169] width 23 height 16
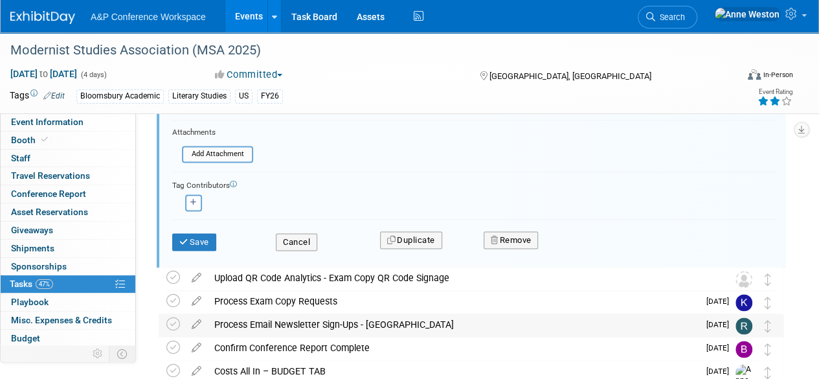
scroll to position [861, 0]
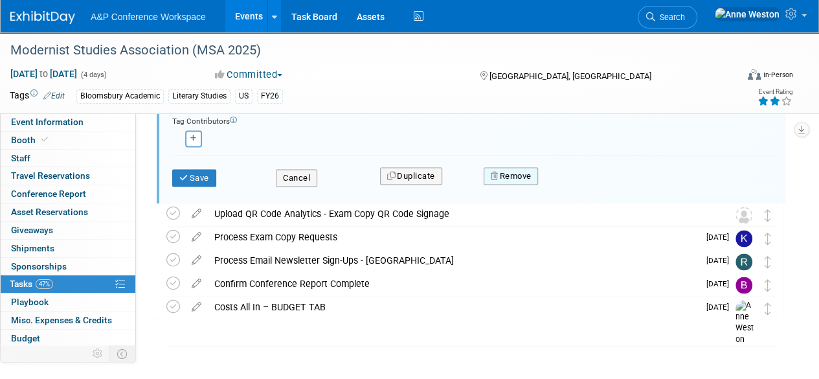
click at [521, 172] on button "Remove" at bounding box center [511, 176] width 55 height 18
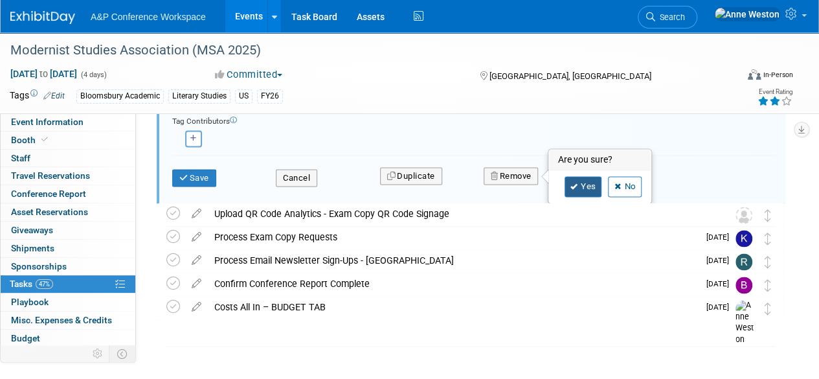
click at [571, 188] on link "Yes" at bounding box center [584, 186] width 38 height 21
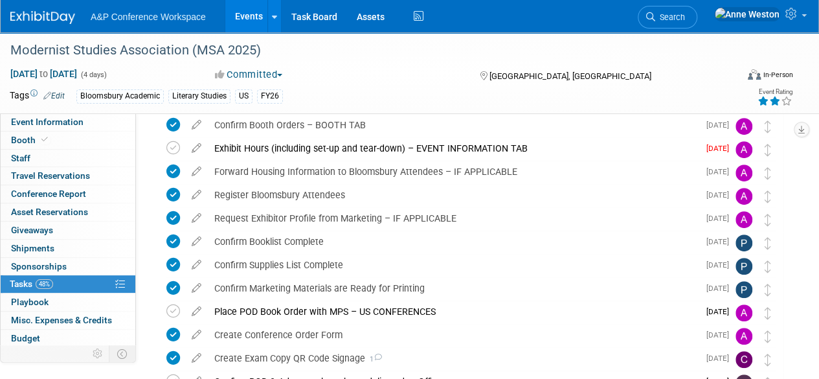
scroll to position [0, 0]
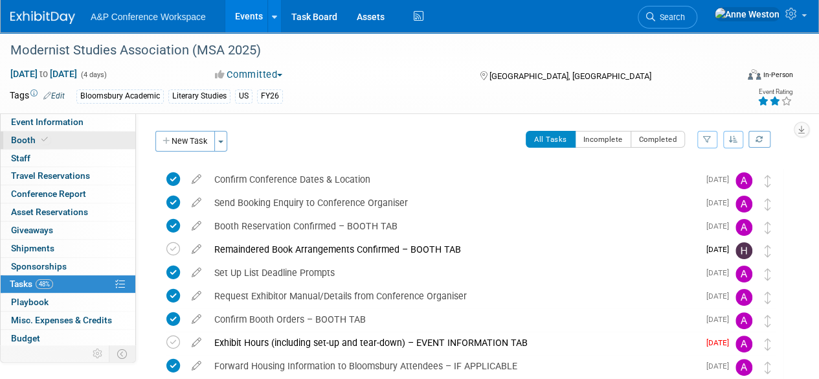
click at [47, 141] on span at bounding box center [45, 140] width 12 height 10
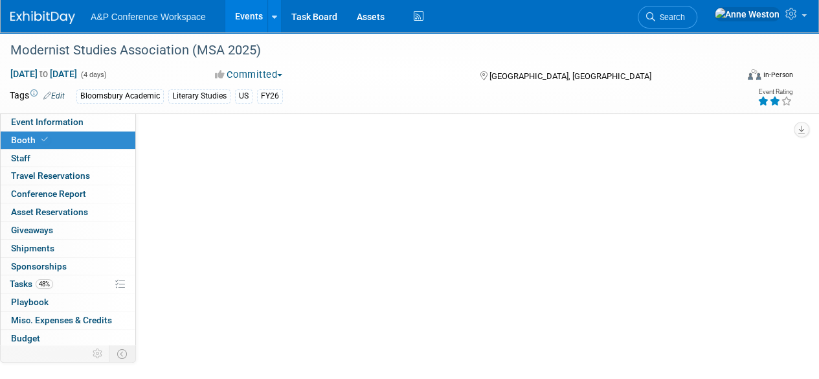
select select "CUAP"
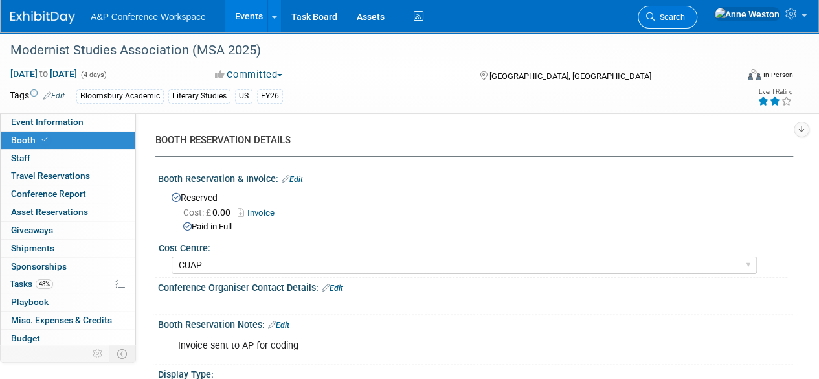
click at [685, 21] on span "Search" at bounding box center [670, 17] width 30 height 10
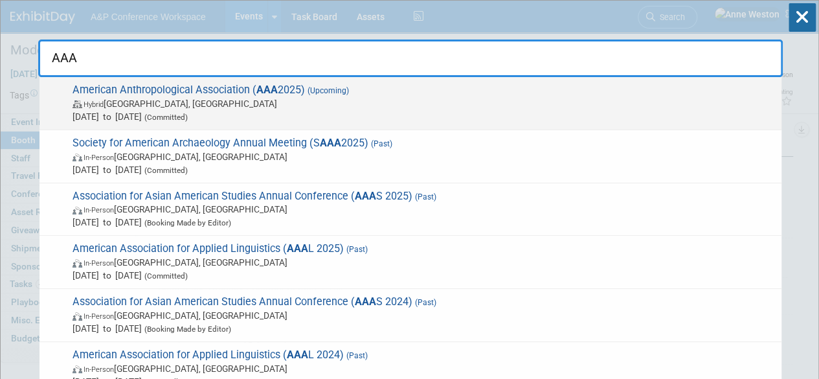
type input "AAA"
click at [123, 90] on span "American Anthropological Association ( AAA 2025) (Upcoming) Hybrid New Orleans,…" at bounding box center [422, 104] width 707 height 40
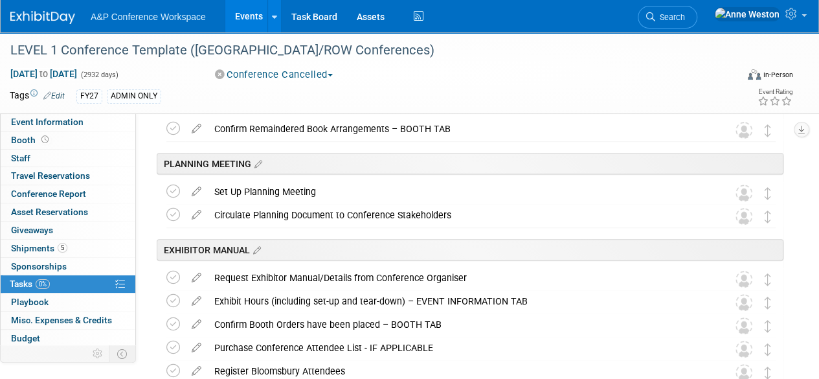
scroll to position [103, 0]
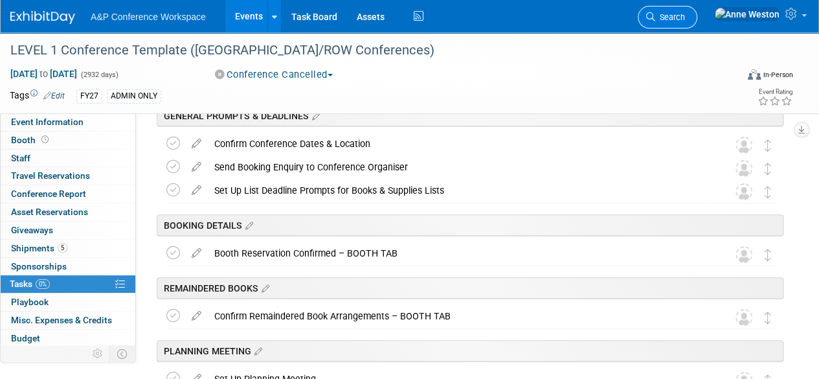
click at [685, 15] on span "Search" at bounding box center [670, 17] width 30 height 10
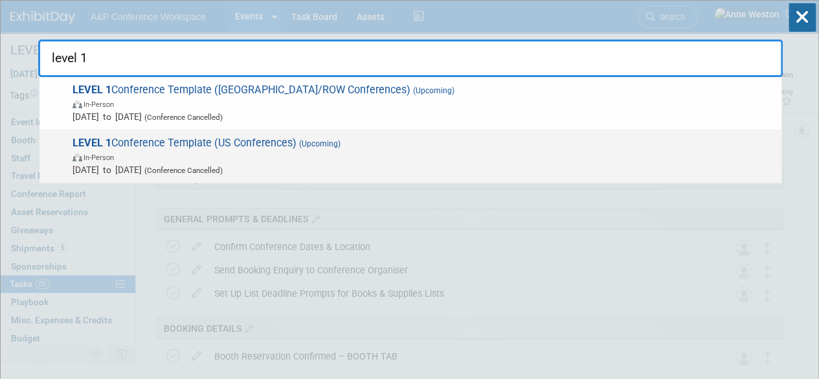
type input "level 1"
click at [214, 143] on span "LEVEL 1 Conference Template (US Conferences) (Upcoming) In-Person Oct 21, 2024 …" at bounding box center [422, 157] width 707 height 40
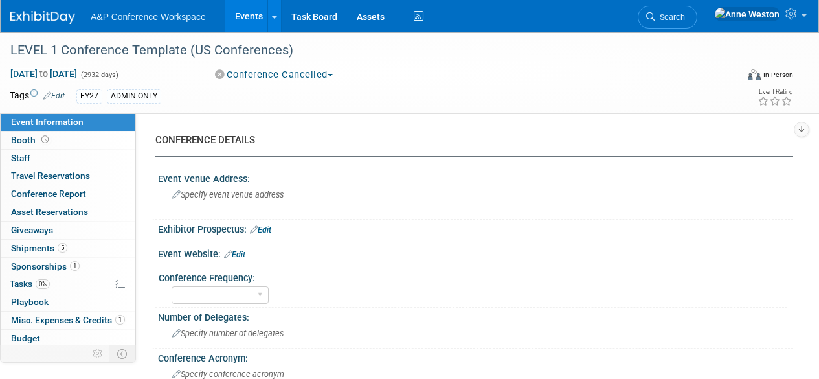
select select "Level 1"
select select "In-Person Booth"
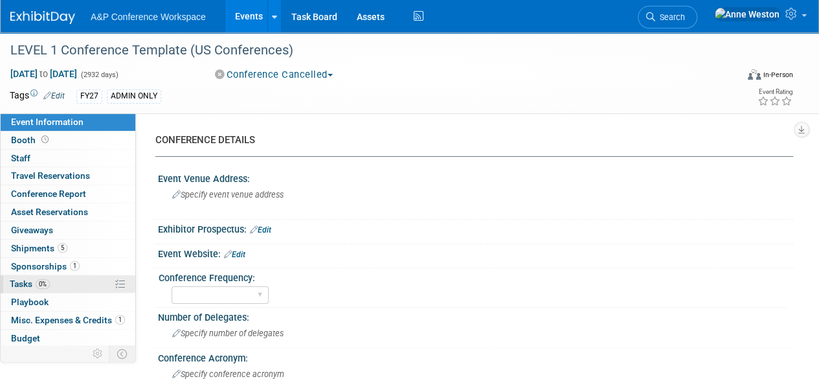
click at [54, 286] on link "0% Tasks 0%" at bounding box center [68, 283] width 135 height 17
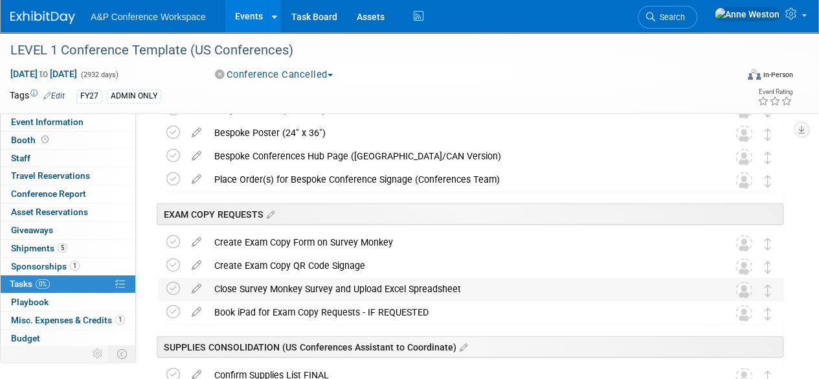
scroll to position [1360, 0]
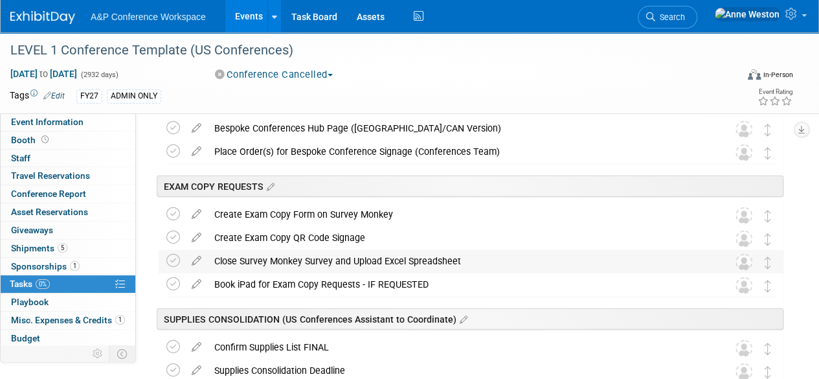
click at [343, 261] on div "Close Survey Monkey Survey and Upload Excel Spreadsheet" at bounding box center [459, 261] width 502 height 22
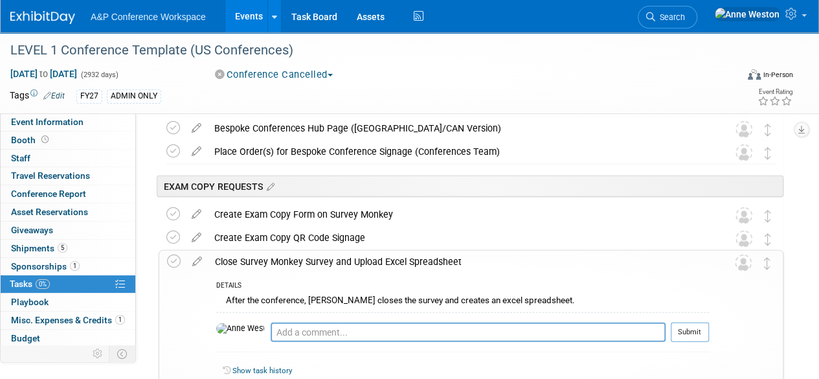
click at [343, 261] on div "Close Survey Monkey Survey and Upload Excel Spreadsheet" at bounding box center [459, 262] width 501 height 22
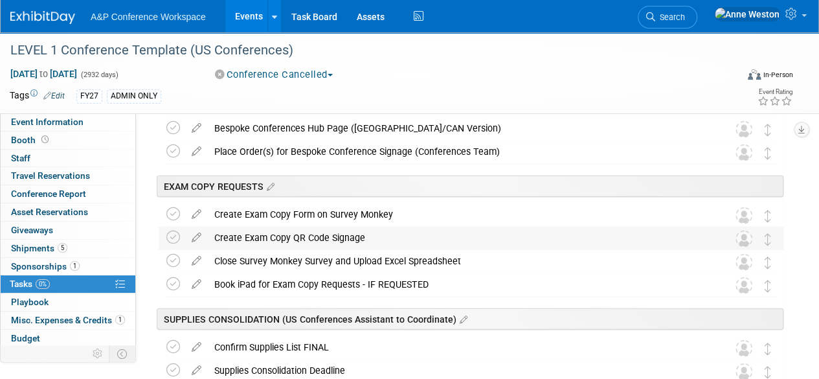
click at [315, 233] on div "Create Exam Copy QR Code Signage" at bounding box center [459, 238] width 502 height 22
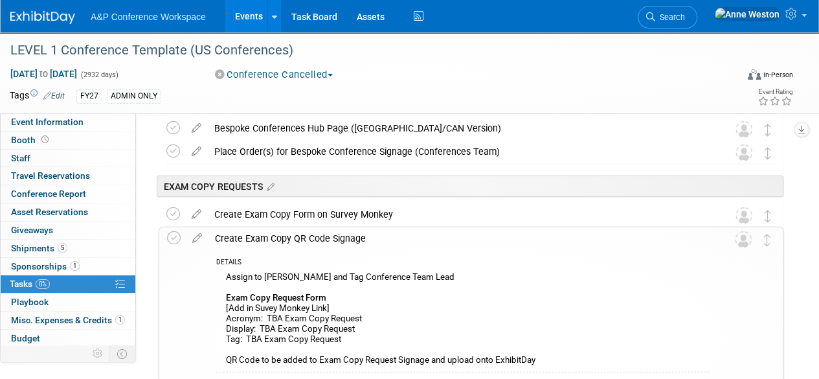
click at [315, 233] on div "Create Exam Copy QR Code Signage" at bounding box center [459, 238] width 501 height 22
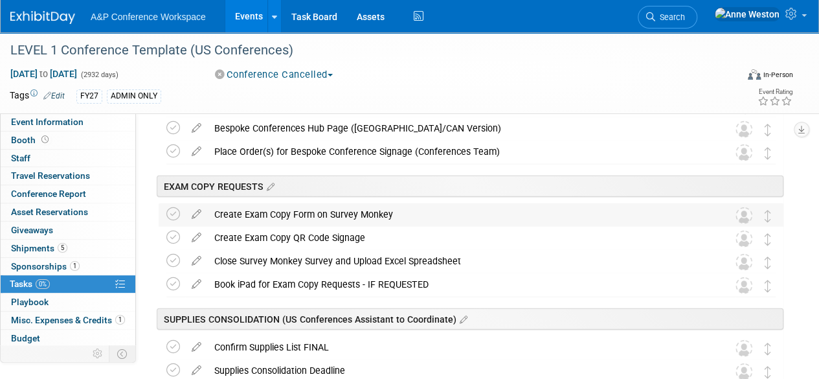
click at [297, 208] on div "Create Exam Copy Form on Survey Monkey" at bounding box center [459, 214] width 502 height 22
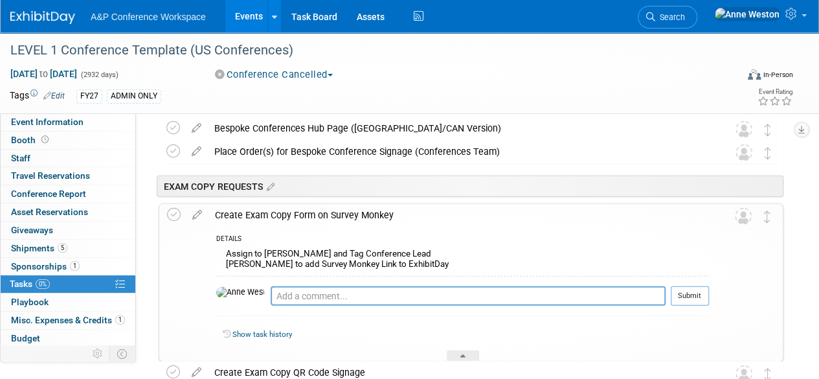
click at [297, 210] on div "Create Exam Copy Form on Survey Monkey" at bounding box center [459, 215] width 501 height 22
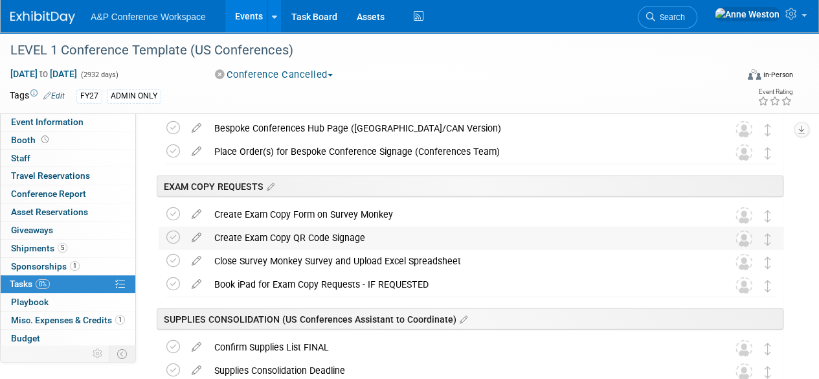
click at [304, 233] on div "Create Exam Copy QR Code Signage" at bounding box center [459, 238] width 502 height 22
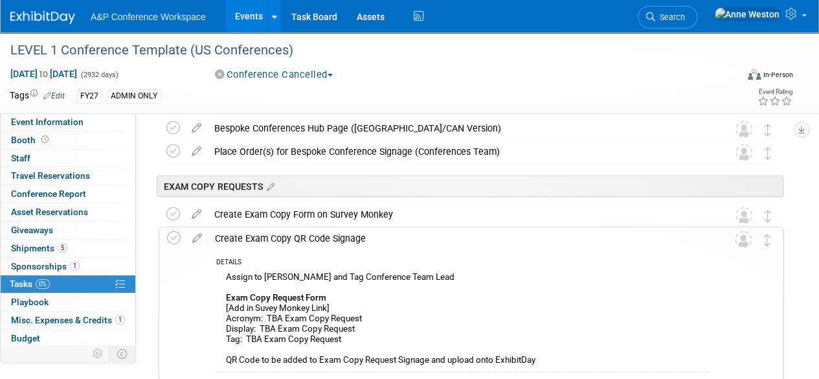
scroll to position [1425, 0]
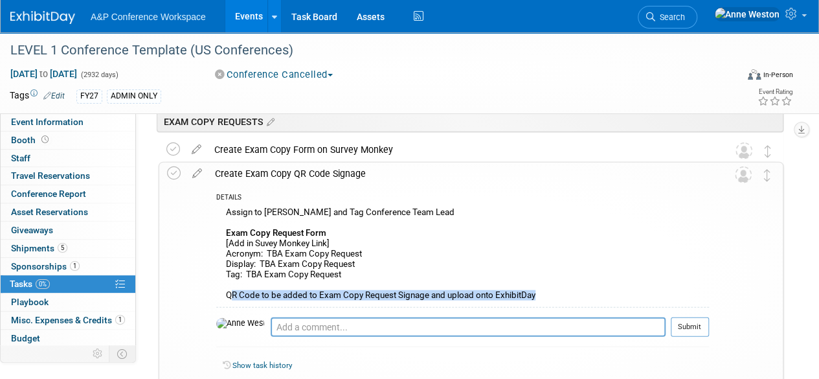
drag, startPoint x: 232, startPoint y: 295, endPoint x: 572, endPoint y: 301, distance: 340.1
click at [572, 301] on div "Assign to Christine Richlin and Tag Conference Team Lead Exam Copy Request Form…" at bounding box center [462, 256] width 493 height 104
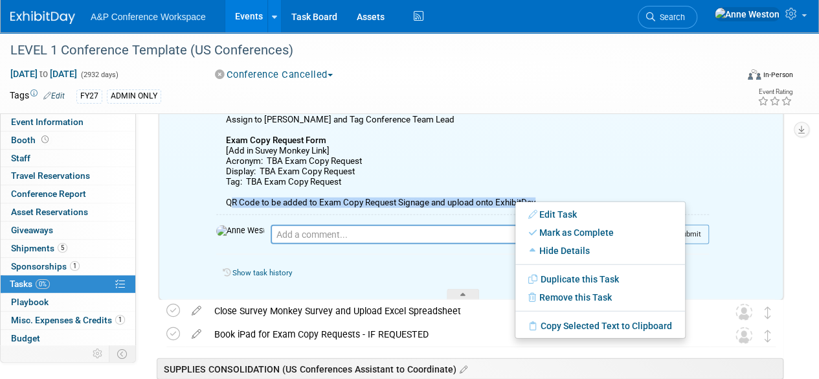
scroll to position [1554, 0]
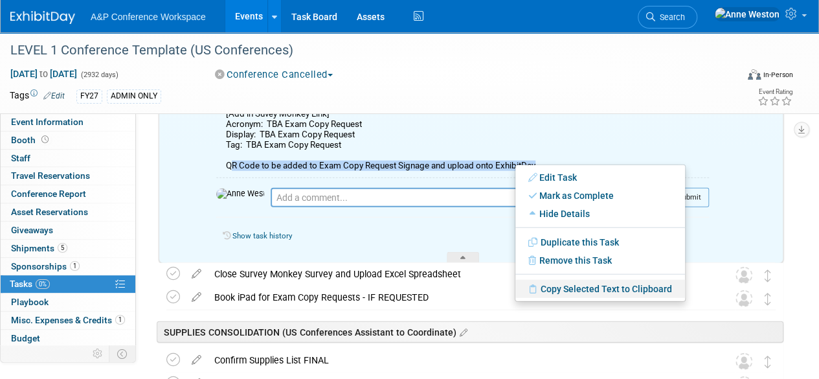
click at [562, 291] on link "Copy Selected Text to Clipboard" at bounding box center [601, 289] width 170 height 18
copy div "R Code to be added to Exam Copy Request Signage and upload onto ExhibitDay"
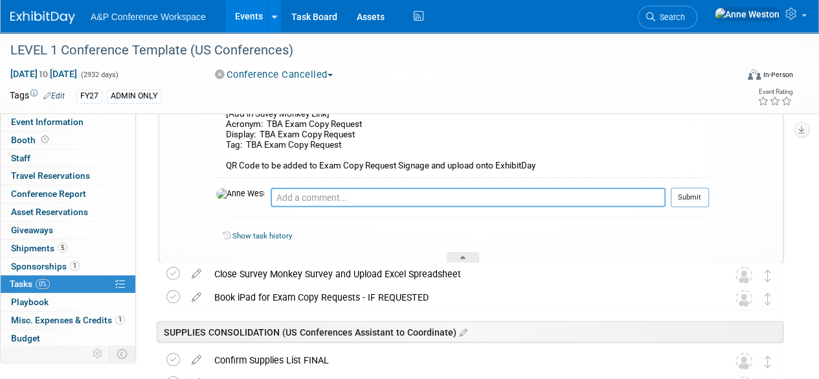
click at [377, 194] on textarea at bounding box center [468, 197] width 395 height 19
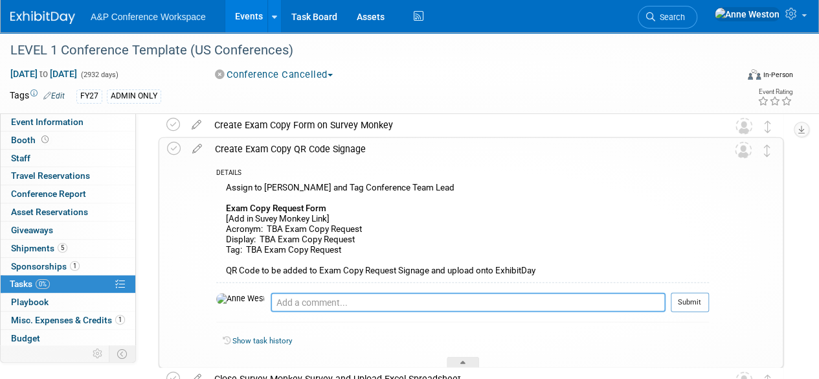
scroll to position [1425, 0]
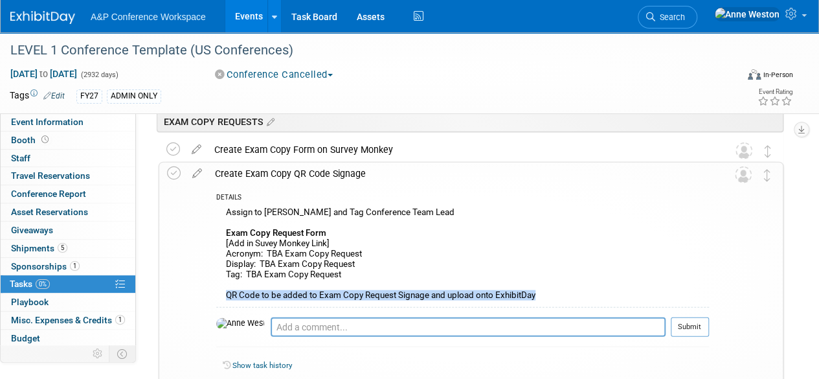
drag, startPoint x: 225, startPoint y: 291, endPoint x: 564, endPoint y: 295, distance: 339.4
click at [564, 295] on div "Assign to Christine Richlin and Tag Conference Team Lead Exam Copy Request Form…" at bounding box center [462, 256] width 493 height 104
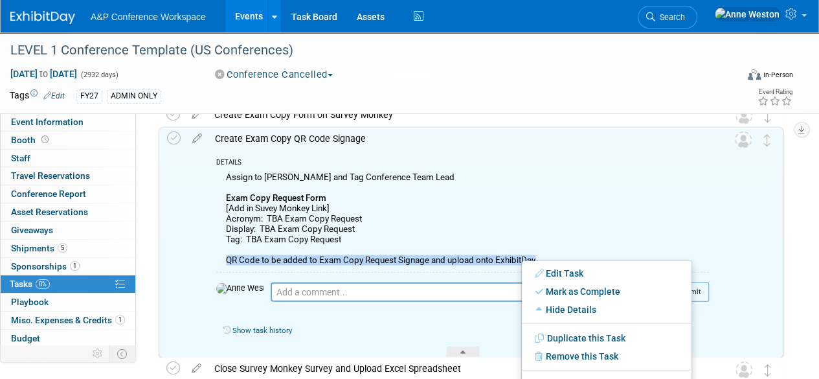
scroll to position [1490, 0]
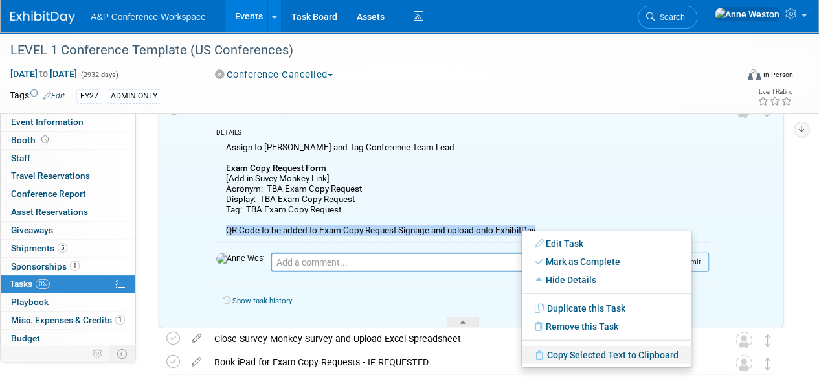
click at [578, 354] on link "Copy Selected Text to Clipboard" at bounding box center [607, 355] width 170 height 18
copy div "QR Code to be added to Exam Copy Request Signage and upload onto ExhibitDay"
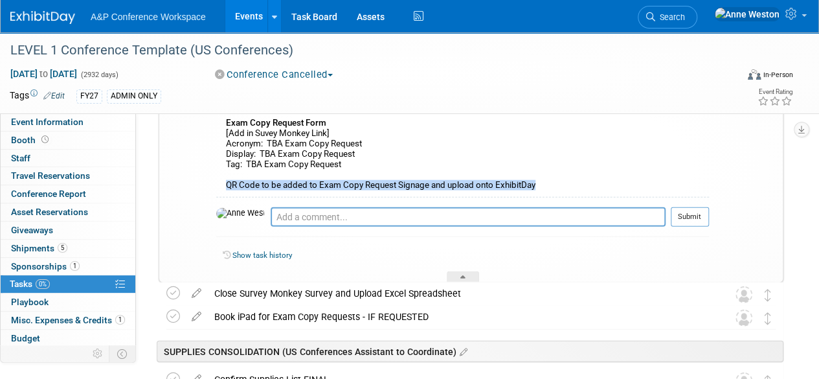
scroll to position [1554, 0]
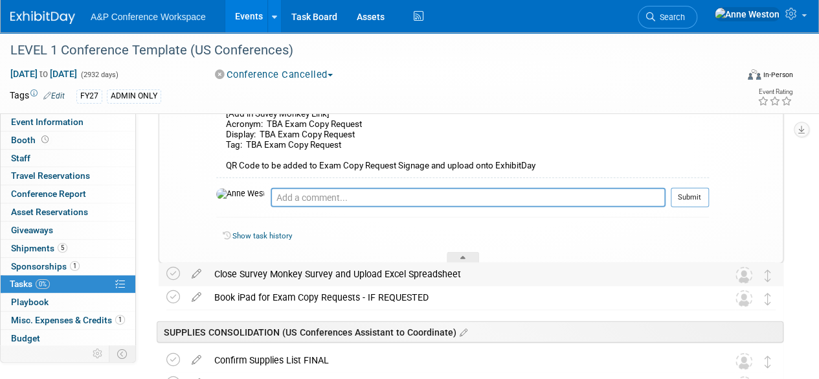
click at [363, 275] on div "Close Survey Monkey Survey and Upload Excel Spreadsheet" at bounding box center [459, 274] width 502 height 22
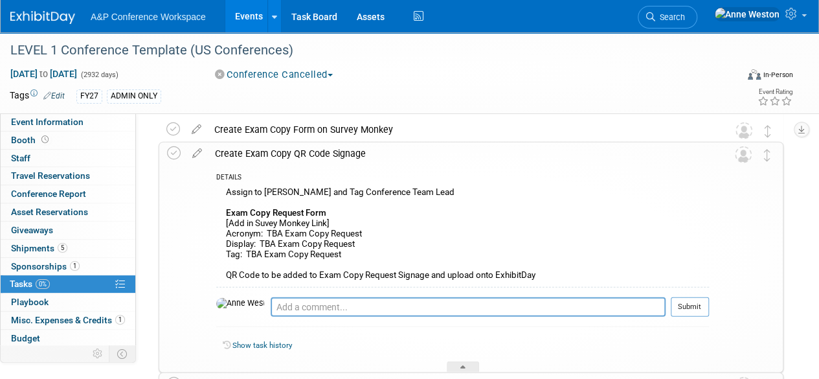
scroll to position [1425, 0]
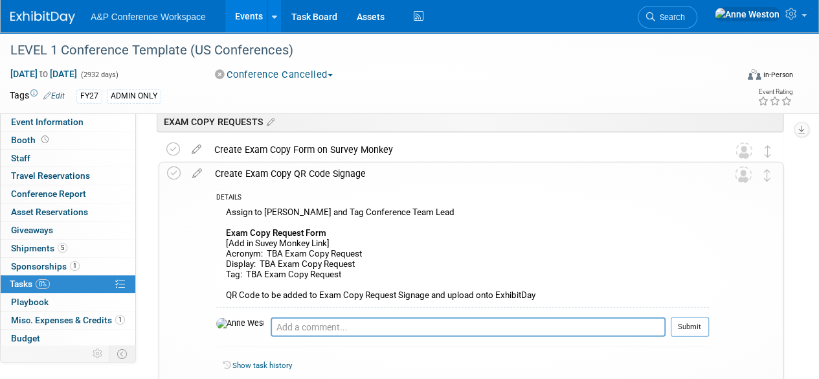
click at [317, 168] on div "Create Exam Copy QR Code Signage" at bounding box center [459, 174] width 501 height 22
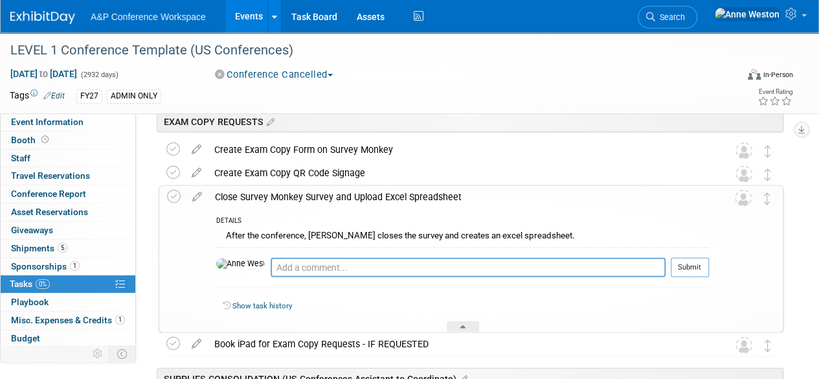
click at [332, 194] on div "Close Survey Monkey Survey and Upload Excel Spreadsheet" at bounding box center [459, 197] width 501 height 22
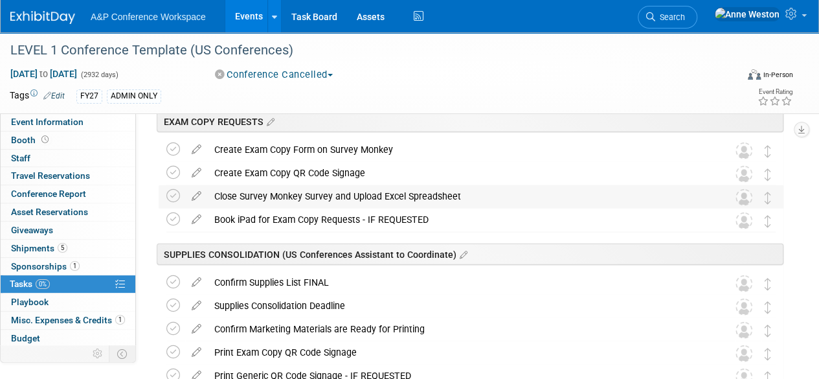
click at [333, 199] on div "Close Survey Monkey Survey and Upload Excel Spreadsheet" at bounding box center [459, 196] width 502 height 22
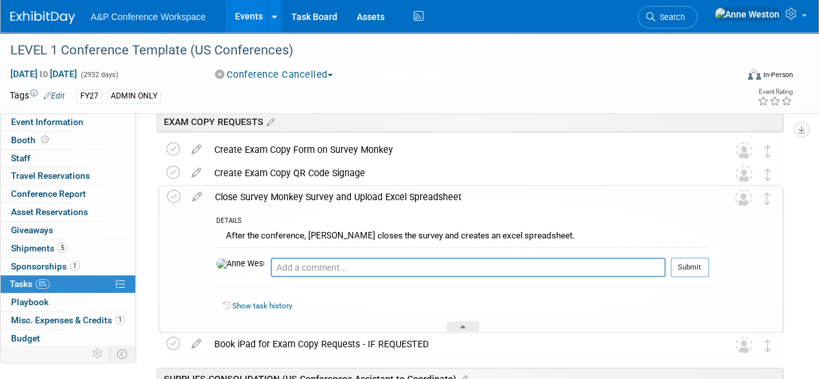
click at [333, 199] on div "Close Survey Monkey Survey and Upload Excel Spreadsheet" at bounding box center [459, 197] width 501 height 22
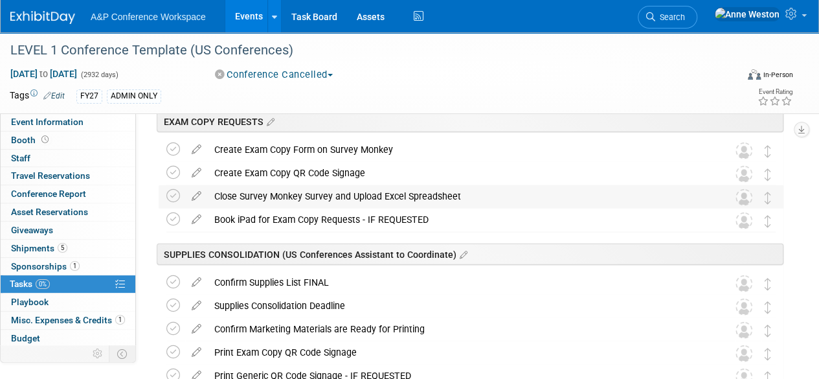
drag, startPoint x: 470, startPoint y: 195, endPoint x: 158, endPoint y: 202, distance: 312.2
click at [159, 202] on div "Close Survey Monkey Survey and Upload Excel Spreadsheet DETAILS After the confe…" at bounding box center [471, 197] width 625 height 24
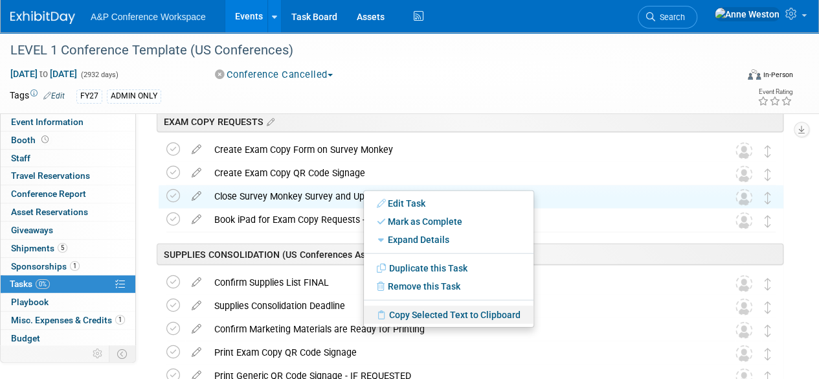
click at [396, 312] on link "Copy Selected Text to Clipboard" at bounding box center [449, 315] width 170 height 18
copy div "Close Survey Monkey Survey and Upload Excel Spreadsheet"
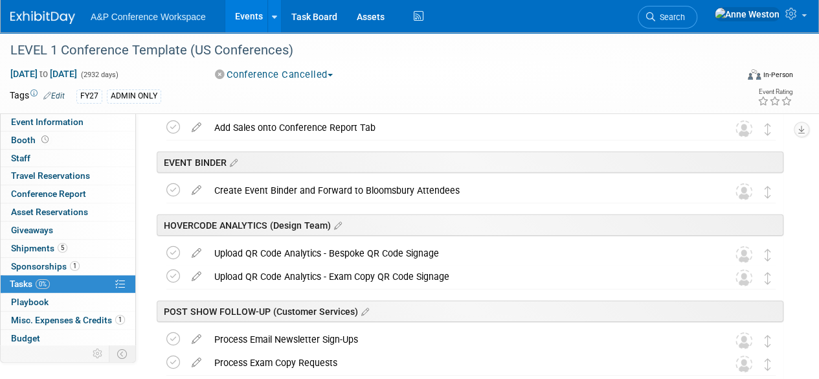
scroll to position [1943, 0]
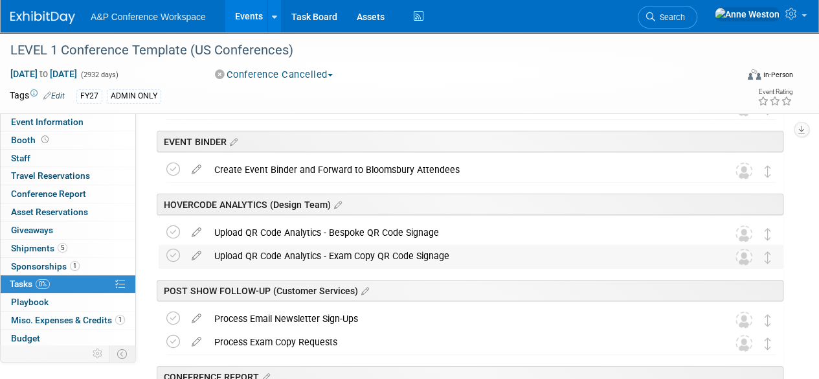
drag, startPoint x: 456, startPoint y: 253, endPoint x: 214, endPoint y: 255, distance: 241.6
click at [214, 255] on div "Upload QR Code Analytics - Exam Copy QR Code Signage" at bounding box center [459, 256] width 502 height 22
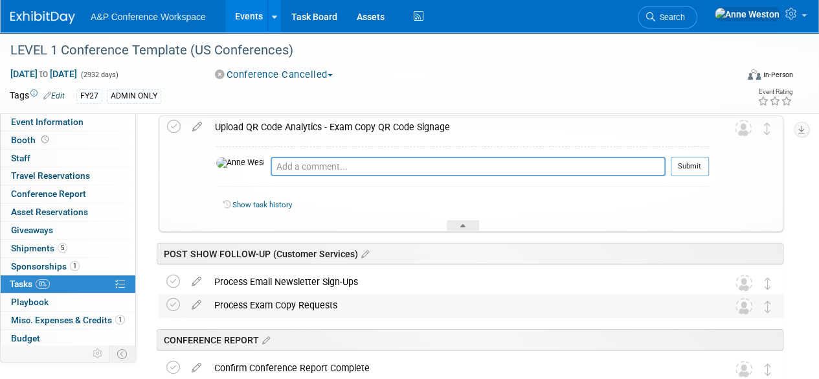
scroll to position [2008, 0]
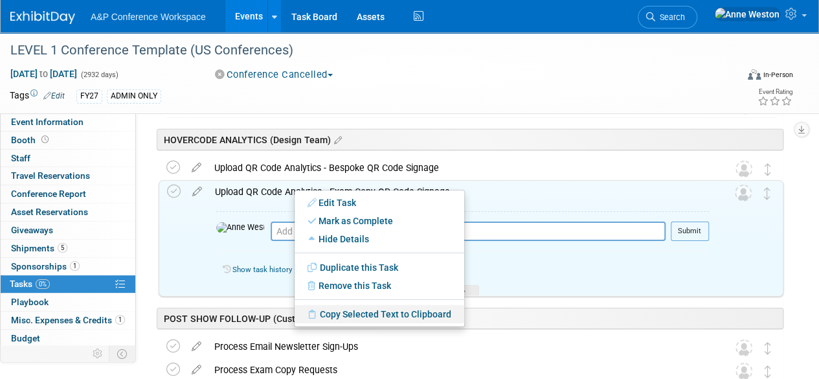
click at [341, 313] on link "Copy Selected Text to Clipboard" at bounding box center [380, 314] width 170 height 18
copy div "Upload QR Code Analytics - Exam Copy QR Code Signage"
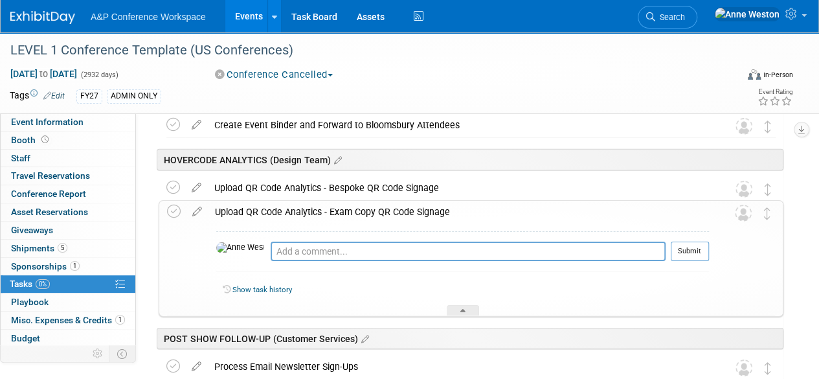
scroll to position [2072, 0]
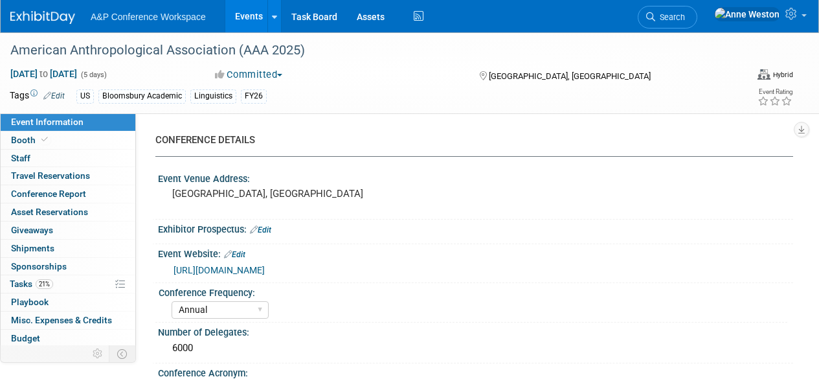
select select "Annual"
select select "Level 2"
select select "In-Person Booth"
select select "Anthropology"
select select "Bloomsbury Academic"
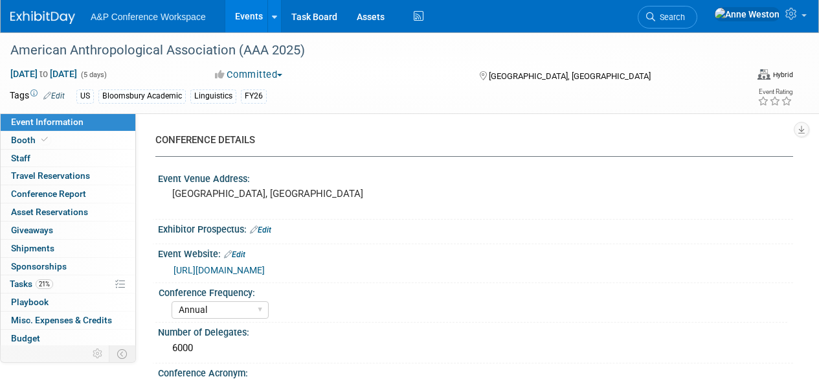
select select "[PERSON_NAME]"
select select "Networking/Commissioning"
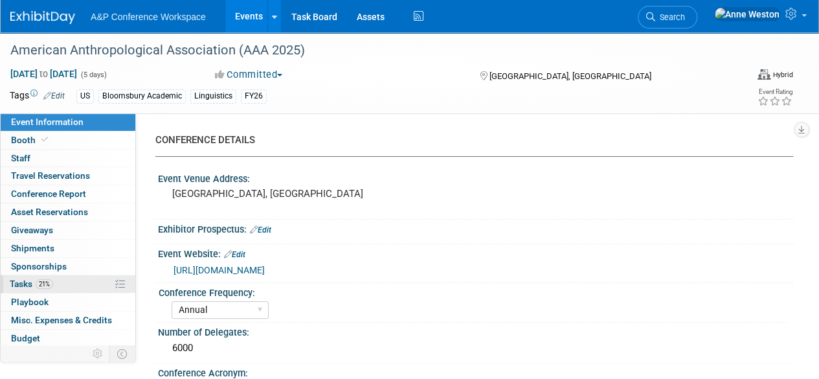
click at [53, 282] on link "21% Tasks 21%" at bounding box center [68, 283] width 135 height 17
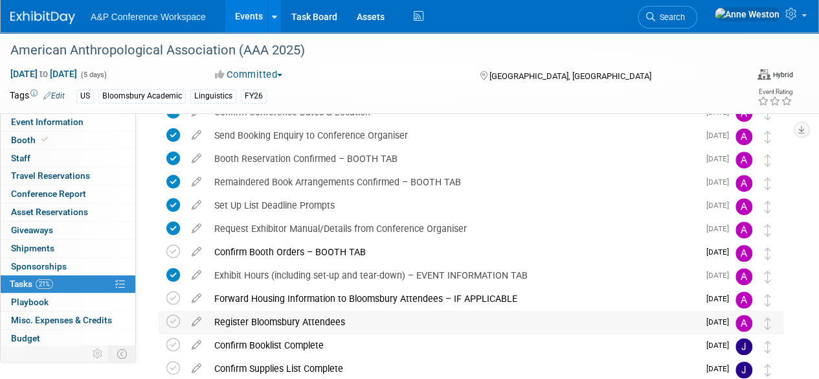
scroll to position [13, 0]
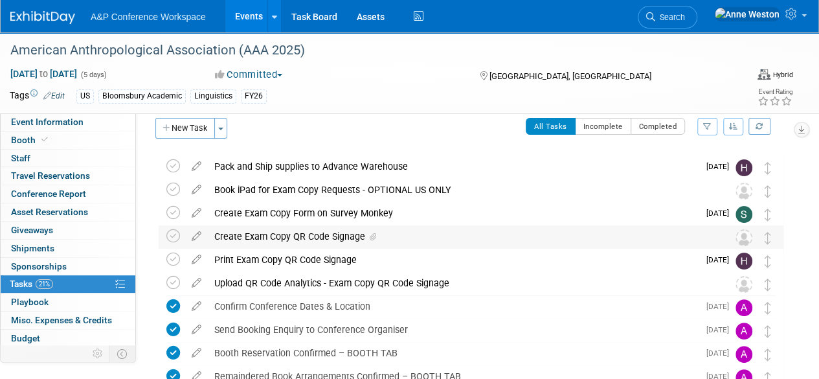
click at [329, 238] on div "Create Exam Copy QR Code Signage" at bounding box center [459, 236] width 502 height 22
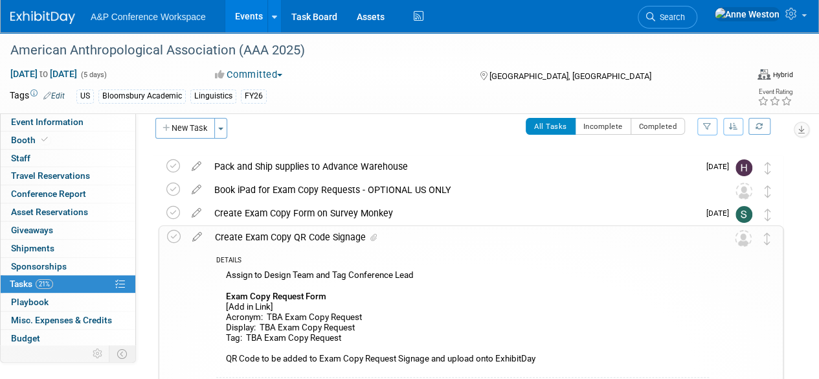
click at [330, 237] on div "Create Exam Copy QR Code Signage" at bounding box center [459, 237] width 501 height 22
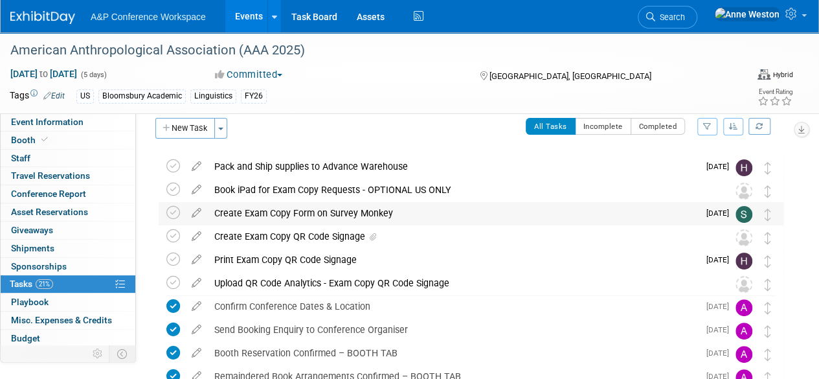
click at [350, 212] on div "Create Exam Copy Form on Survey Monkey" at bounding box center [453, 213] width 491 height 22
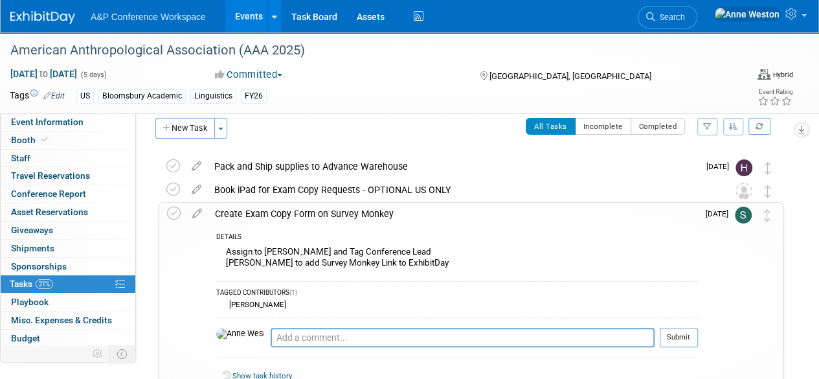
click at [350, 212] on div "Create Exam Copy Form on Survey Monkey" at bounding box center [454, 214] width 490 height 22
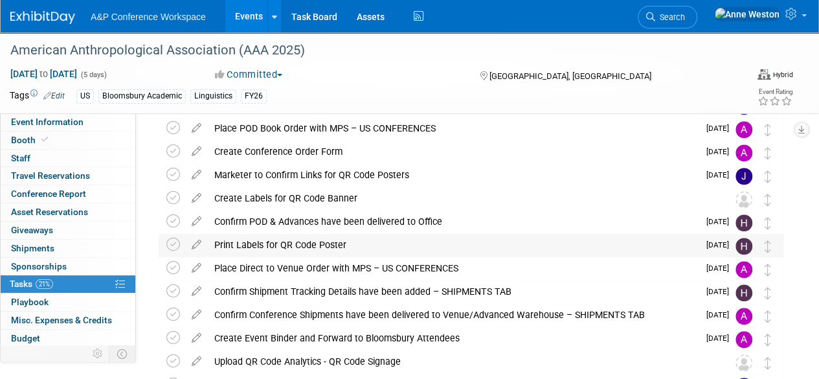
scroll to position [466, 0]
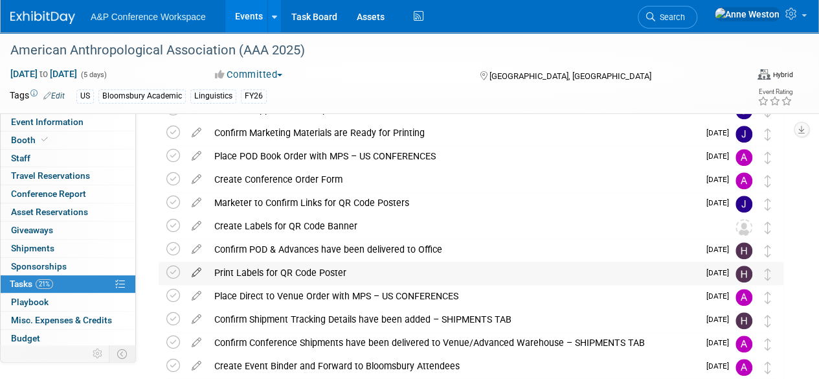
click at [198, 274] on icon at bounding box center [196, 270] width 23 height 16
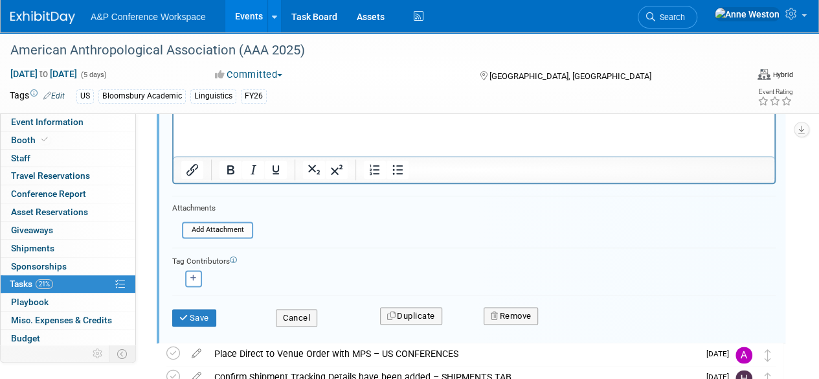
scroll to position [797, 0]
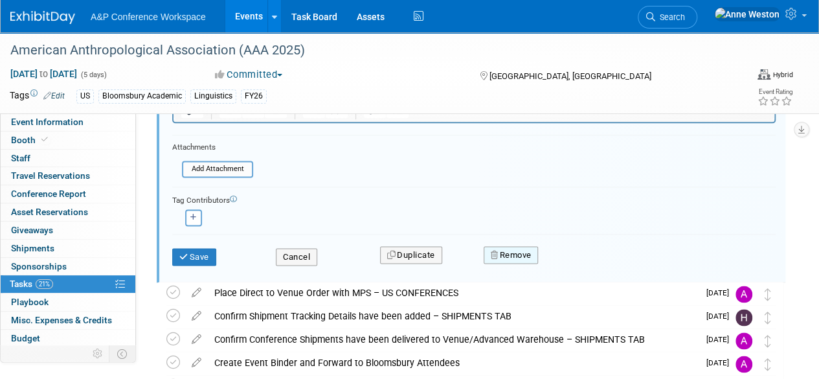
click at [504, 256] on button "Remove" at bounding box center [511, 255] width 55 height 18
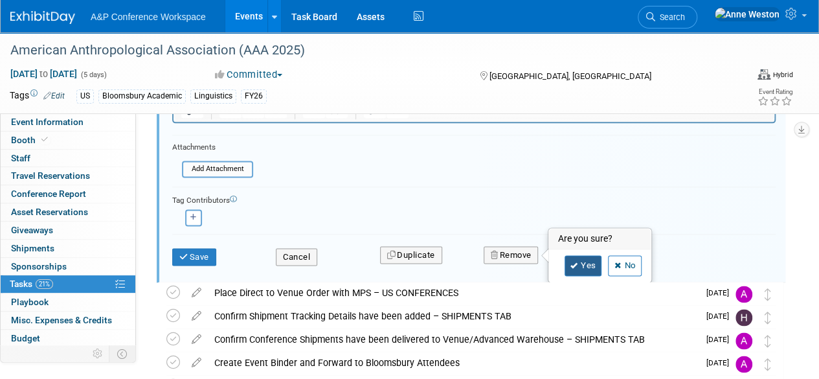
click at [587, 265] on link "Yes" at bounding box center [584, 265] width 38 height 21
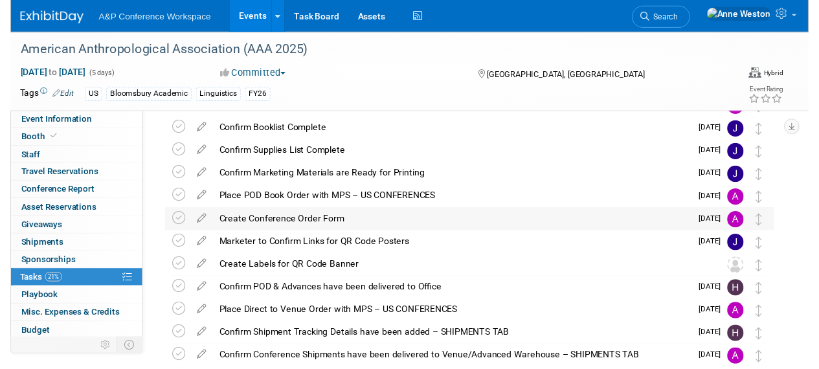
scroll to position [443, 0]
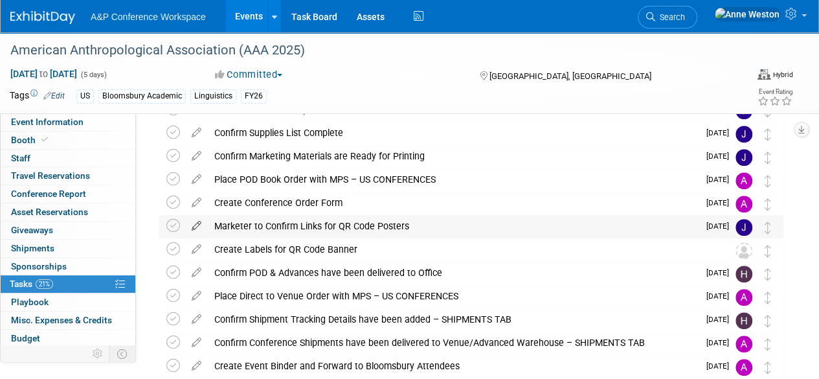
click at [196, 225] on icon at bounding box center [196, 223] width 23 height 16
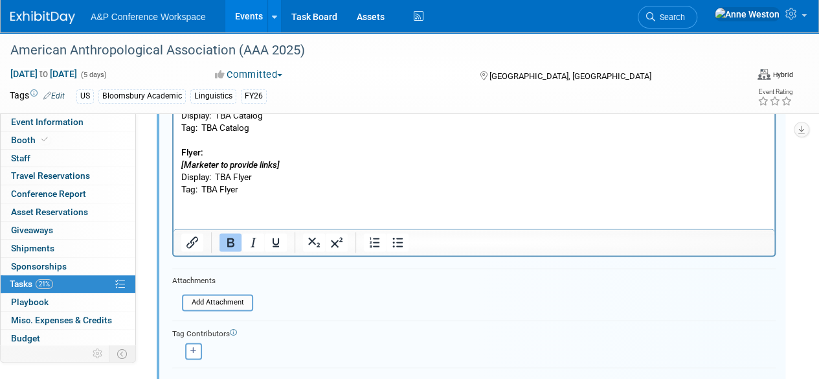
scroll to position [856, 0]
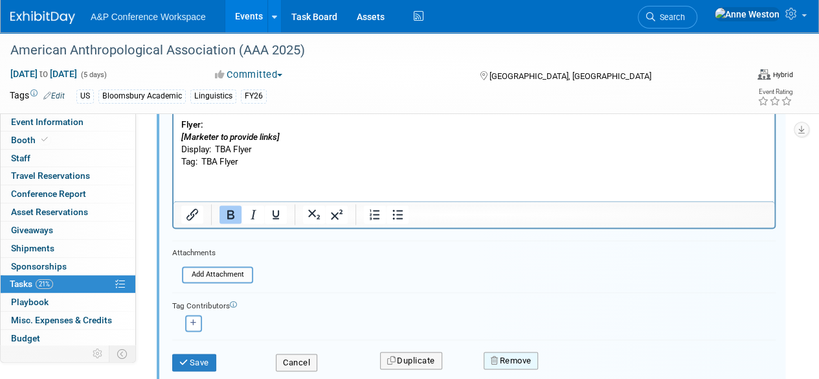
click at [513, 356] on button "Remove" at bounding box center [511, 361] width 55 height 18
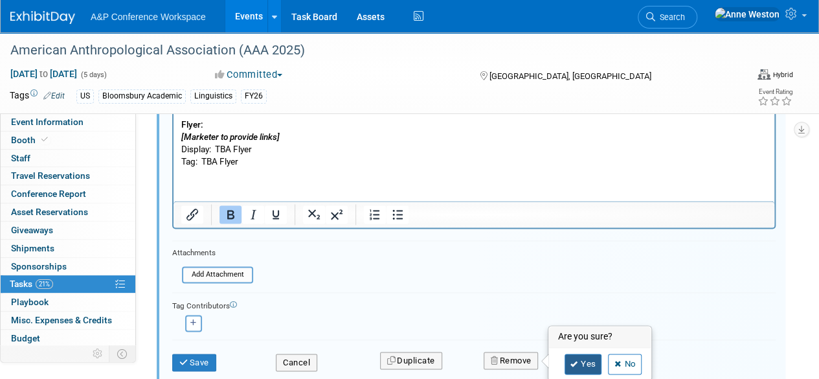
click at [574, 363] on icon at bounding box center [575, 364] width 8 height 7
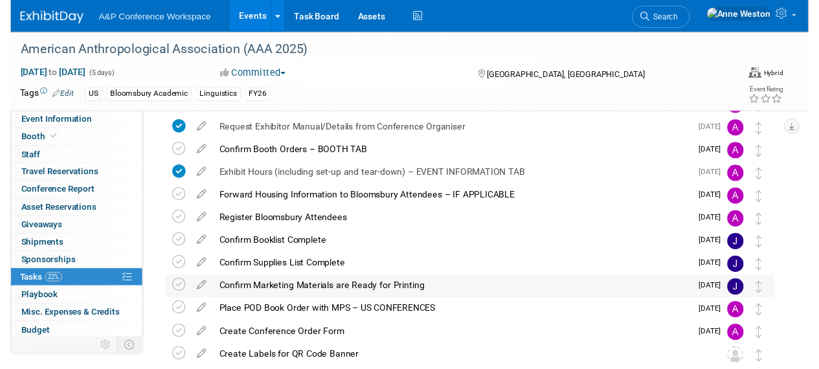
scroll to position [355, 0]
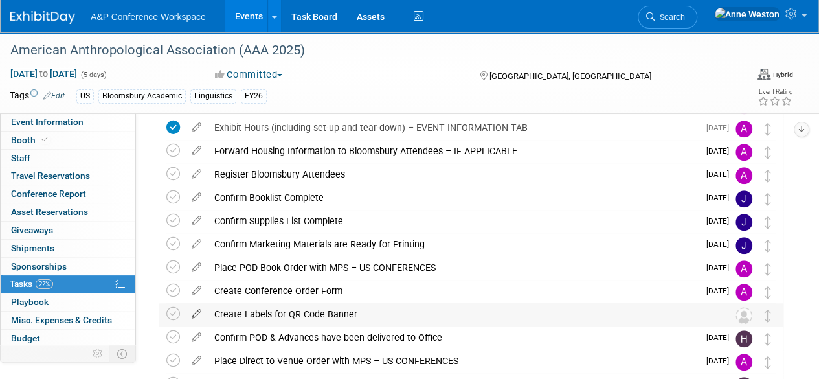
click at [196, 308] on icon at bounding box center [196, 311] width 23 height 16
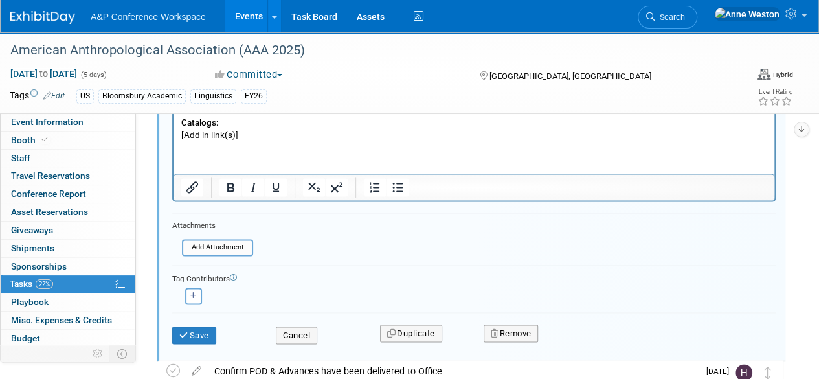
scroll to position [921, 0]
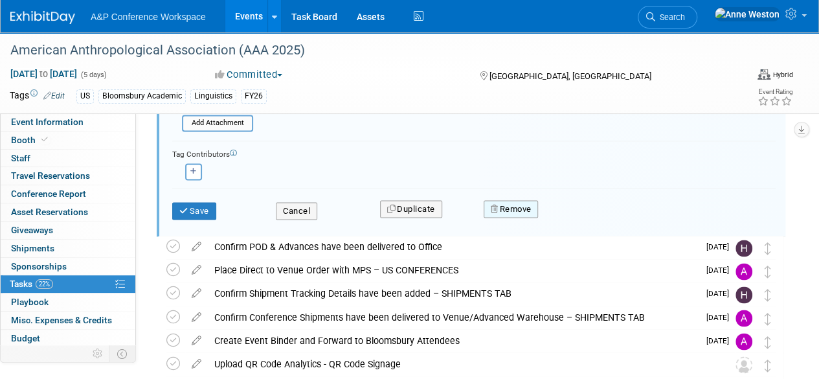
click at [525, 205] on button "Remove" at bounding box center [511, 209] width 55 height 18
click at [573, 216] on icon at bounding box center [575, 219] width 8 height 7
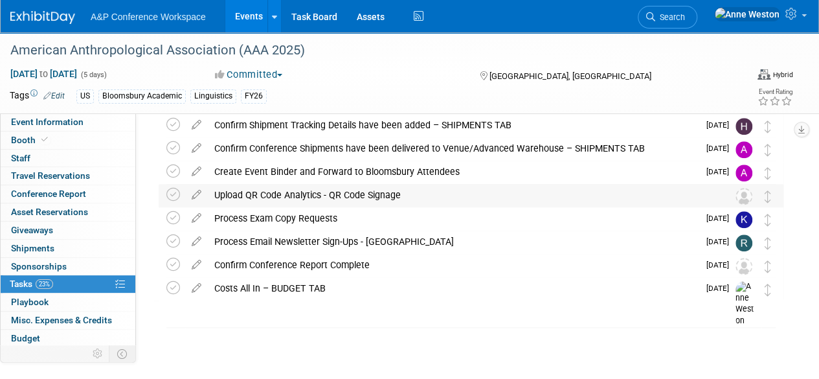
scroll to position [526, 0]
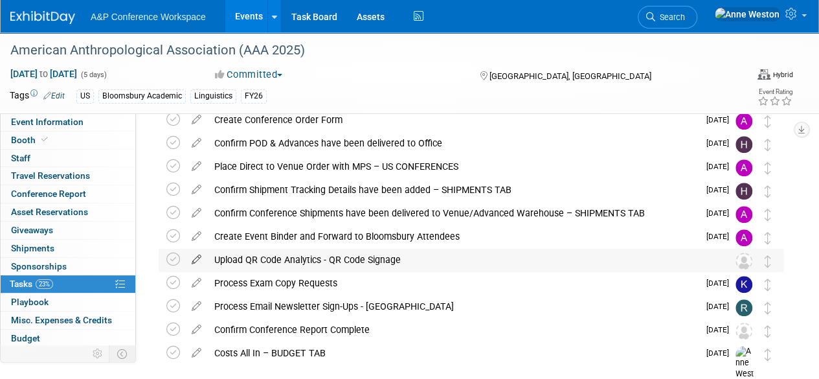
click at [198, 258] on icon at bounding box center [196, 257] width 23 height 16
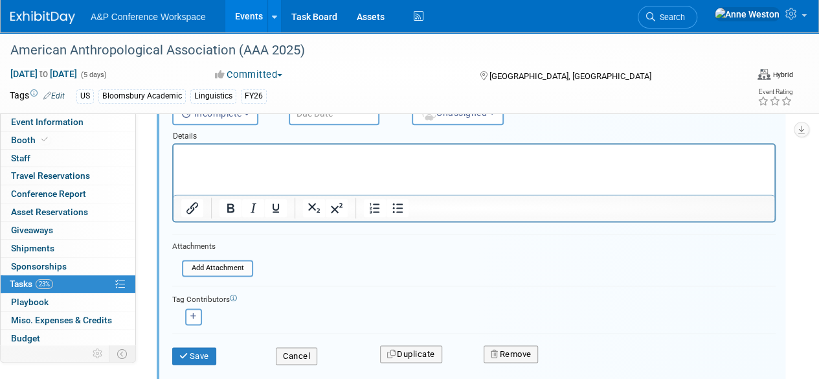
scroll to position [843, 0]
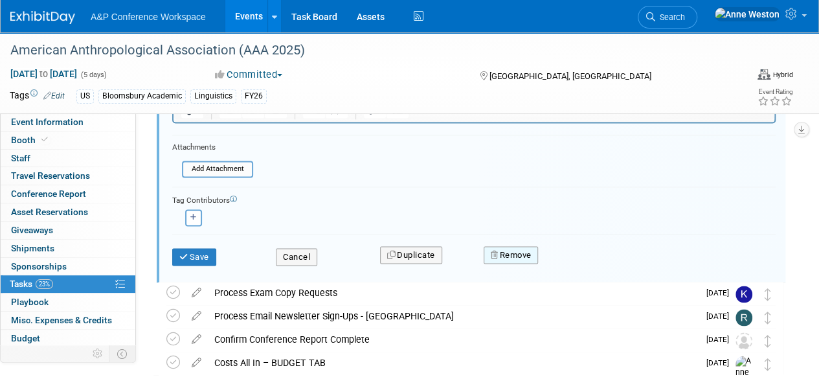
click at [519, 251] on button "Remove" at bounding box center [511, 255] width 55 height 18
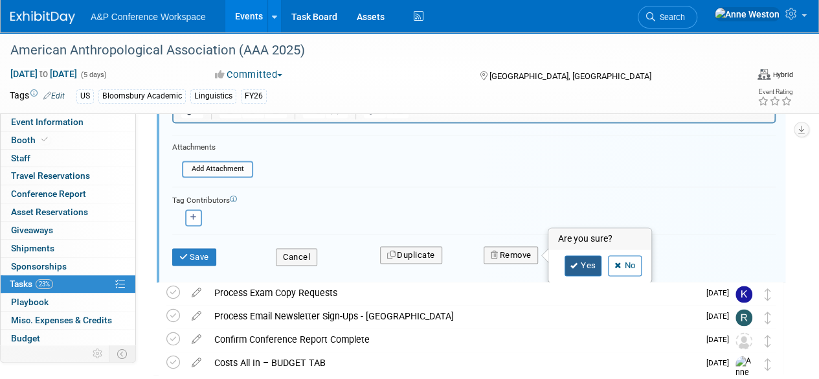
click at [569, 264] on link "Yes" at bounding box center [584, 265] width 38 height 21
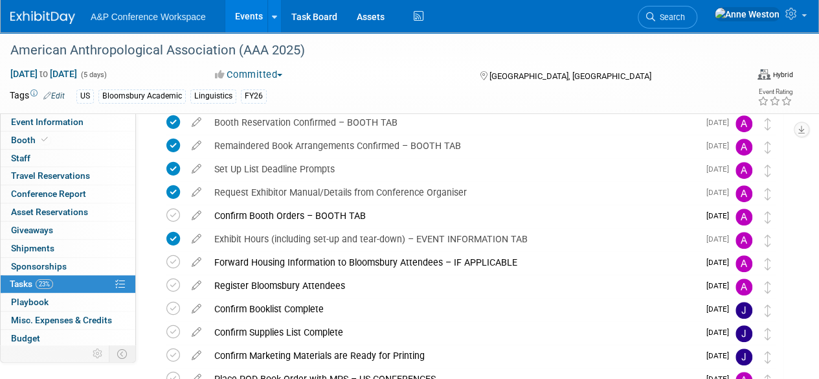
scroll to position [0, 0]
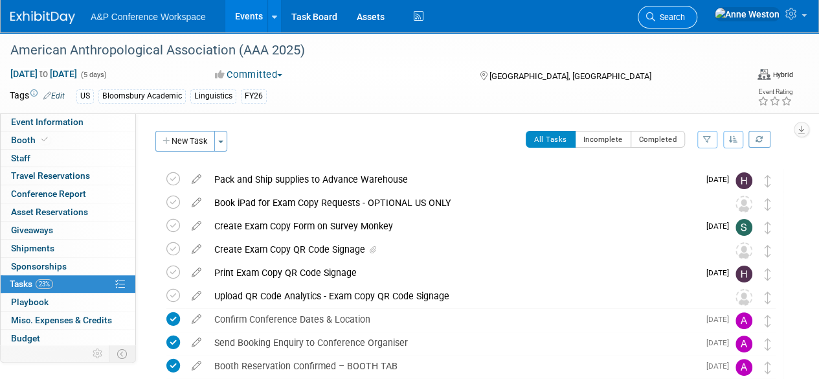
click at [685, 14] on span "Search" at bounding box center [670, 17] width 30 height 10
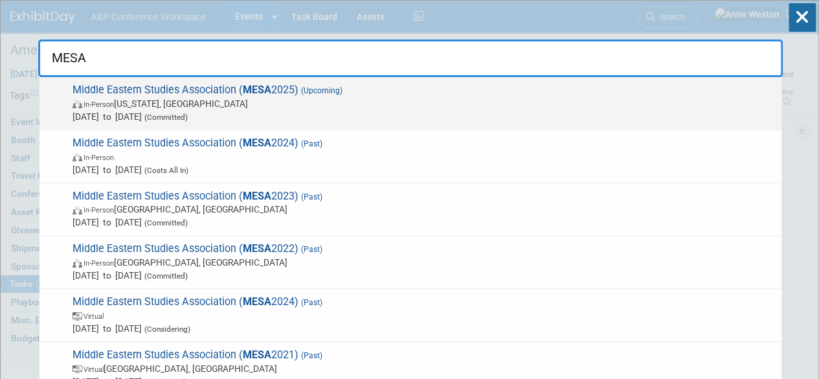
type input "MESA"
click at [126, 102] on span "In-Person Washington, DC" at bounding box center [424, 103] width 703 height 13
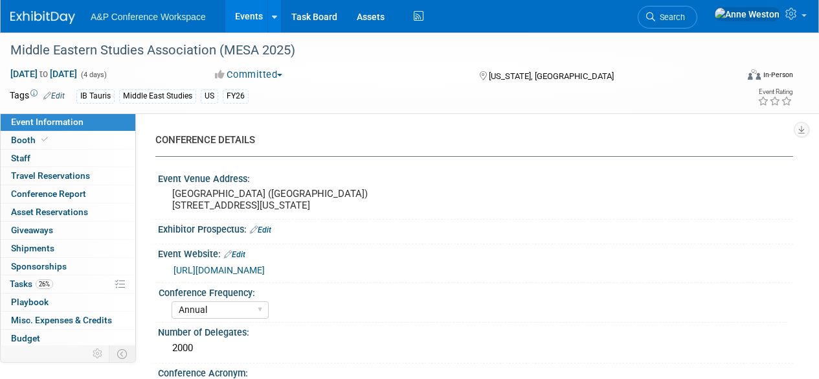
select select "Annual"
select select "Level 2"
select select "In-Person Booth"
select select "Middle East Studies"
select select "I.B.Tauris"
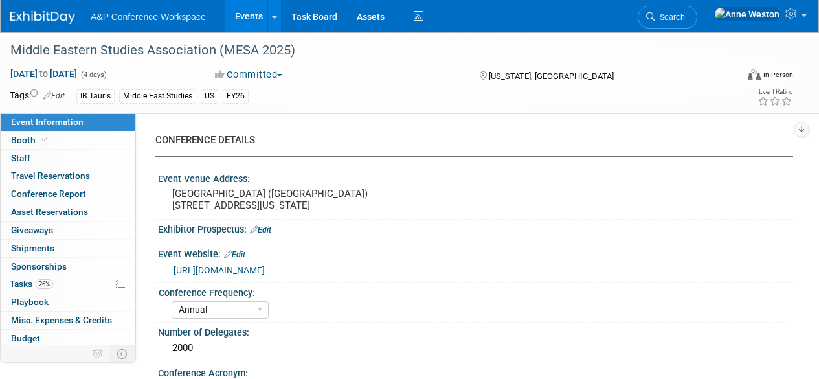
select select "[PERSON_NAME]"
select select "Networking/Commissioning"
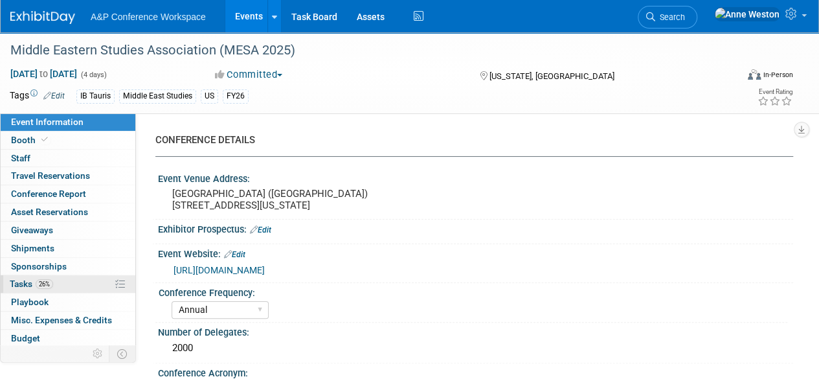
click at [49, 280] on span "26%" at bounding box center [44, 284] width 17 height 10
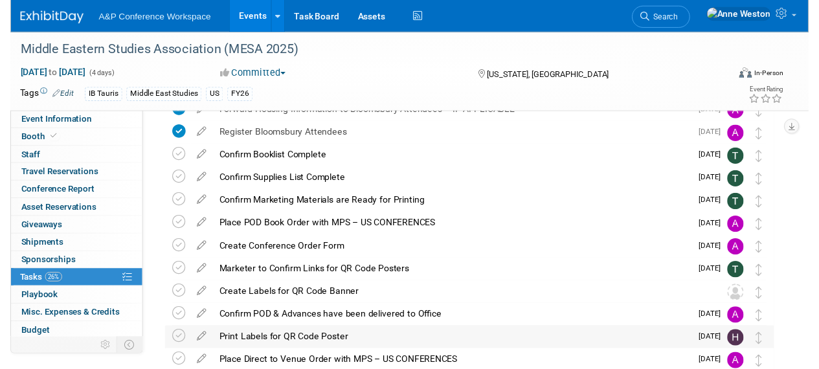
scroll to position [389, 0]
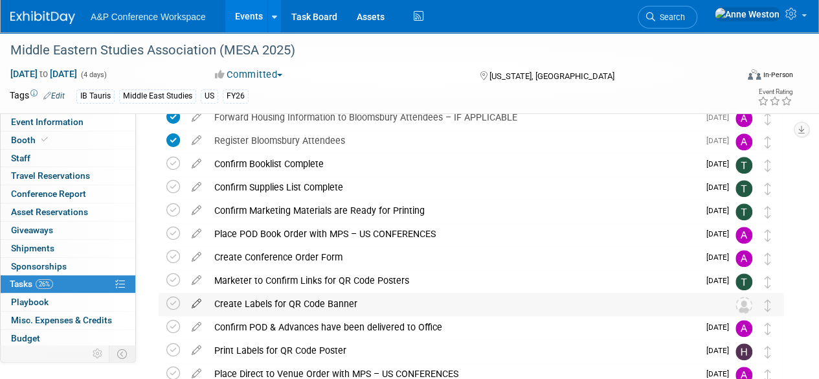
click at [198, 300] on icon at bounding box center [196, 301] width 23 height 16
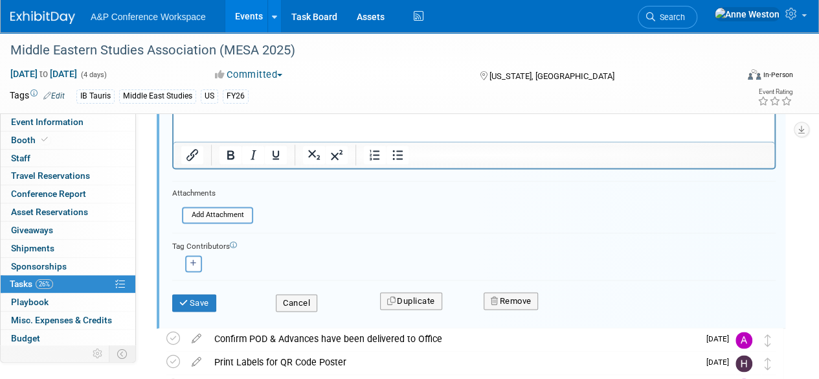
scroll to position [944, 0]
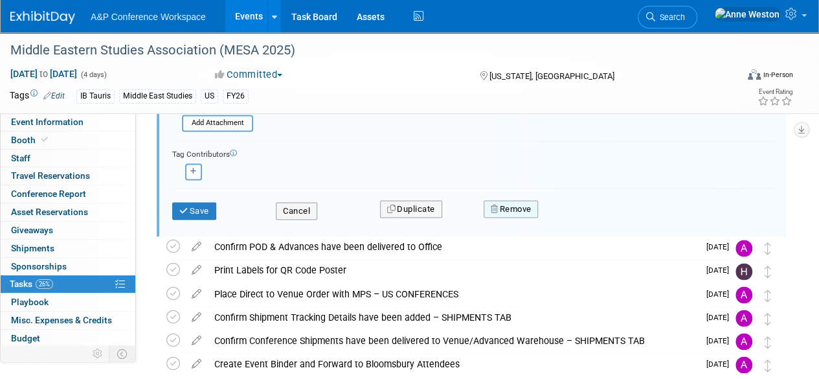
click at [506, 209] on button "Remove" at bounding box center [511, 209] width 55 height 18
click at [582, 214] on link "Yes" at bounding box center [584, 219] width 38 height 21
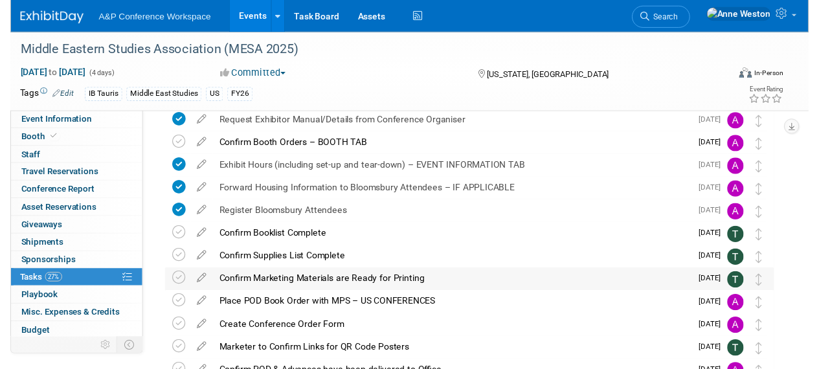
scroll to position [378, 0]
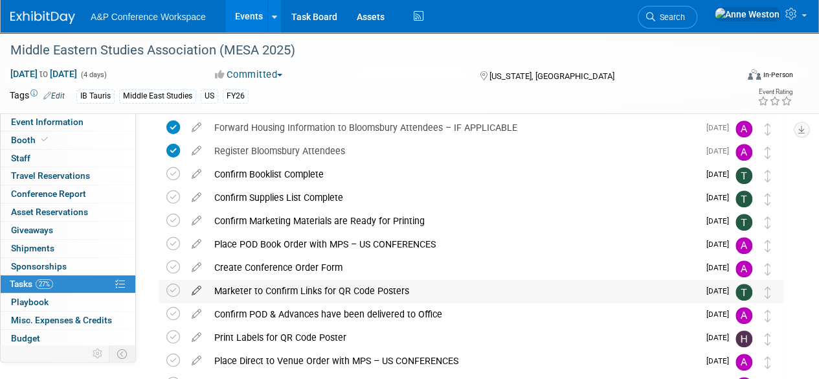
click at [197, 289] on icon at bounding box center [196, 288] width 23 height 16
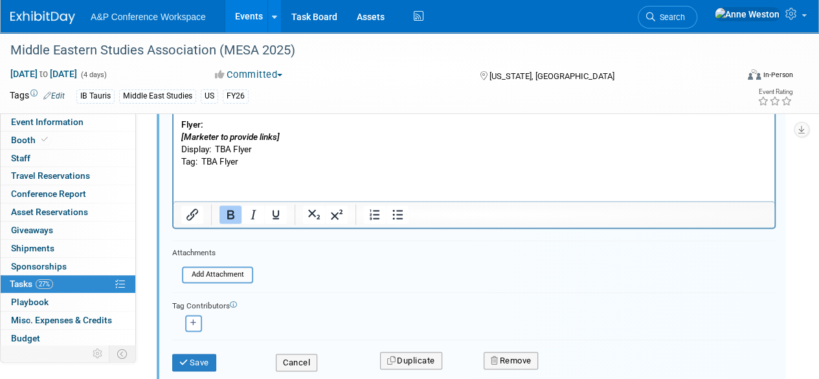
scroll to position [921, 0]
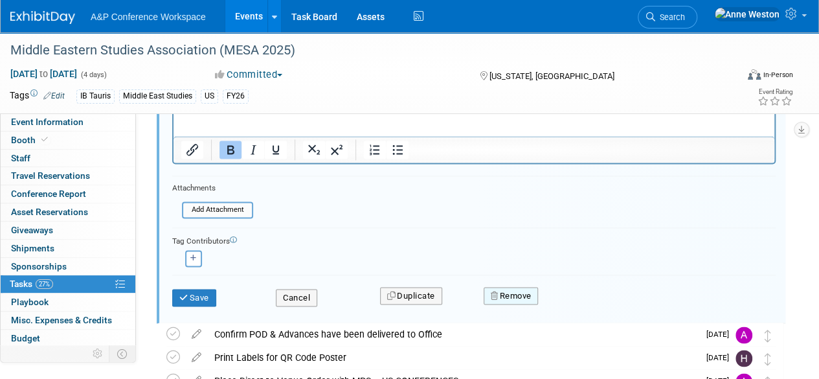
click at [513, 288] on button "Remove" at bounding box center [511, 296] width 55 height 18
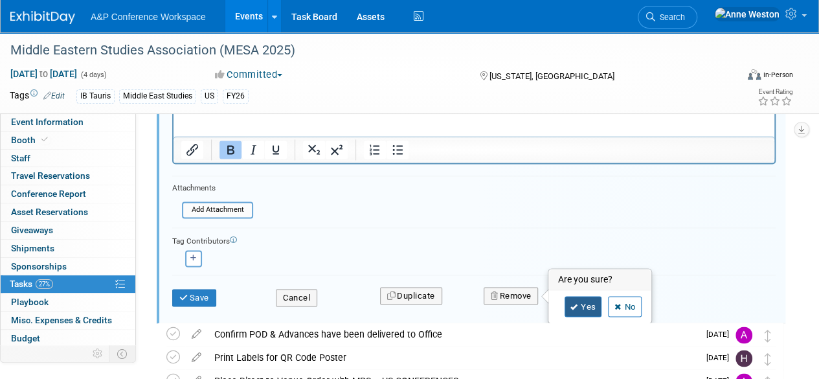
click at [582, 300] on link "Yes" at bounding box center [584, 306] width 38 height 21
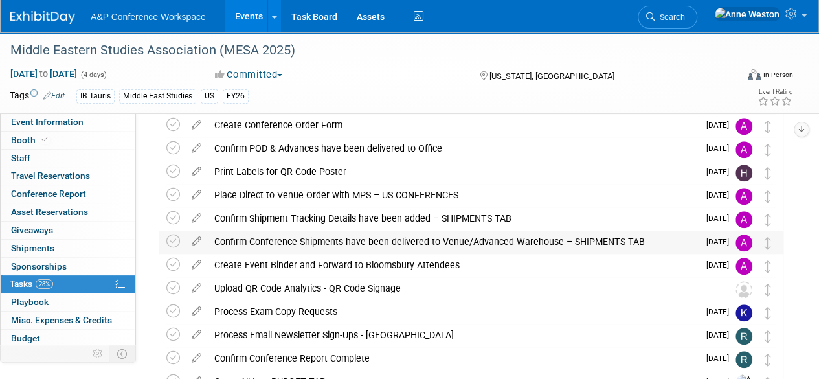
scroll to position [549, 0]
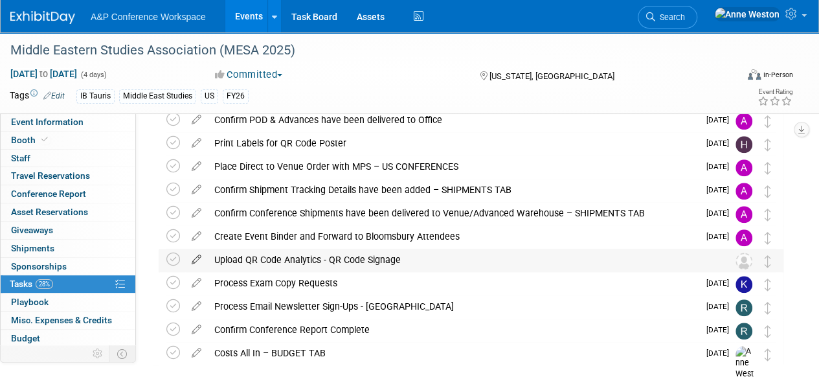
click at [193, 256] on icon at bounding box center [196, 257] width 23 height 16
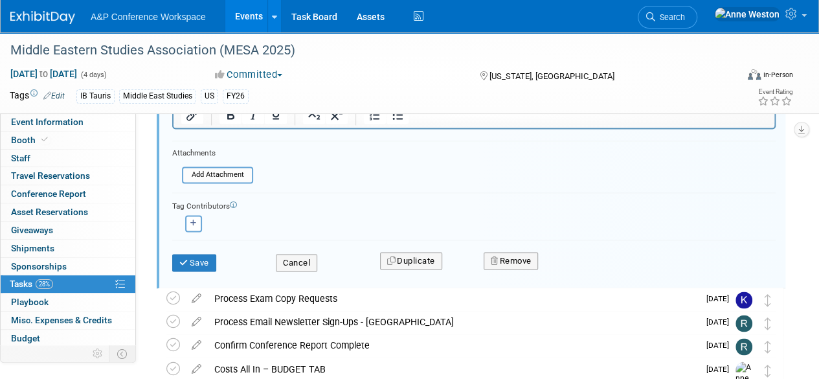
scroll to position [867, 0]
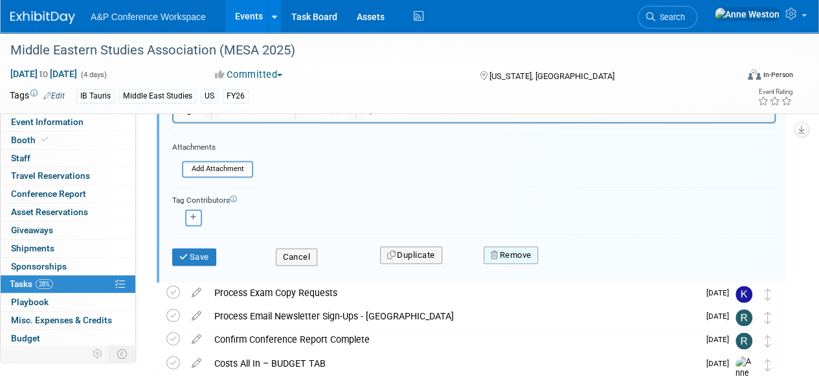
click at [510, 255] on button "Remove" at bounding box center [511, 255] width 55 height 18
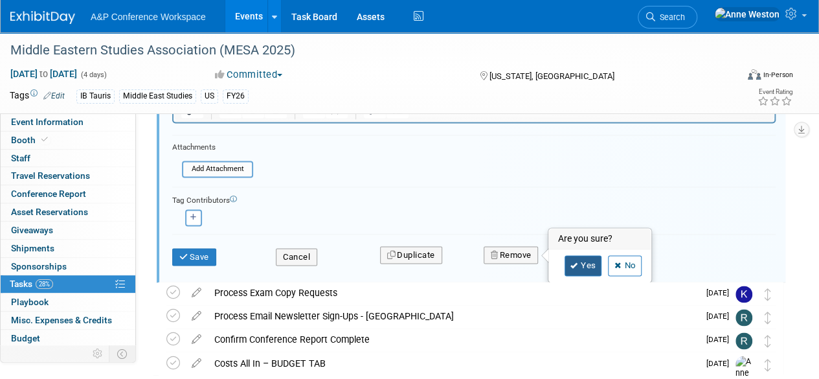
click at [573, 257] on link "Yes" at bounding box center [584, 265] width 38 height 21
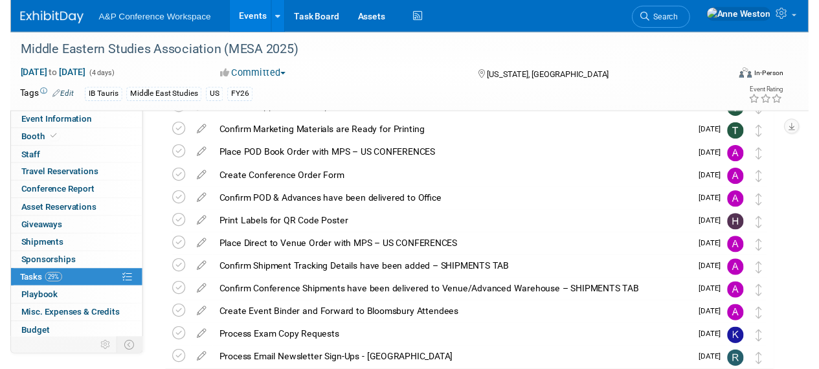
scroll to position [461, 0]
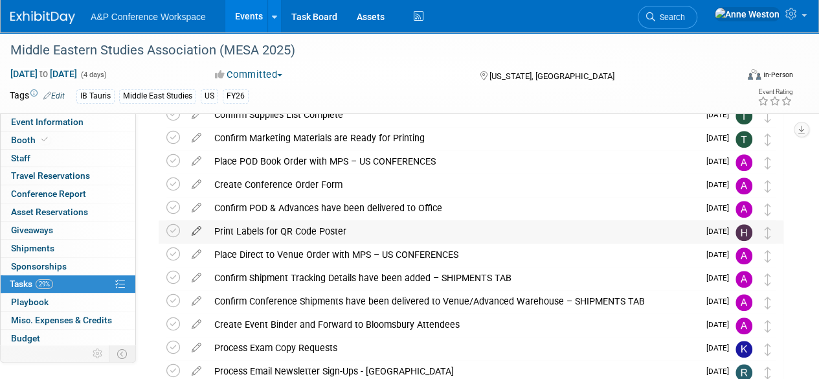
click at [202, 229] on icon at bounding box center [196, 228] width 23 height 16
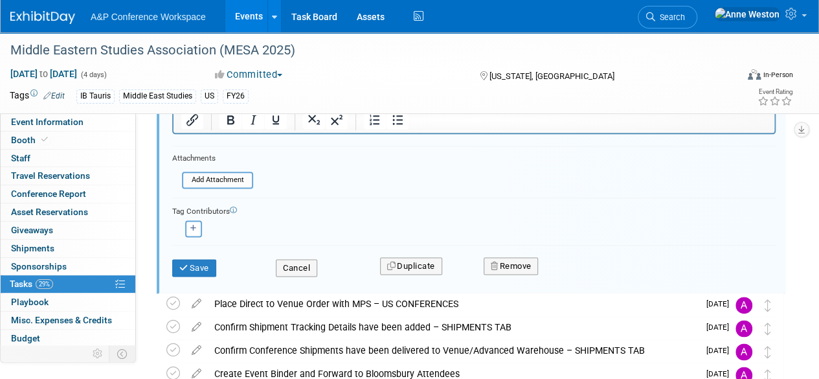
scroll to position [750, 0]
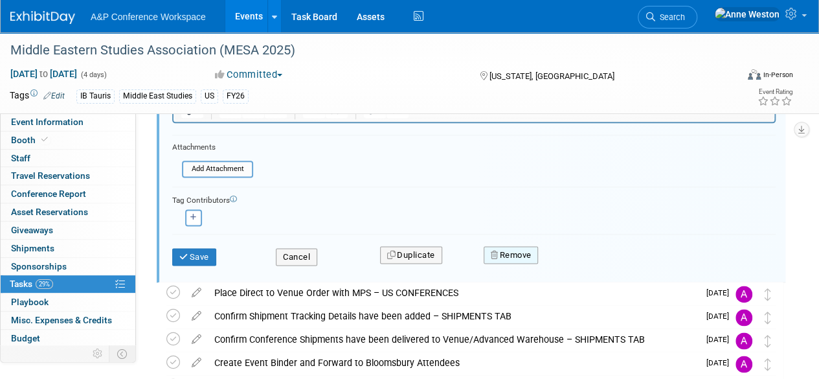
click at [510, 252] on button "Remove" at bounding box center [511, 255] width 55 height 18
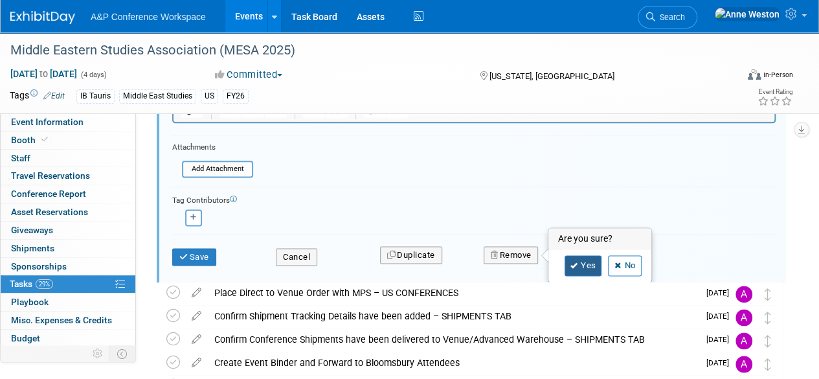
click at [578, 258] on link "Yes" at bounding box center [584, 265] width 38 height 21
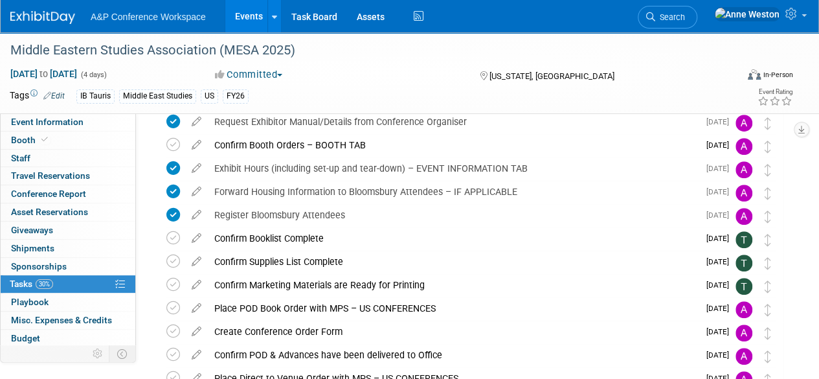
scroll to position [308, 0]
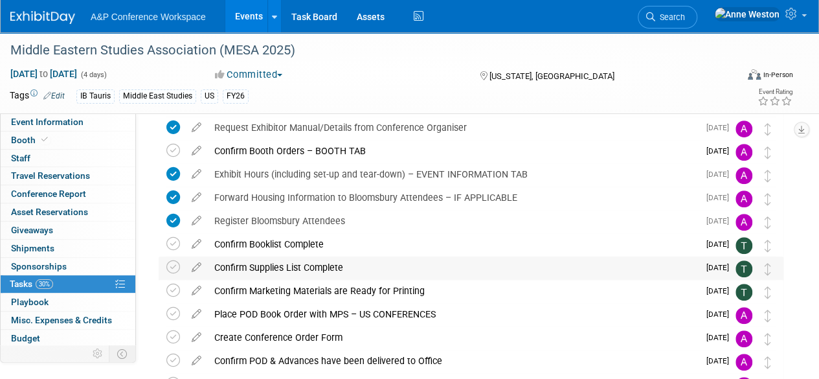
click at [334, 262] on div "Confirm Supplies List Complete" at bounding box center [453, 267] width 491 height 22
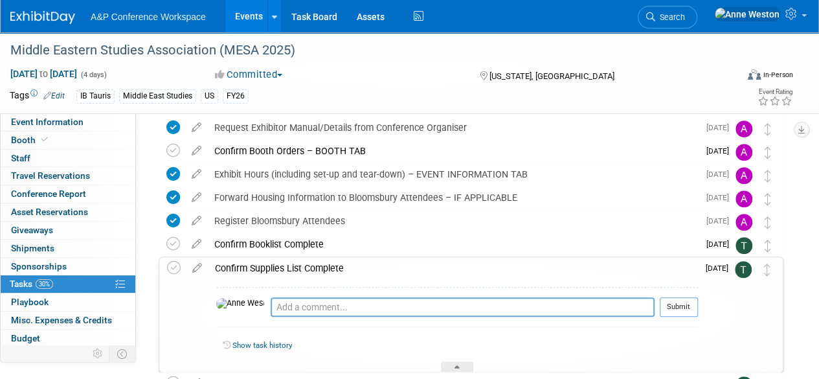
click at [334, 262] on div "Confirm Supplies List Complete" at bounding box center [454, 268] width 490 height 22
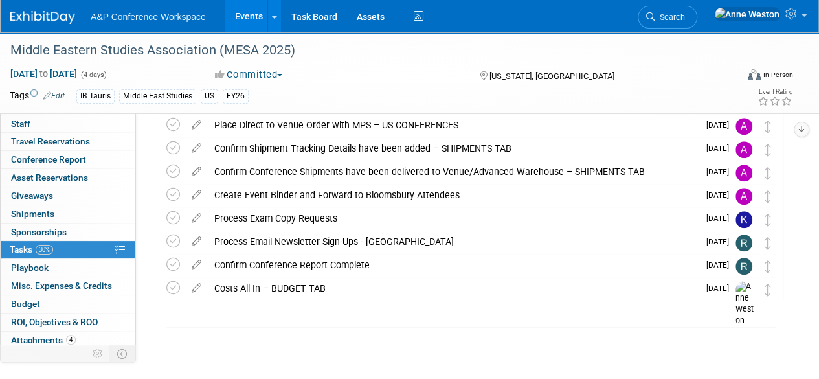
scroll to position [53, 0]
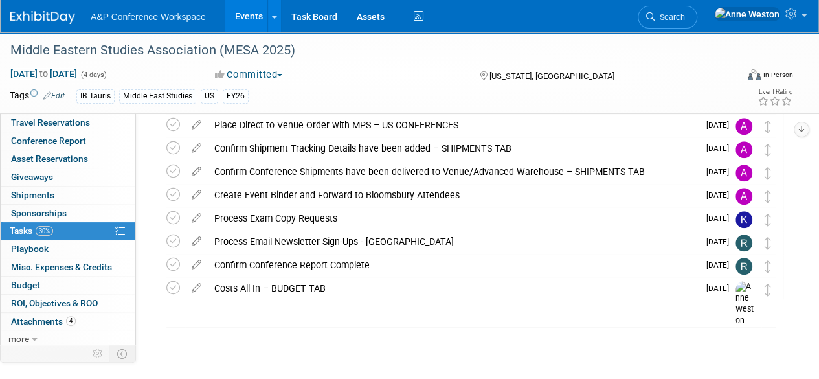
click at [73, 224] on link "30% Tasks 30%" at bounding box center [68, 230] width 135 height 17
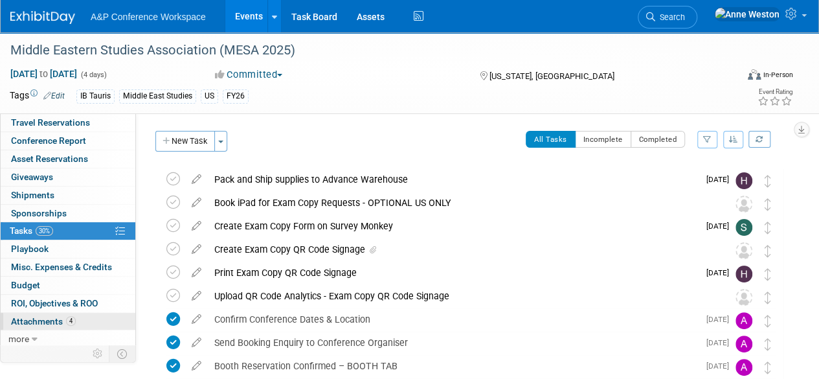
click at [66, 316] on span "Attachments 4" at bounding box center [43, 321] width 65 height 10
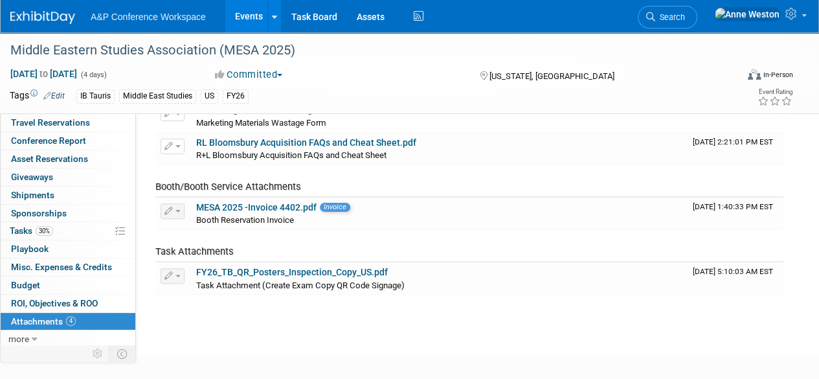
scroll to position [130, 0]
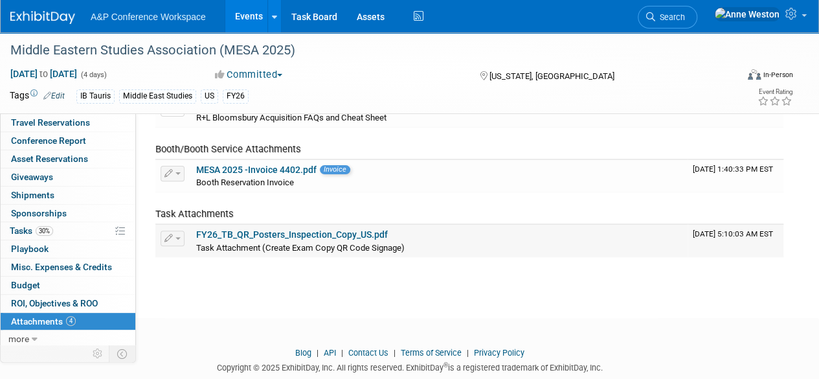
click at [176, 237] on span "button" at bounding box center [178, 238] width 5 height 3
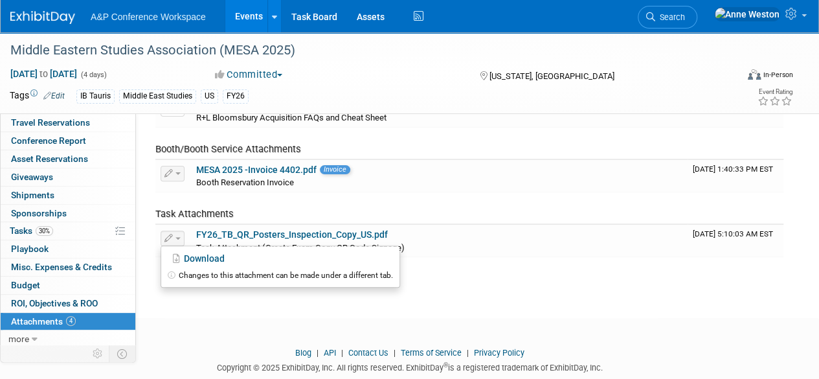
click at [219, 249] on html "A&P Conference Workspace Events Add Event Bulk Upload Events Shareable Event Bo…" at bounding box center [409, 59] width 819 height 379
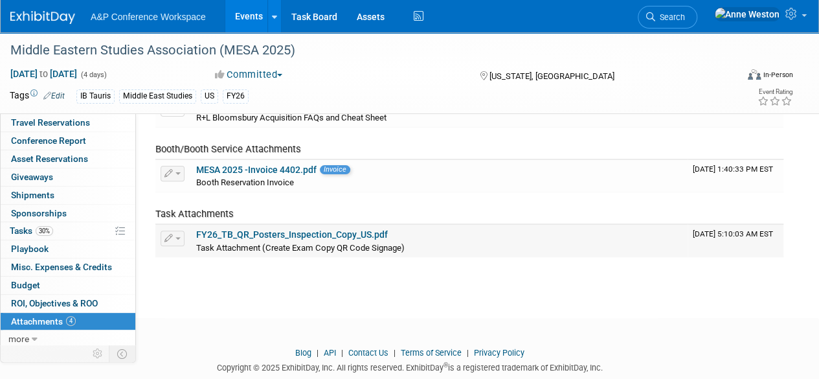
click at [267, 230] on link "FY26_TB_QR_Posters_Inspection_Copy_US.pdf" at bounding box center [292, 234] width 192 height 10
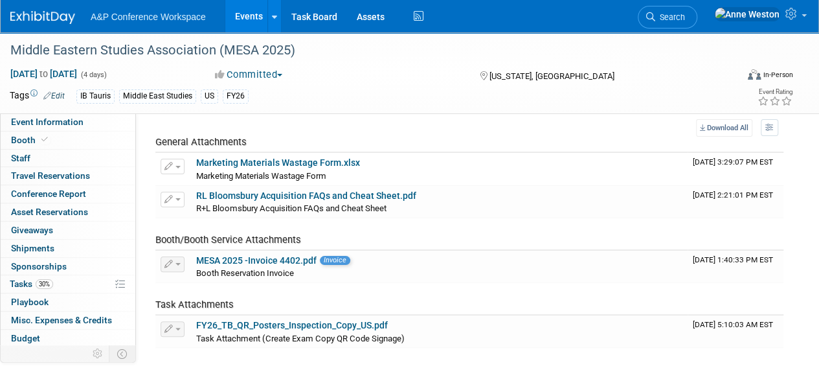
scroll to position [0, 0]
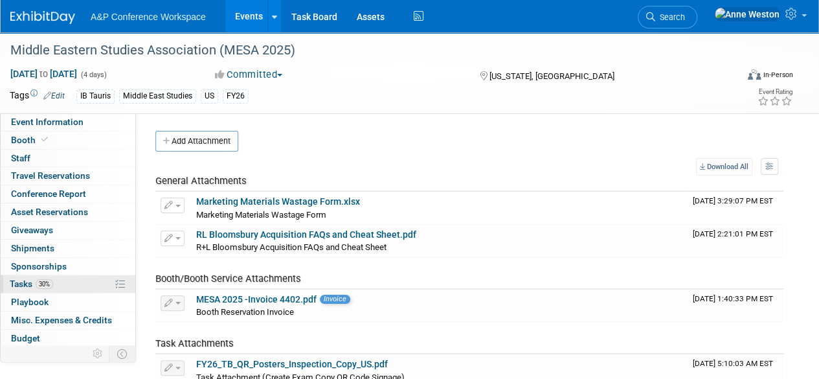
click at [66, 281] on link "30% Tasks 30%" at bounding box center [68, 283] width 135 height 17
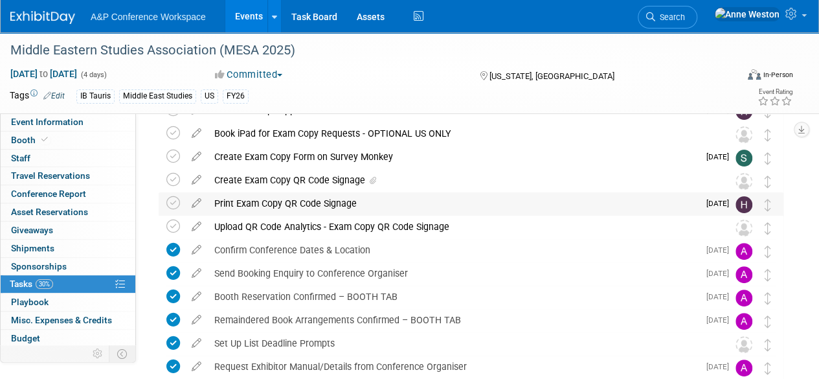
scroll to position [49, 0]
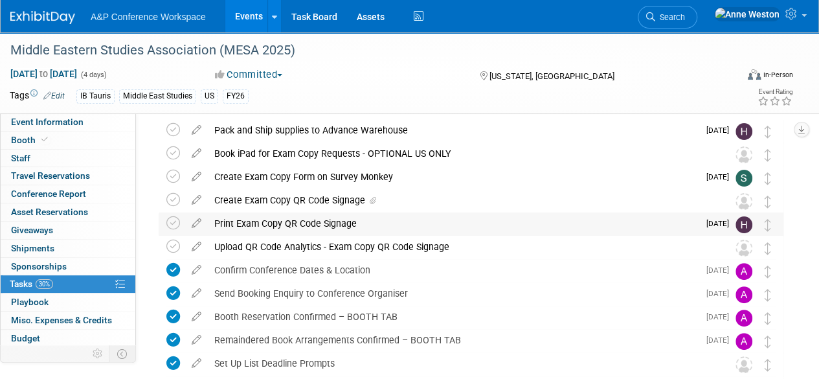
click at [329, 222] on div "Print Exam Copy QR Code Signage" at bounding box center [453, 223] width 491 height 22
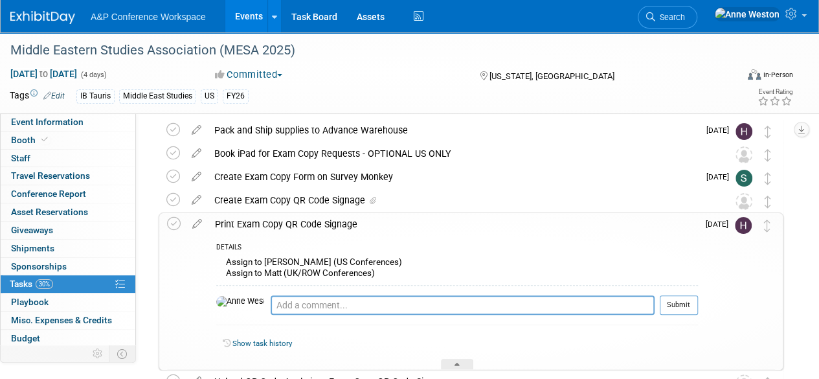
click at [329, 222] on div "Print Exam Copy QR Code Signage" at bounding box center [454, 224] width 490 height 22
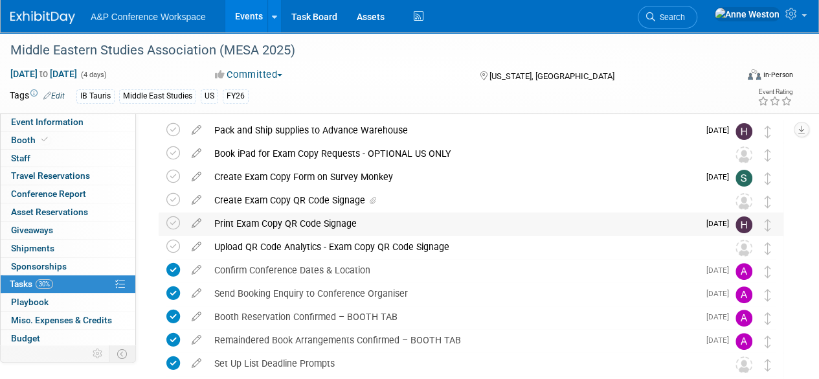
click at [329, 222] on div "Print Exam Copy QR Code Signage" at bounding box center [453, 223] width 491 height 22
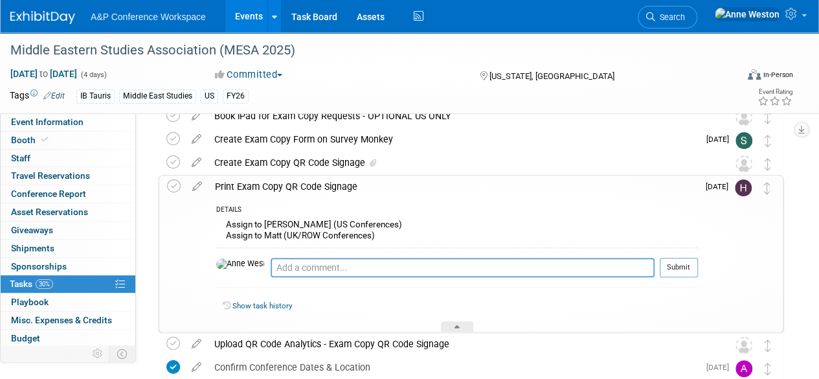
scroll to position [114, 0]
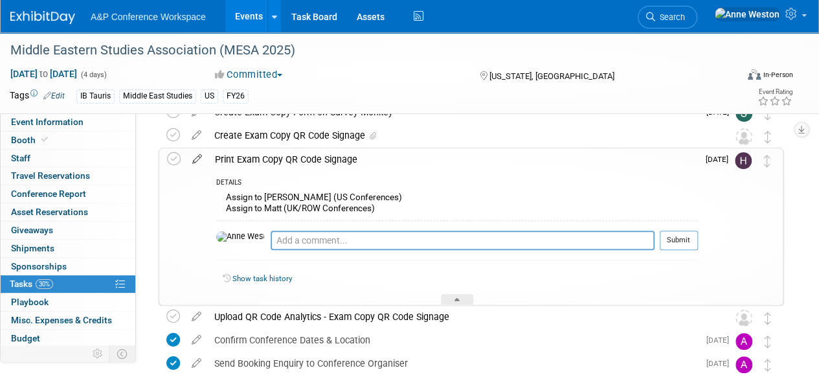
click at [198, 157] on icon at bounding box center [197, 156] width 23 height 16
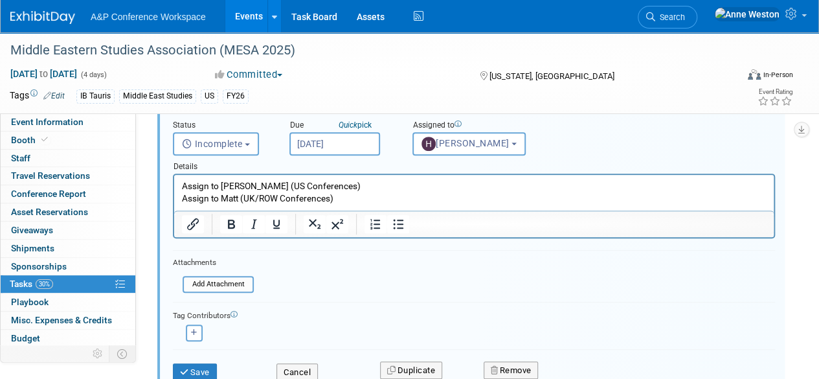
scroll to position [266, 0]
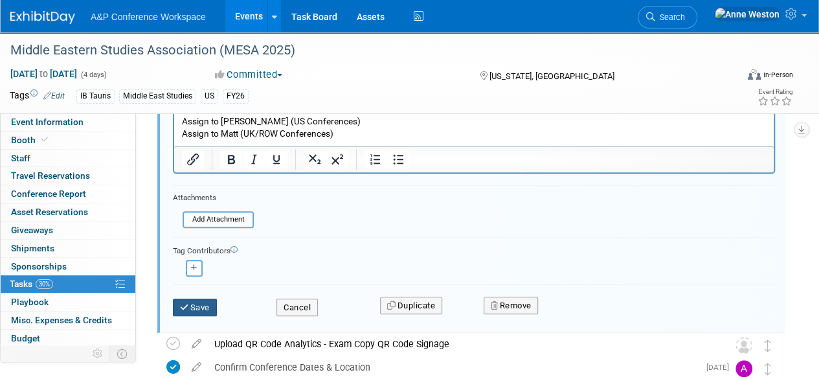
click at [196, 306] on button "Save" at bounding box center [195, 308] width 44 height 18
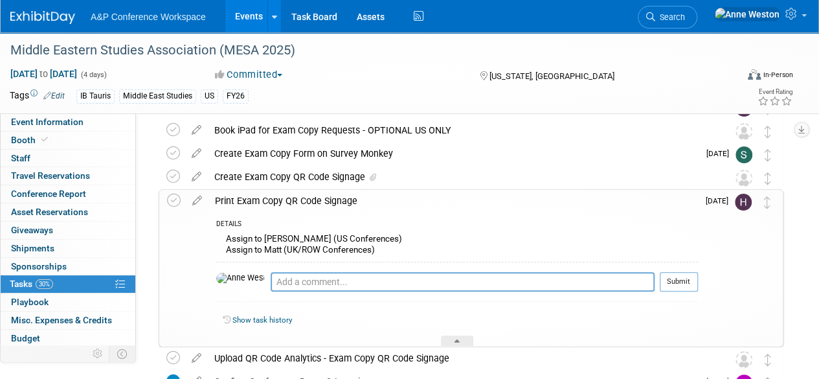
scroll to position [72, 0]
click at [264, 201] on div "Print Exam Copy QR Code Signage" at bounding box center [454, 201] width 490 height 22
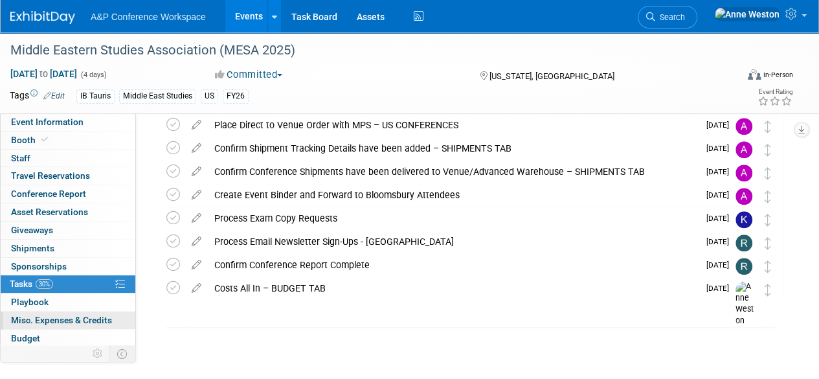
scroll to position [53, 0]
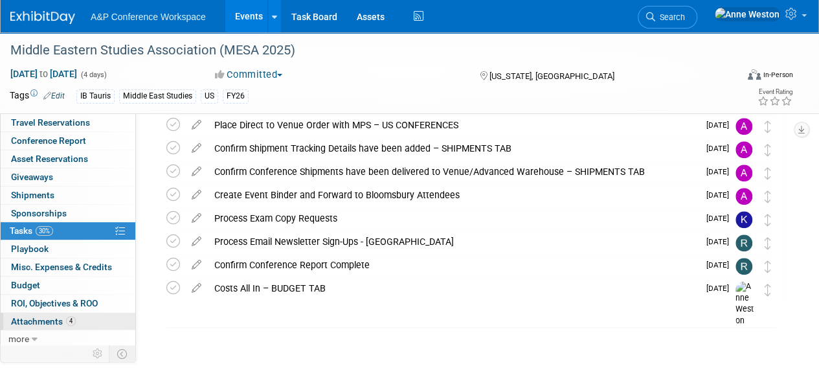
click at [67, 316] on span "4" at bounding box center [71, 321] width 10 height 10
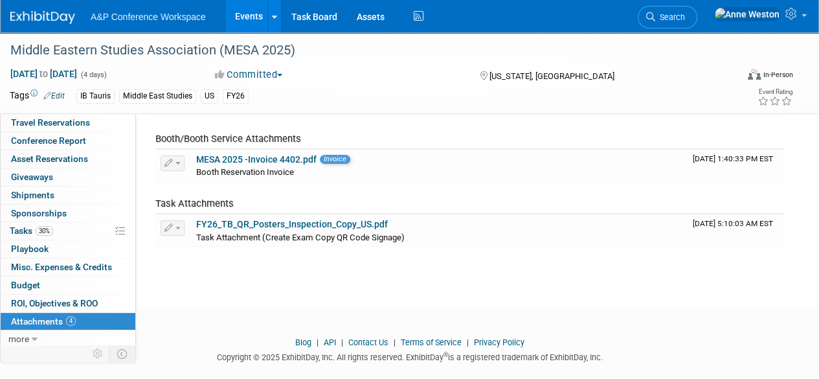
scroll to position [159, 0]
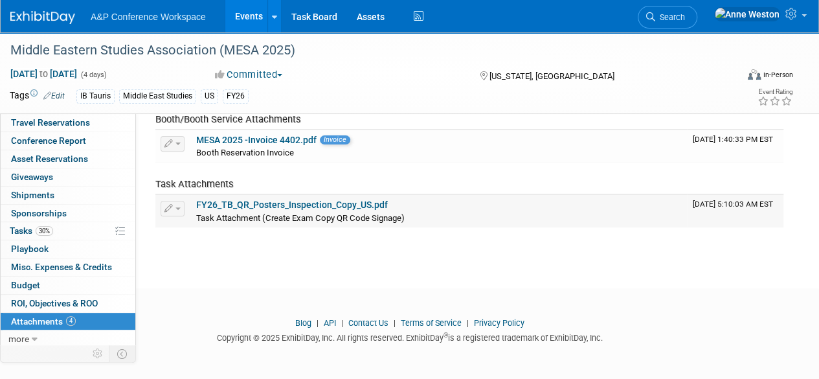
click at [234, 201] on link "FY26_TB_QR_Posters_Inspection_Copy_US.pdf" at bounding box center [292, 204] width 192 height 10
click at [176, 207] on span "button" at bounding box center [178, 208] width 5 height 3
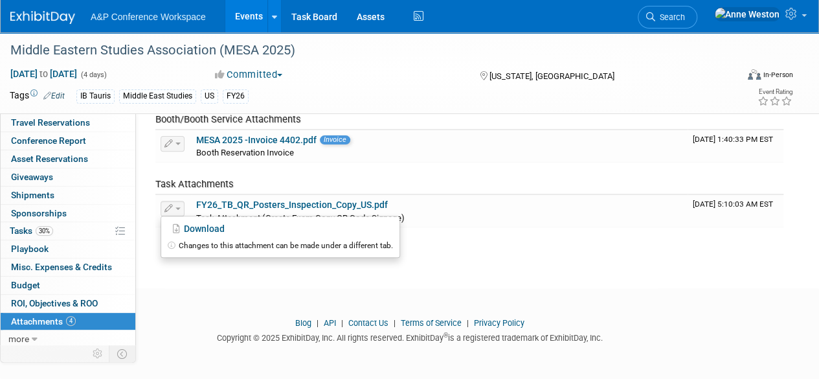
click at [167, 305] on div at bounding box center [409, 309] width 819 height 16
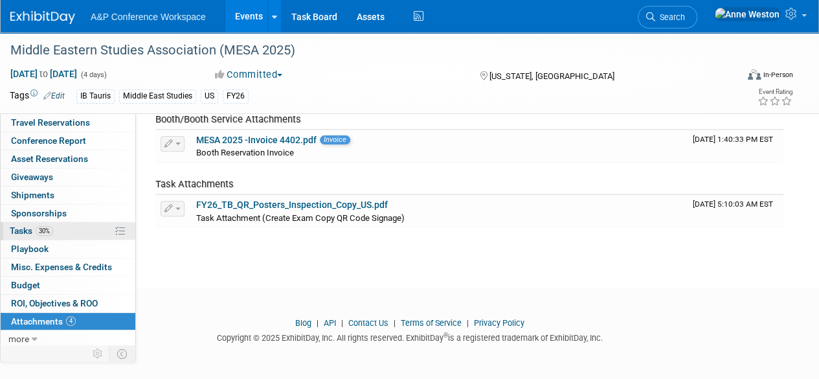
click at [54, 231] on link "30% Tasks 30%" at bounding box center [68, 230] width 135 height 17
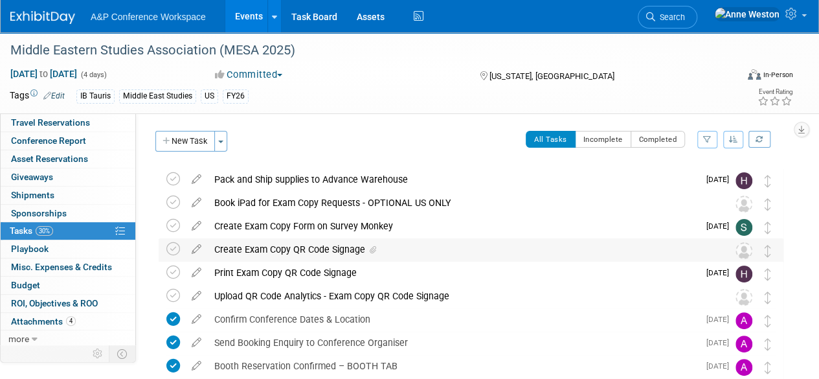
click at [326, 251] on div "Create Exam Copy QR Code Signage" at bounding box center [459, 249] width 502 height 22
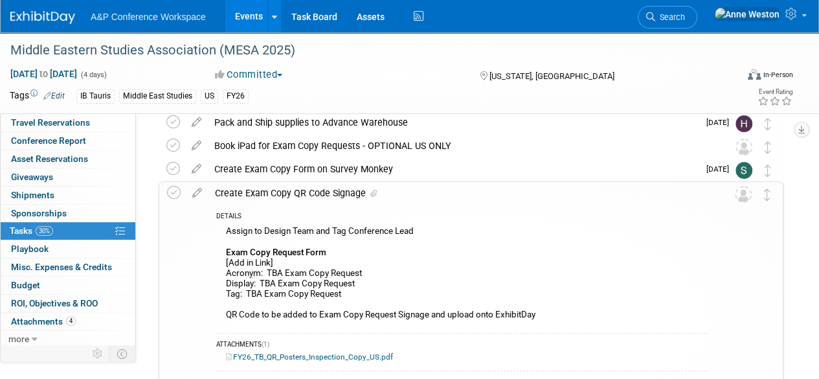
scroll to position [130, 0]
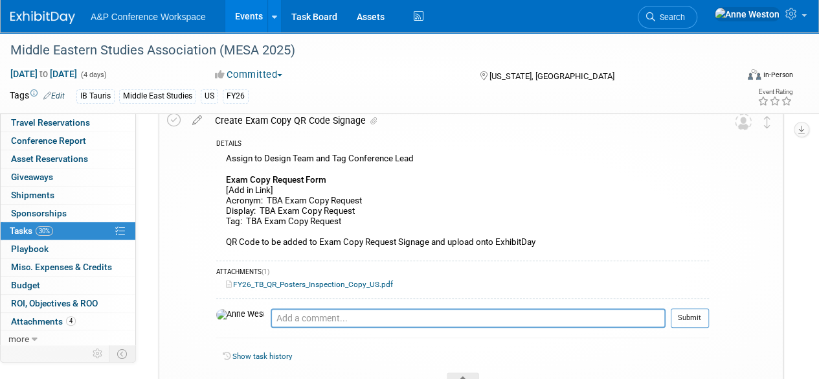
click at [339, 282] on link "FY26_TB_QR_Posters_Inspection_Copy_US.pdf" at bounding box center [309, 284] width 167 height 9
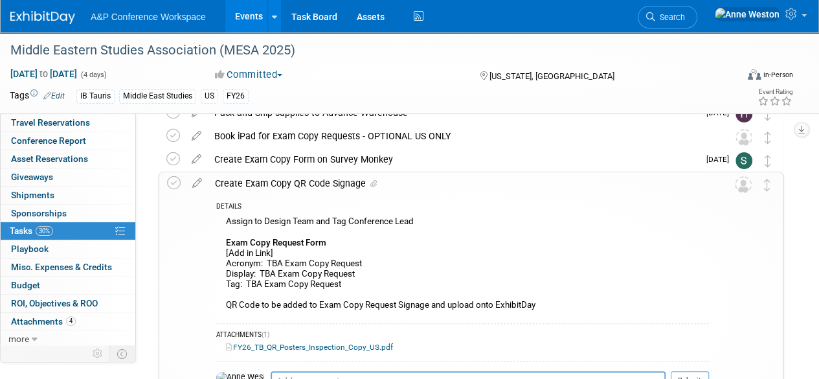
scroll to position [65, 0]
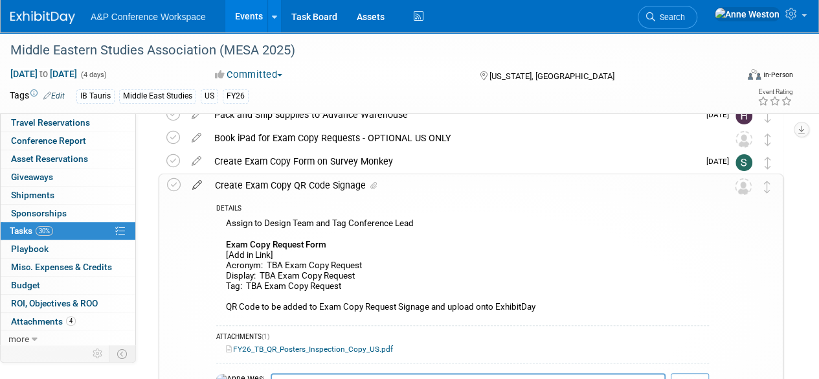
click at [195, 183] on icon at bounding box center [197, 182] width 23 height 16
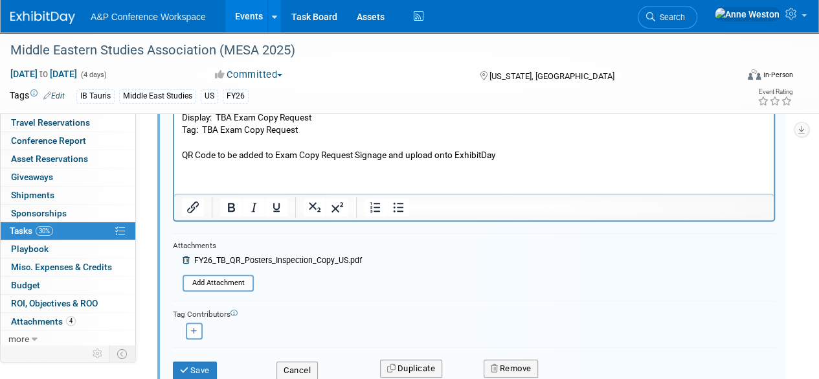
scroll to position [372, 0]
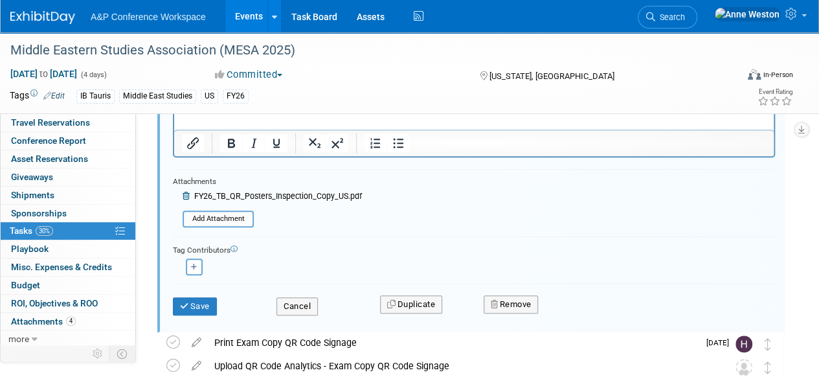
click at [187, 194] on icon at bounding box center [188, 196] width 10 height 8
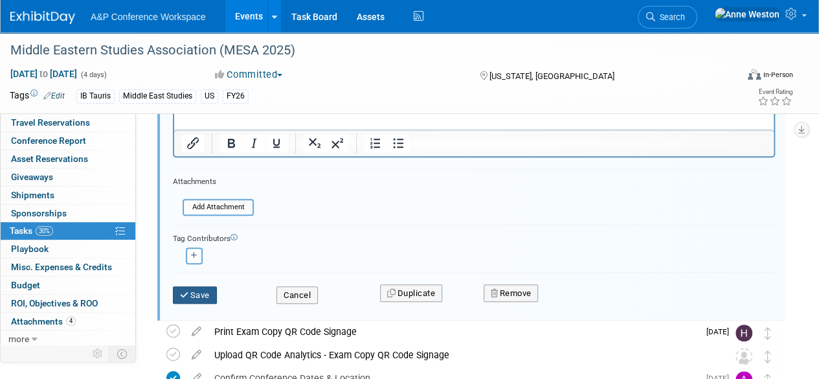
click at [187, 295] on icon "submit" at bounding box center [185, 295] width 10 height 8
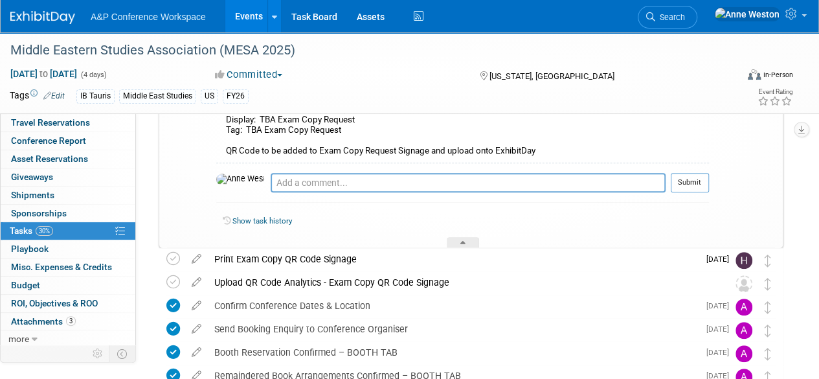
scroll to position [49, 0]
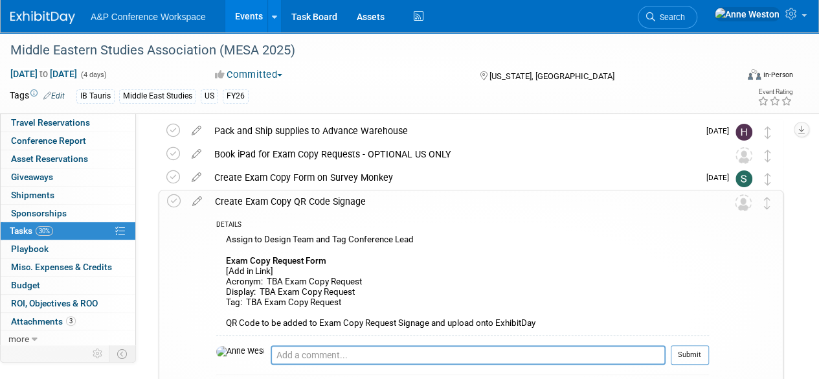
click at [255, 205] on div "Create Exam Copy QR Code Signage" at bounding box center [459, 201] width 501 height 22
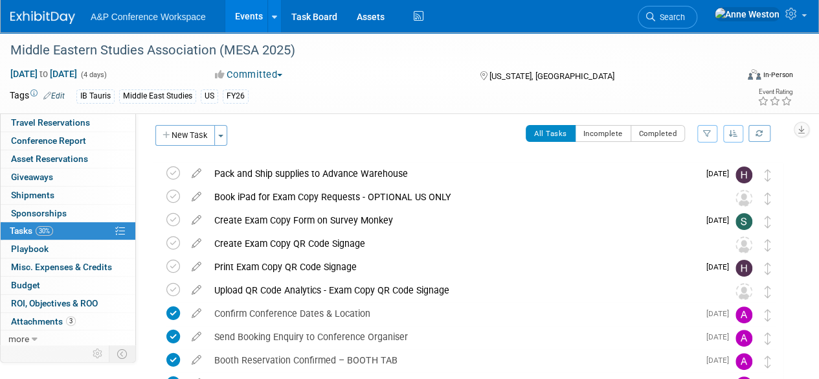
scroll to position [0, 0]
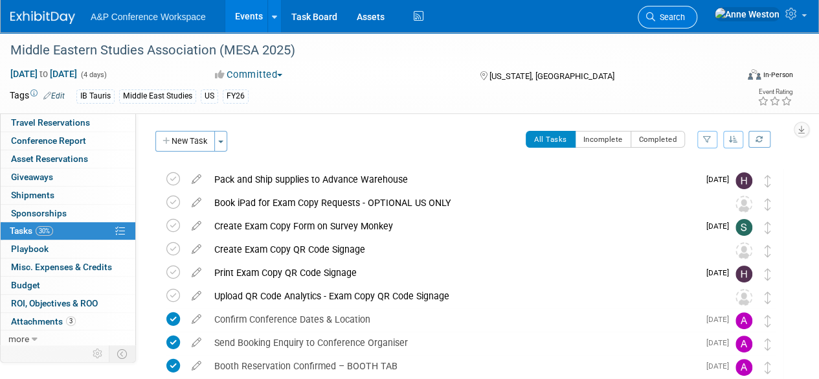
click at [655, 21] on icon at bounding box center [650, 16] width 9 height 9
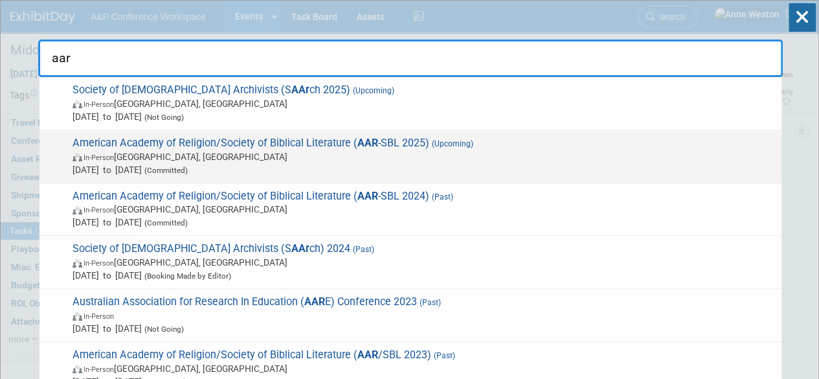
type input "aar"
click at [333, 139] on span "American Academy of Religion/Society of Biblical Literature ( AAR -SBL 2025) (U…" at bounding box center [422, 157] width 707 height 40
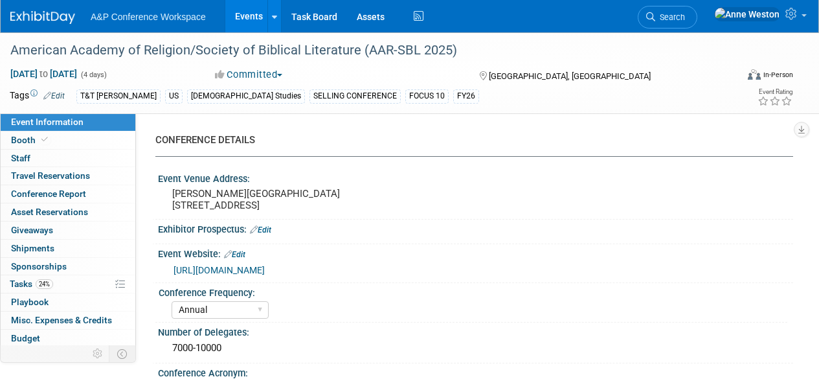
select select "Annual"
select select "Level 1"
select select "In-Person Booth"
select select "[DEMOGRAPHIC_DATA] Studies"
select select "T&T [PERSON_NAME]"
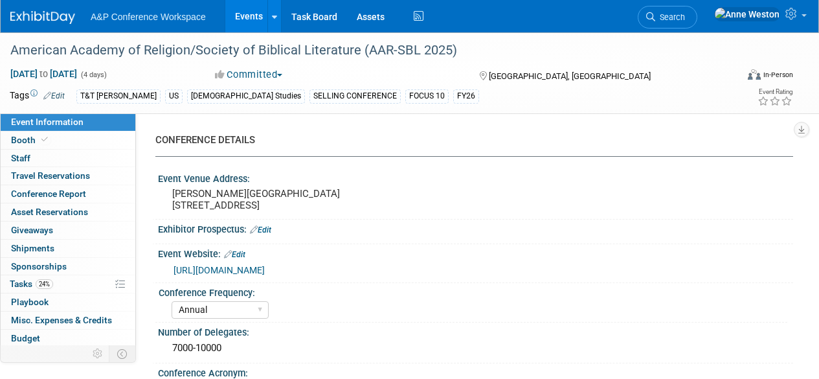
select select "[PERSON_NAME]"
select select "Networking/Commissioning"
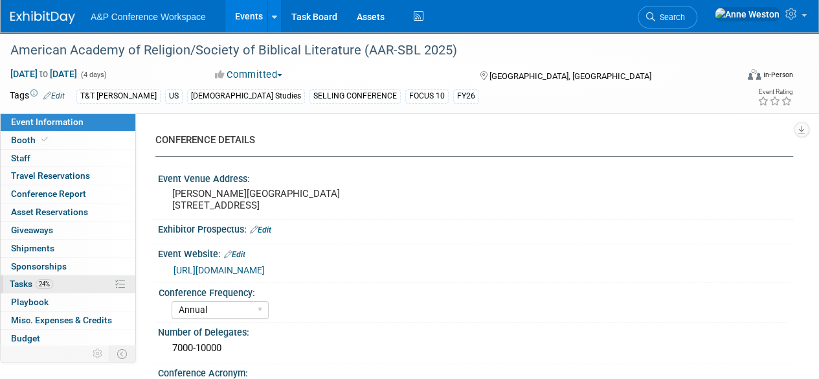
click at [65, 280] on link "24% Tasks 24%" at bounding box center [68, 283] width 135 height 17
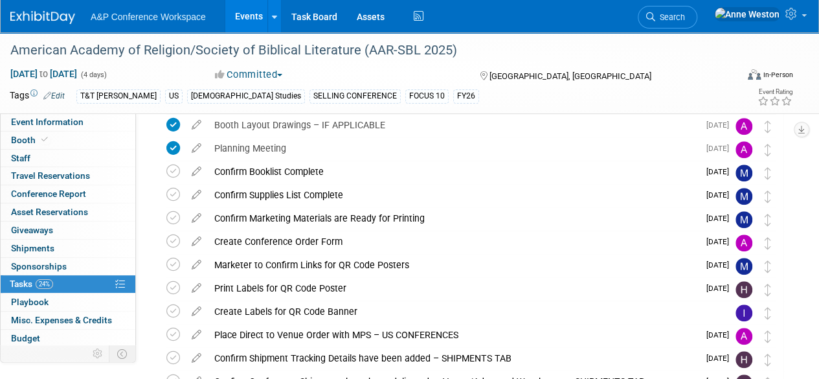
scroll to position [518, 0]
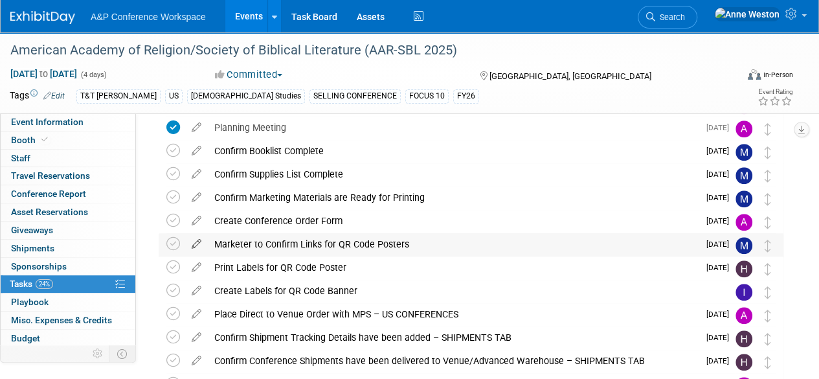
click at [192, 245] on icon at bounding box center [196, 241] width 23 height 16
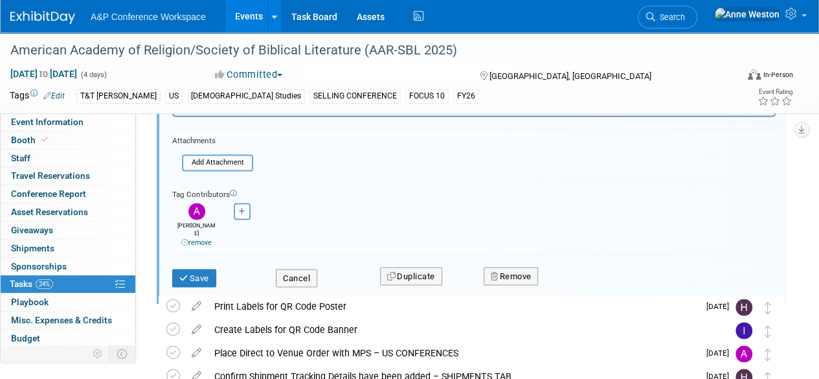
scroll to position [1079, 0]
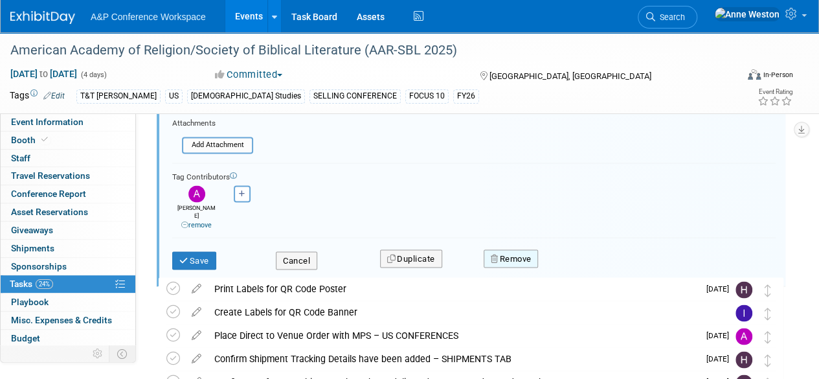
click at [514, 249] on button "Remove" at bounding box center [511, 258] width 55 height 18
click at [580, 259] on link "Yes" at bounding box center [584, 269] width 38 height 21
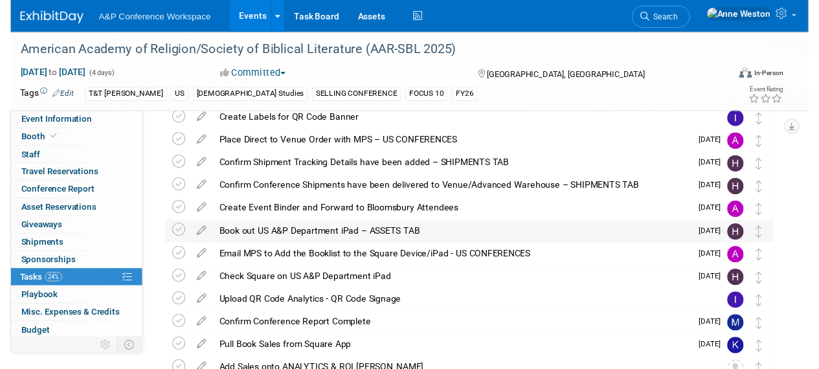
scroll to position [694, 0]
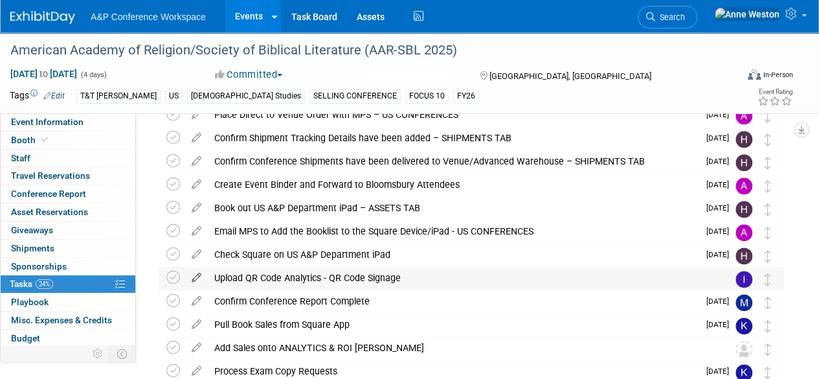
click at [198, 274] on icon at bounding box center [196, 275] width 23 height 16
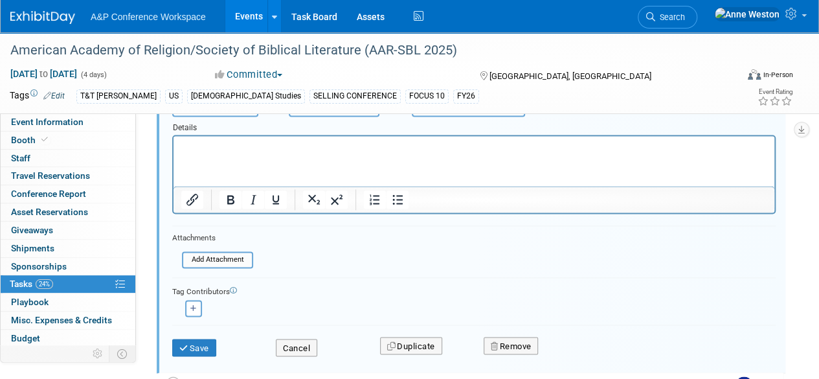
scroll to position [965, 0]
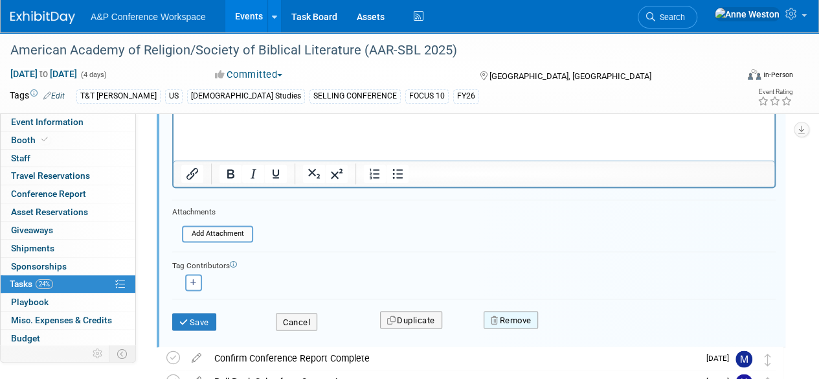
click at [516, 311] on button "Remove" at bounding box center [511, 320] width 55 height 18
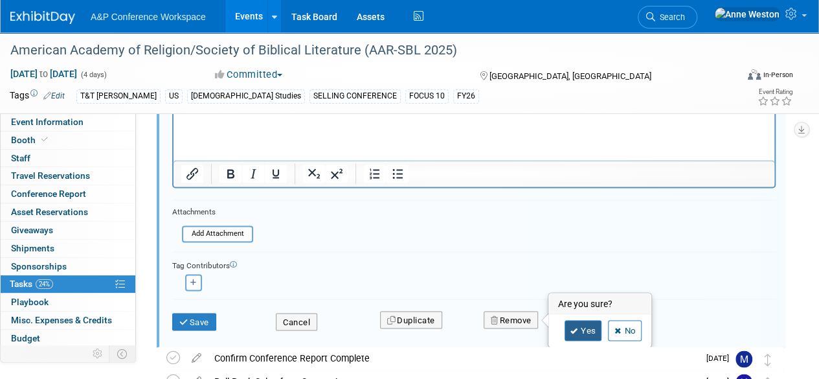
click at [575, 328] on icon at bounding box center [575, 330] width 8 height 7
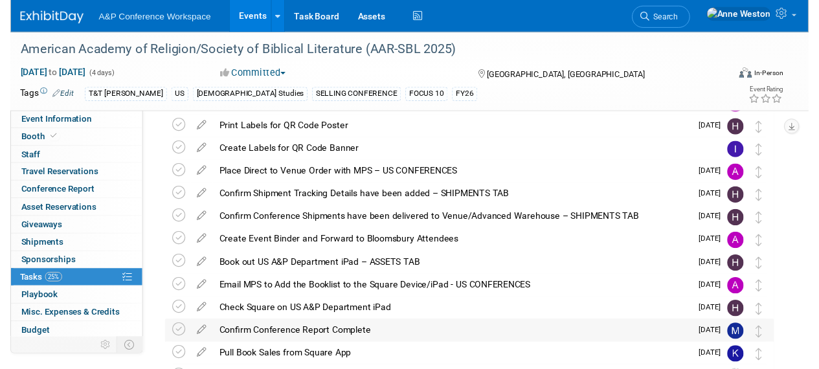
scroll to position [606, 0]
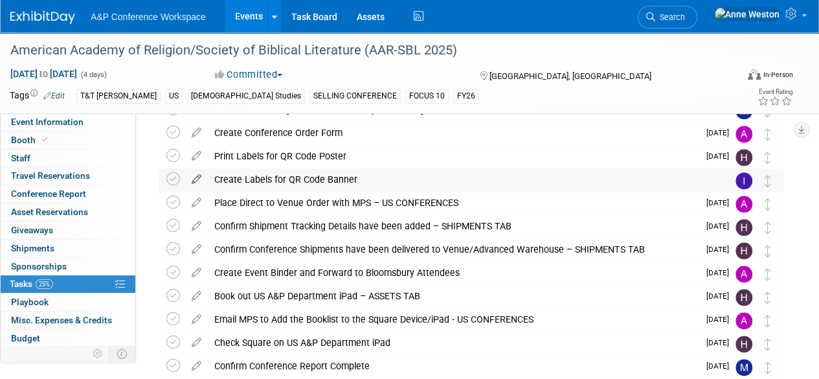
click at [198, 177] on icon at bounding box center [196, 176] width 23 height 16
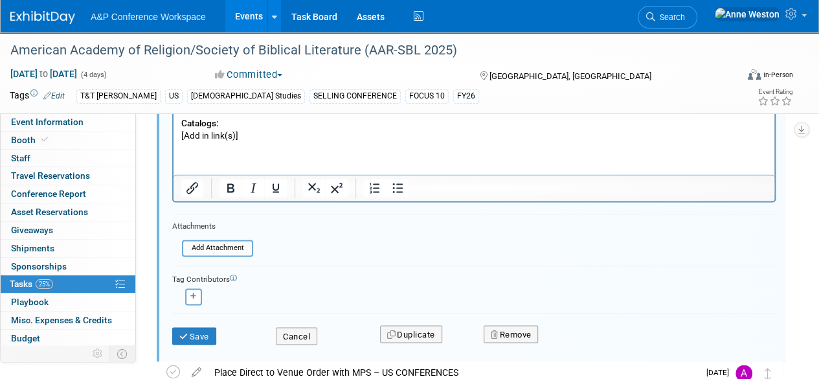
scroll to position [973, 0]
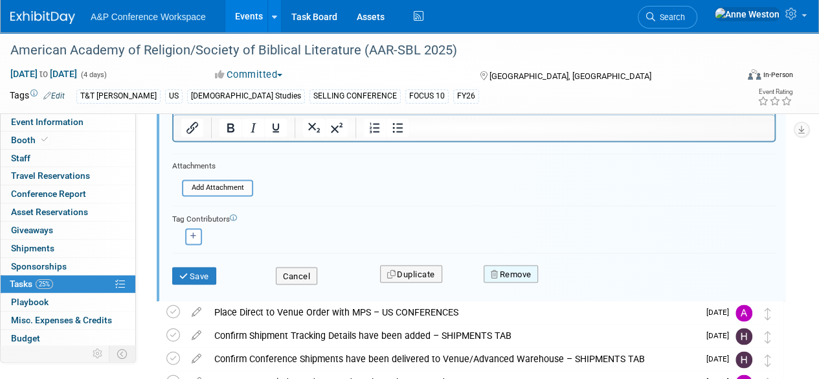
click at [516, 265] on button "Remove" at bounding box center [511, 274] width 55 height 18
click at [576, 281] on icon at bounding box center [575, 284] width 8 height 7
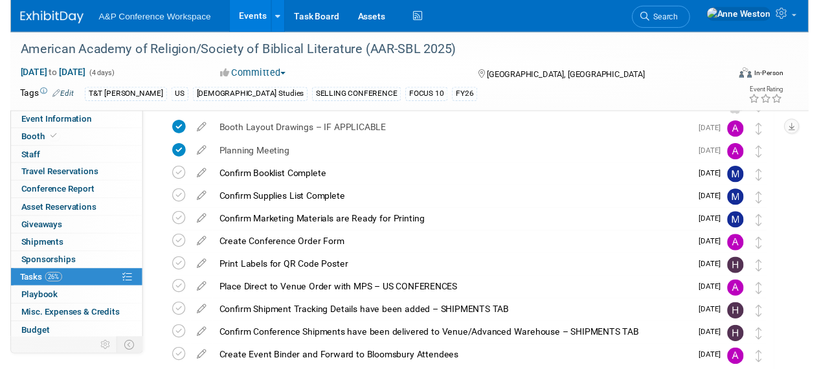
scroll to position [518, 0]
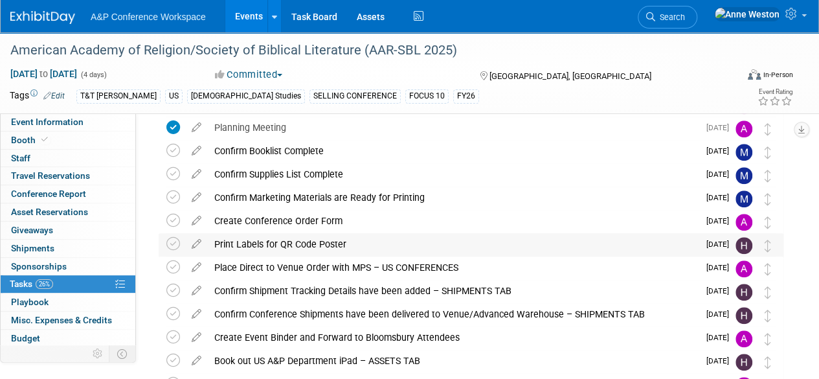
click at [278, 240] on div "Print Labels for QR Code Poster" at bounding box center [453, 244] width 491 height 22
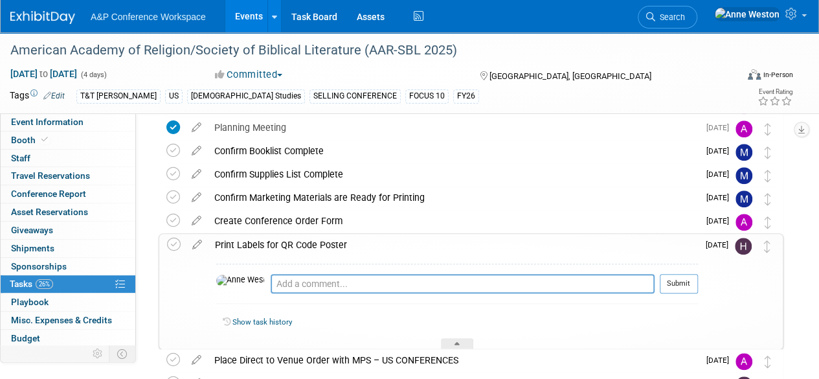
click at [278, 240] on div "Print Labels for QR Code Poster" at bounding box center [454, 245] width 490 height 22
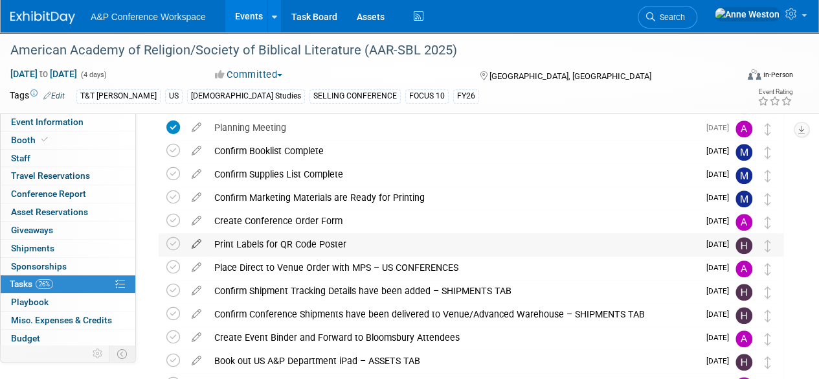
click at [199, 242] on icon at bounding box center [196, 241] width 23 height 16
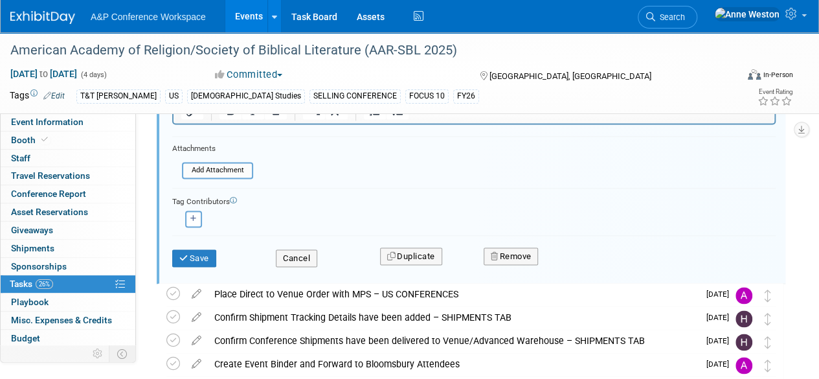
scroll to position [820, 0]
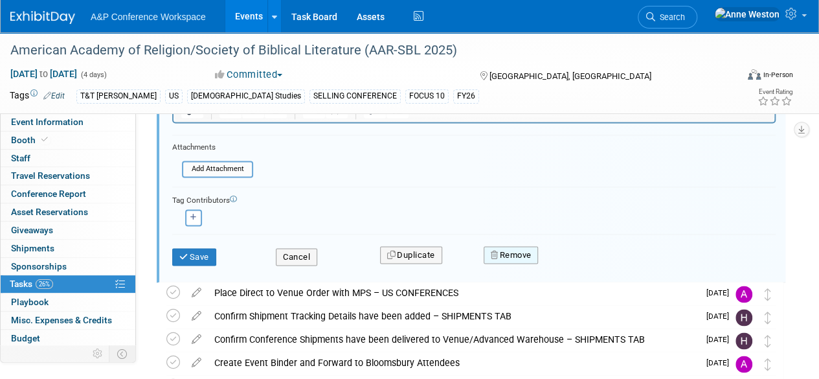
click at [517, 247] on button "Remove" at bounding box center [511, 255] width 55 height 18
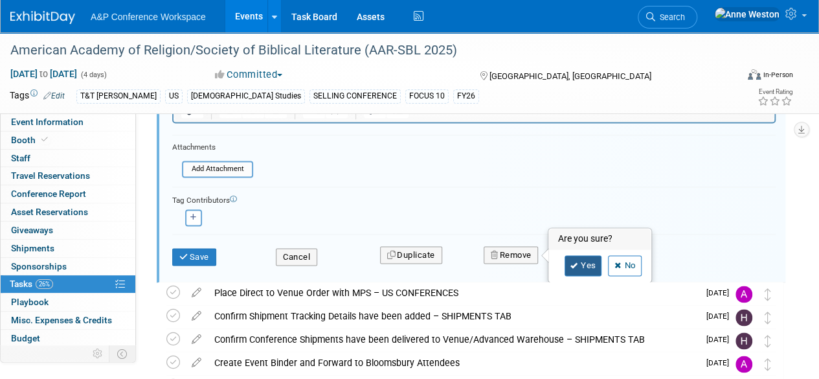
click at [571, 262] on icon at bounding box center [575, 265] width 8 height 7
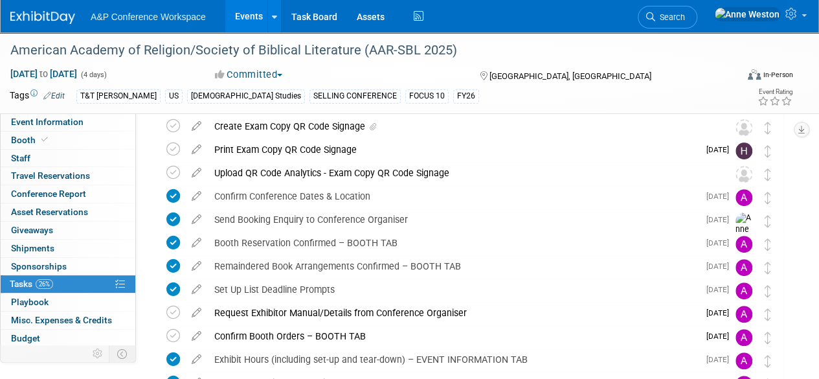
scroll to position [0, 0]
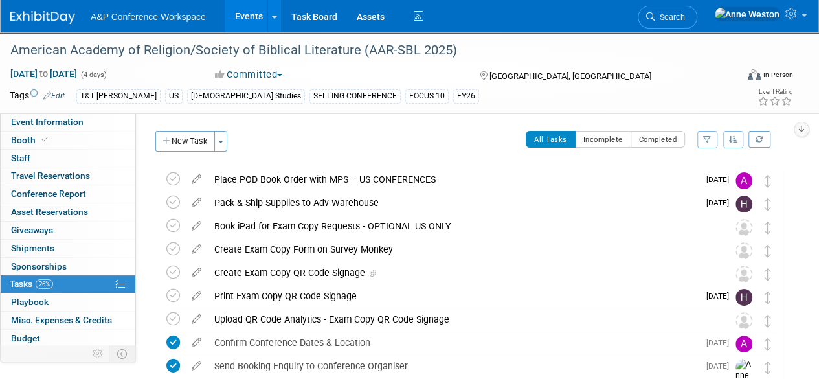
click at [685, 13] on span "Search" at bounding box center [670, 17] width 30 height 10
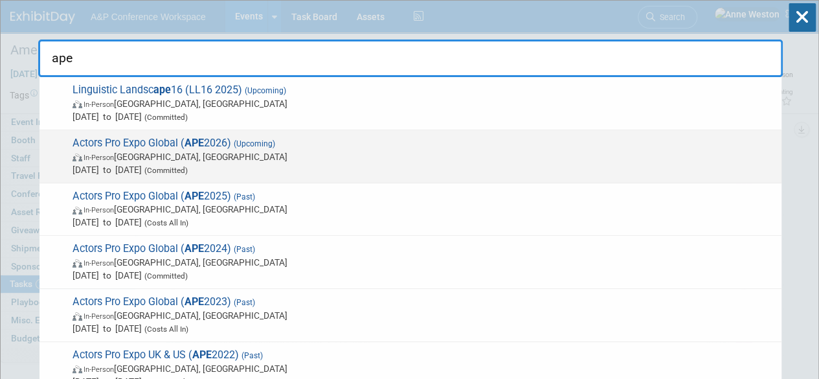
type input "ape"
click at [128, 137] on span "Actors Pro Expo Global ( APE 2026) (Upcoming) In-Person London, United Kingdom …" at bounding box center [422, 157] width 707 height 40
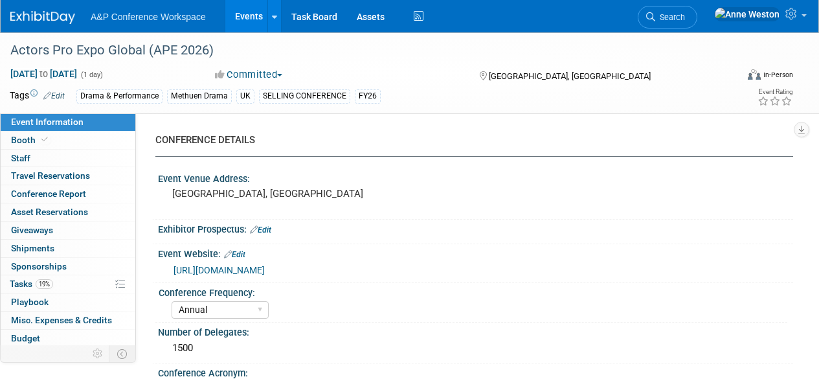
select select "Annual"
select select "Level 1"
select select "In-Person Booth"
select select "Drama & Performance Studies"
select select "Methuen Drama"
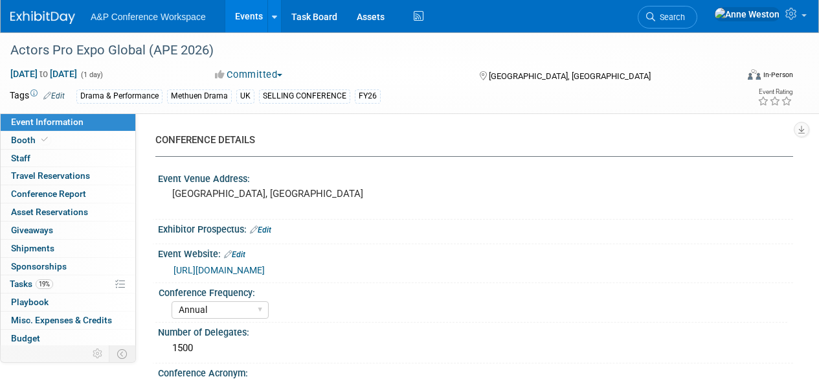
select select "[PERSON_NAME]"
select select "Brand/Subject Presence​"
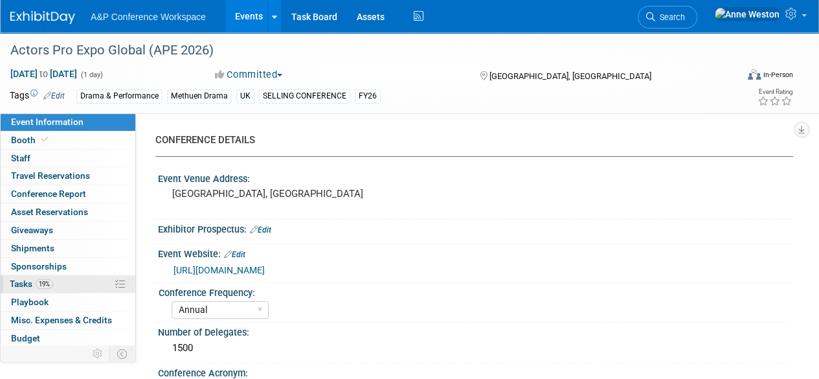
click at [53, 285] on link "19% Tasks 19%" at bounding box center [68, 283] width 135 height 17
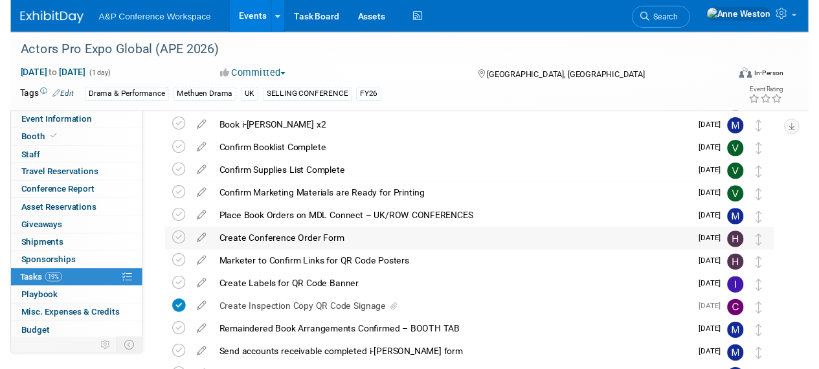
scroll to position [259, 0]
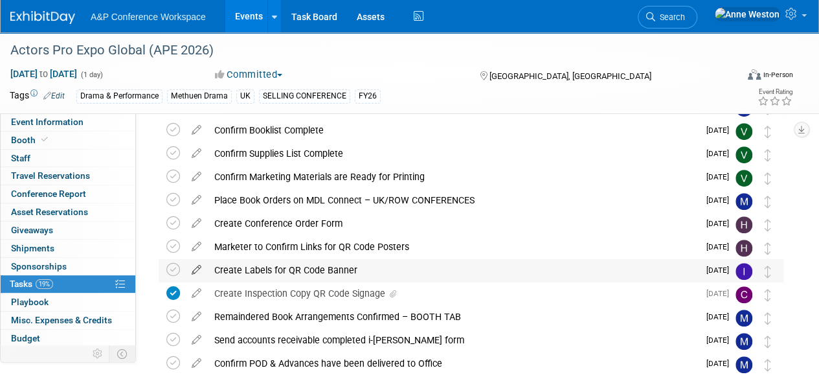
click at [203, 269] on icon at bounding box center [196, 267] width 23 height 16
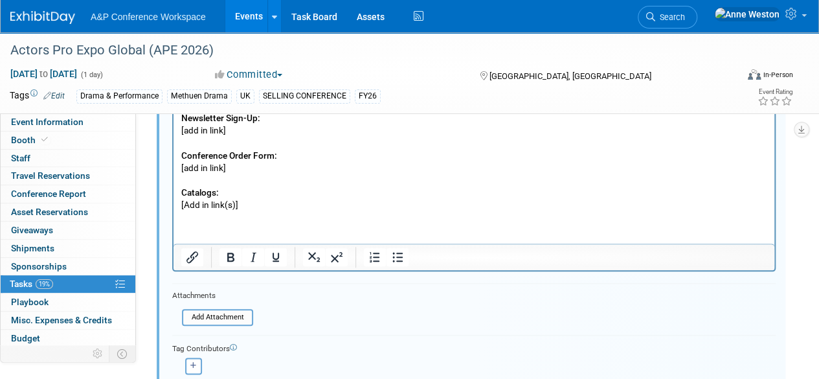
scroll to position [652, 0]
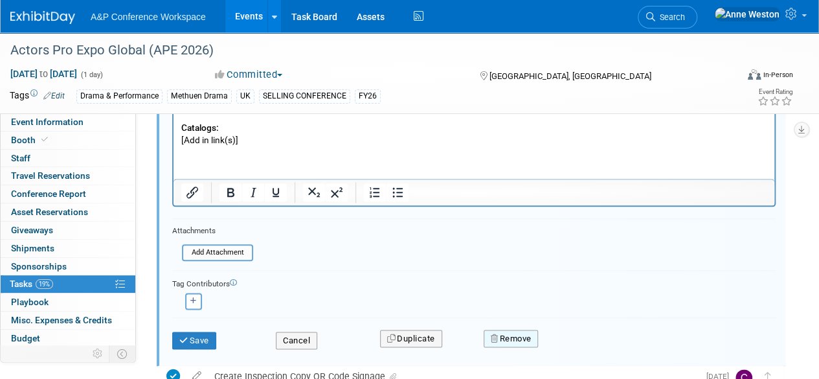
click at [504, 342] on button "Remove" at bounding box center [511, 339] width 55 height 18
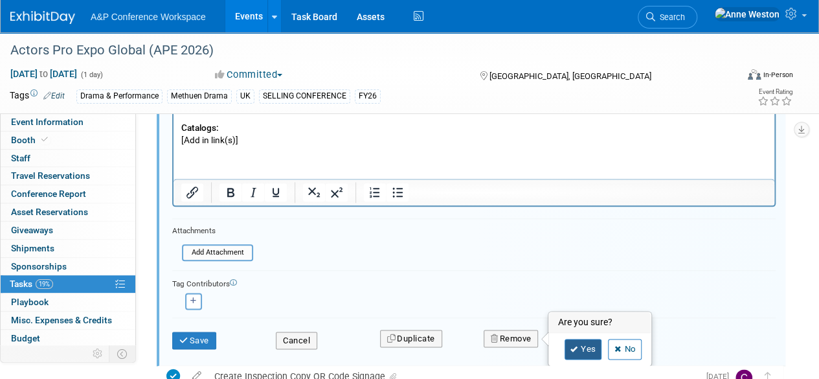
click at [580, 354] on link "Yes" at bounding box center [584, 349] width 38 height 21
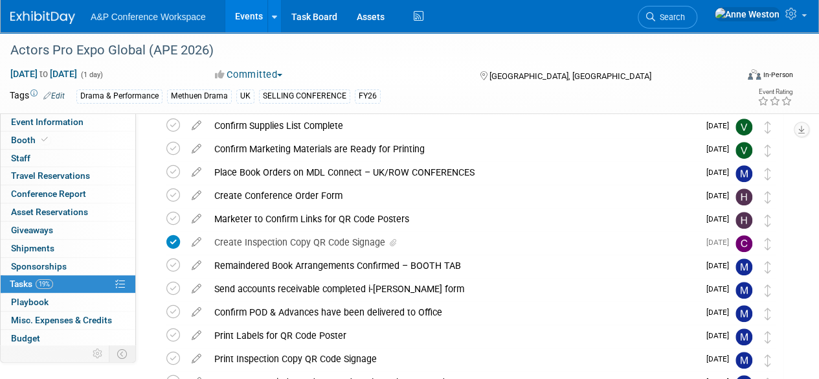
scroll to position [267, 0]
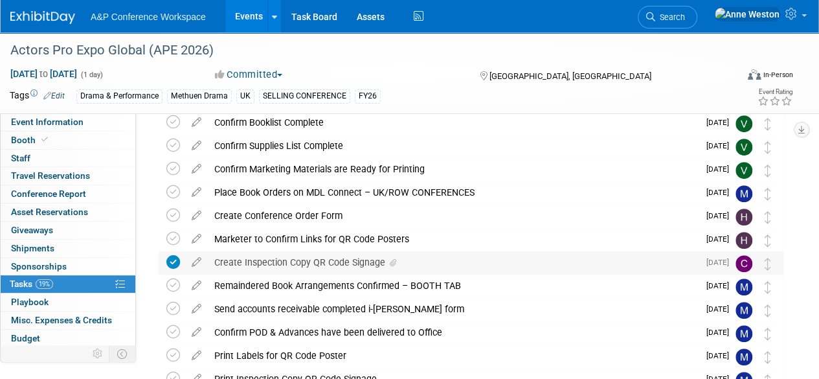
click at [322, 259] on div "Create Inspection Copy QR Code Signage" at bounding box center [453, 262] width 491 height 22
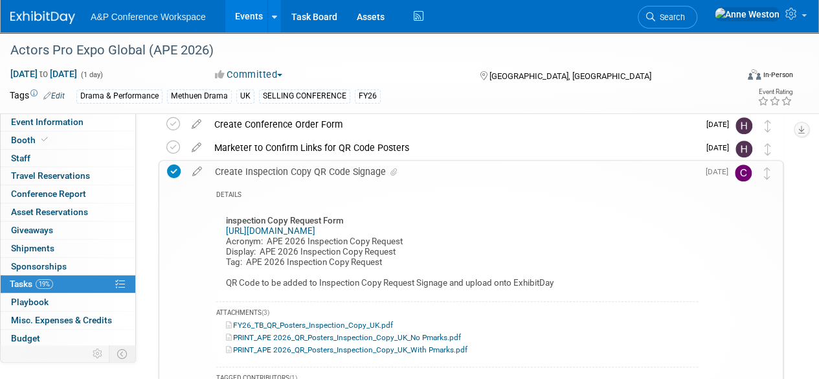
scroll to position [332, 0]
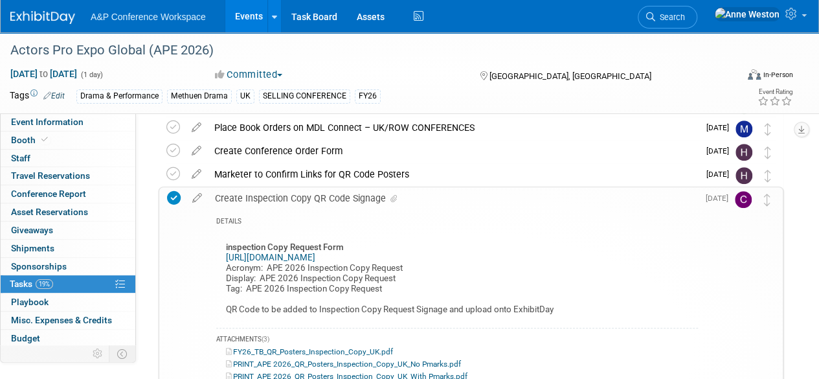
click at [311, 198] on div "Create Inspection Copy QR Code Signage" at bounding box center [454, 198] width 490 height 22
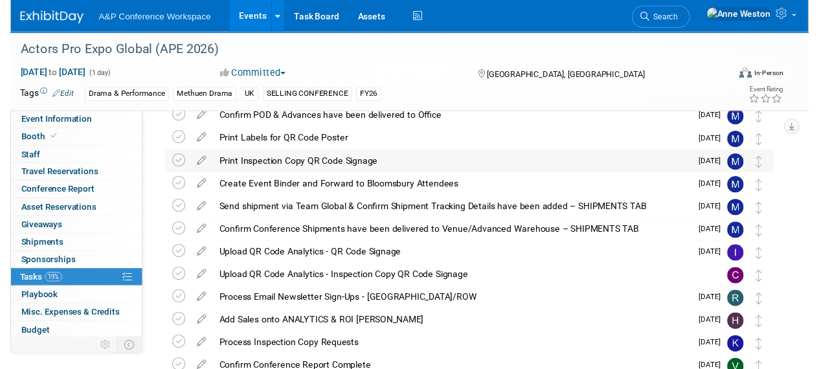
scroll to position [461, 0]
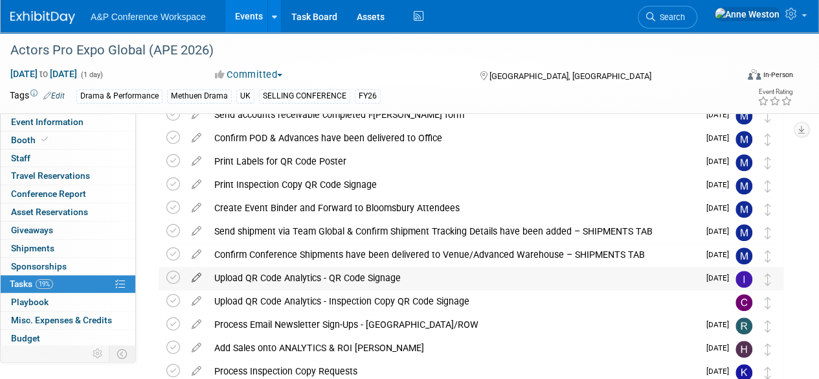
click at [197, 274] on icon at bounding box center [196, 275] width 23 height 16
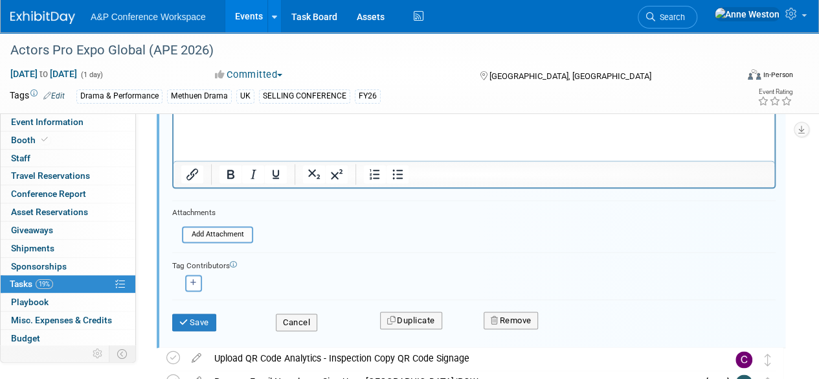
scroll to position [732, 0]
click at [512, 318] on button "Remove" at bounding box center [511, 320] width 55 height 18
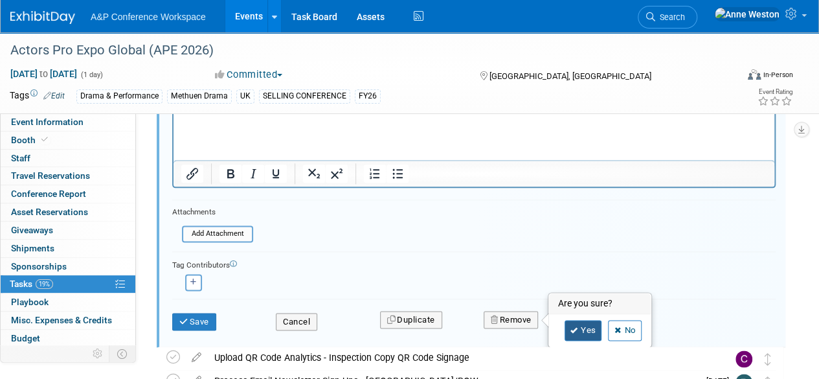
click at [578, 332] on link "Yes" at bounding box center [584, 330] width 38 height 21
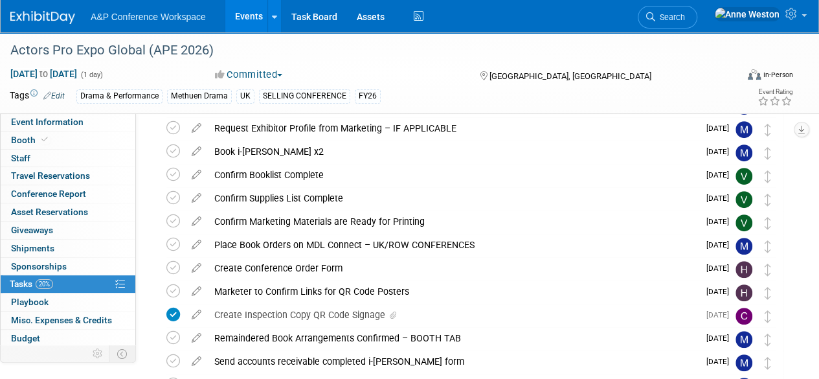
scroll to position [244, 0]
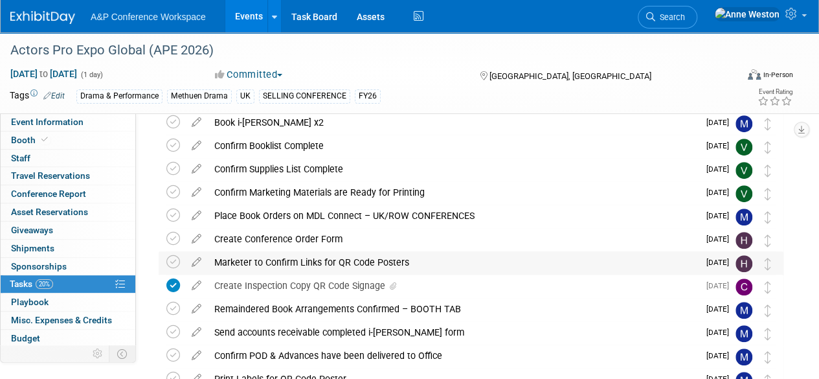
click at [304, 258] on div "Marketer to Confirm Links for QR Code Posters" at bounding box center [453, 262] width 491 height 22
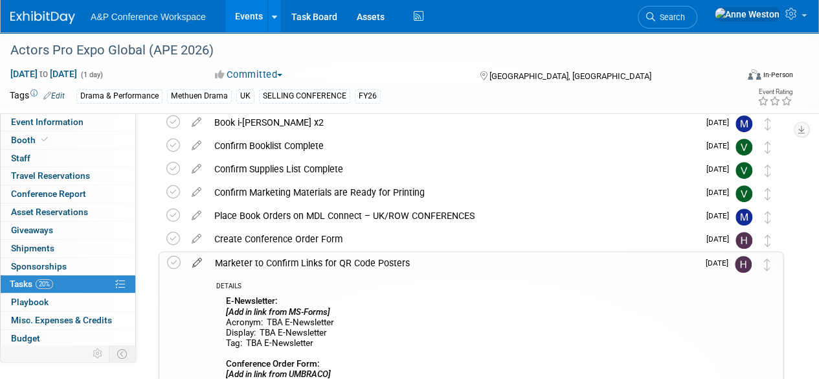
click at [196, 266] on icon at bounding box center [197, 260] width 23 height 16
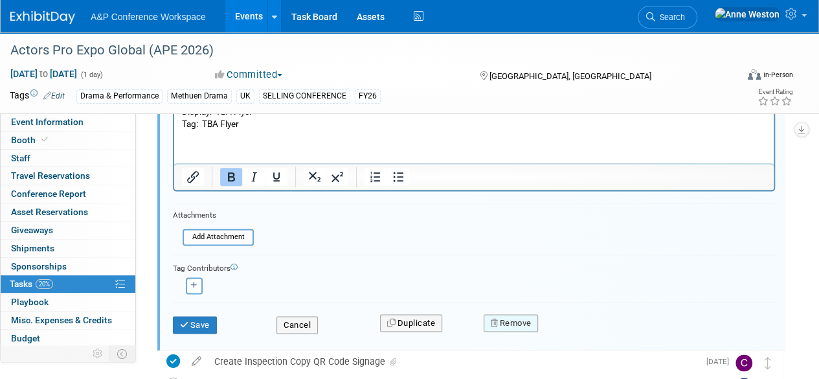
scroll to position [758, 0]
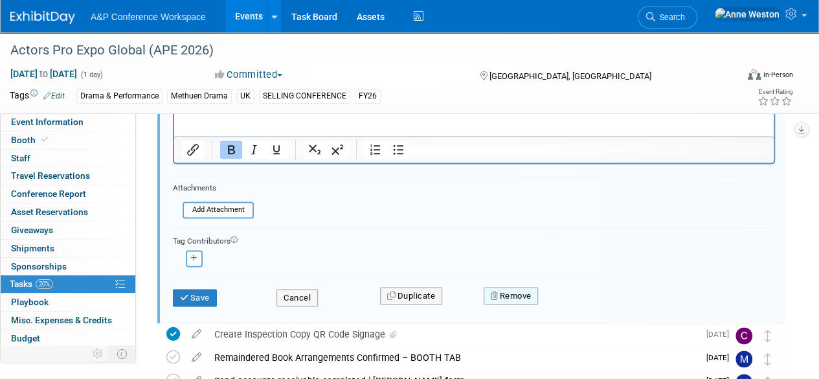
click at [519, 291] on button "Remove" at bounding box center [511, 296] width 55 height 18
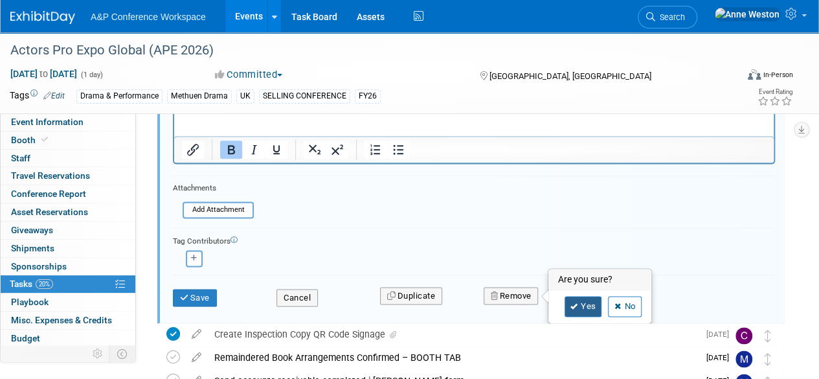
click at [582, 310] on link "Yes" at bounding box center [584, 306] width 38 height 21
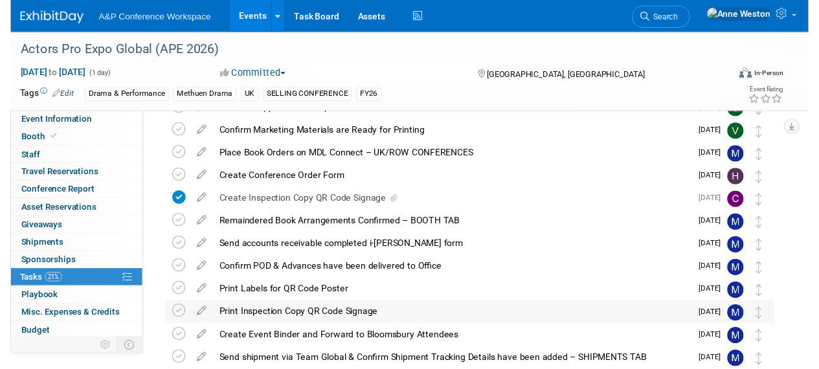
scroll to position [324, 0]
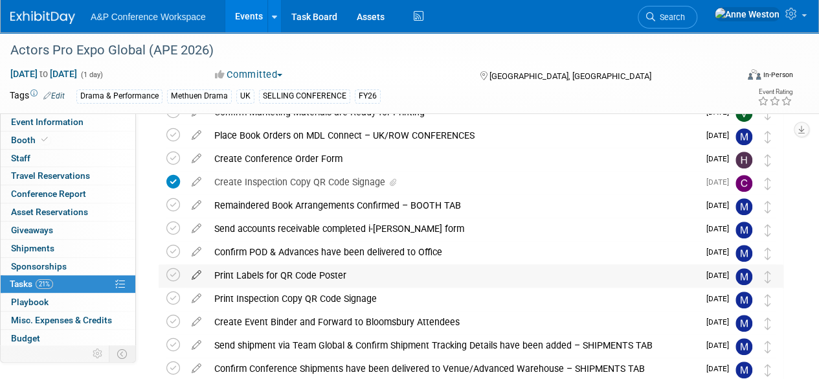
click at [196, 271] on icon at bounding box center [196, 272] width 23 height 16
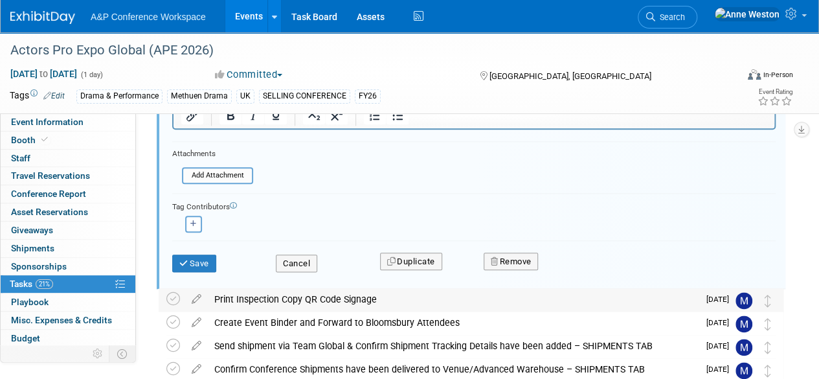
scroll to position [657, 0]
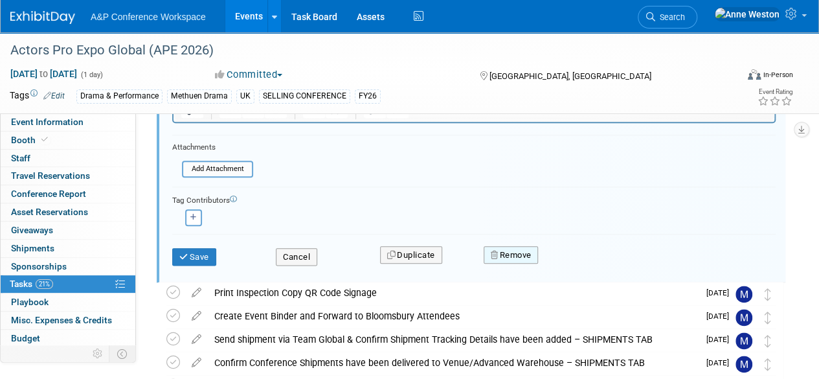
click at [519, 255] on button "Remove" at bounding box center [511, 255] width 55 height 18
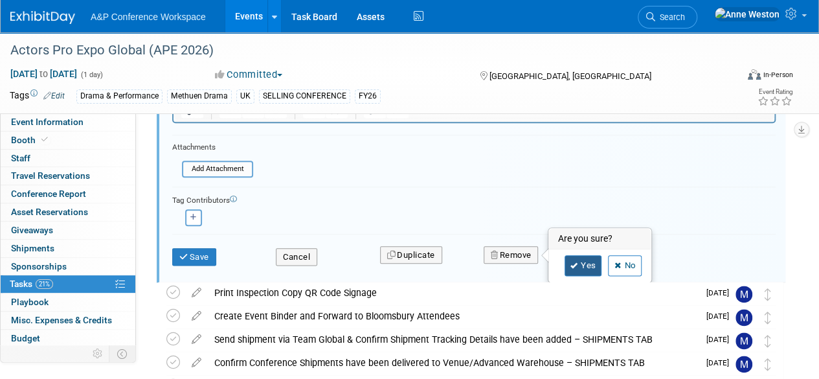
click at [571, 264] on icon at bounding box center [575, 265] width 8 height 7
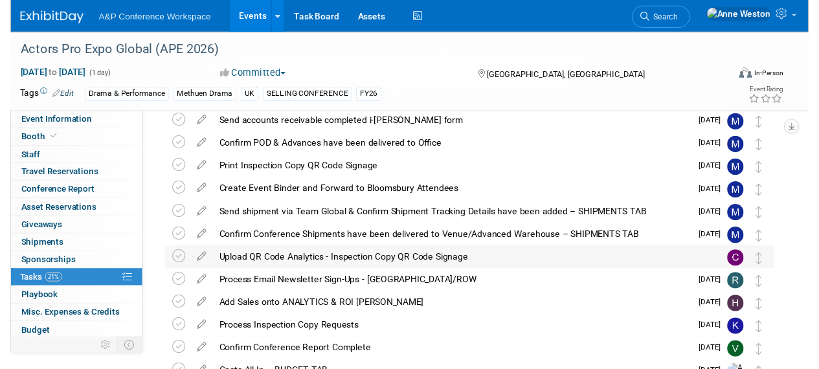
scroll to position [456, 0]
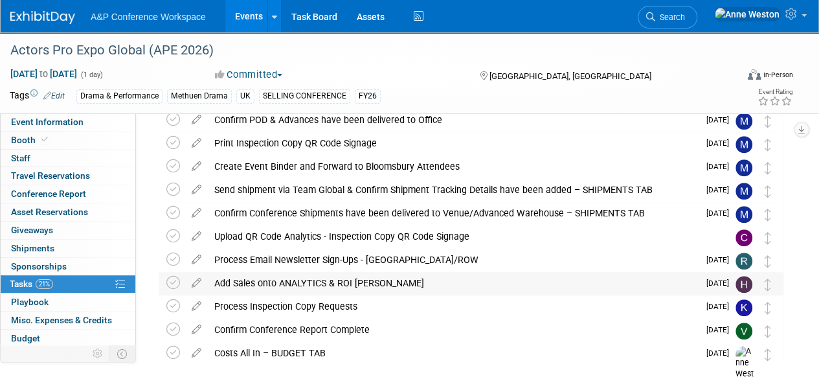
click at [328, 282] on div "Add Sales onto ANALYTICS & ROI TAB" at bounding box center [453, 283] width 491 height 22
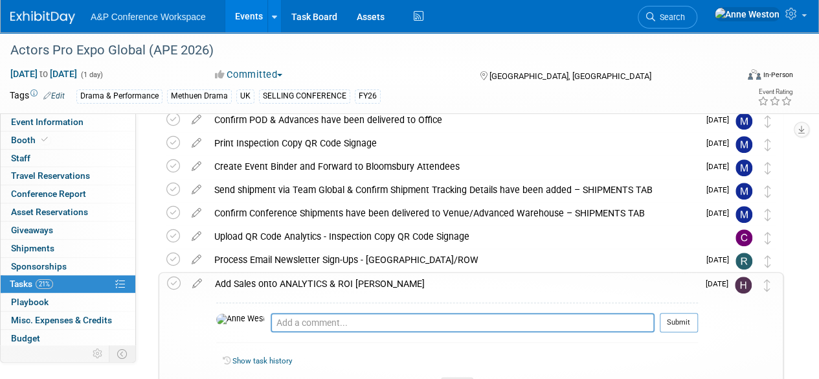
click at [328, 282] on div "Add Sales onto ANALYTICS & ROI TAB" at bounding box center [454, 284] width 490 height 22
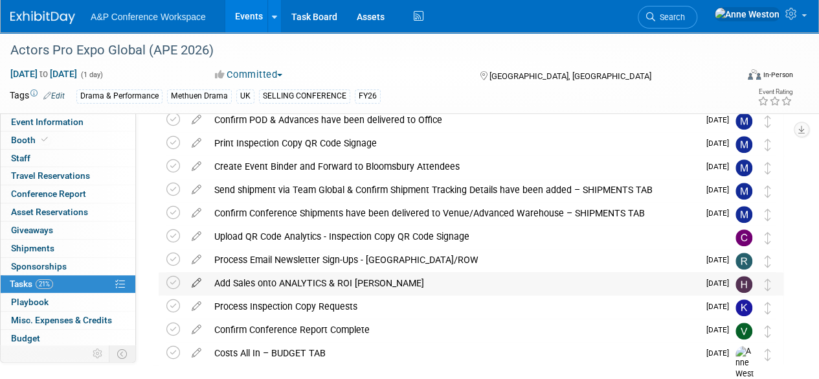
click at [193, 280] on icon at bounding box center [196, 280] width 23 height 16
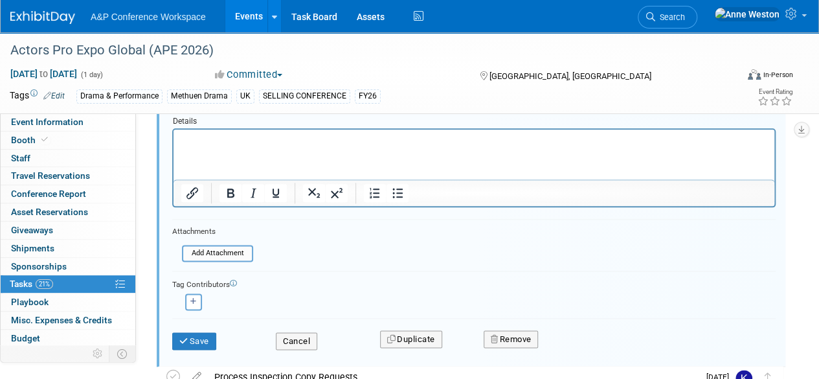
scroll to position [732, 0]
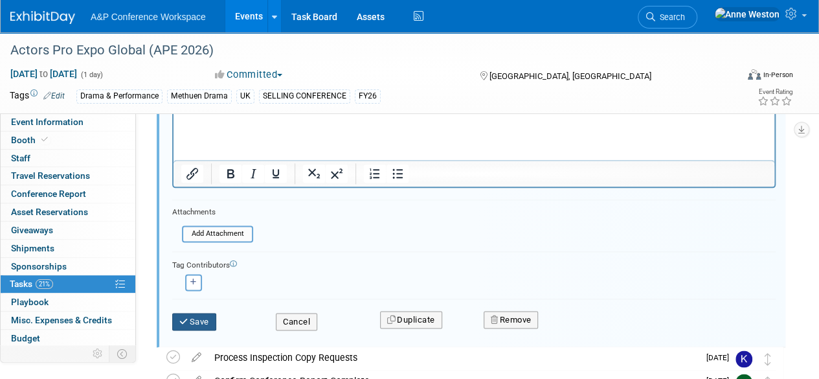
click at [197, 318] on button "Save" at bounding box center [194, 322] width 44 height 18
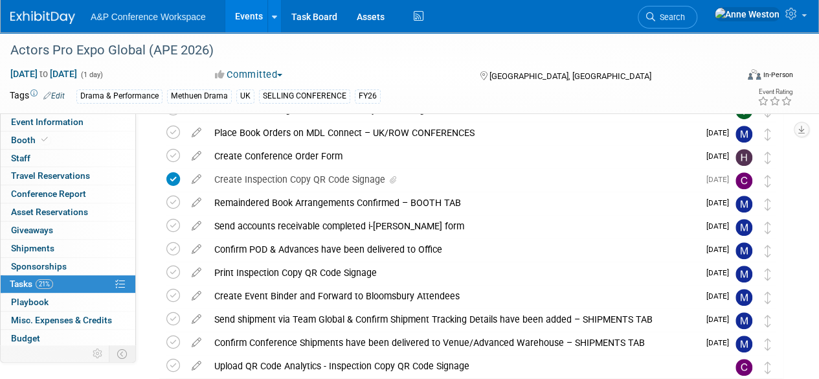
scroll to position [326, 0]
click at [312, 178] on div "Create Inspection Copy QR Code Signage" at bounding box center [453, 179] width 491 height 22
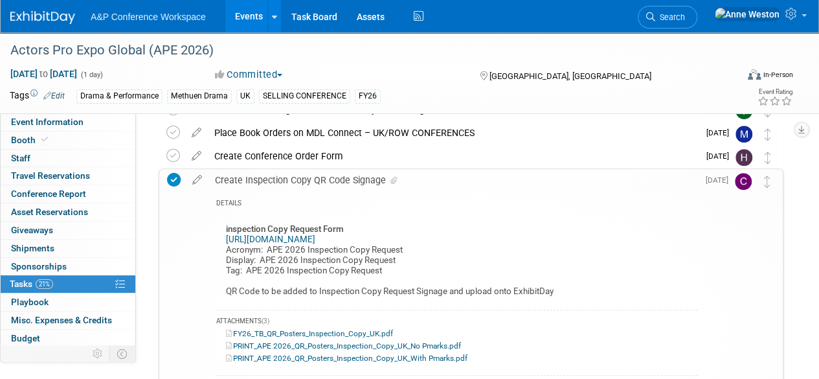
scroll to position [456, 0]
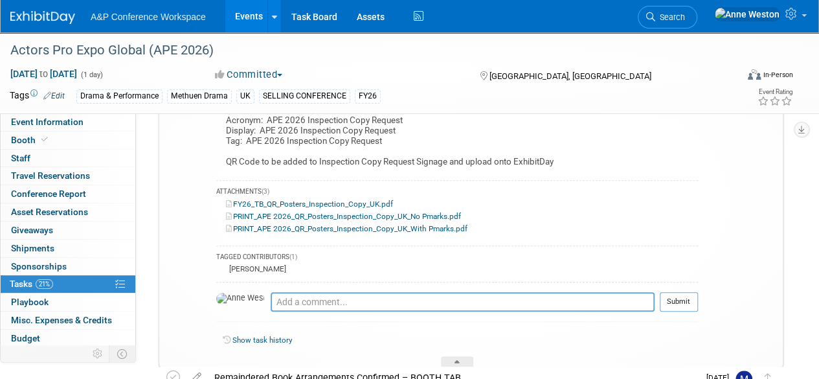
click at [253, 201] on link "FY26_TB_QR_Posters_Inspection_Copy_UK.pdf" at bounding box center [309, 203] width 167 height 9
click at [347, 216] on link "PRINT_APE 2026_QR_Posters_Inspection_Copy_UK_No Pmarks.pdf" at bounding box center [343, 216] width 235 height 9
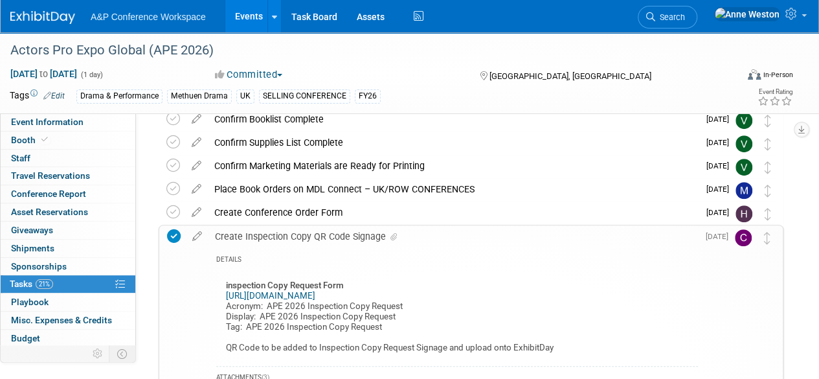
scroll to position [262, 0]
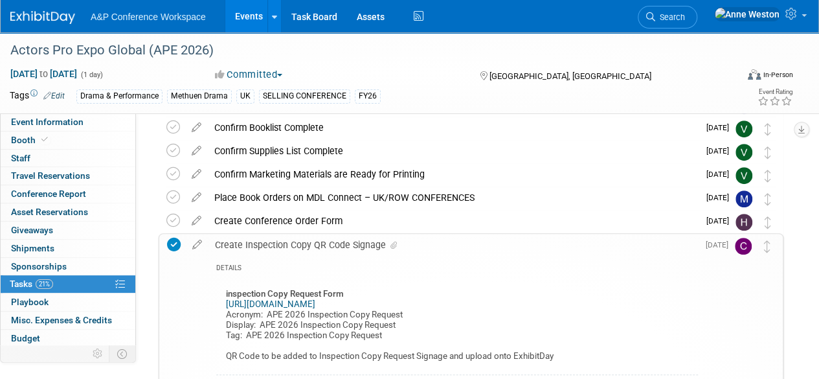
click at [312, 238] on div "Create Inspection Copy QR Code Signage" at bounding box center [454, 245] width 490 height 22
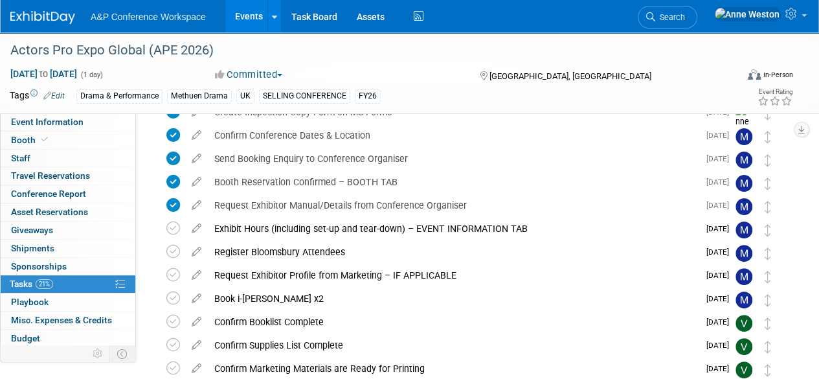
scroll to position [3, 0]
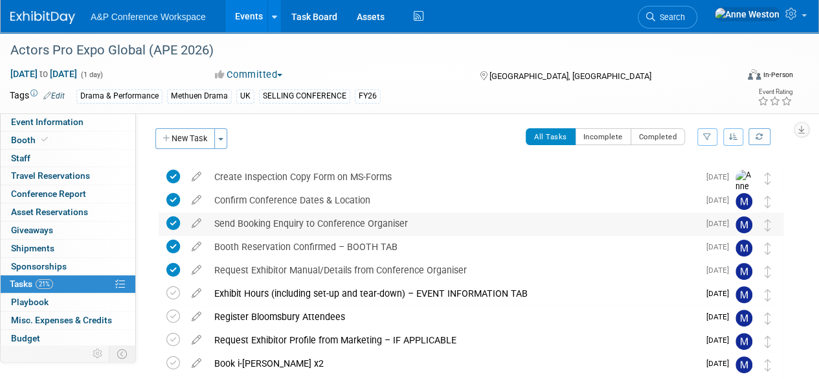
drag, startPoint x: 765, startPoint y: 186, endPoint x: 771, endPoint y: 216, distance: 31.0
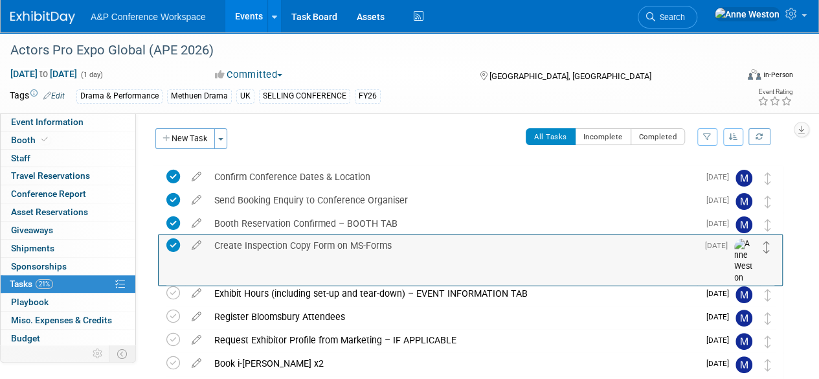
drag, startPoint x: 768, startPoint y: 181, endPoint x: 768, endPoint y: 250, distance: 68.6
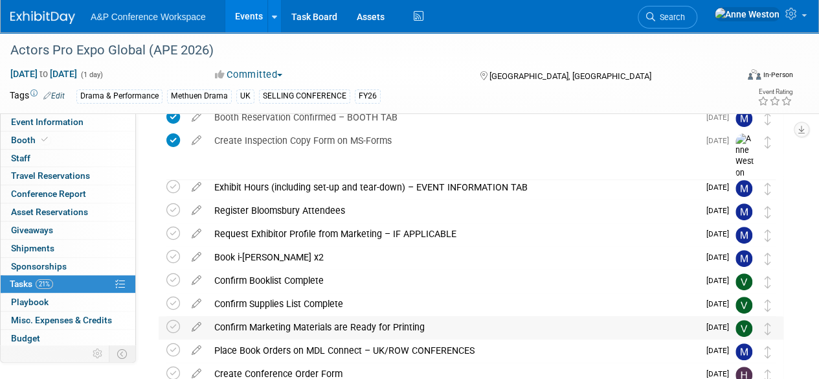
scroll to position [130, 0]
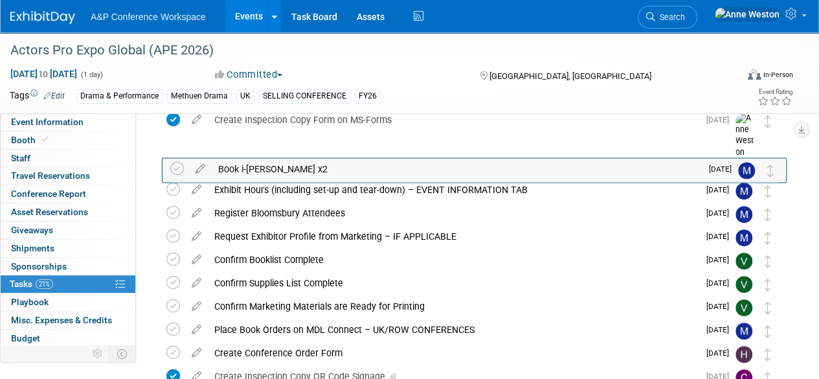
drag, startPoint x: 775, startPoint y: 236, endPoint x: 777, endPoint y: 166, distance: 69.3
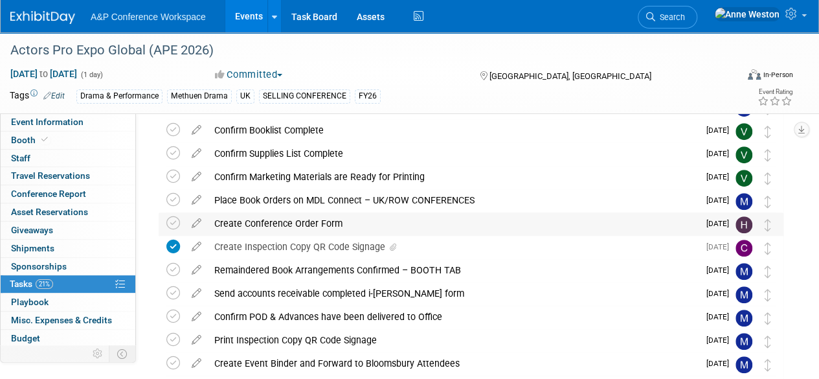
scroll to position [0, 0]
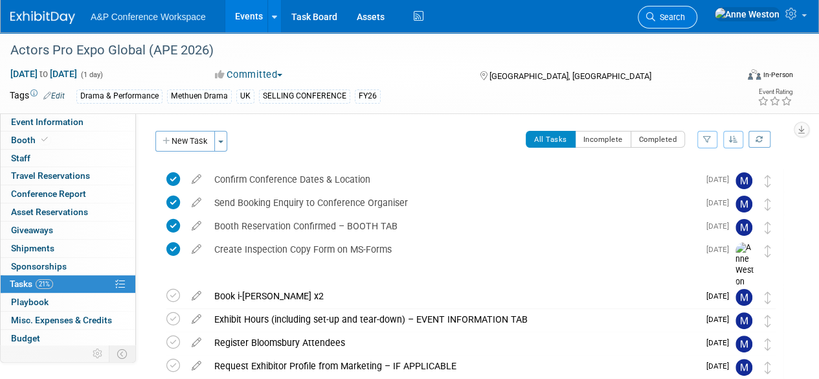
click at [685, 14] on span "Search" at bounding box center [670, 17] width 30 height 10
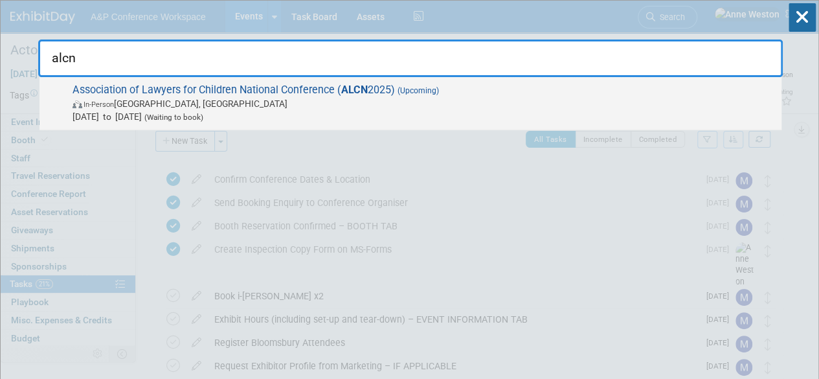
type input "alcn"
click at [133, 89] on span "Association of Lawyers for Children National Conference ( ALCN 2025) (Upcoming)…" at bounding box center [422, 104] width 707 height 40
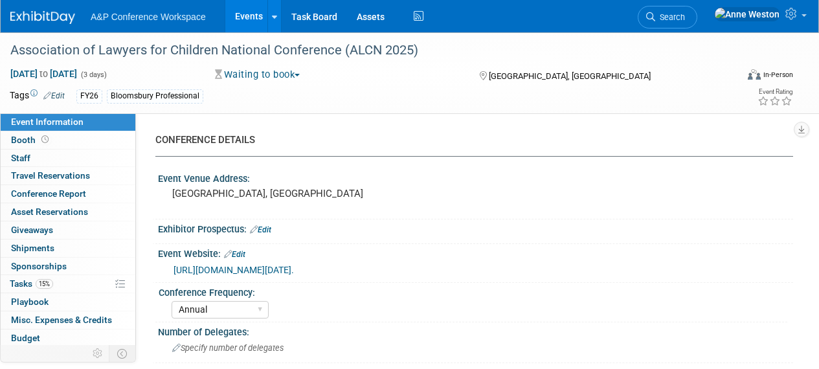
select select "Annual"
select select "Level 2"
select select "In-Person Booth"
select select "Law"
select select "Bloomsbury Professional"
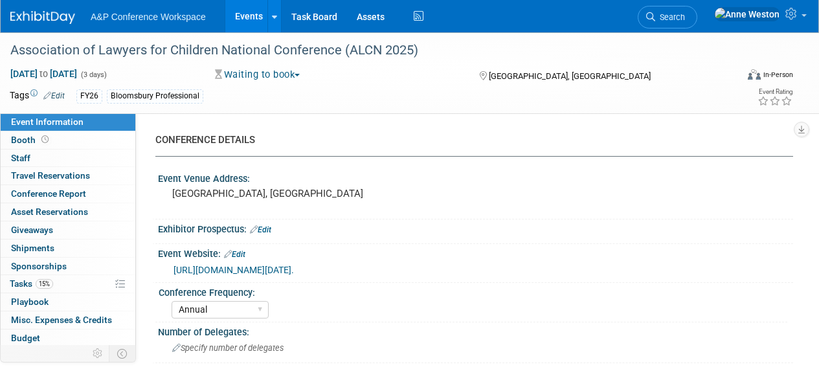
select select "[PERSON_NAME]"
select select "Networking/Commissioning"
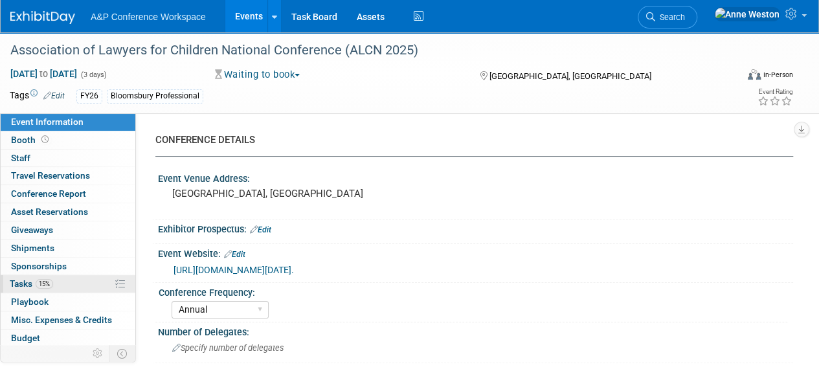
click at [61, 285] on link "15% Tasks 15%" at bounding box center [68, 283] width 135 height 17
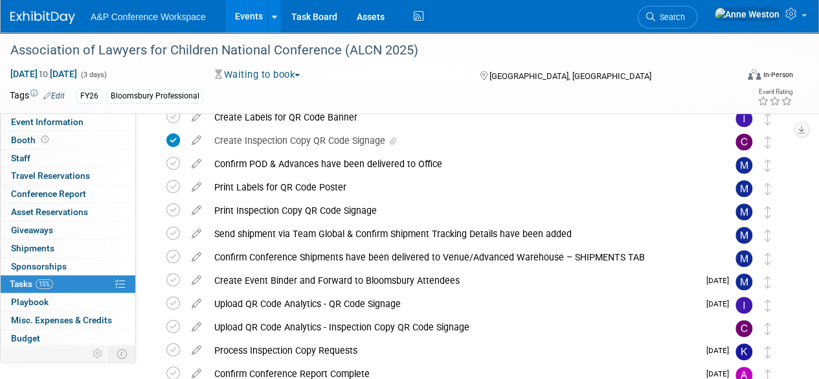
scroll to position [324, 0]
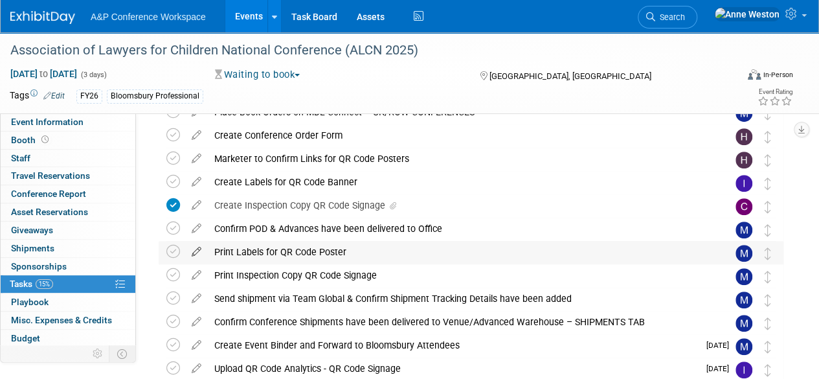
click at [199, 251] on icon at bounding box center [196, 249] width 23 height 16
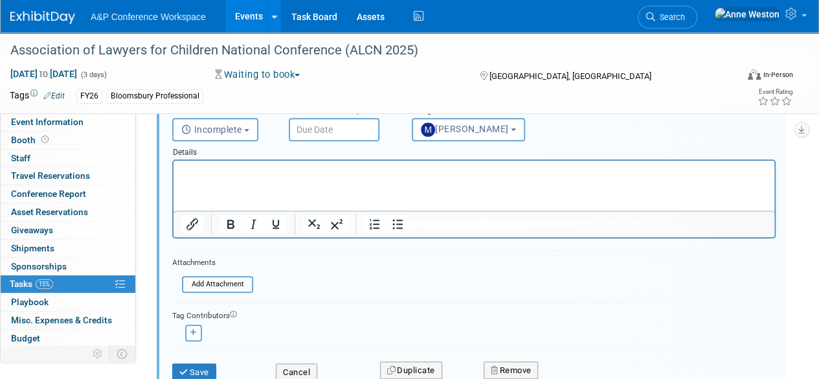
scroll to position [569, 0]
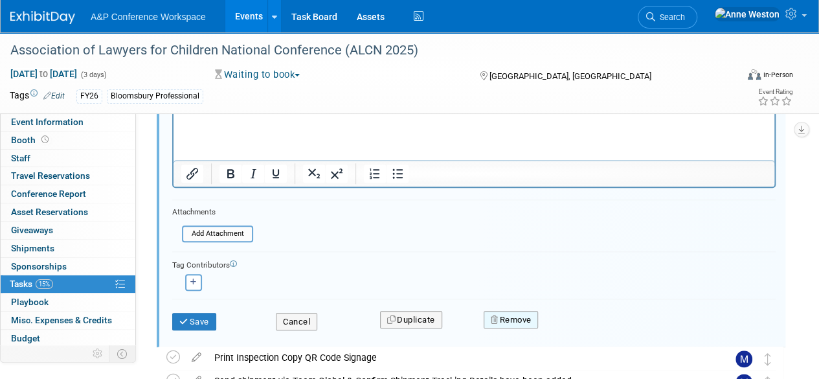
click at [508, 315] on button "Remove" at bounding box center [511, 320] width 55 height 18
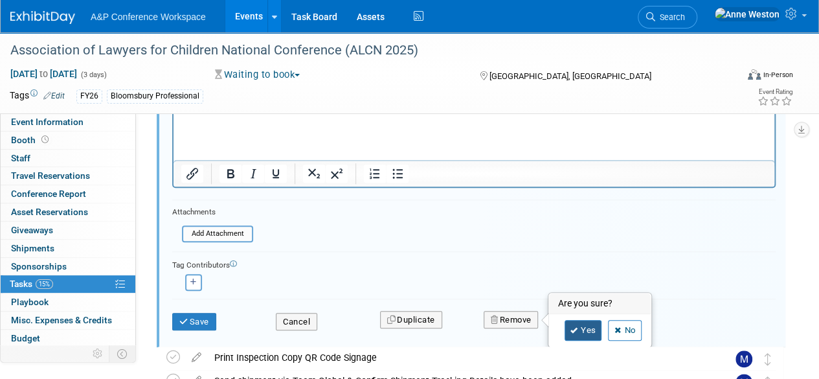
click at [576, 331] on icon at bounding box center [575, 330] width 8 height 7
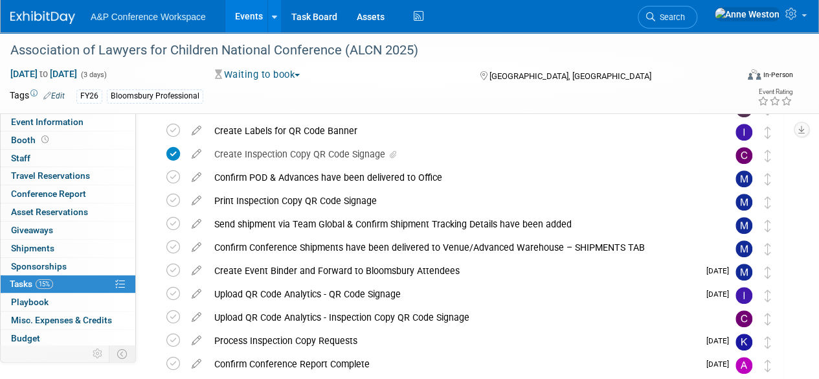
scroll to position [345, 0]
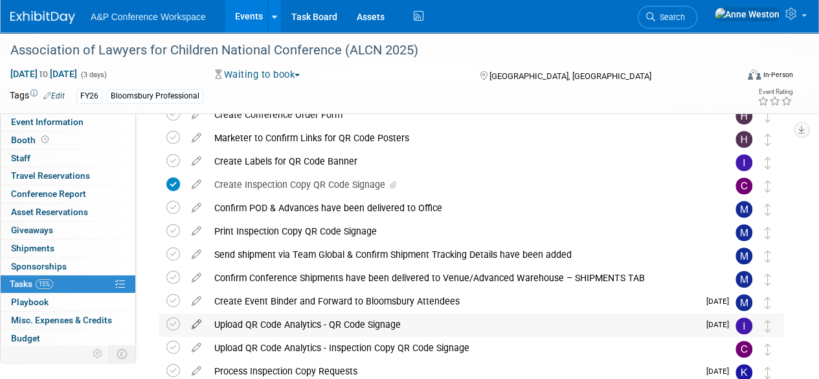
click at [194, 319] on icon at bounding box center [196, 321] width 23 height 16
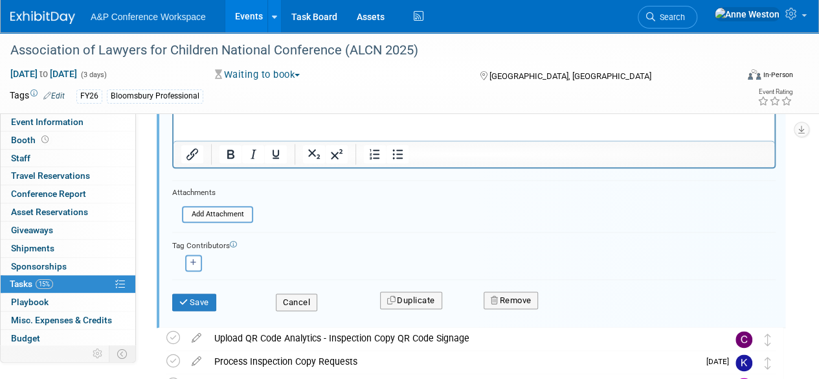
scroll to position [727, 0]
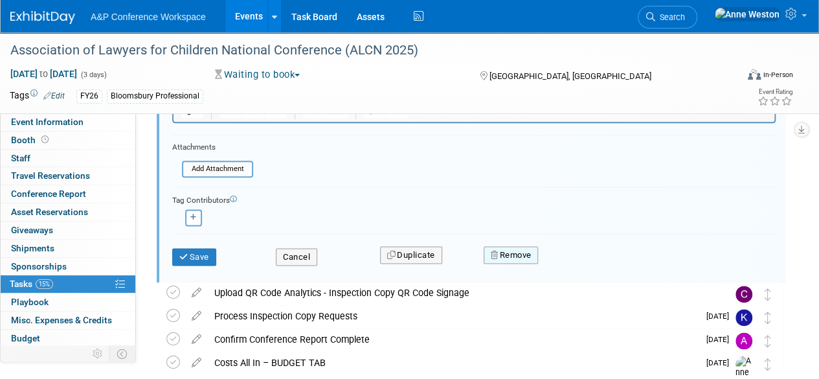
click at [513, 247] on button "Remove" at bounding box center [511, 255] width 55 height 18
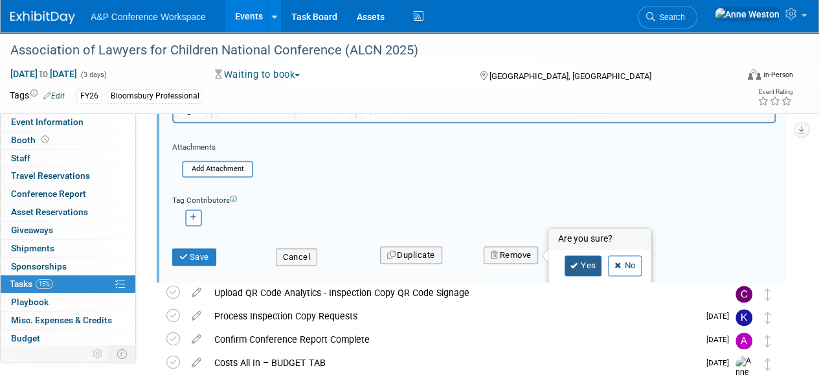
click at [577, 262] on link "Yes" at bounding box center [584, 265] width 38 height 21
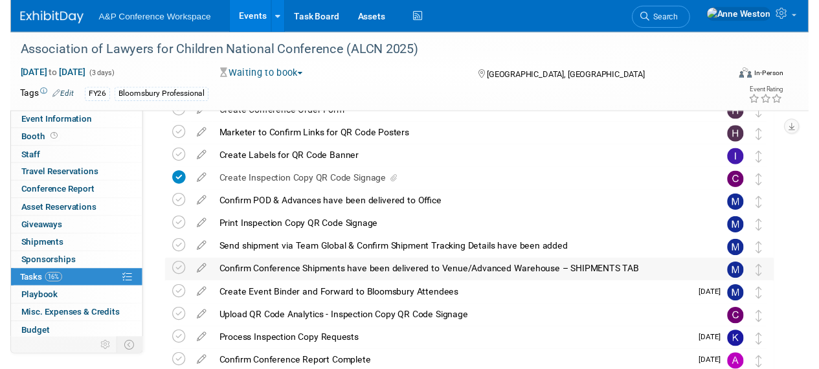
scroll to position [321, 0]
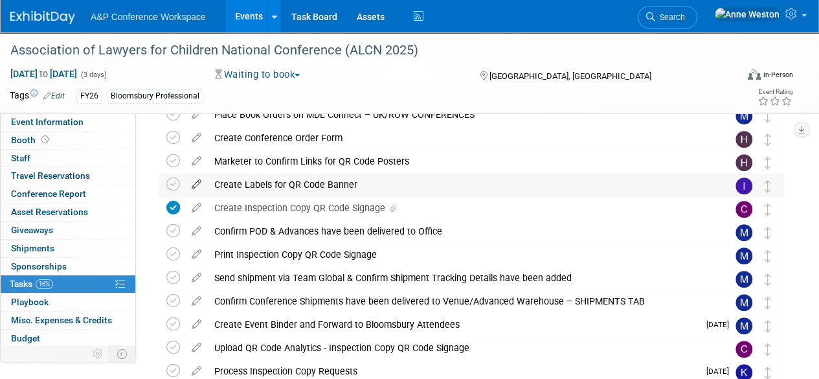
click at [196, 179] on icon at bounding box center [196, 182] width 23 height 16
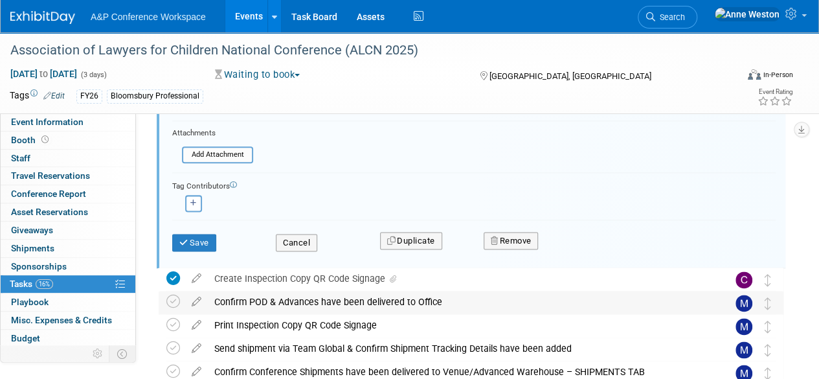
scroll to position [758, 0]
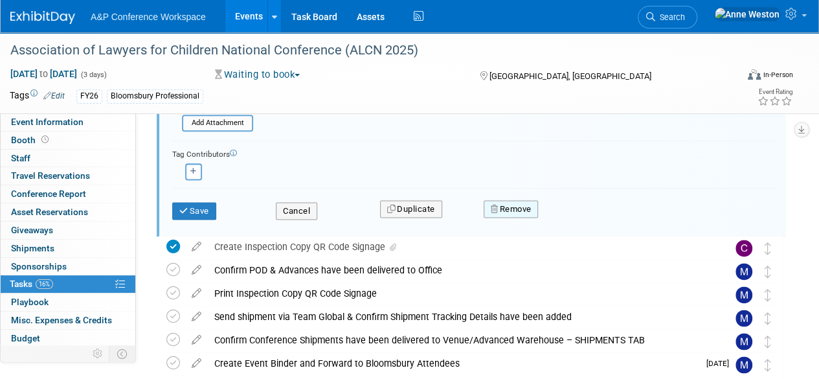
click at [514, 207] on button "Remove" at bounding box center [511, 209] width 55 height 18
click at [584, 218] on link "Yes" at bounding box center [584, 219] width 38 height 21
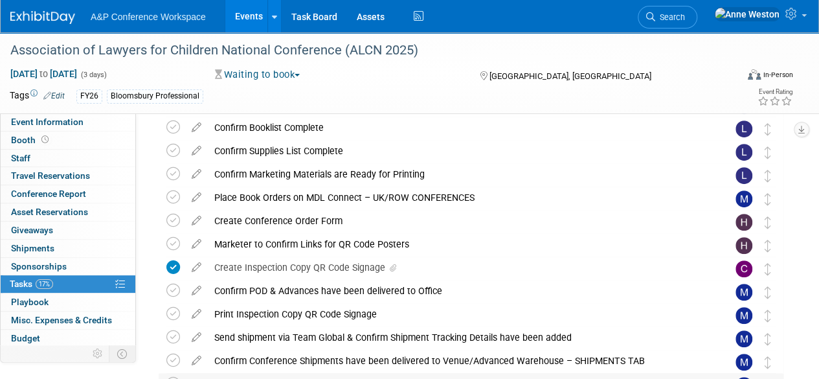
scroll to position [259, 0]
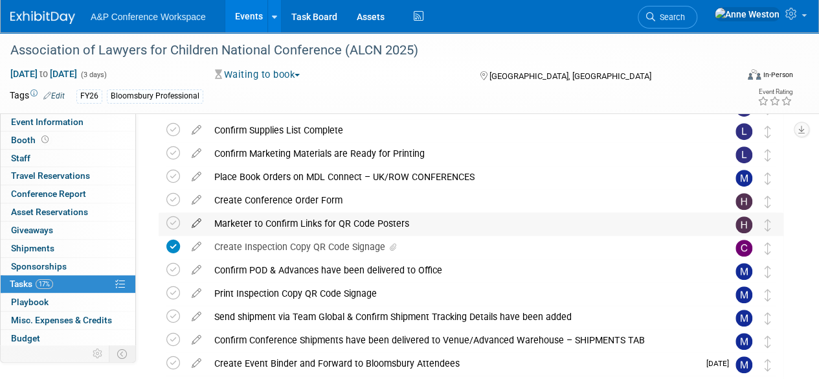
click at [193, 223] on icon at bounding box center [196, 220] width 23 height 16
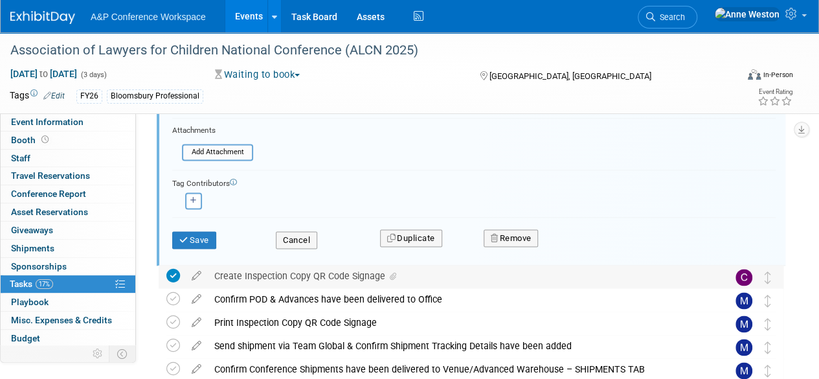
scroll to position [799, 0]
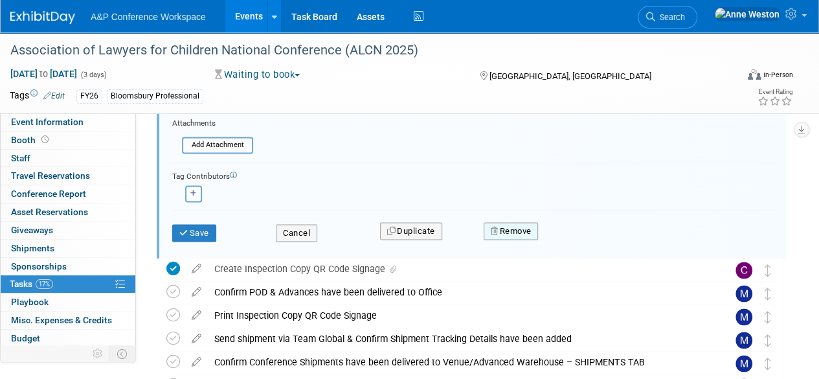
click at [510, 233] on button "Remove" at bounding box center [511, 231] width 55 height 18
click at [569, 233] on link "Yes" at bounding box center [584, 241] width 38 height 21
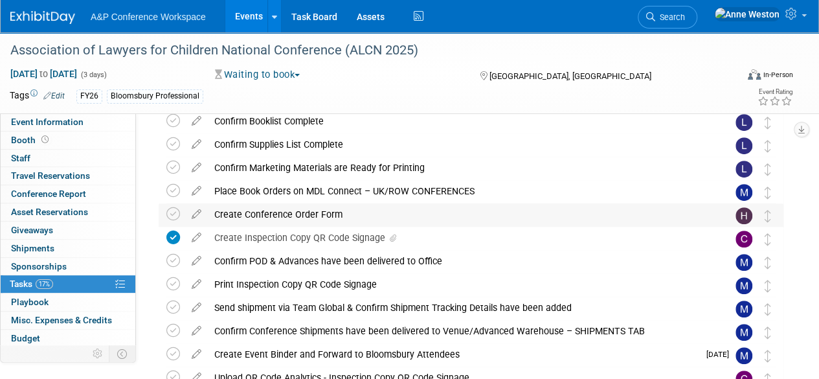
scroll to position [275, 0]
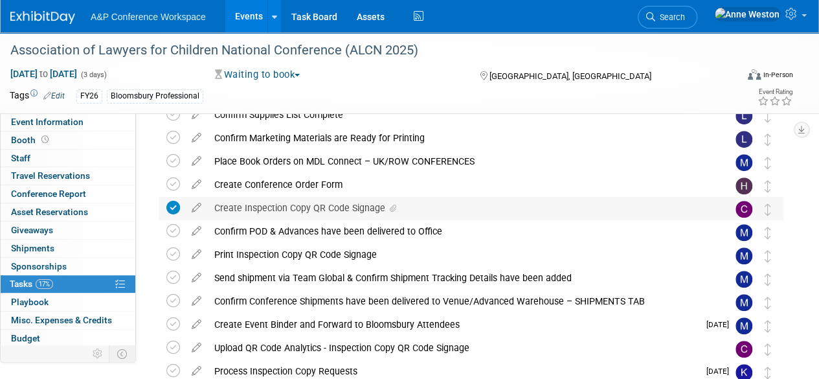
click at [314, 209] on div "Create Inspection Copy QR Code Signage" at bounding box center [459, 208] width 502 height 22
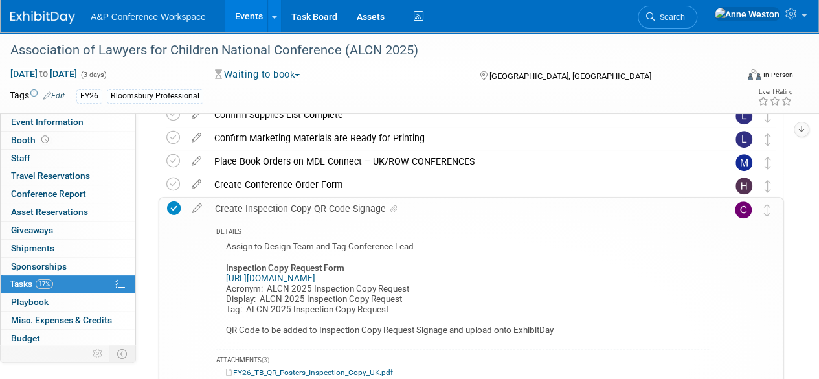
click at [314, 209] on div "Create Inspection Copy QR Code Signage" at bounding box center [459, 209] width 501 height 22
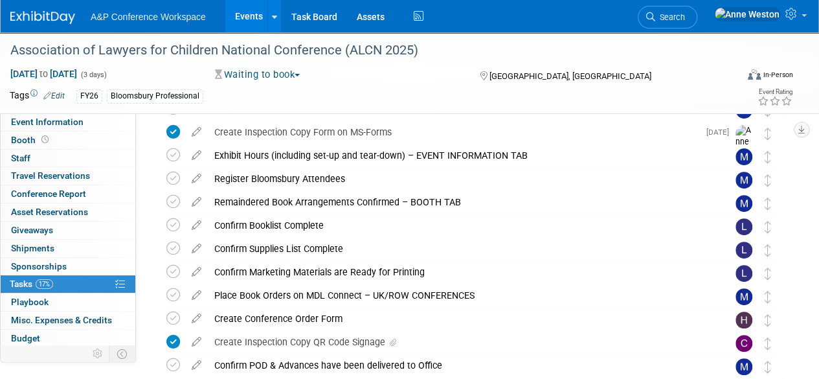
scroll to position [0, 0]
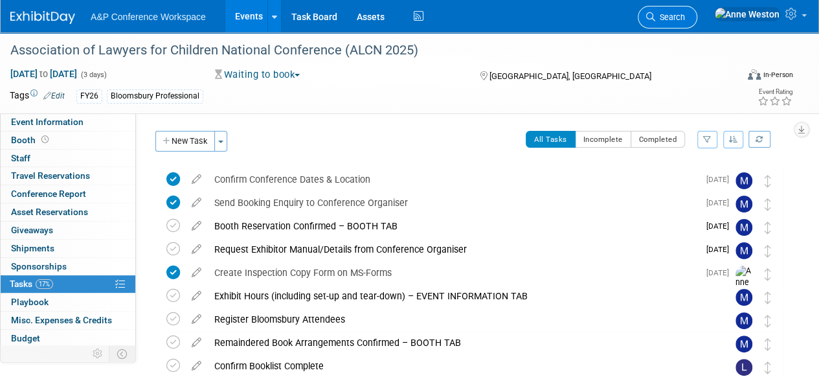
click at [685, 15] on span "Search" at bounding box center [670, 17] width 30 height 10
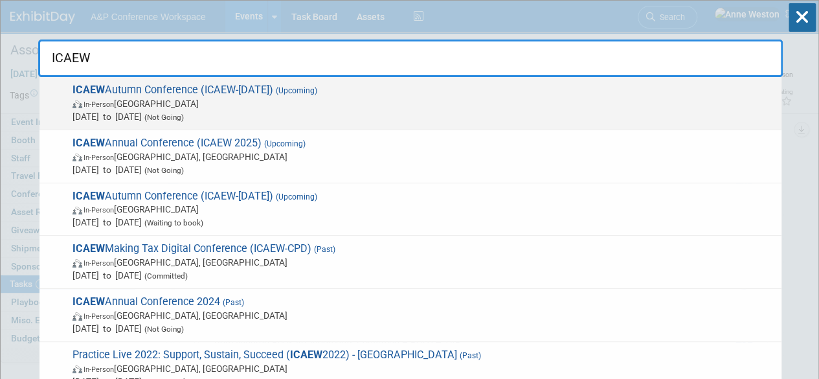
type input "ICAEW"
click at [114, 94] on span "ICAEW Autumn Conference (ICAEW-Sep 2025) (Upcoming) In-Person United Kingdom Se…" at bounding box center [422, 104] width 707 height 40
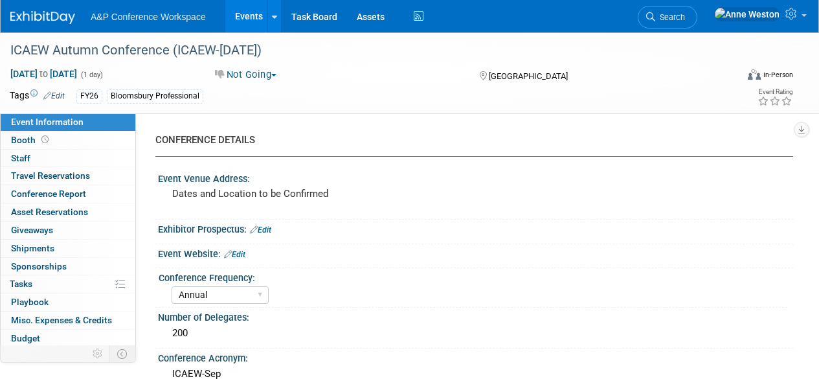
select select "Annual"
select select "Level 2"
select select "In-Person Booth"
select select "Tax & Accounting"
select select "Bloomsbury Professional"
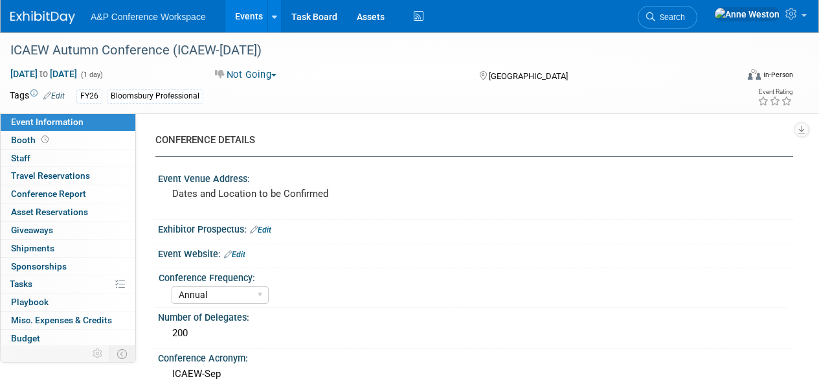
select select "[PERSON_NAME]"
select select "Brand/Subject Presence​"
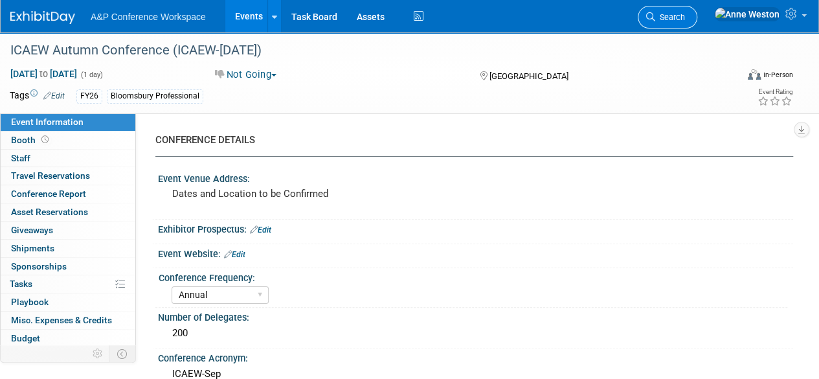
click at [685, 18] on span "Search" at bounding box center [670, 17] width 30 height 10
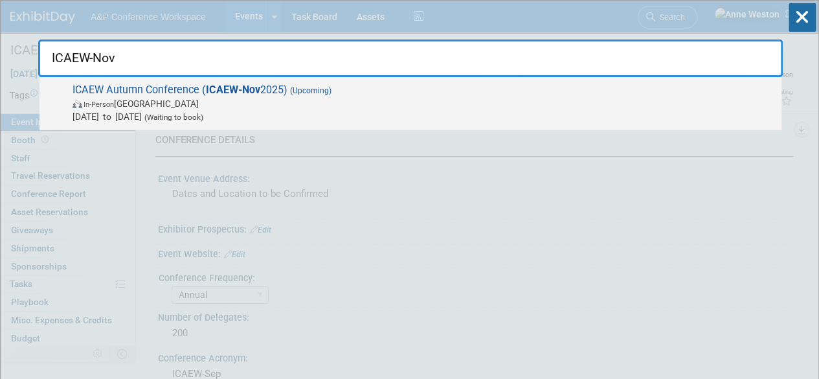
type input "ICAEW-Nov"
click at [157, 87] on span "ICAEW Autumn Conference ( ICAEW-[DATE]) (Upcoming) In-Person [GEOGRAPHIC_DATA] …" at bounding box center [422, 104] width 707 height 40
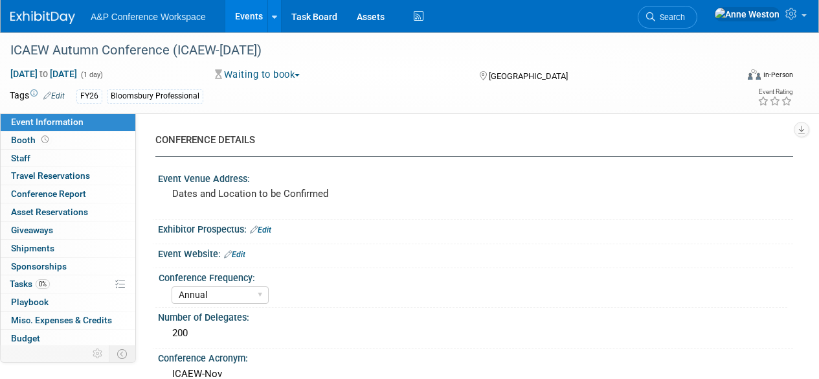
select select "Annual"
select select "Level 2"
select select "In-Person Booth"
select select "Law"
select select "Bloomsbury Professional"
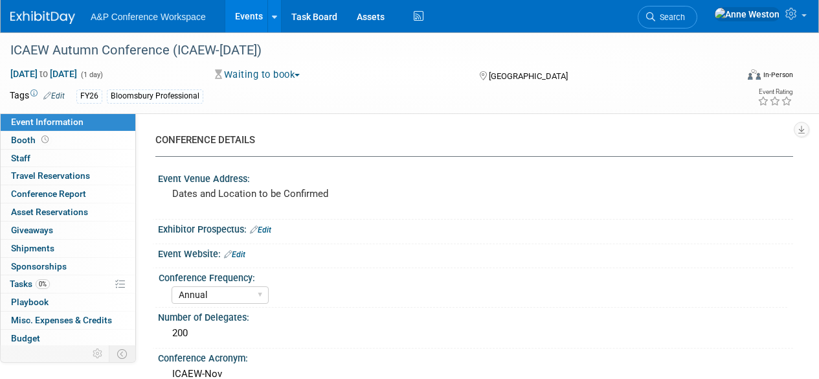
select select "[PERSON_NAME]"
select select "Brand/Subject Presence​"
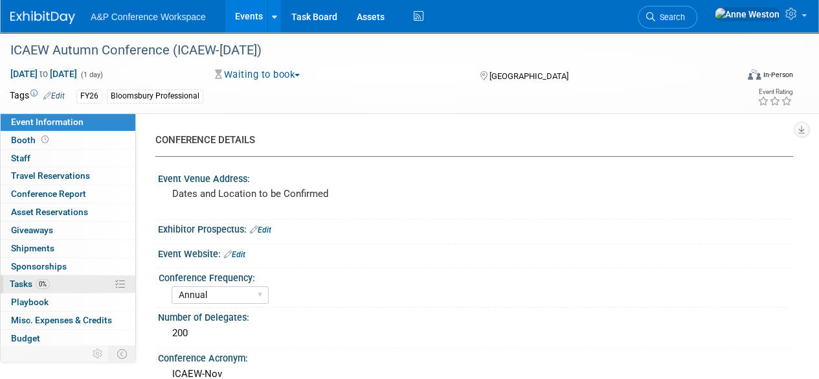
click at [52, 280] on link "0% Tasks 0%" at bounding box center [68, 283] width 135 height 17
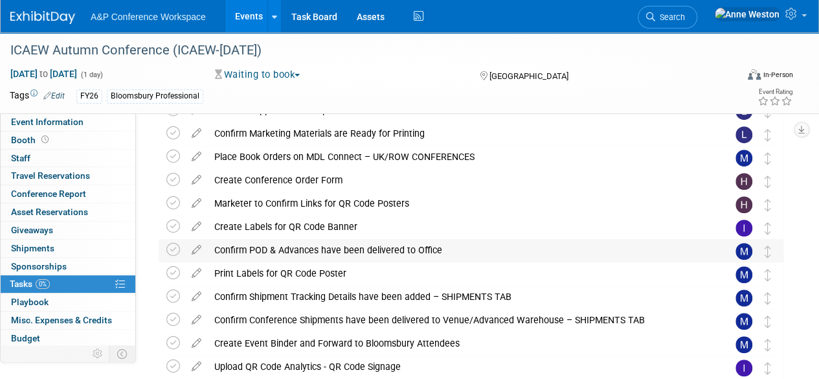
scroll to position [259, 0]
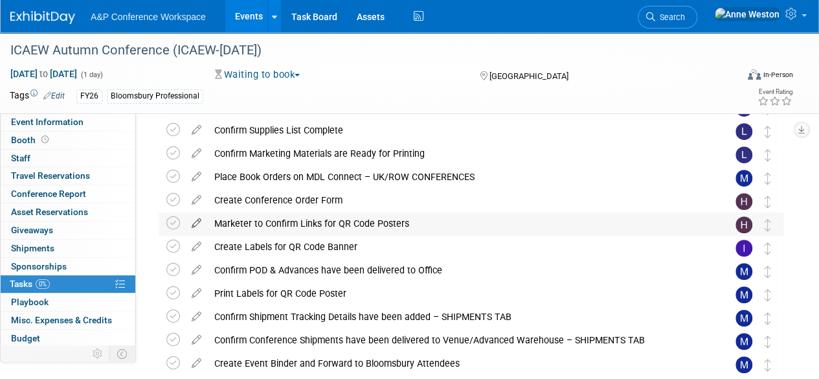
click at [196, 223] on icon at bounding box center [196, 220] width 23 height 16
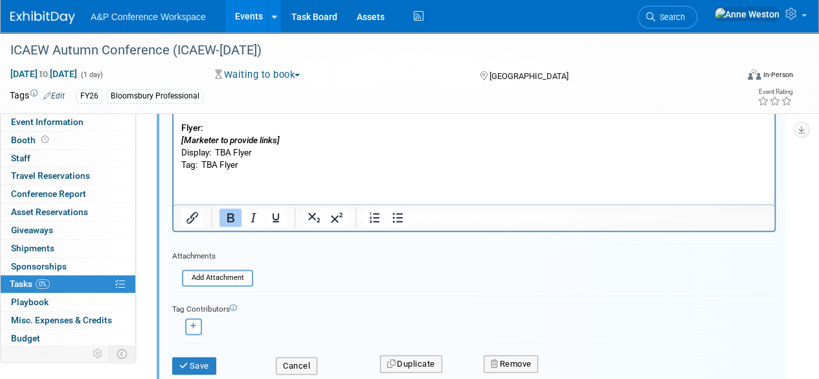
scroll to position [734, 0]
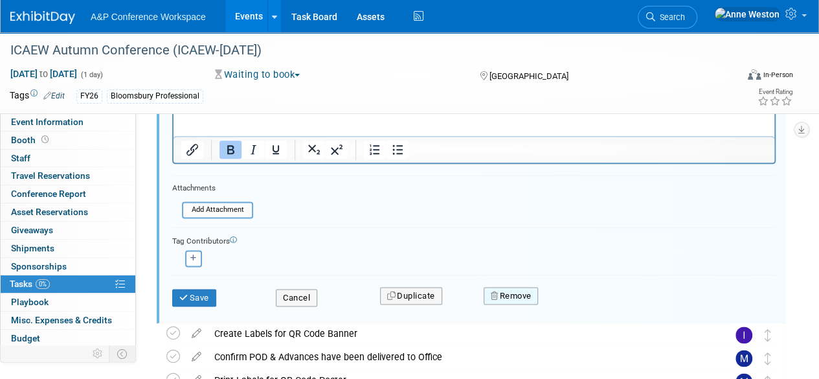
click at [520, 296] on button "Remove" at bounding box center [511, 296] width 55 height 18
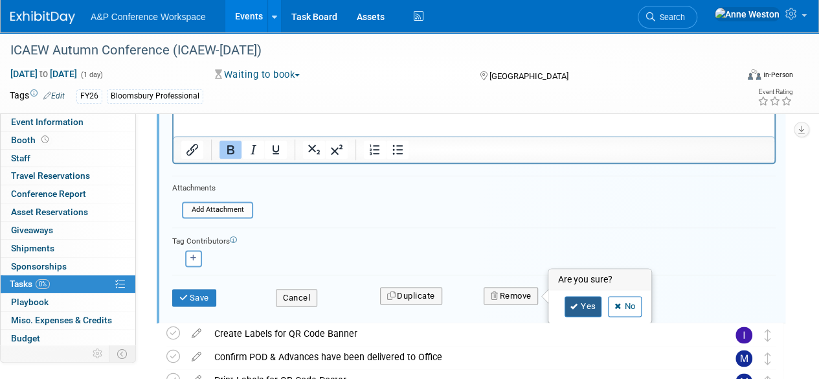
click at [583, 310] on link "Yes" at bounding box center [584, 306] width 38 height 21
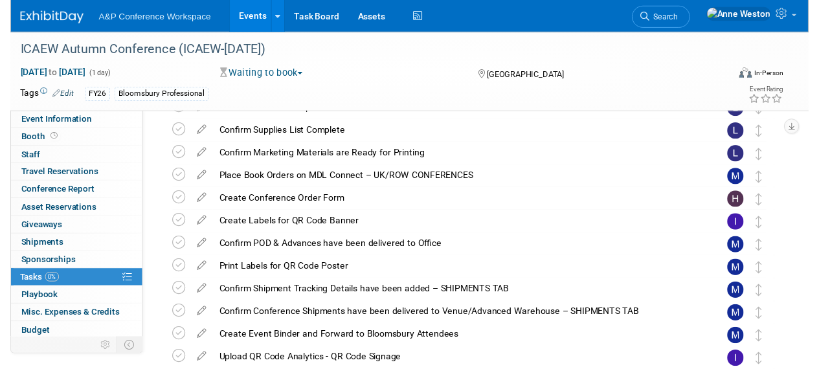
scroll to position [256, 0]
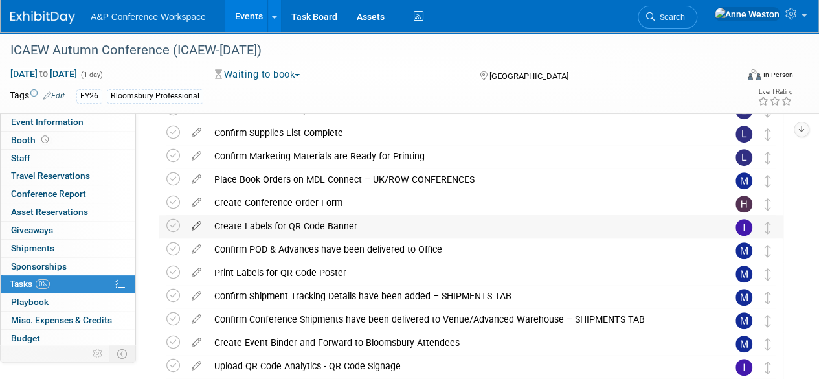
click at [198, 225] on icon at bounding box center [196, 223] width 23 height 16
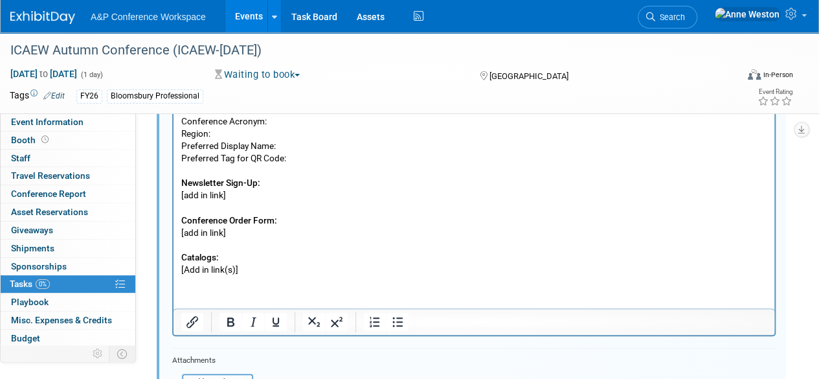
scroll to position [670, 0]
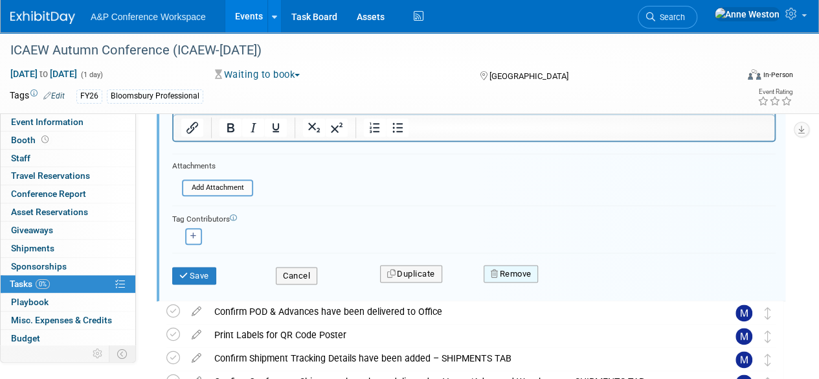
click at [510, 270] on button "Remove" at bounding box center [511, 274] width 55 height 18
click at [571, 286] on icon at bounding box center [575, 284] width 8 height 7
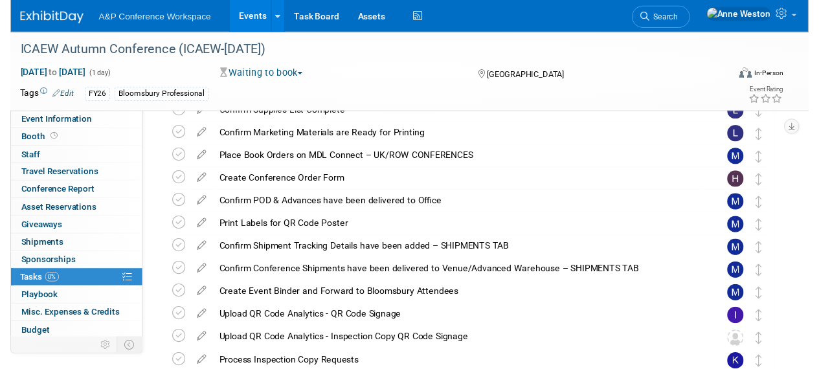
scroll to position [298, 0]
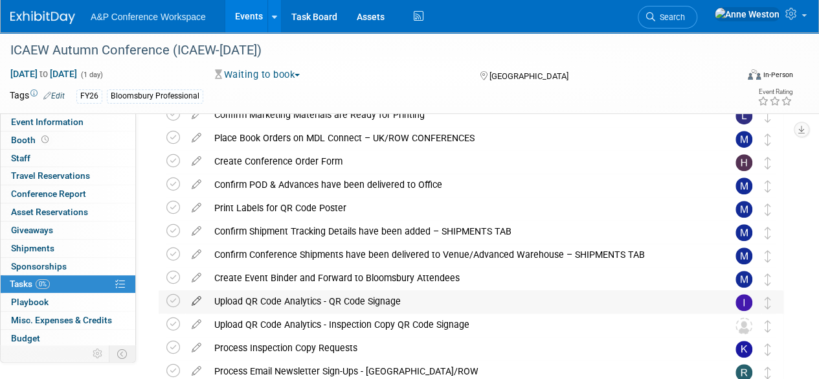
click at [194, 297] on icon at bounding box center [196, 298] width 23 height 16
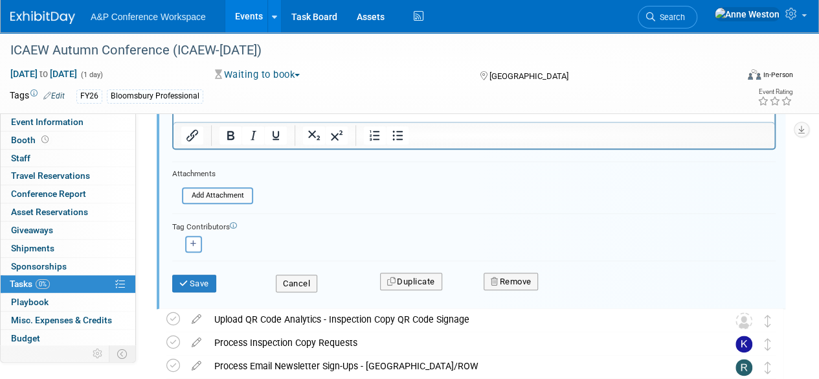
scroll to position [657, 0]
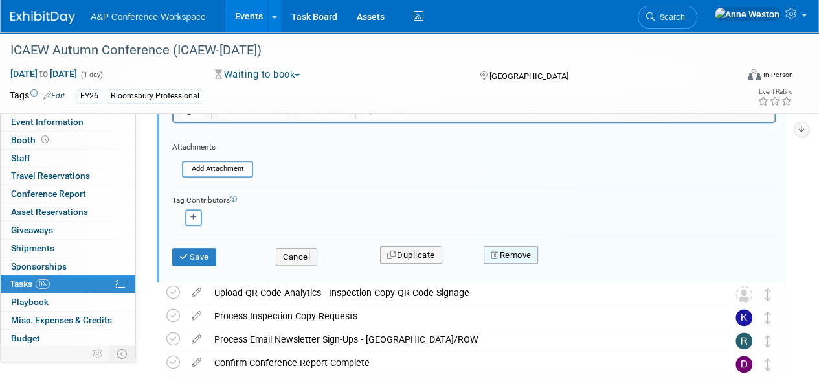
click at [528, 248] on button "Remove" at bounding box center [511, 255] width 55 height 18
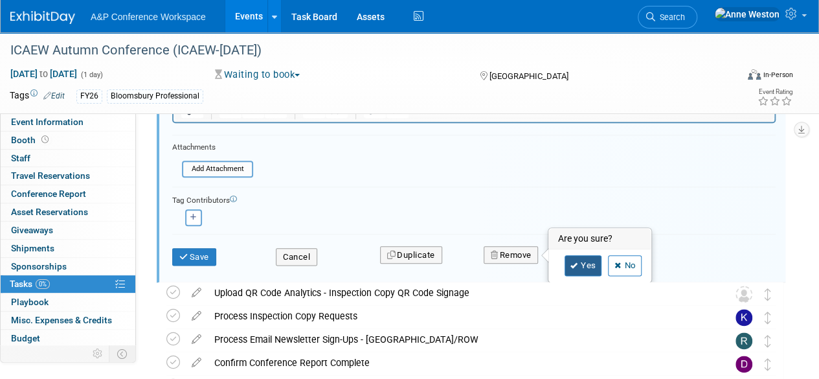
click at [574, 264] on icon at bounding box center [575, 265] width 8 height 7
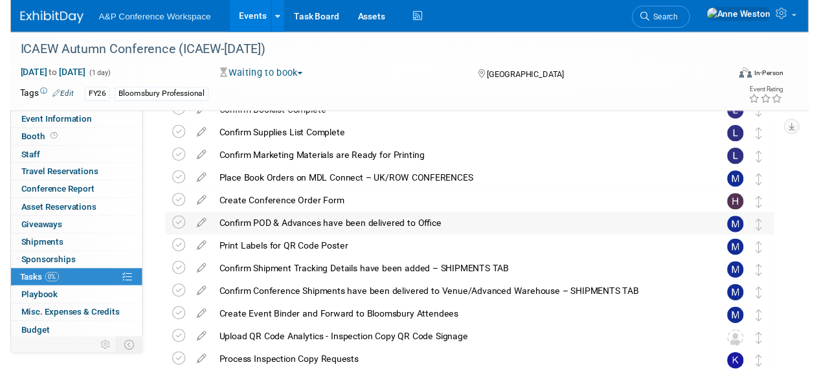
scroll to position [275, 0]
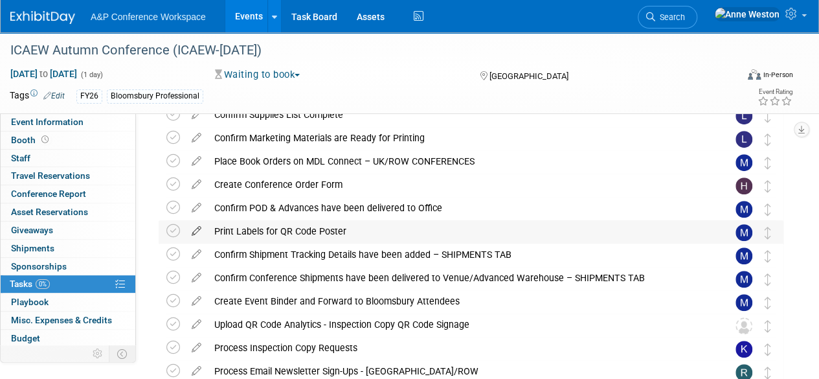
click at [197, 227] on icon at bounding box center [196, 228] width 23 height 16
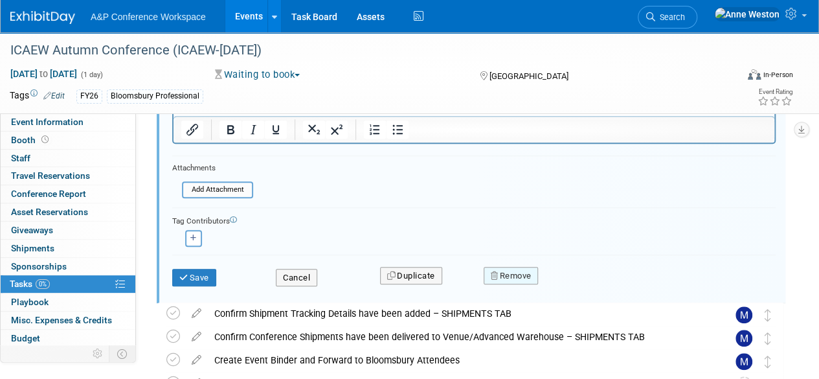
scroll to position [563, 0]
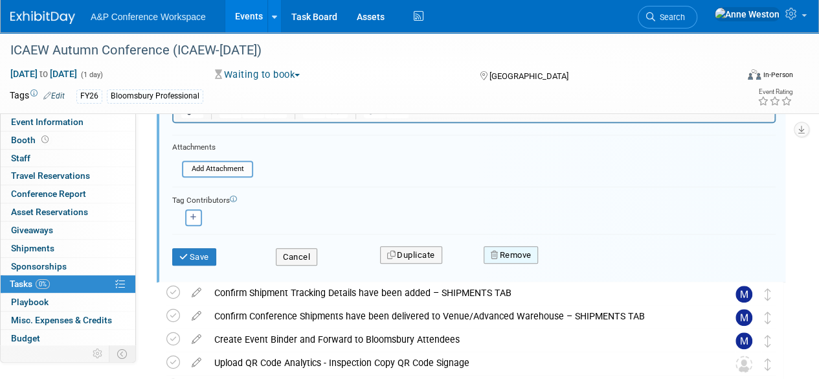
click at [519, 253] on button "Remove" at bounding box center [511, 255] width 55 height 18
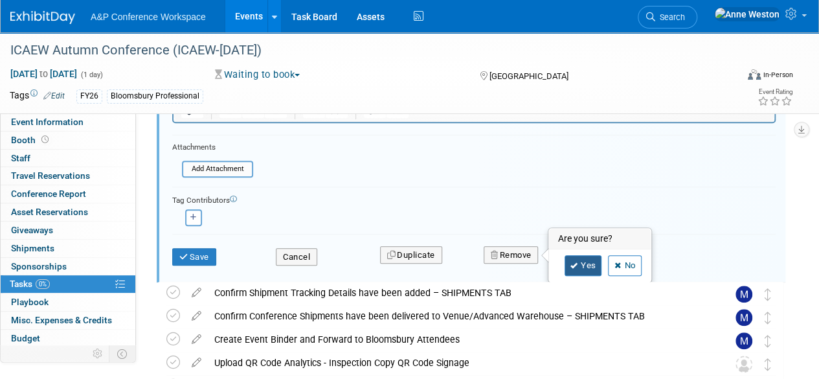
click at [578, 262] on link "Yes" at bounding box center [584, 265] width 38 height 21
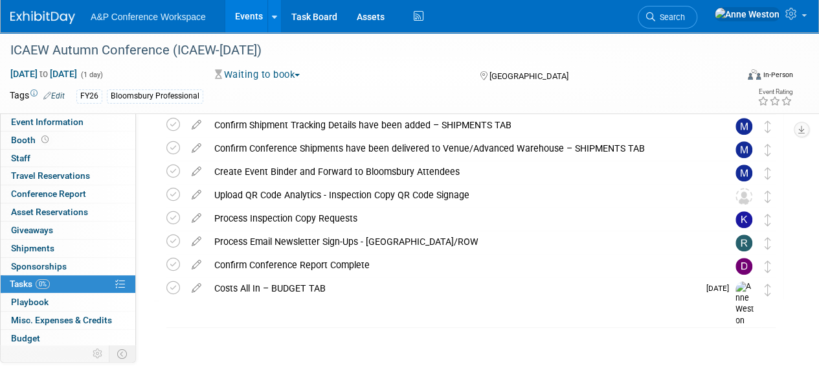
scroll to position [0, 0]
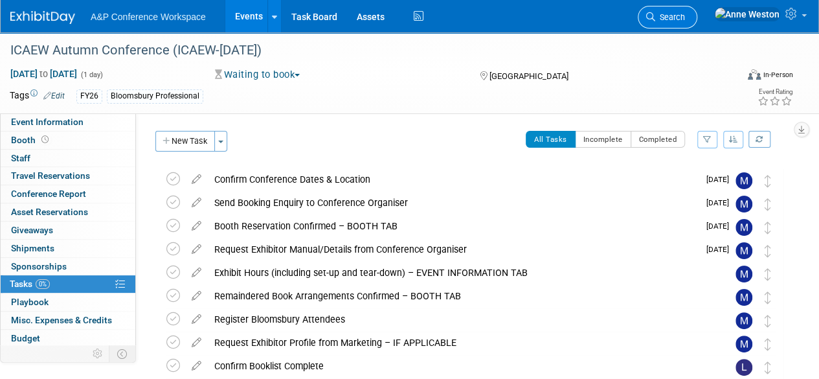
click at [685, 12] on span "Search" at bounding box center [670, 17] width 30 height 10
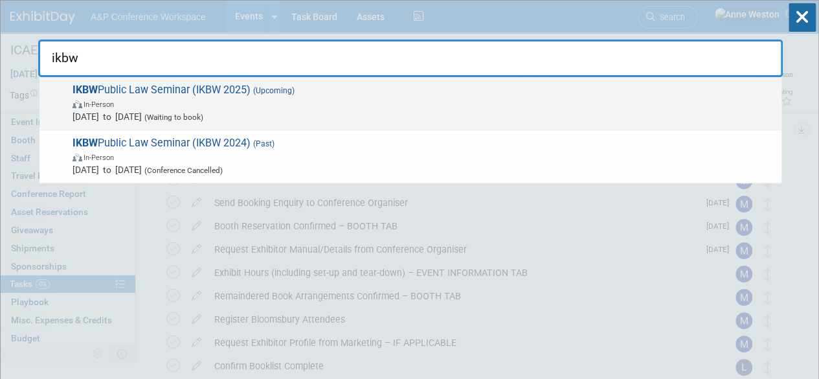
type input "ikbw"
click at [111, 90] on span "IKBW Public Law Seminar (IKBW 2025) (Upcoming) In-Person Nov 1, 2025 to Nov 1, …" at bounding box center [422, 104] width 707 height 40
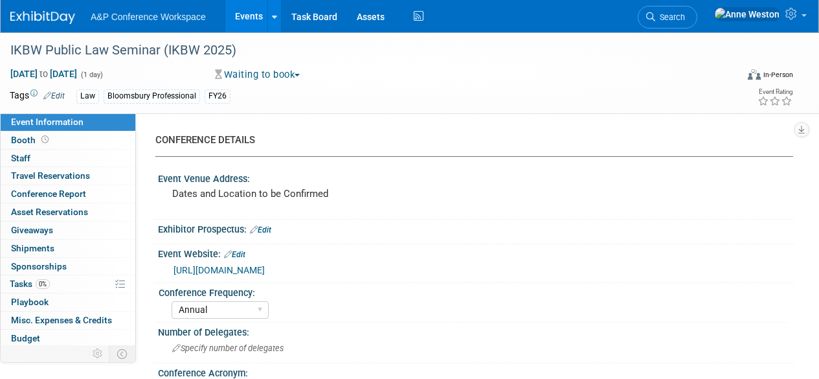
select select "Annual"
select select "Level 3"
select select "Ed Kit"
select select "Law"
select select "Bloomsbury Professional"
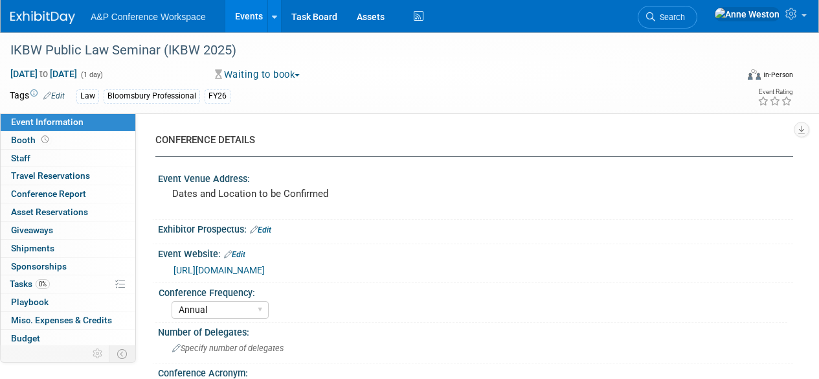
select select "[PERSON_NAME]"
select select "Networking/Commissioning"
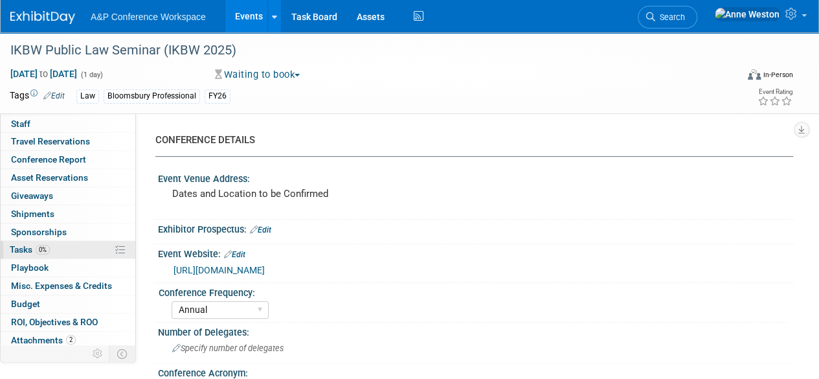
scroll to position [53, 0]
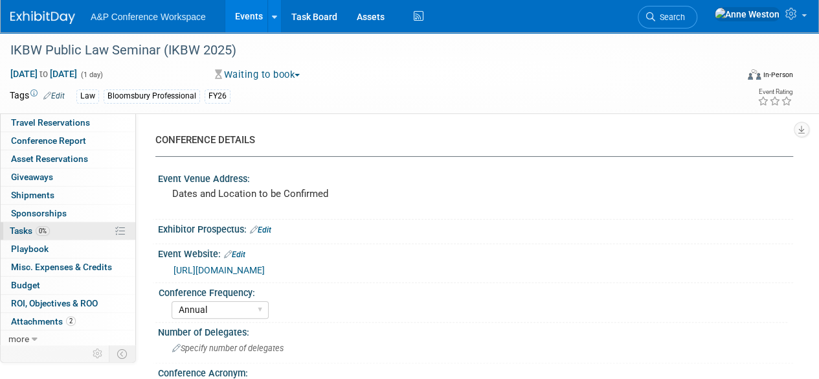
click at [63, 231] on link "0% Tasks 0%" at bounding box center [68, 230] width 135 height 17
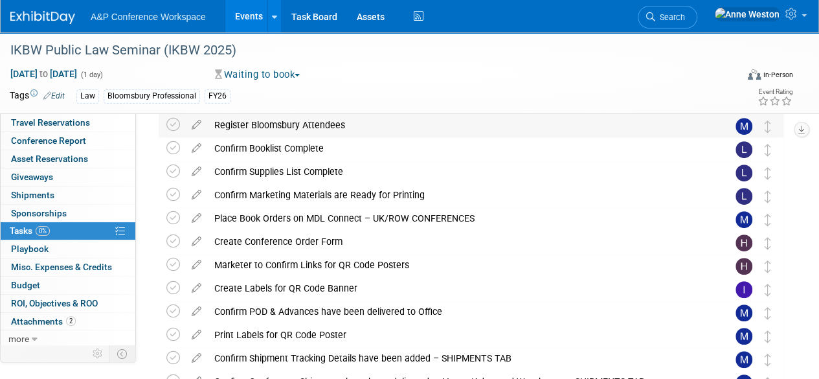
scroll to position [259, 0]
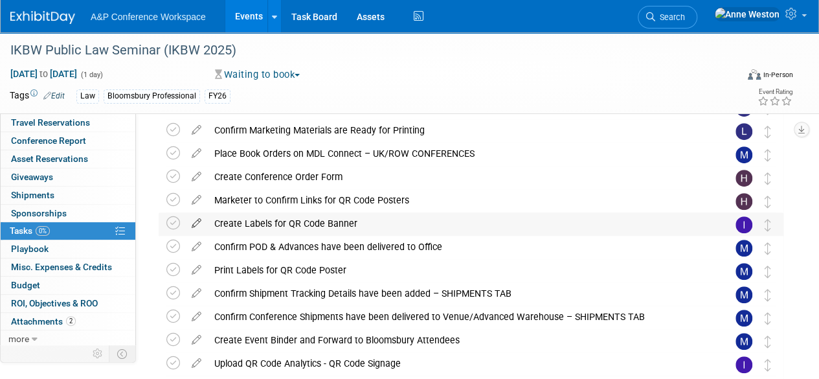
click at [195, 221] on icon at bounding box center [196, 220] width 23 height 16
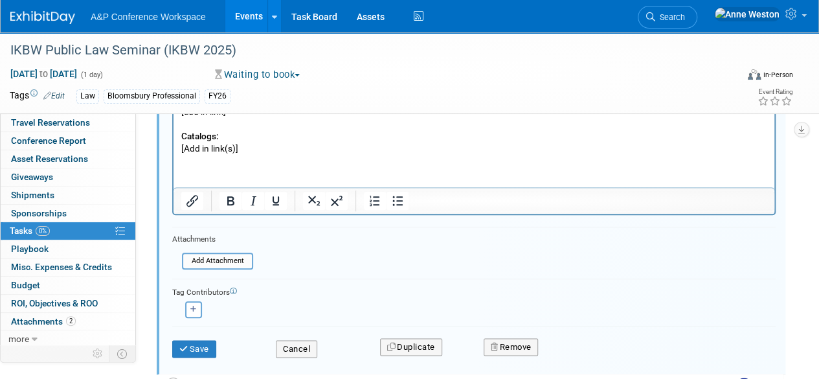
scroll to position [670, 0]
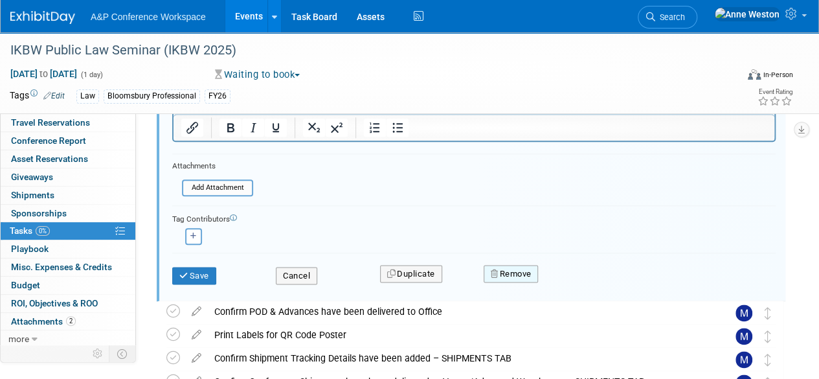
click at [522, 269] on button "Remove" at bounding box center [511, 274] width 55 height 18
click at [580, 286] on link "Yes" at bounding box center [584, 284] width 38 height 21
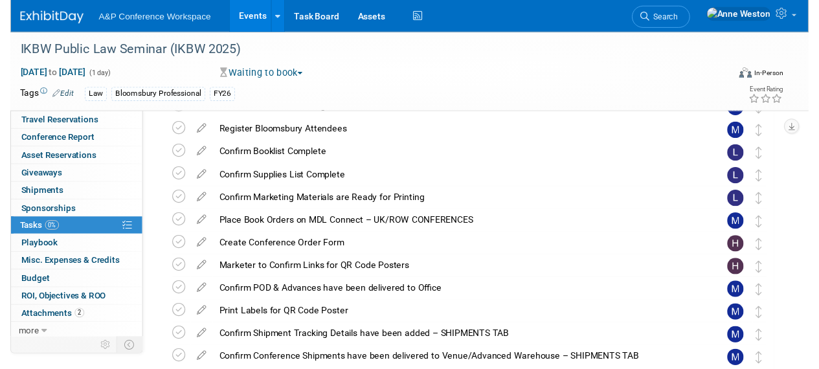
scroll to position [187, 0]
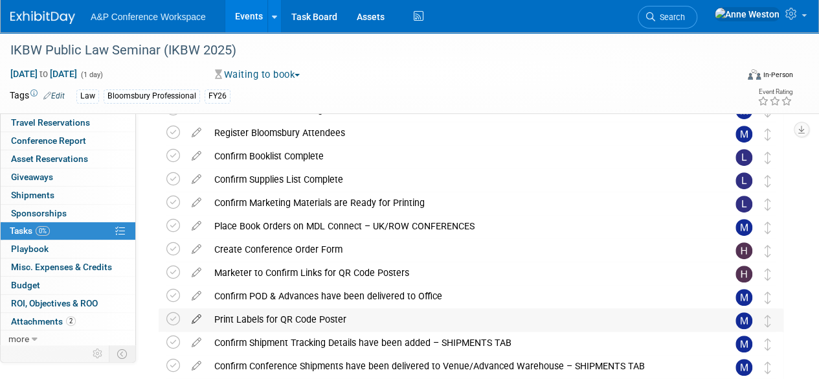
click at [193, 319] on icon at bounding box center [196, 316] width 23 height 16
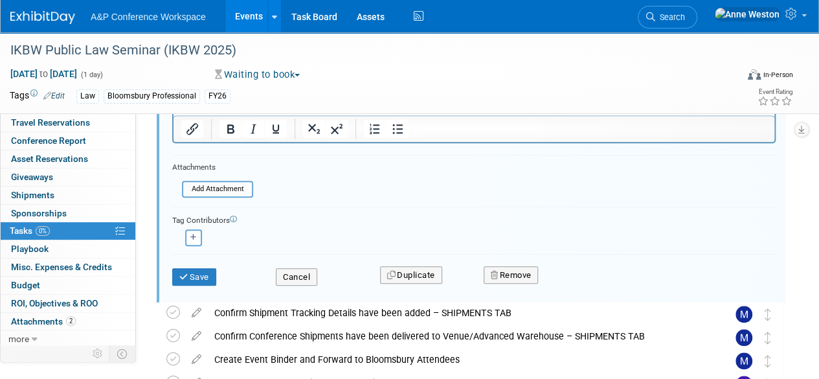
scroll to position [563, 0]
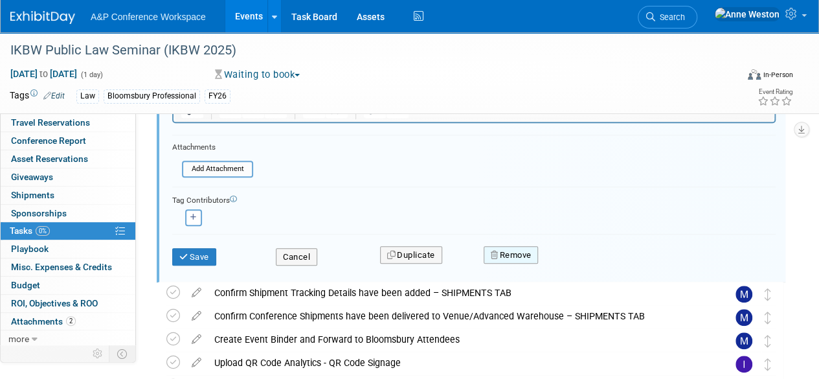
click at [505, 255] on button "Remove" at bounding box center [511, 255] width 55 height 18
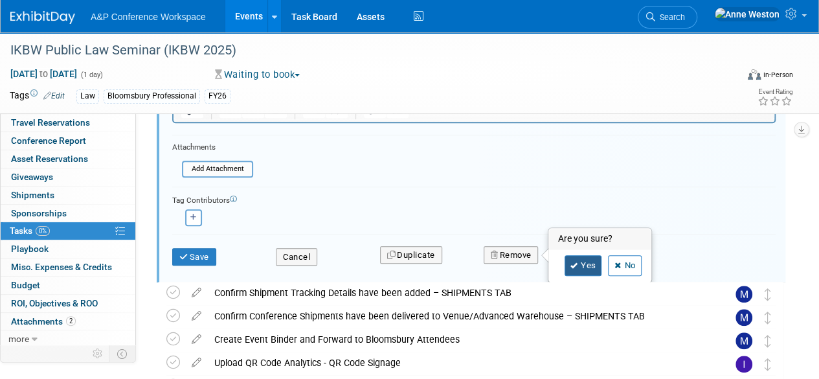
click at [569, 262] on link "Yes" at bounding box center [584, 265] width 38 height 21
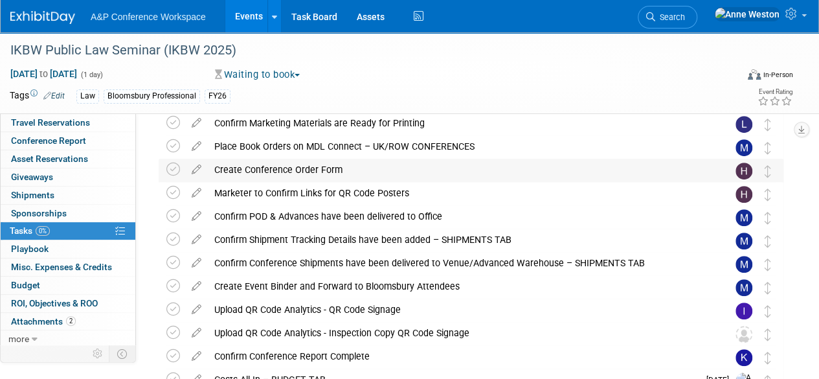
scroll to position [293, 0]
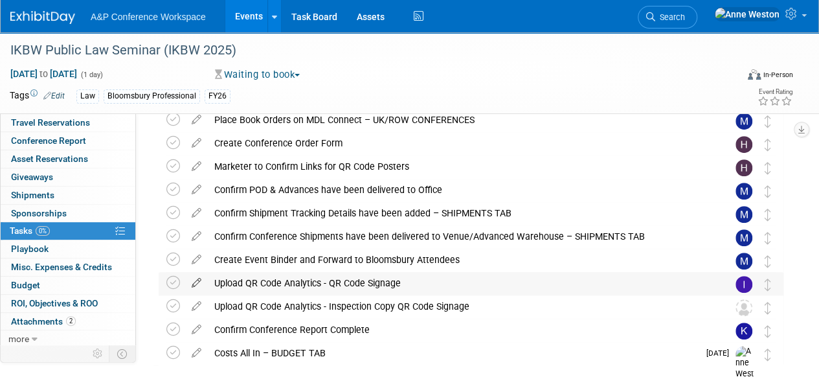
click at [195, 278] on icon at bounding box center [196, 280] width 23 height 16
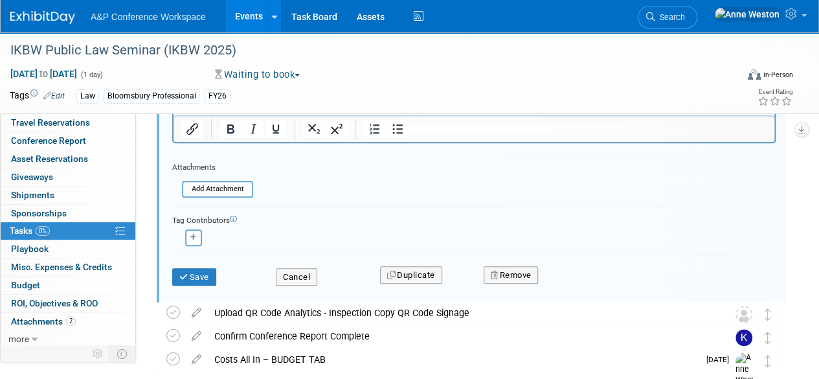
scroll to position [633, 0]
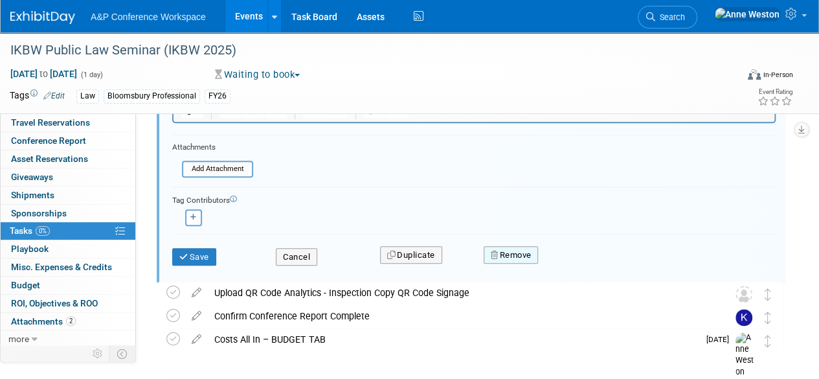
click at [508, 250] on button "Remove" at bounding box center [511, 255] width 55 height 18
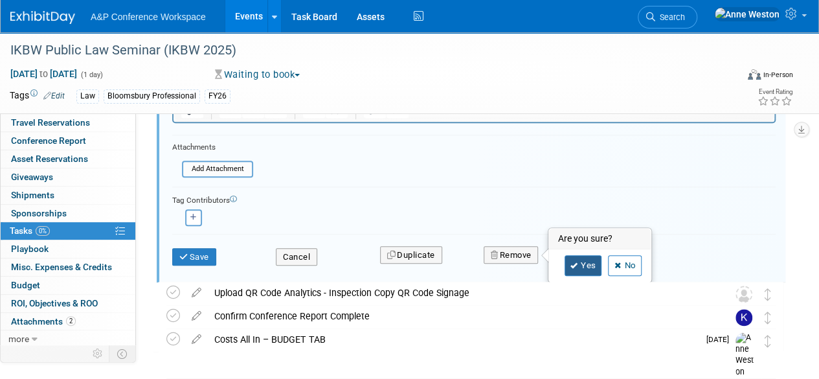
click at [578, 262] on link "Yes" at bounding box center [584, 265] width 38 height 21
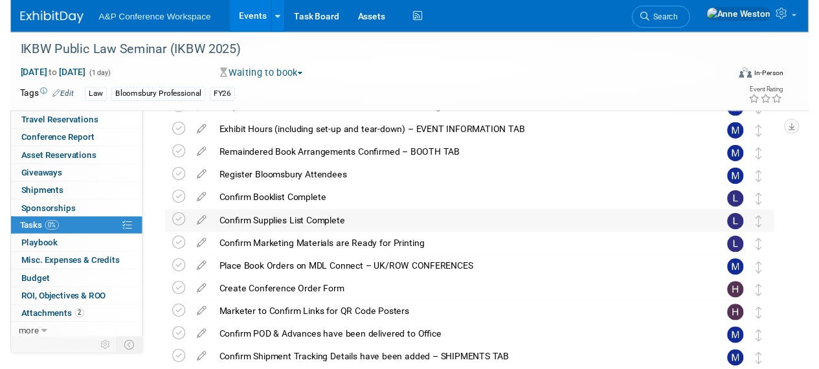
scroll to position [205, 0]
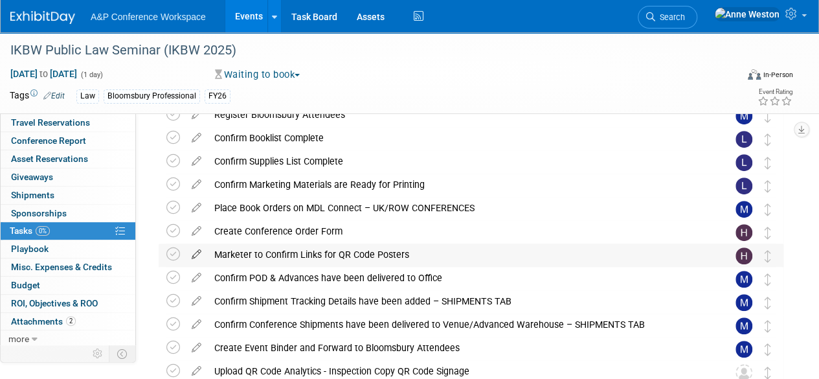
click at [194, 250] on icon at bounding box center [196, 252] width 23 height 16
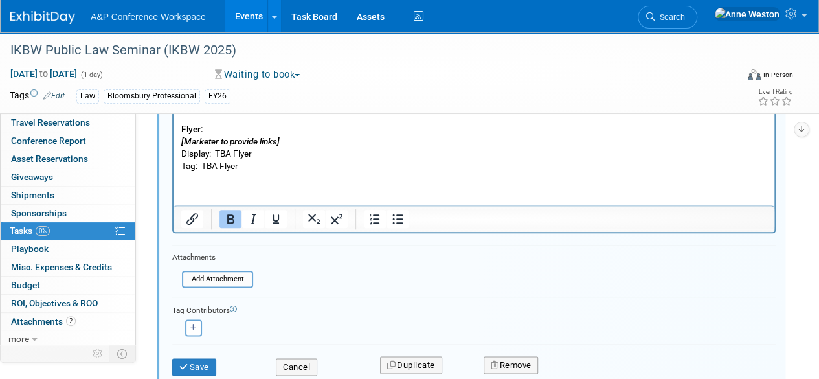
scroll to position [646, 0]
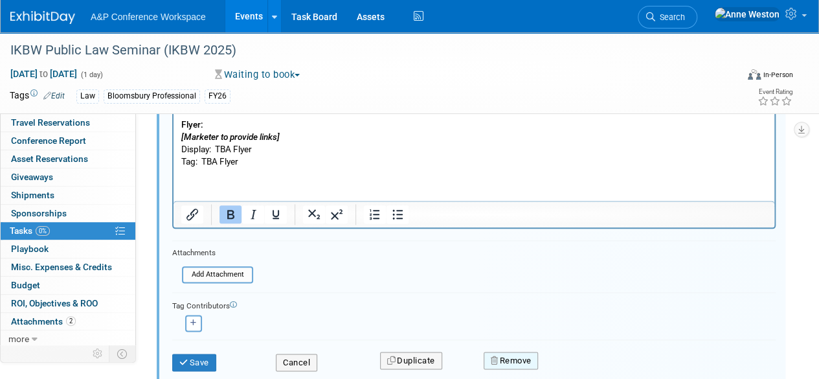
click at [513, 356] on button "Remove" at bounding box center [511, 361] width 55 height 18
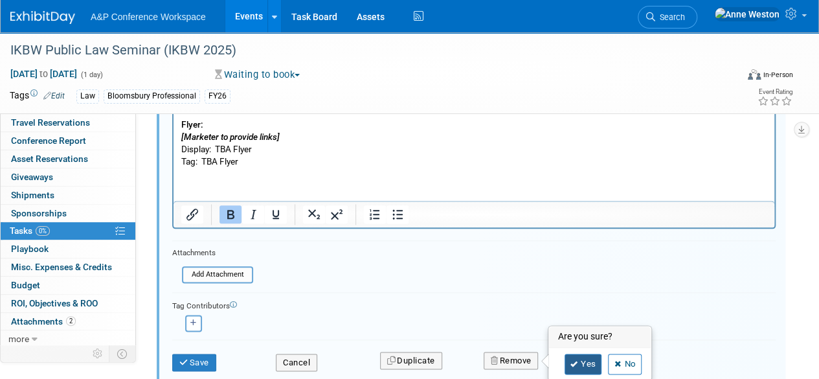
click at [573, 361] on icon at bounding box center [575, 364] width 8 height 7
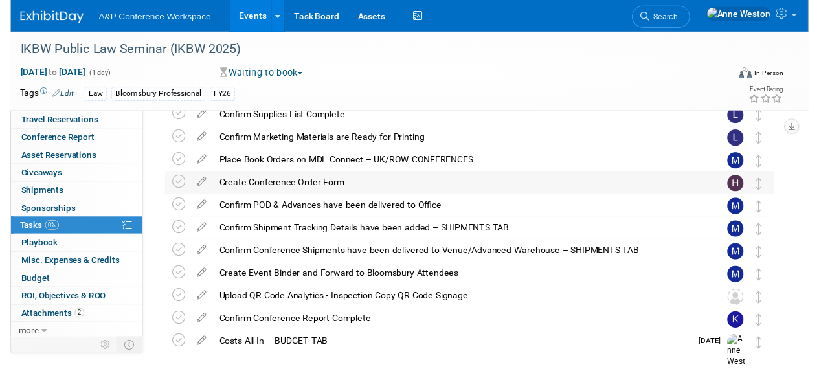
scroll to position [311, 0]
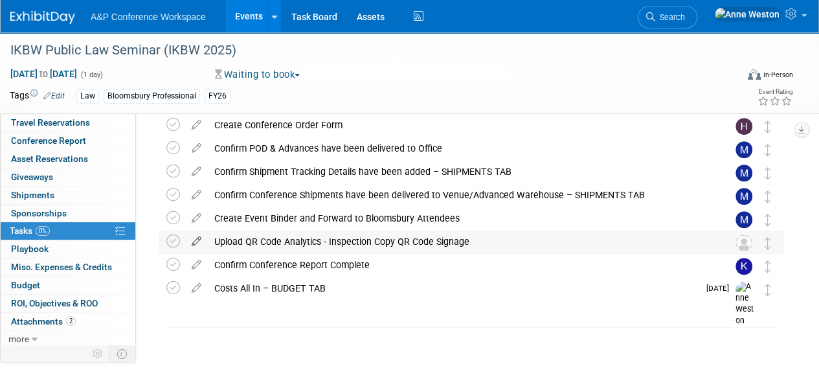
click at [199, 235] on icon at bounding box center [196, 239] width 23 height 16
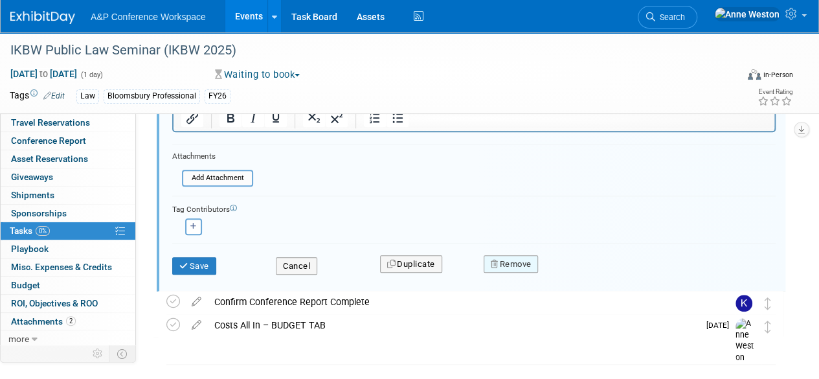
scroll to position [610, 0]
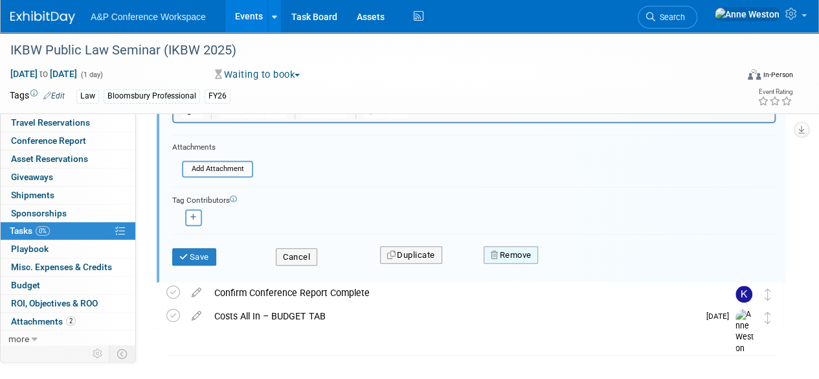
click at [521, 251] on button "Remove" at bounding box center [511, 255] width 55 height 18
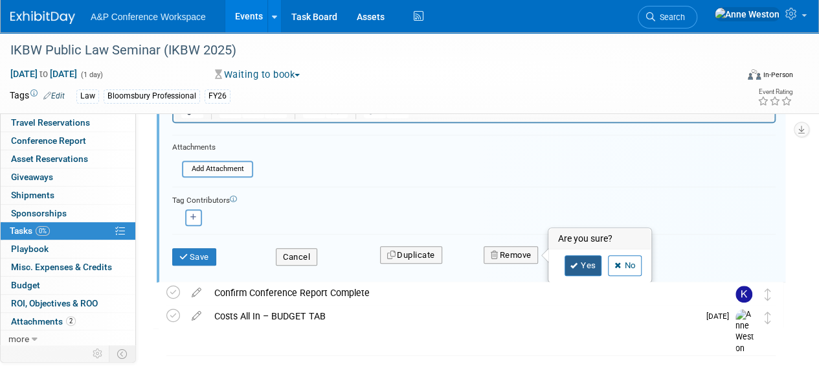
click at [587, 266] on link "Yes" at bounding box center [584, 265] width 38 height 21
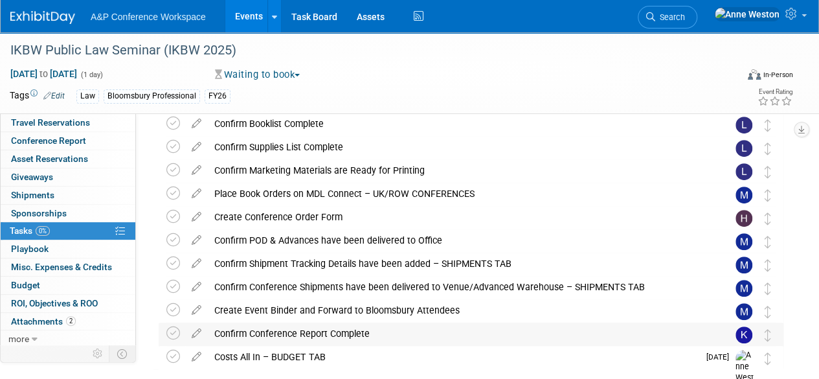
scroll to position [0, 0]
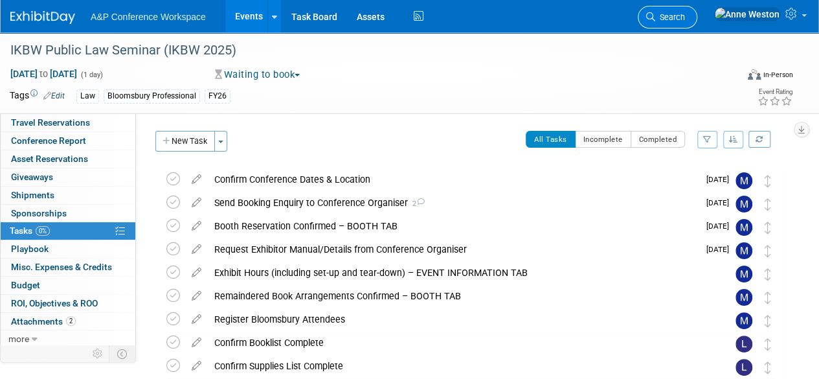
click at [685, 12] on span "Search" at bounding box center [670, 17] width 30 height 10
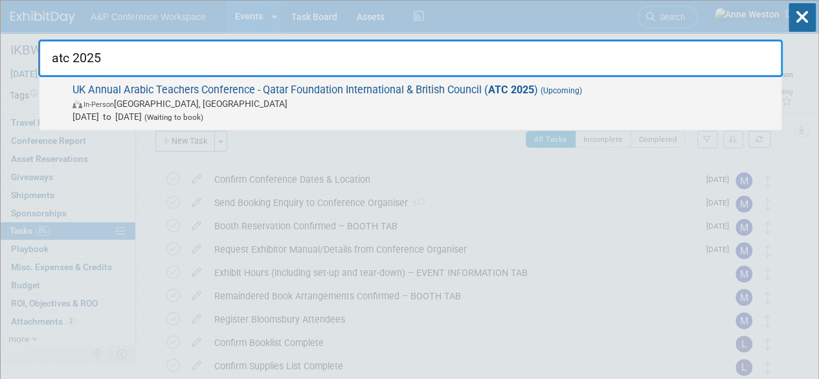
type input "atc 2025"
click at [113, 90] on span "UK Annual Arabic Teachers Conference - Qatar Foundation International & British…" at bounding box center [422, 104] width 707 height 40
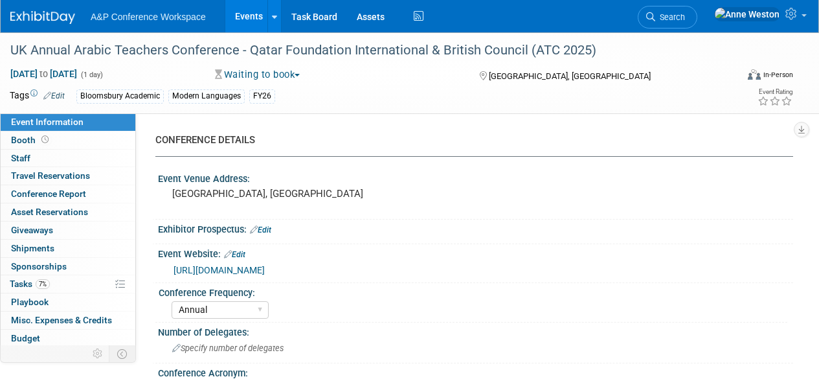
select select "Annual"
select select "Level 2"
select select "In-Person Booth"
select select "Modern Languages"
select select "Bloomsbury Academic"
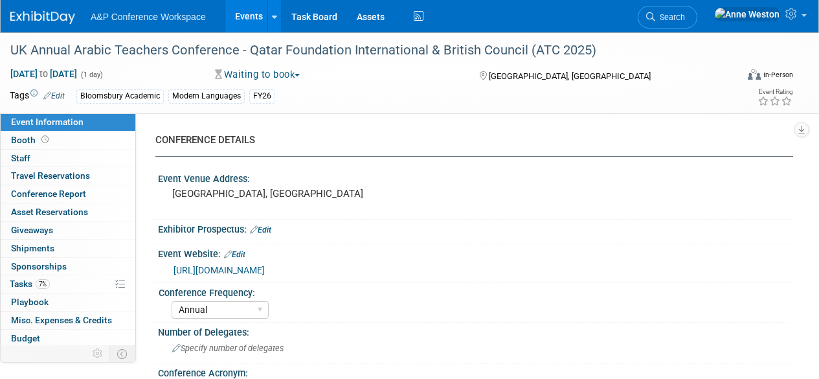
select select "[PERSON_NAME]"
select select "Brand/Subject Presence​"
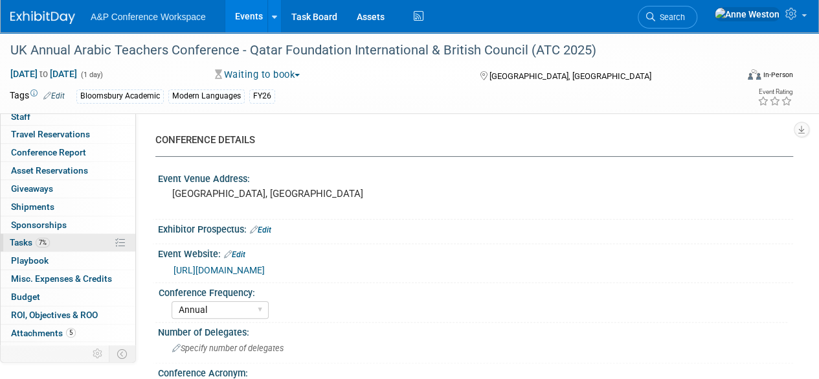
scroll to position [53, 0]
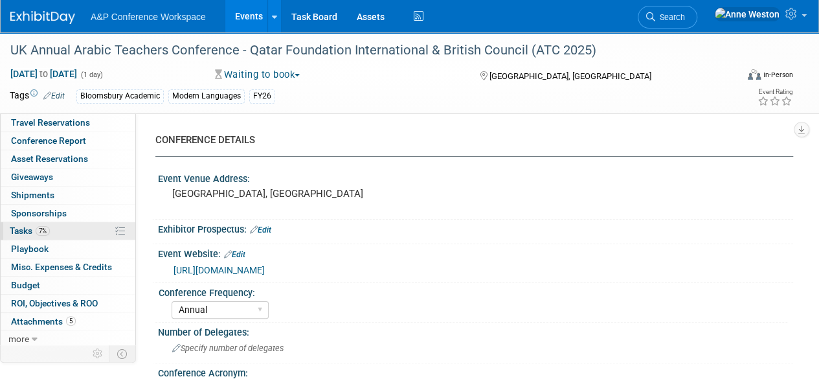
click at [32, 227] on span "Tasks 7%" at bounding box center [30, 230] width 40 height 10
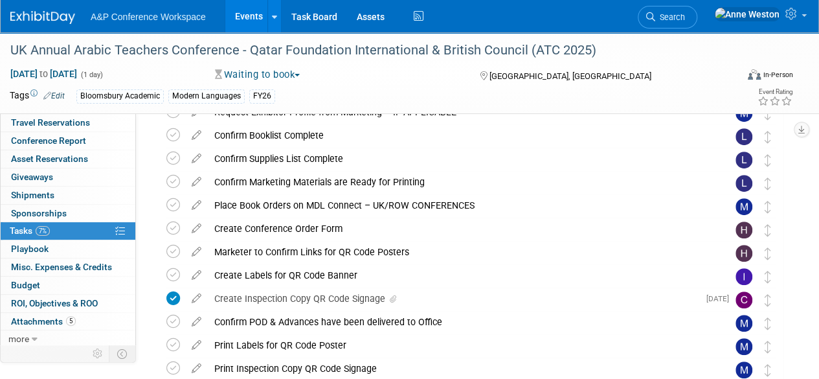
scroll to position [259, 0]
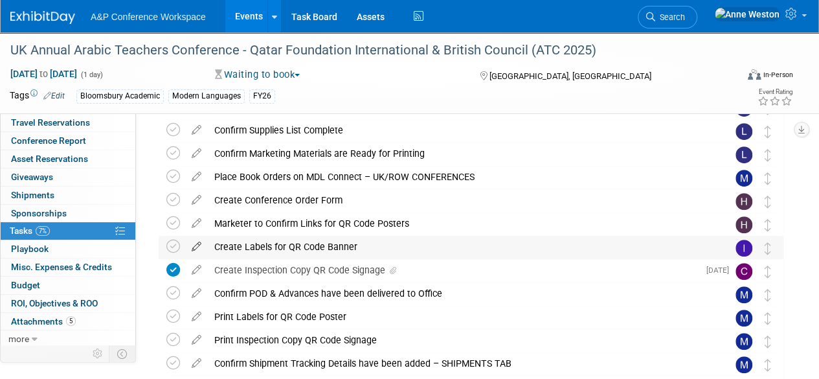
click at [198, 242] on icon at bounding box center [196, 244] width 23 height 16
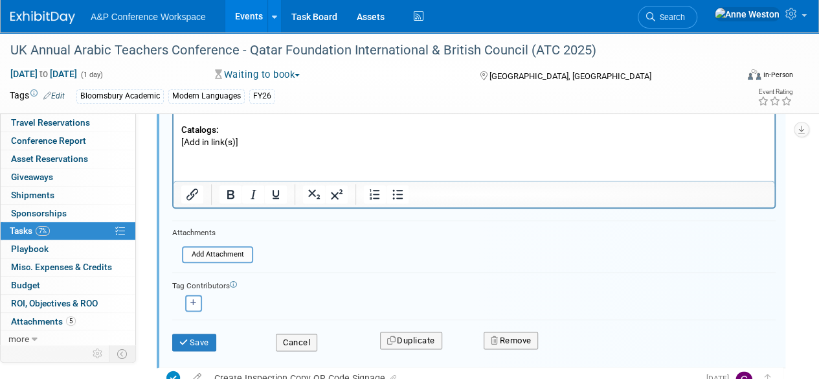
scroll to position [628, 0]
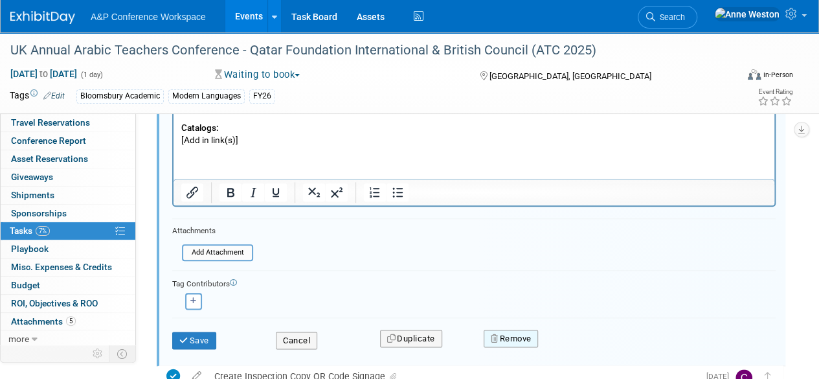
click at [502, 339] on button "Remove" at bounding box center [511, 339] width 55 height 18
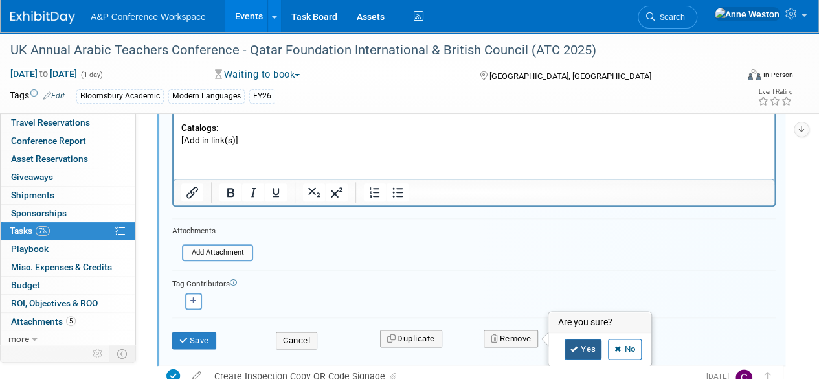
click at [571, 346] on icon at bounding box center [575, 349] width 8 height 7
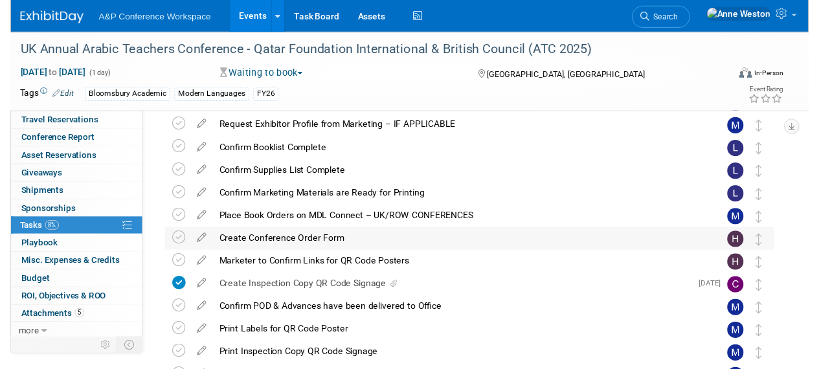
scroll to position [280, 0]
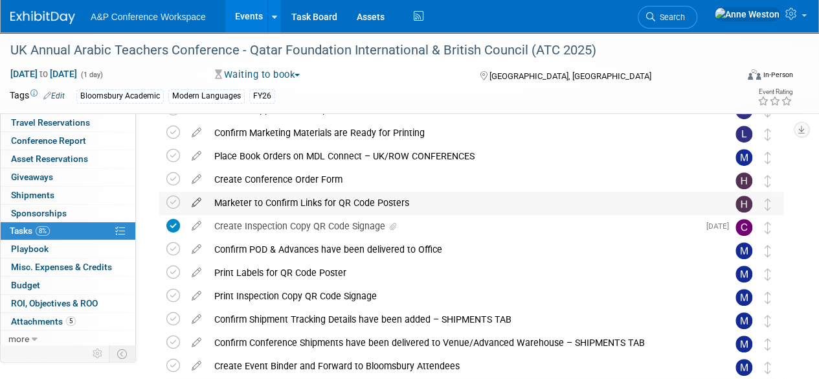
click at [196, 198] on icon at bounding box center [196, 200] width 23 height 16
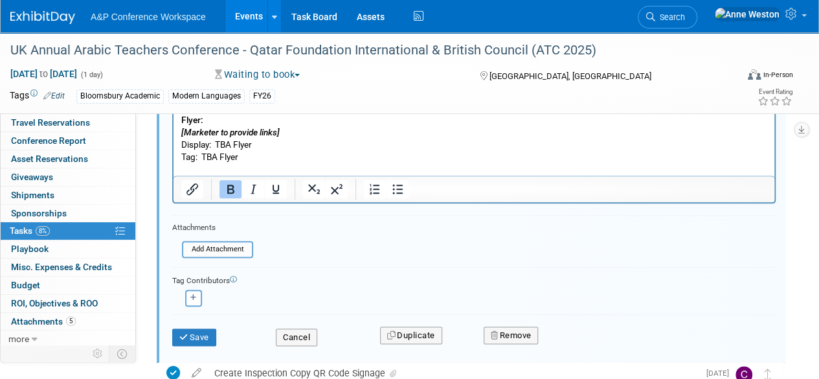
scroll to position [734, 0]
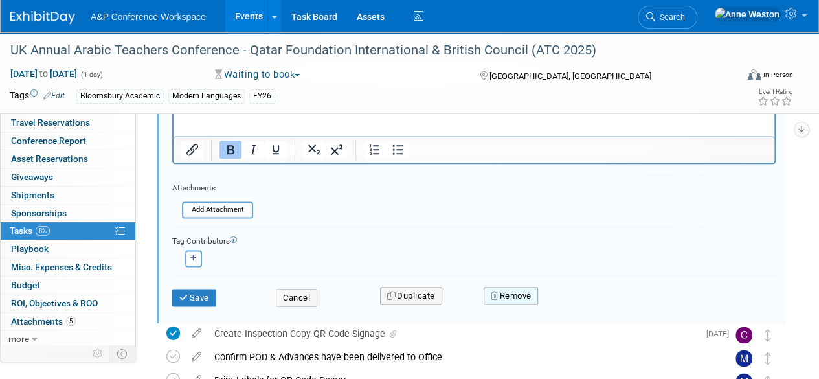
drag, startPoint x: 508, startPoint y: 293, endPoint x: 514, endPoint y: 295, distance: 6.6
click at [508, 294] on button "Remove" at bounding box center [511, 296] width 55 height 18
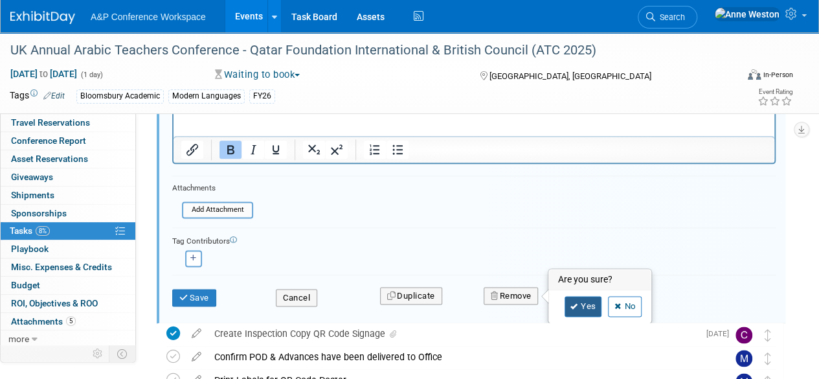
click at [570, 301] on link "Yes" at bounding box center [584, 306] width 38 height 21
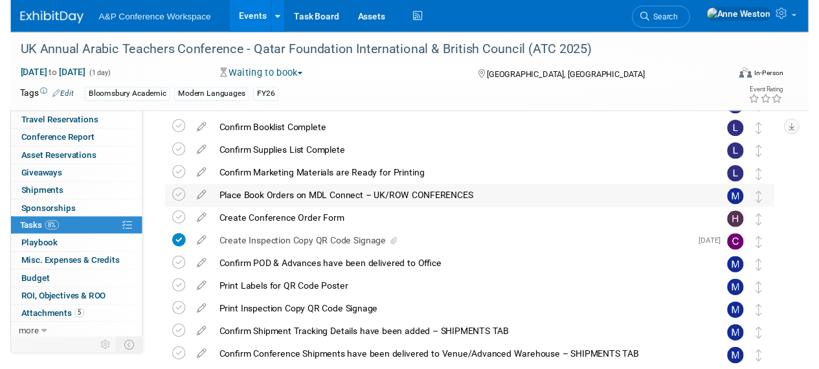
scroll to position [256, 0]
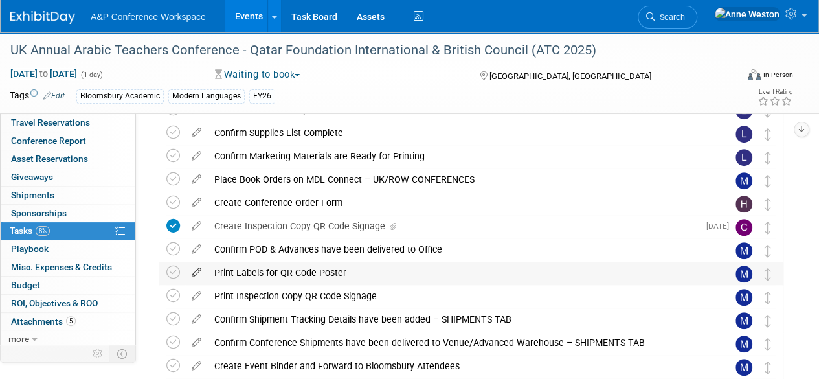
click at [193, 271] on icon at bounding box center [196, 270] width 23 height 16
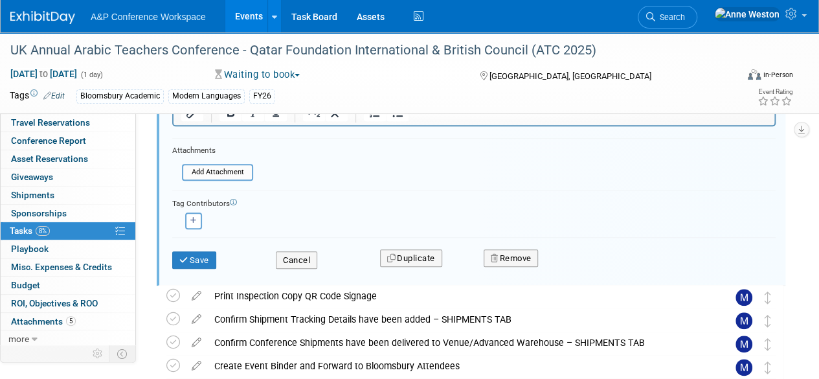
scroll to position [587, 0]
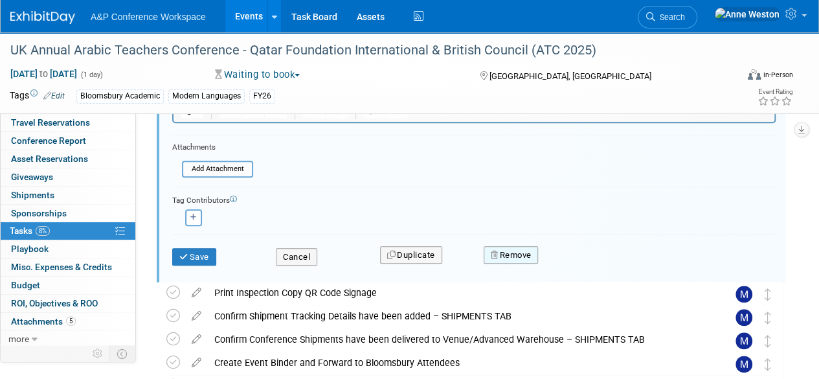
drag, startPoint x: 504, startPoint y: 251, endPoint x: 511, endPoint y: 251, distance: 7.2
click at [504, 251] on button "Remove" at bounding box center [511, 255] width 55 height 18
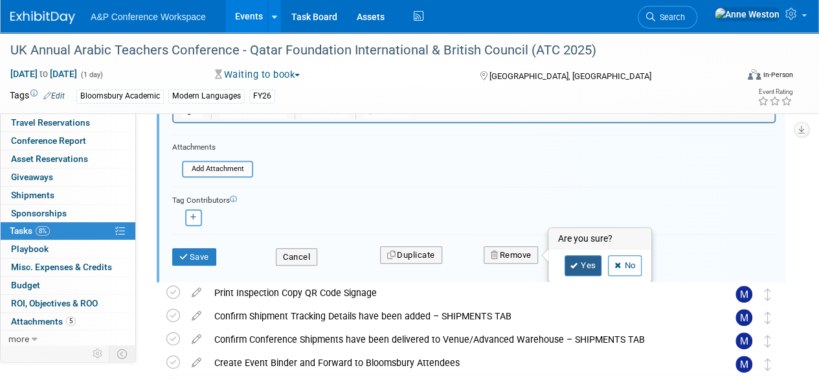
click at [575, 264] on icon at bounding box center [575, 265] width 8 height 7
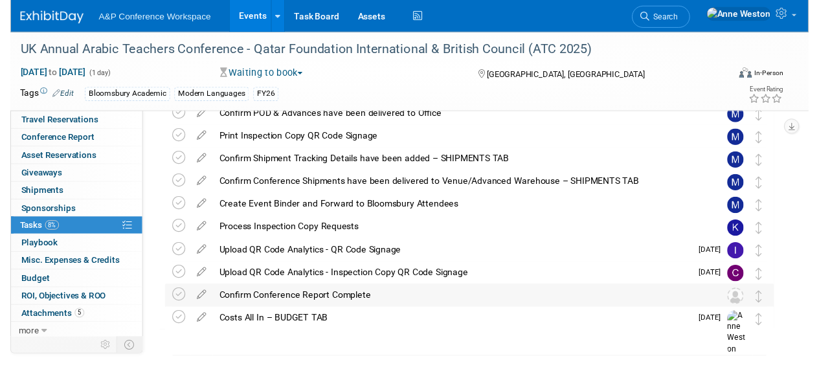
scroll to position [363, 0]
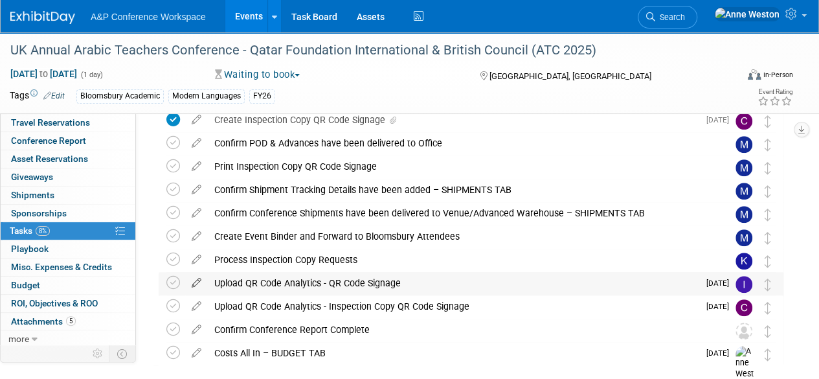
click at [198, 278] on icon at bounding box center [196, 280] width 23 height 16
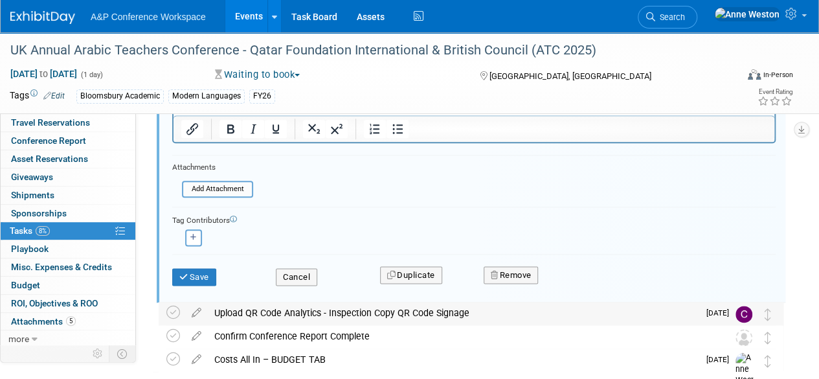
scroll to position [703, 0]
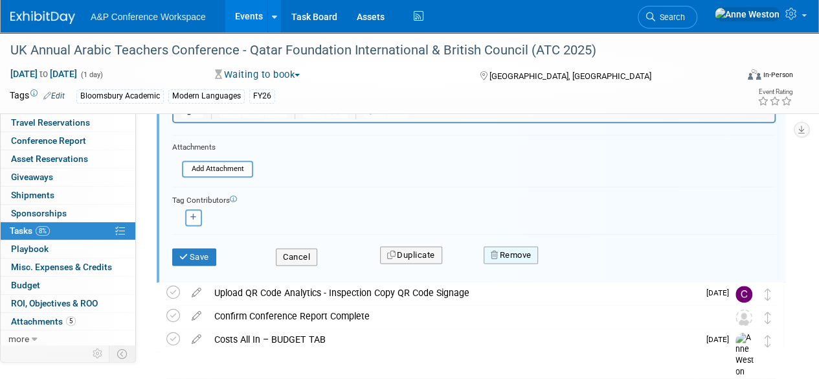
click at [495, 253] on icon "button" at bounding box center [495, 255] width 9 height 8
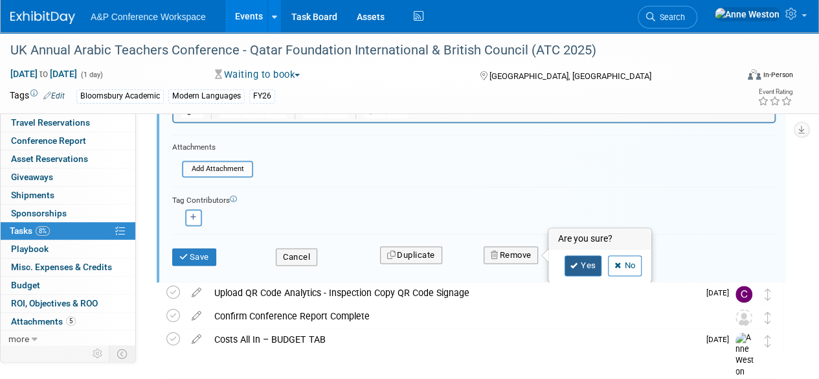
click at [573, 258] on link "Yes" at bounding box center [584, 265] width 38 height 21
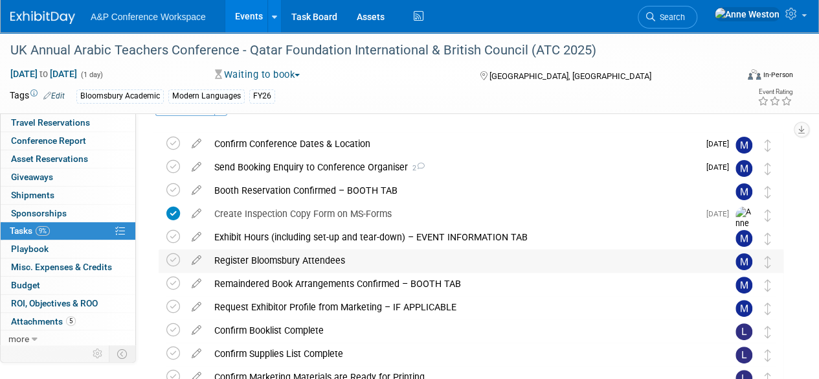
scroll to position [0, 0]
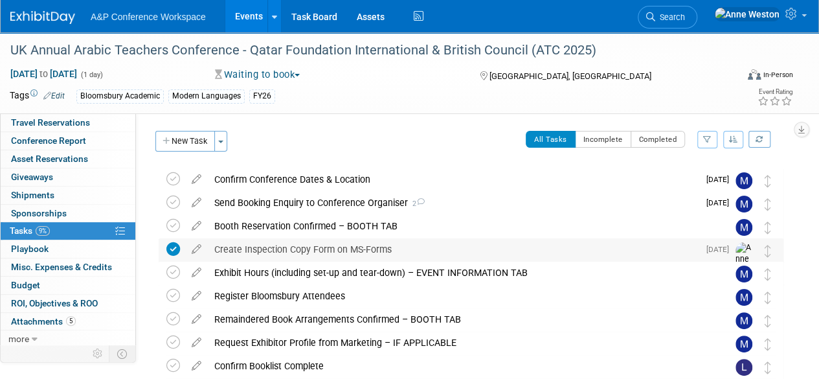
click at [356, 243] on div "Create Inspection Copy Form on MS-Forms" at bounding box center [453, 249] width 491 height 22
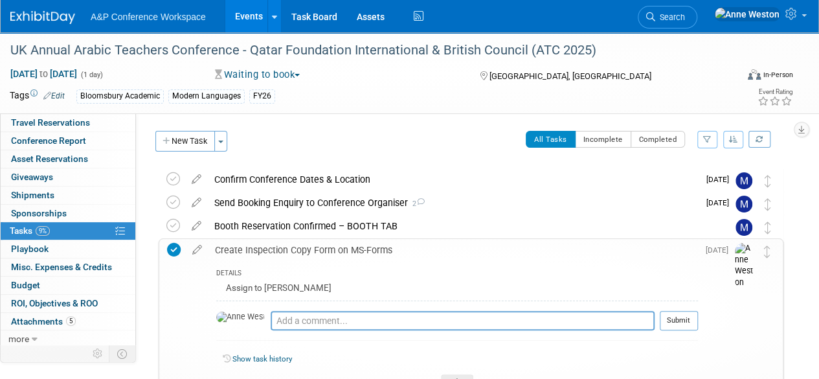
click at [356, 243] on div "Create Inspection Copy Form on MS-Forms" at bounding box center [454, 250] width 490 height 22
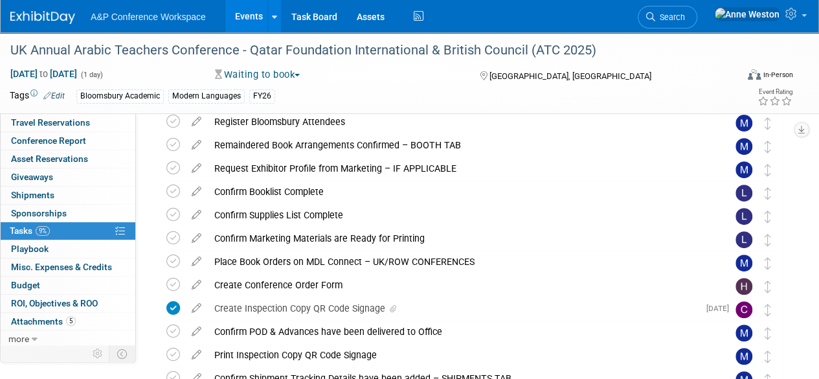
scroll to position [194, 0]
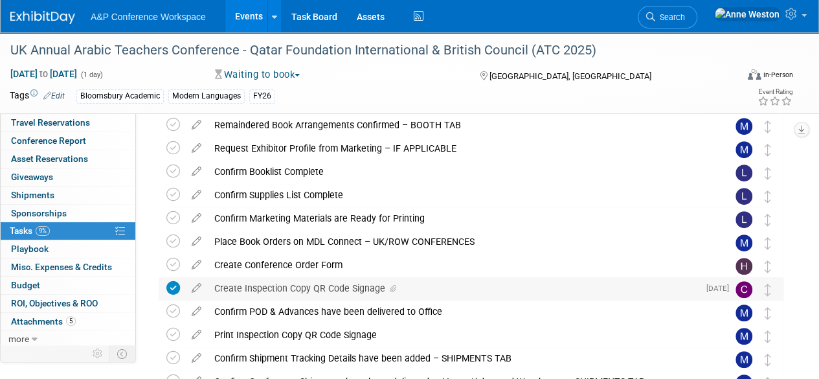
click at [342, 286] on div "Create Inspection Copy QR Code Signage" at bounding box center [453, 288] width 491 height 22
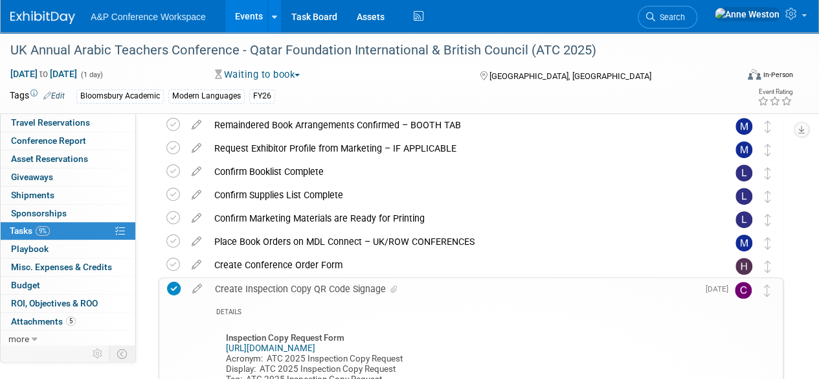
click at [343, 285] on div "Create Inspection Copy QR Code Signage" at bounding box center [454, 289] width 490 height 22
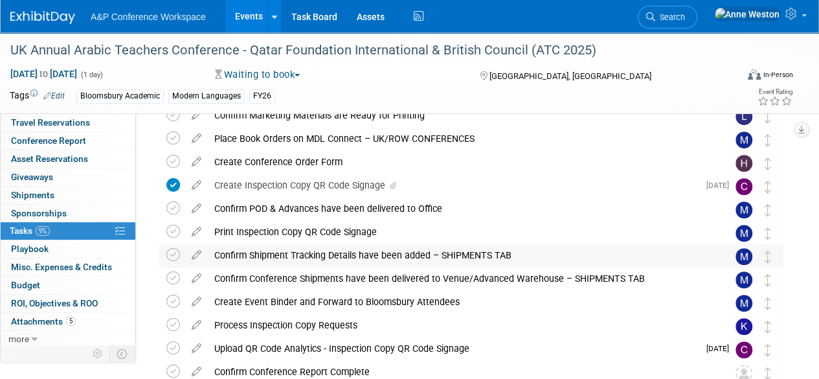
scroll to position [324, 0]
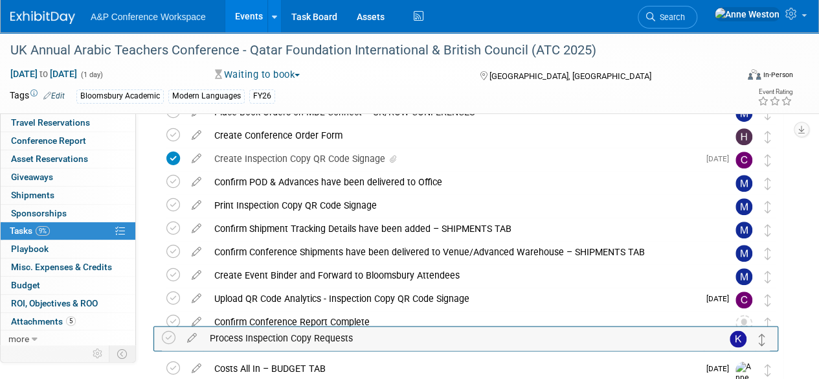
drag, startPoint x: 768, startPoint y: 303, endPoint x: 764, endPoint y: 342, distance: 39.1
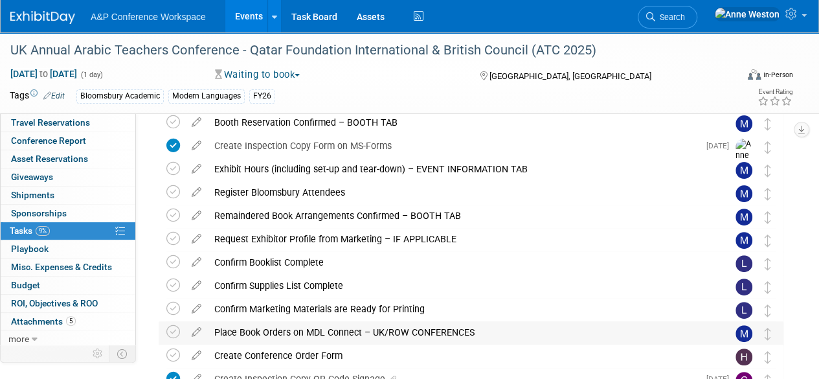
scroll to position [0, 0]
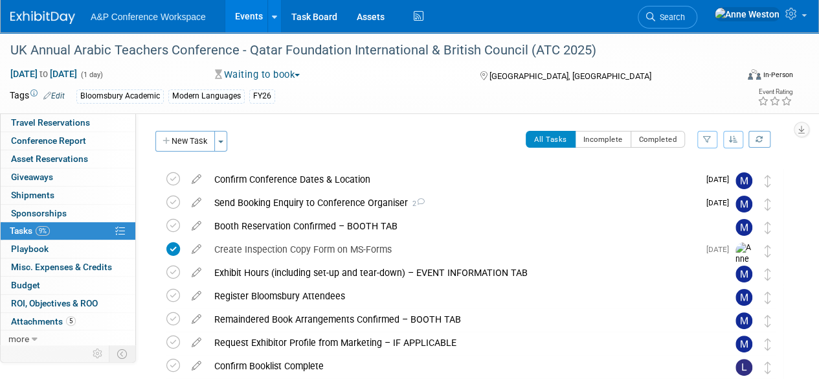
click at [685, 12] on span "Search" at bounding box center [670, 17] width 30 height 10
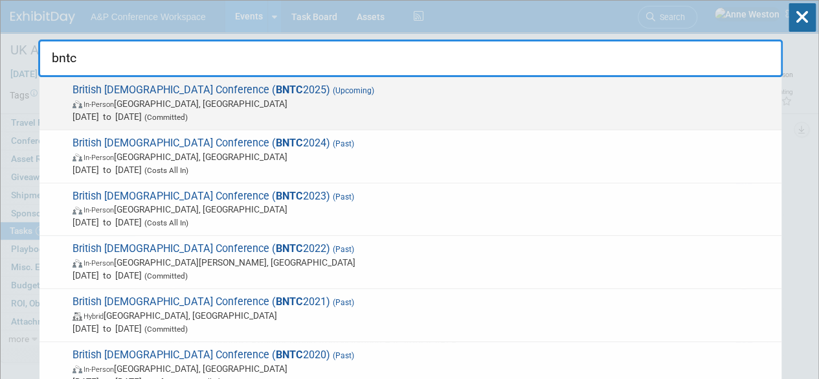
type input "bntc"
click at [145, 91] on span "British New Testament Conference ( BNTC 2025) (Upcoming) In-Person Manchester, …" at bounding box center [422, 104] width 707 height 40
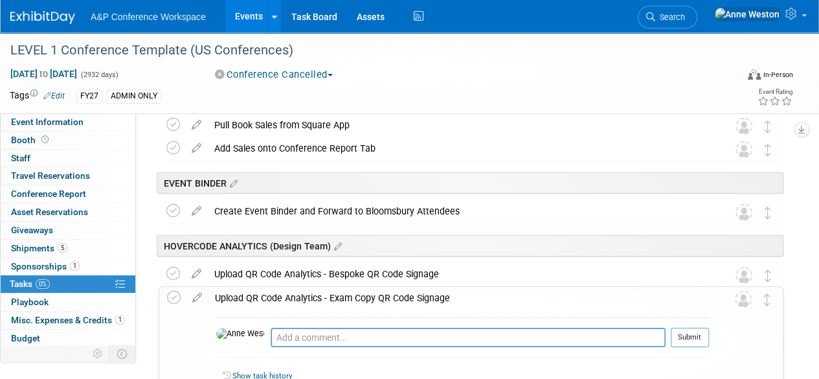
scroll to position [1878, 0]
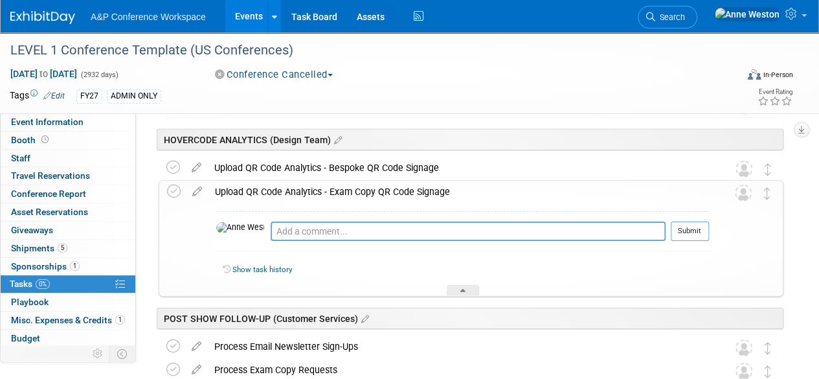
click at [276, 189] on div "Upload QR Code Analytics - Exam Copy QR Code Signage" at bounding box center [459, 192] width 501 height 22
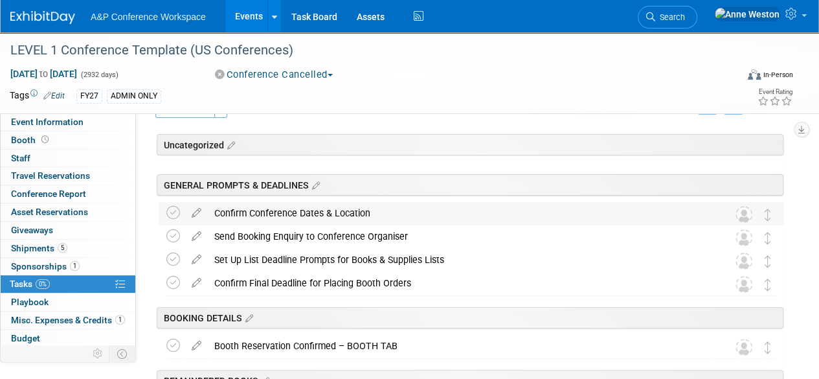
scroll to position [0, 0]
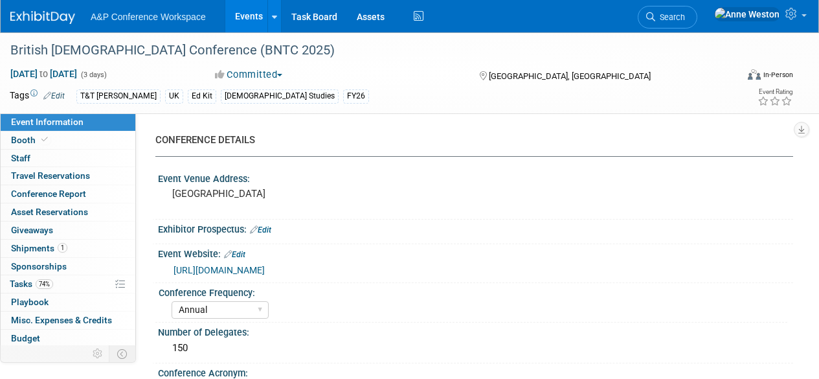
select select "Annual"
select select "Level 3"
select select "Ed Kit"
select select "[DEMOGRAPHIC_DATA] Studies"
select select "T&T [PERSON_NAME]"
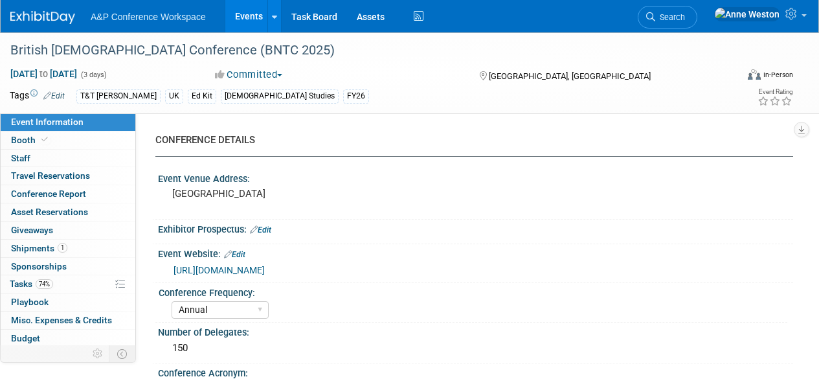
select select "[PERSON_NAME]"
select select "Networking/Commissioning"
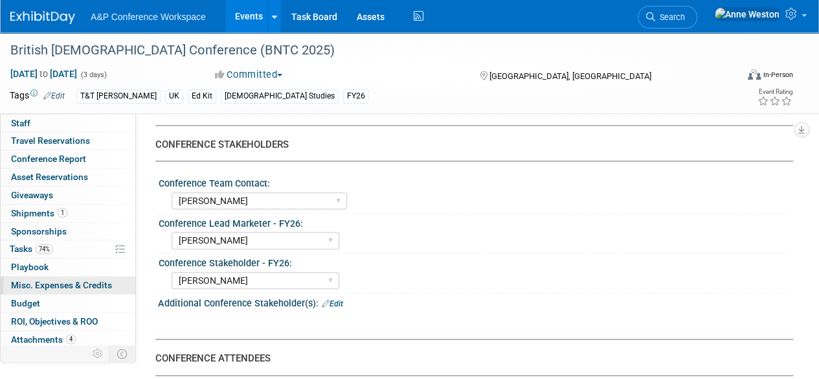
scroll to position [53, 0]
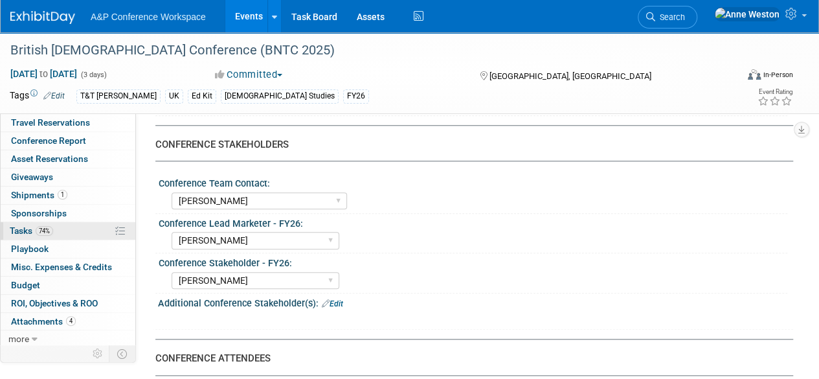
click at [47, 226] on span "74%" at bounding box center [44, 231] width 17 height 10
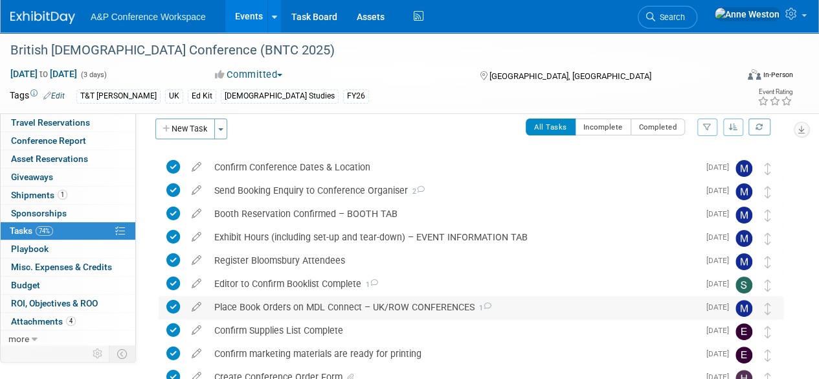
scroll to position [0, 0]
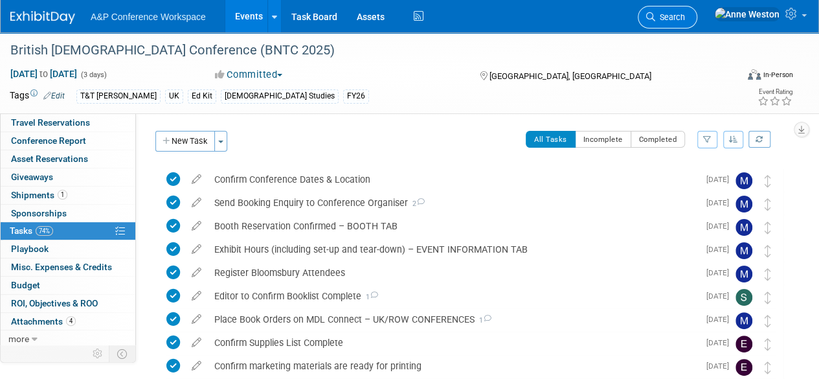
click at [685, 19] on span "Search" at bounding box center [670, 17] width 30 height 10
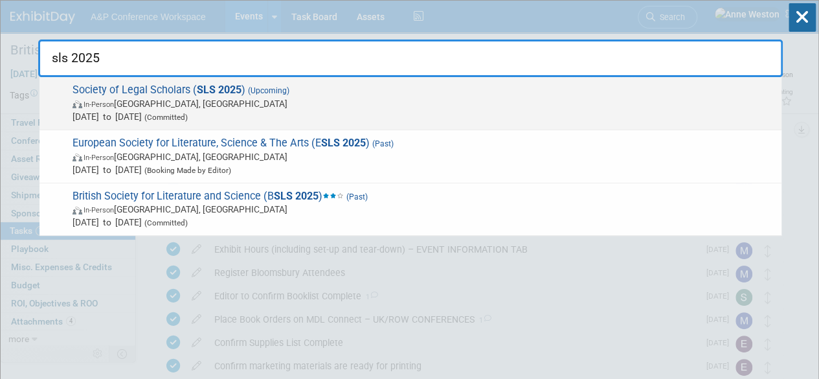
type input "sls 2025"
click at [187, 100] on span "In-Person [GEOGRAPHIC_DATA], [GEOGRAPHIC_DATA]" at bounding box center [424, 103] width 703 height 13
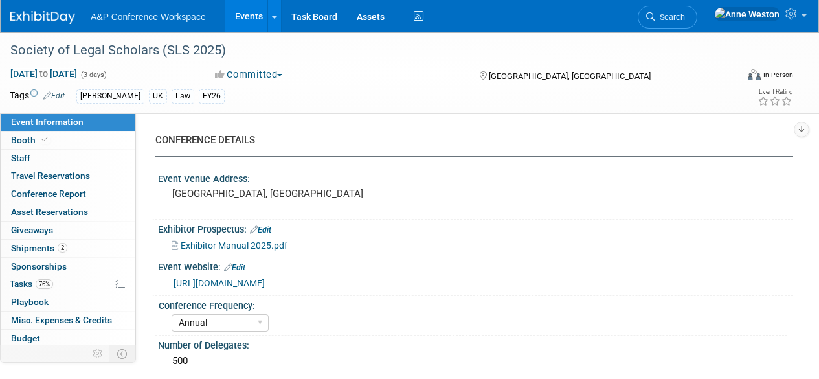
select select "Annual"
select select "Level 2"
select select "In-Person Booth"
select select "Law"
select select "[PERSON_NAME] Publishing"
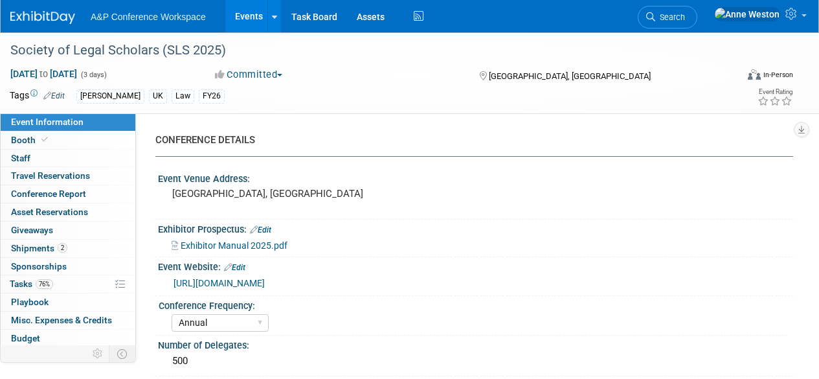
select select "[PERSON_NAME]"
select select "Ros Jubber"
select select "Networking/Commissioning"
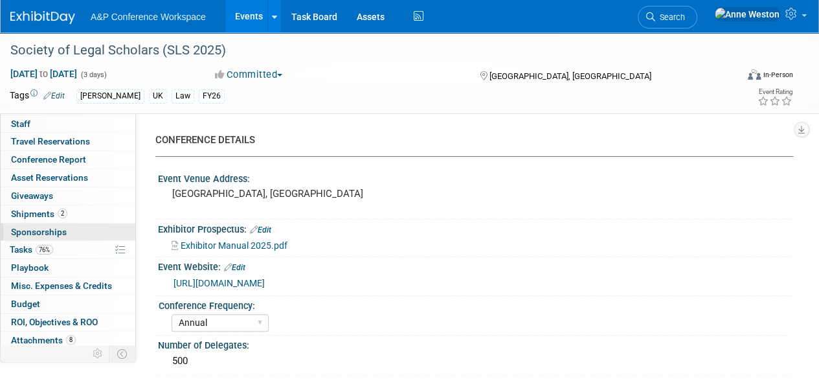
scroll to position [53, 0]
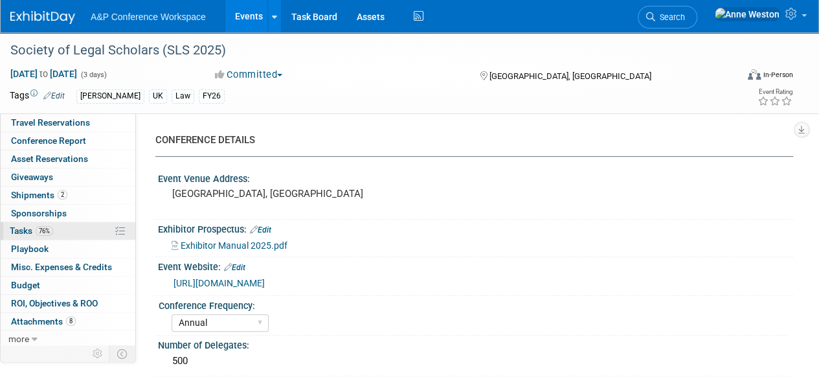
click at [89, 225] on link "76% Tasks 76%" at bounding box center [68, 230] width 135 height 17
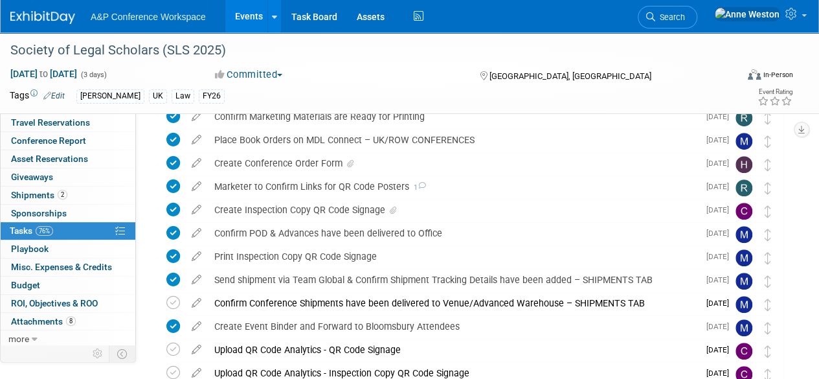
scroll to position [324, 0]
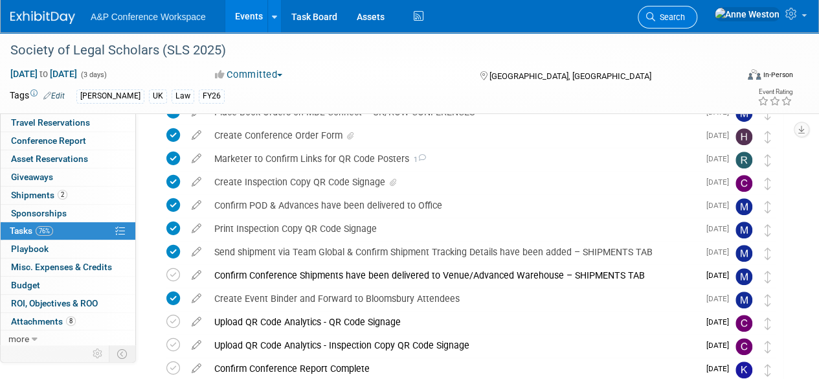
click at [698, 24] on link "Search" at bounding box center [668, 17] width 60 height 23
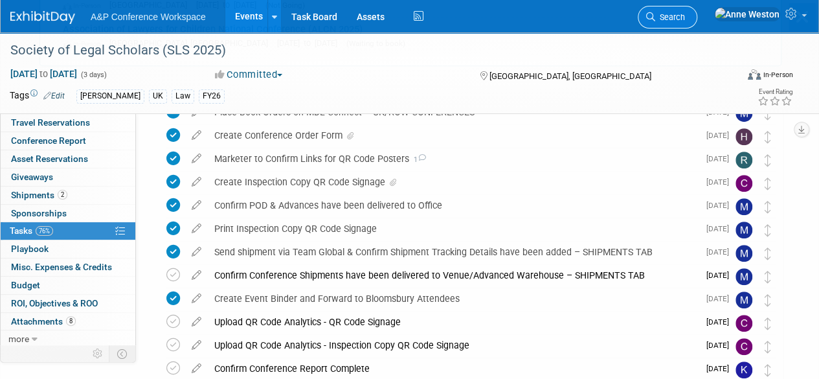
scroll to position [0, 0]
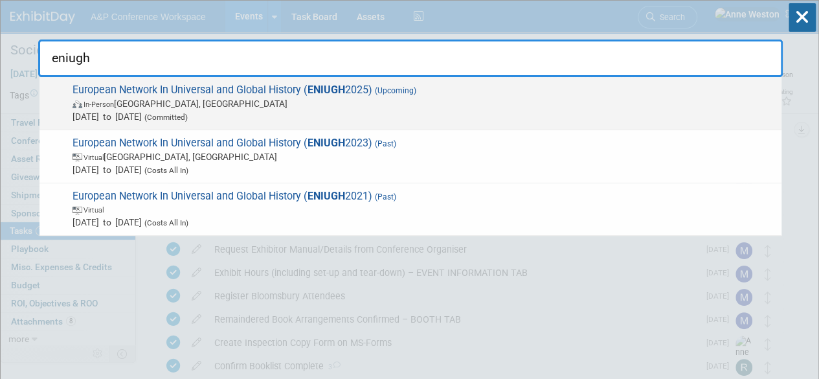
type input "eniugh"
click at [115, 91] on span "European Network In Universal and Global History ( ENIUGH 2025) (Upcoming) In-P…" at bounding box center [422, 104] width 707 height 40
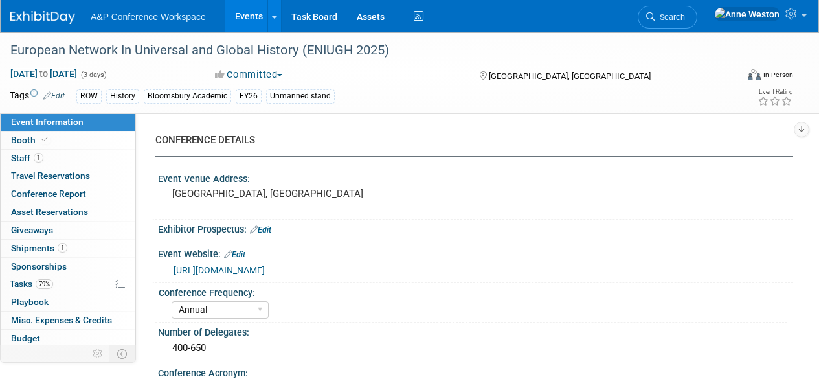
select select "Annual"
select select "Level 3"
select select "Unmanned Display"
select select "History"
select select "Bloomsbury Academic"
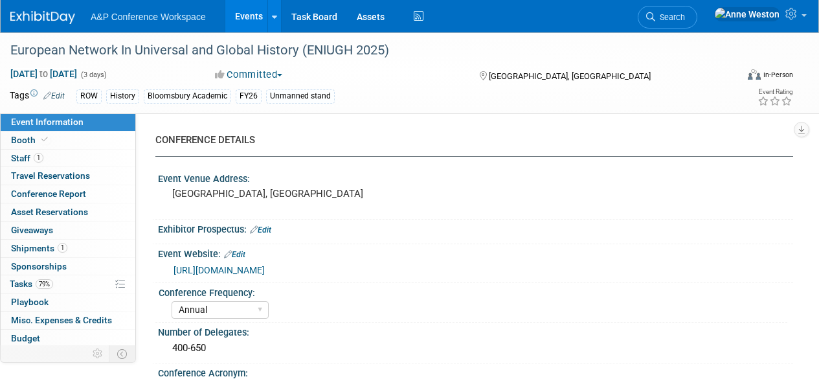
select select "[PERSON_NAME]"
select select "Brand/Subject Presence​"
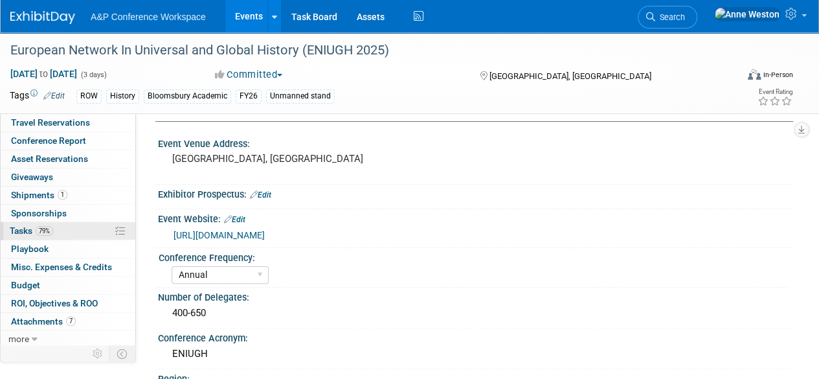
scroll to position [65, 0]
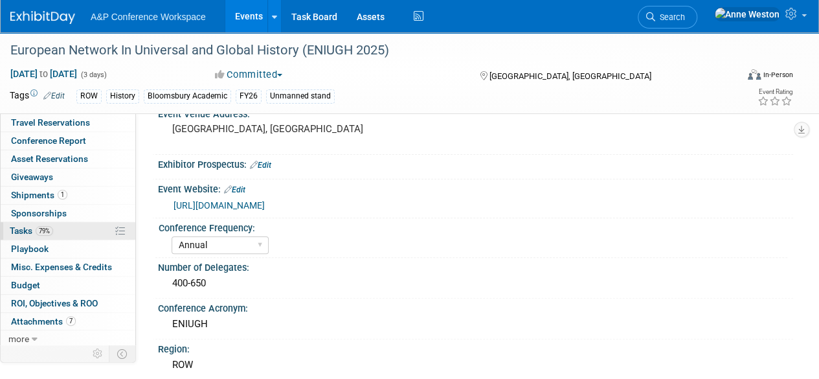
click at [62, 231] on link "79% Tasks 79%" at bounding box center [68, 230] width 135 height 17
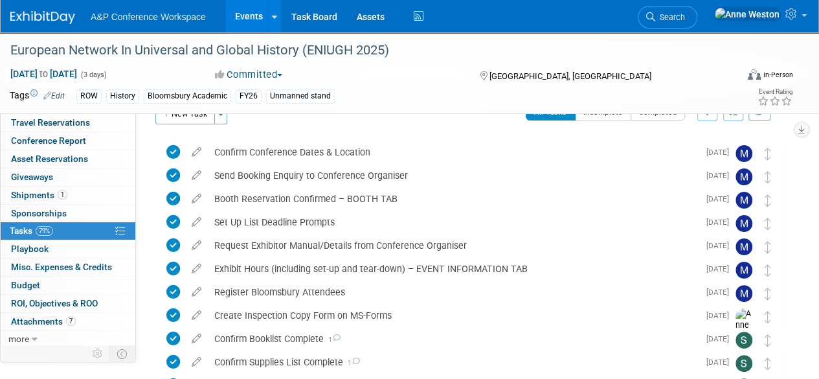
scroll to position [0, 0]
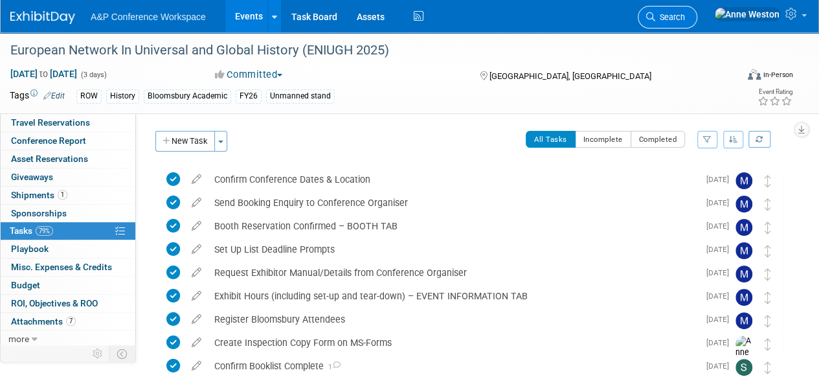
click at [685, 17] on span "Search" at bounding box center [670, 17] width 30 height 10
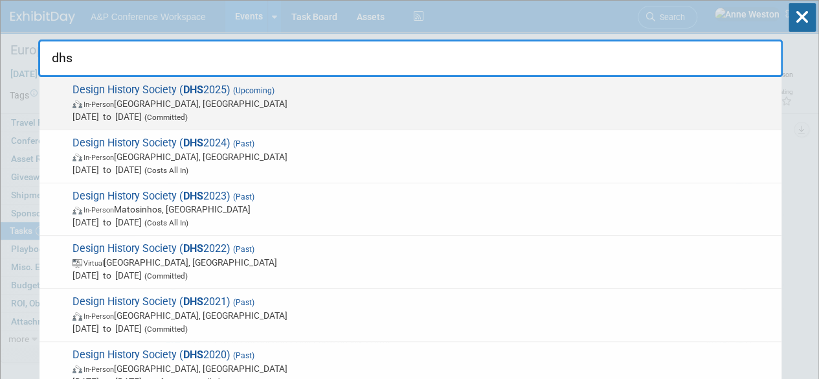
type input "dhs"
click at [128, 94] on span "Design History Society ( DHS 2025) (Upcoming) In-Person Ankara, Türkiye Sep 4, …" at bounding box center [422, 104] width 707 height 40
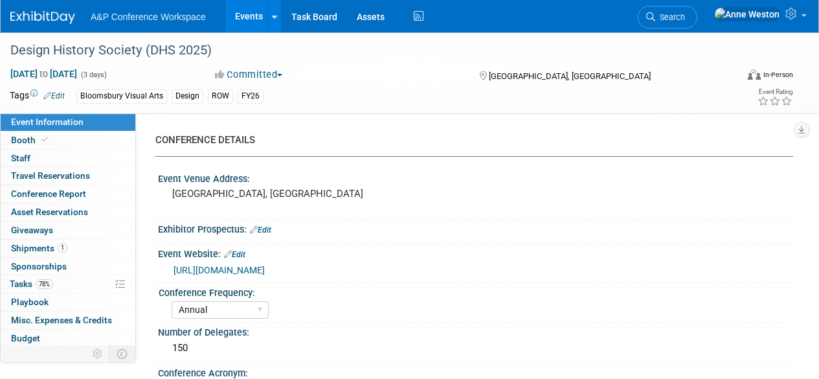
select select "Annual"
select select "Level 2"
select select "In-Person Booth"
select select "Design"
select select "Bloomsbury Visual Arts"
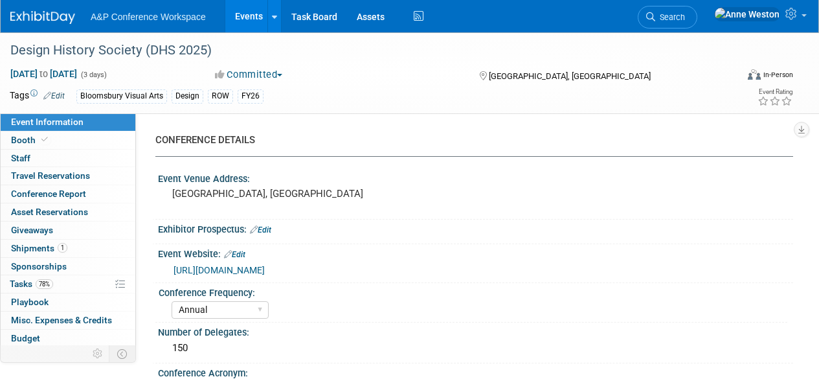
select select "[PERSON_NAME]"
select select "Networking/Commissioning"
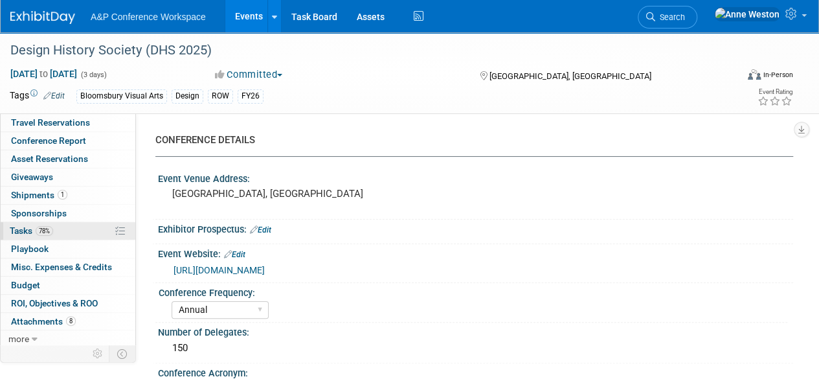
click at [66, 225] on link "78% Tasks 78%" at bounding box center [68, 230] width 135 height 17
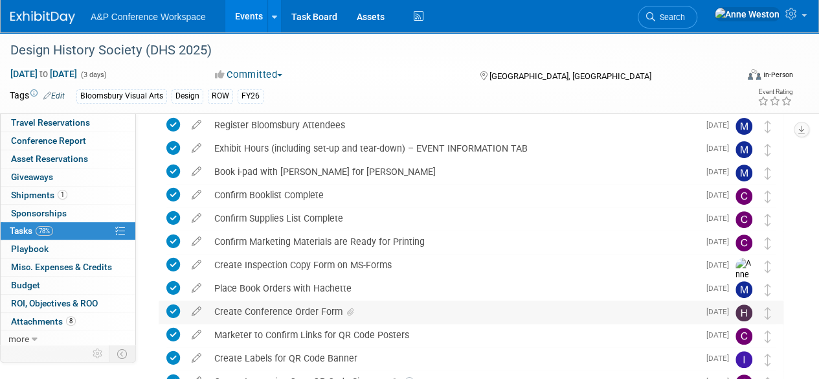
scroll to position [174, 0]
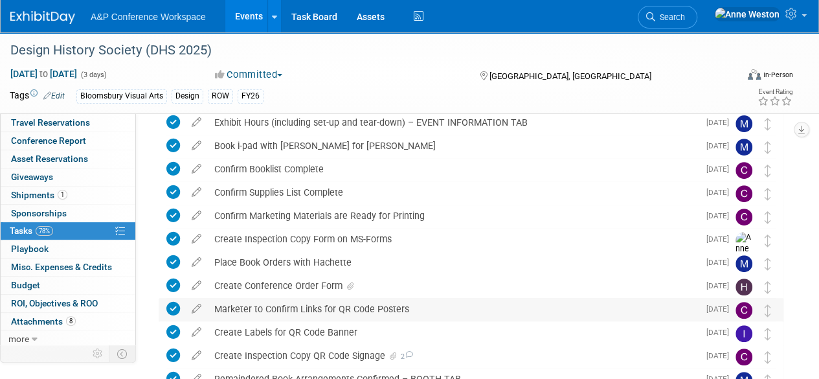
click at [266, 314] on div "Marketer to Confirm Links for QR Code Posters" at bounding box center [453, 309] width 491 height 22
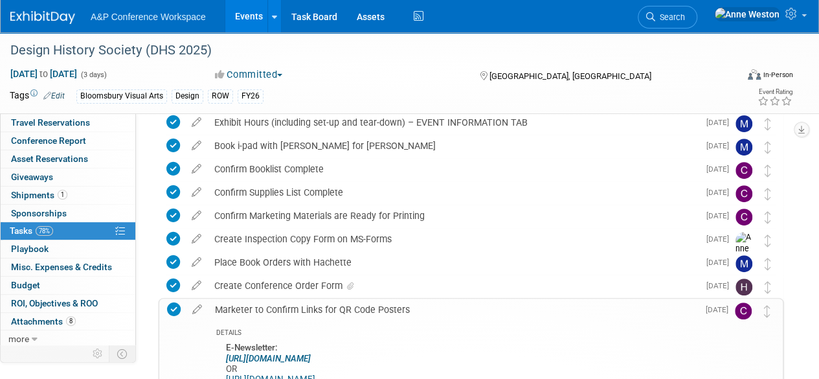
click at [267, 310] on div "Marketer to Confirm Links for QR Code Posters" at bounding box center [454, 310] width 490 height 22
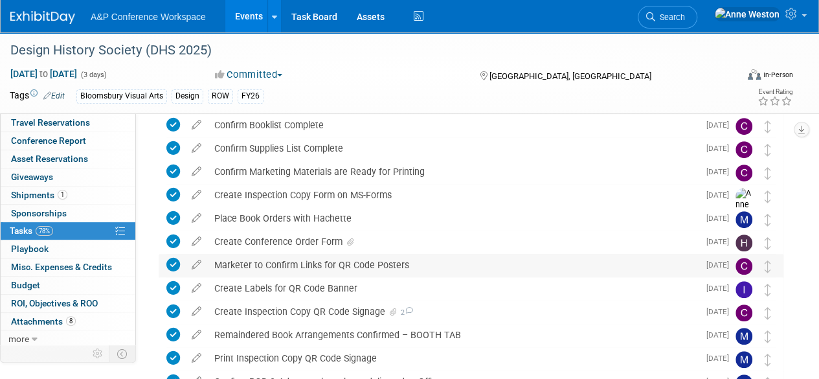
scroll to position [238, 0]
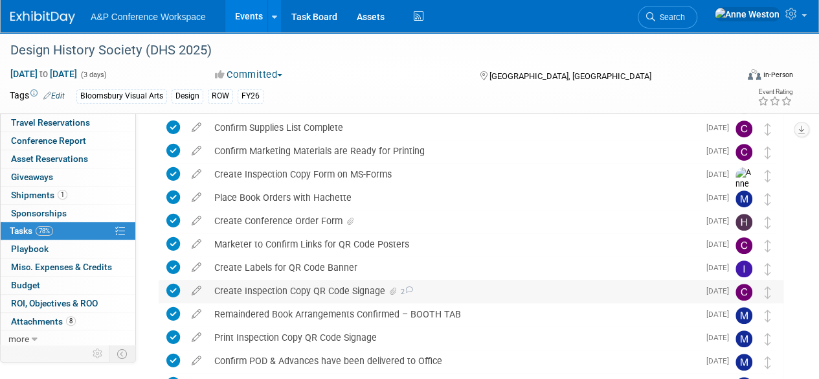
click at [301, 295] on div "Create Inspection Copy QR Code Signage 2" at bounding box center [453, 291] width 491 height 22
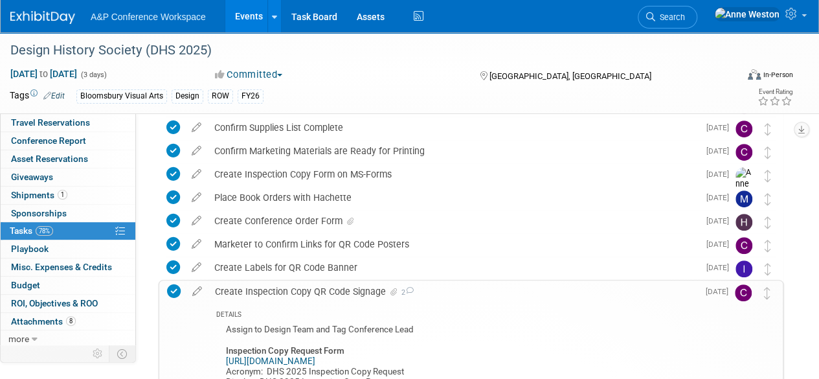
click at [301, 295] on div "Create Inspection Copy QR Code Signage 2" at bounding box center [454, 291] width 490 height 22
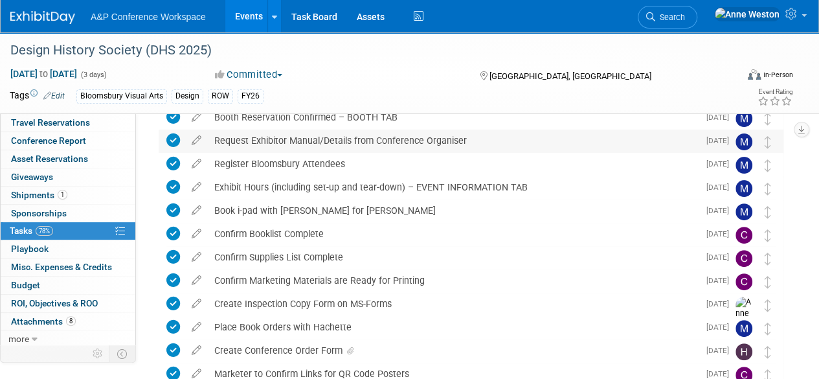
scroll to position [0, 0]
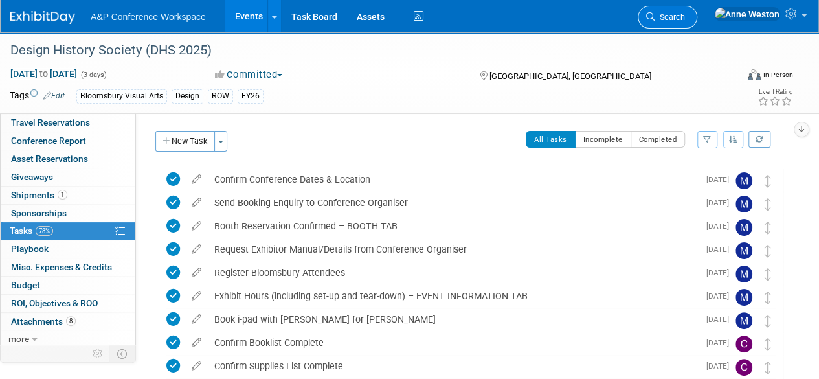
click at [655, 18] on icon at bounding box center [650, 16] width 9 height 9
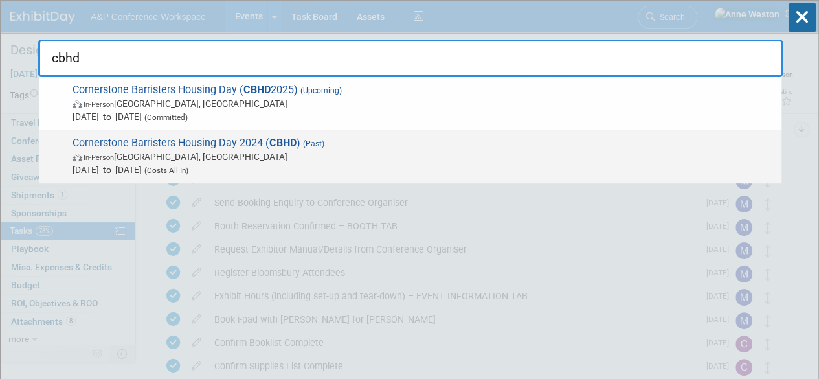
type input "cbhd"
click at [172, 139] on span "Cornerstone Barristers Housing Day 2024 ( CBHD ) (Past) In-Person London, Unite…" at bounding box center [422, 157] width 707 height 40
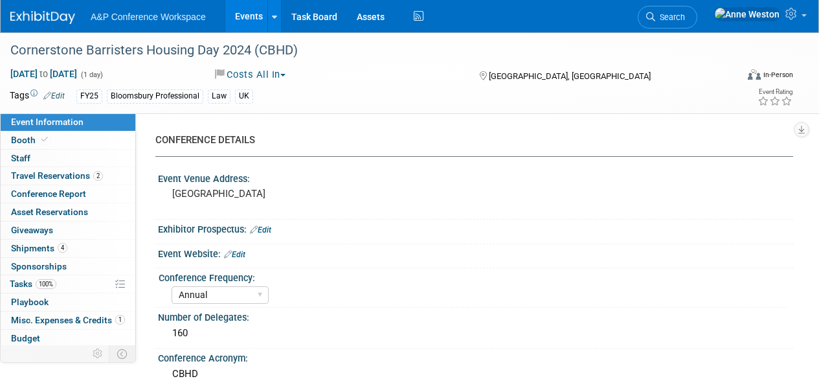
select select "Annual"
select select "Level 2"
select select "In-Person Booth"
select select "[PERSON_NAME]"
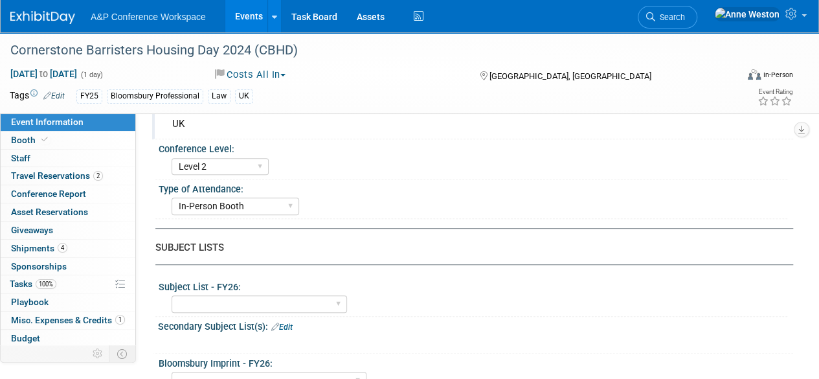
scroll to position [130, 0]
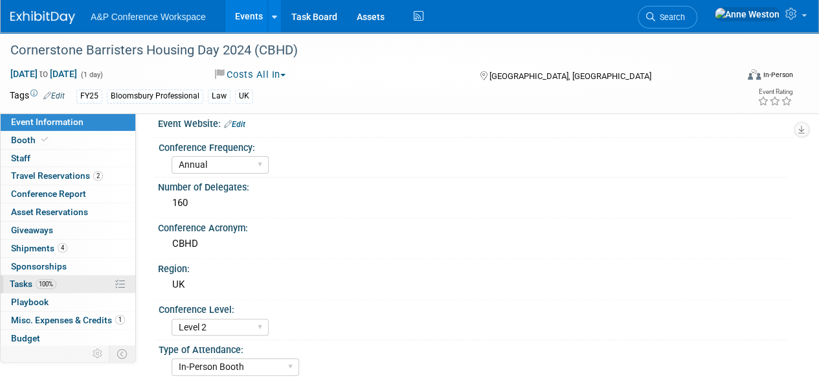
click at [87, 277] on link "100% Tasks 100%" at bounding box center [68, 283] width 135 height 17
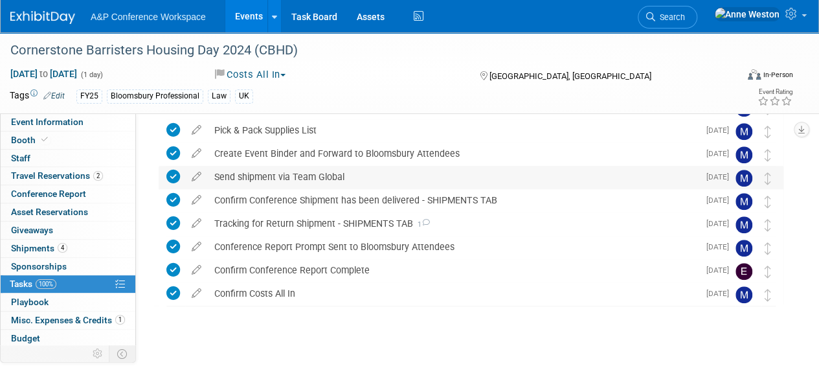
scroll to position [381, 0]
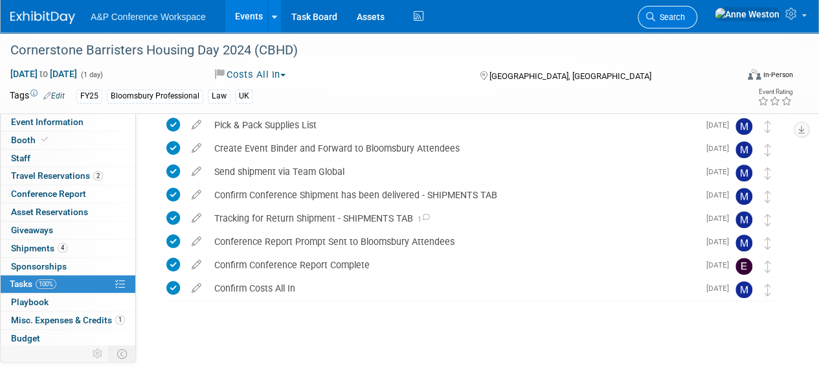
click at [698, 11] on link "Search" at bounding box center [668, 17] width 60 height 23
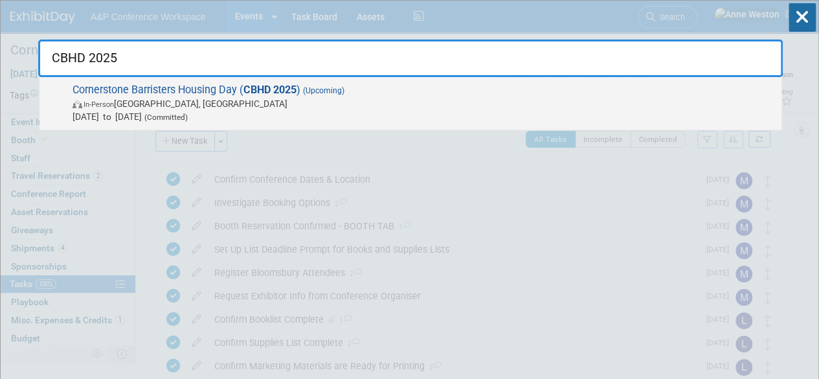
type input "CBHD 2025"
click at [145, 104] on span "In-Person [GEOGRAPHIC_DATA], [GEOGRAPHIC_DATA]" at bounding box center [424, 103] width 703 height 13
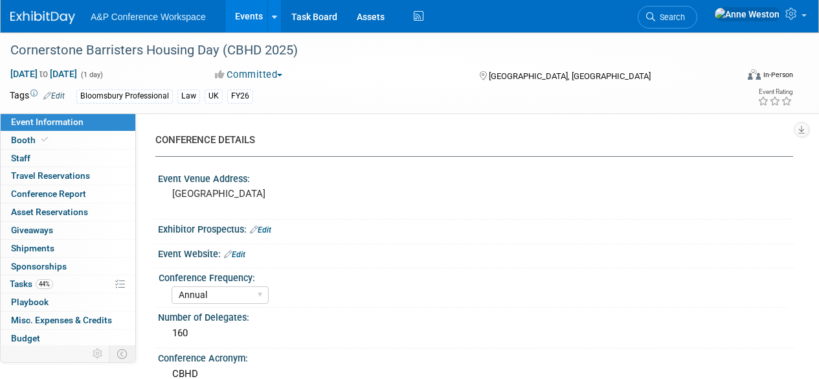
select select "Annual"
select select "Level 2"
select select "In-Person Booth"
select select "Law"
select select "Bloomsbury Professional"
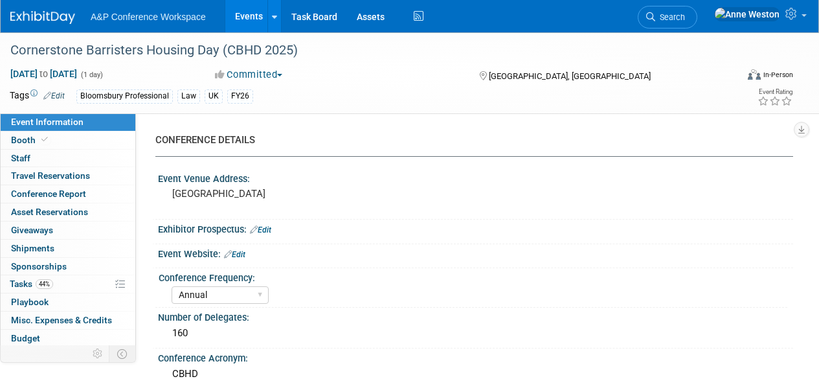
select select "[PERSON_NAME]"
select select "Brand/Subject Presence​"
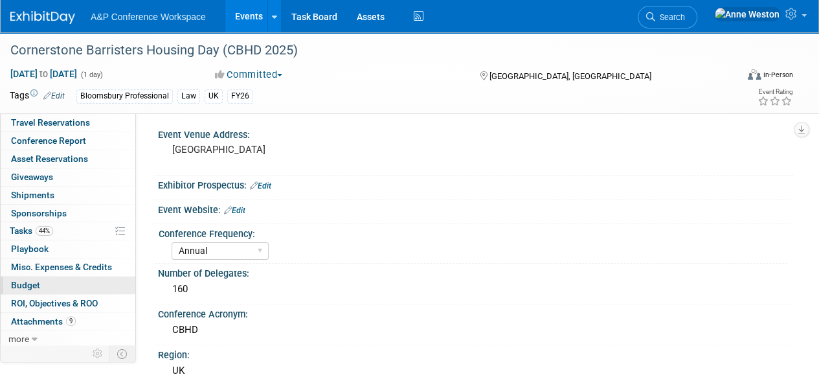
scroll to position [65, 0]
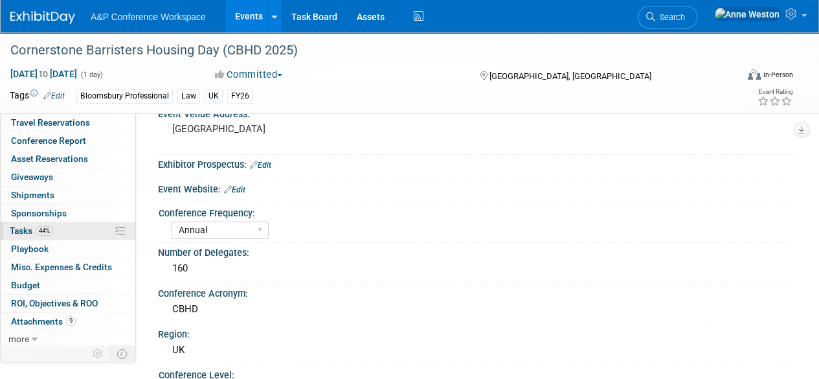
click at [49, 231] on span "44%" at bounding box center [44, 231] width 17 height 10
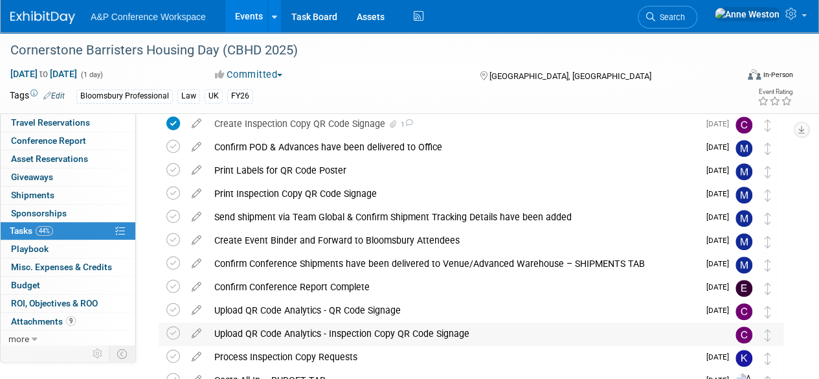
scroll to position [433, 0]
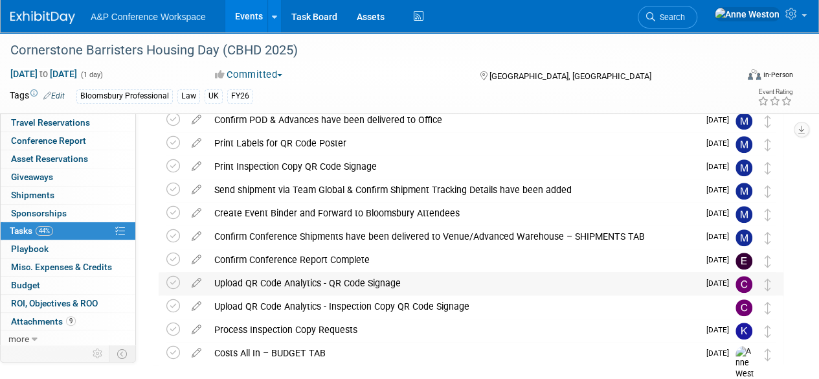
click at [341, 284] on div "Upload QR Code Analytics - QR Code Signage" at bounding box center [453, 283] width 491 height 22
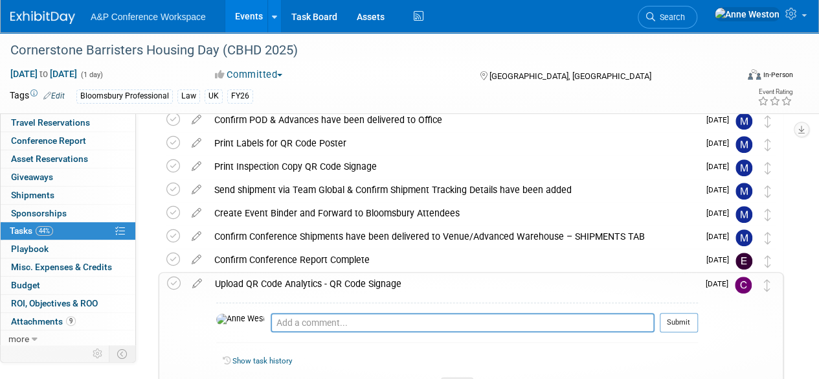
click at [341, 284] on div "Upload QR Code Analytics - QR Code Signage" at bounding box center [454, 284] width 490 height 22
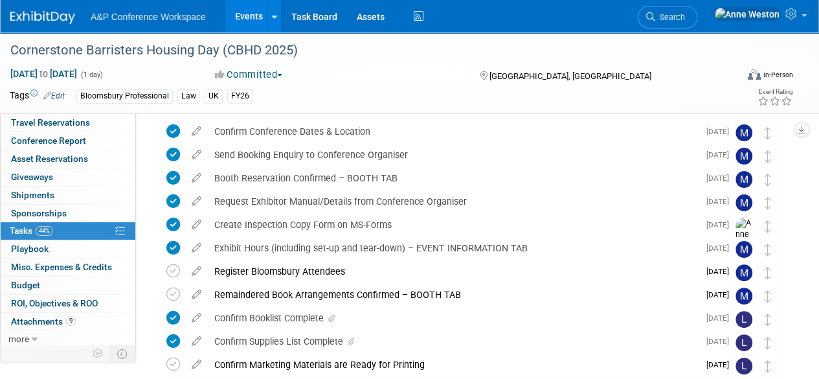
scroll to position [0, 0]
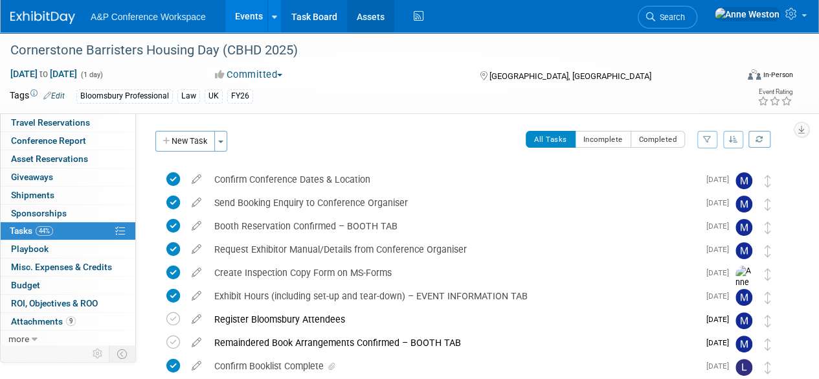
click at [370, 18] on link "Assets" at bounding box center [370, 16] width 47 height 32
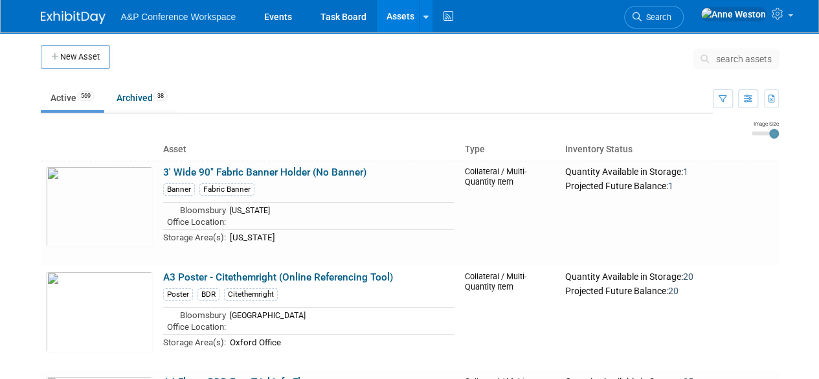
click at [734, 58] on span "search assets" at bounding box center [744, 59] width 56 height 10
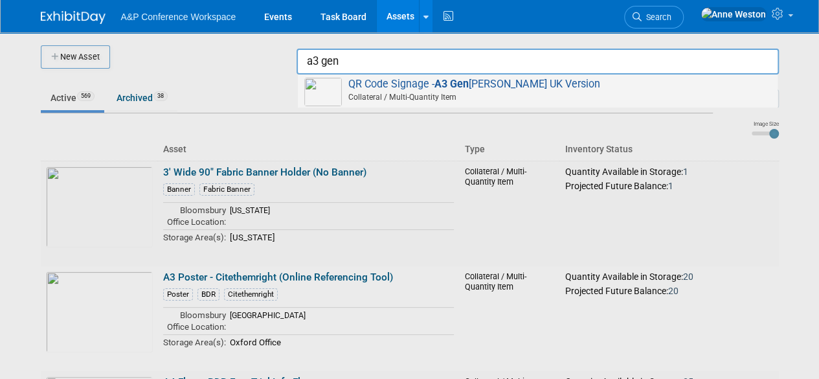
click at [369, 85] on span "QR Code Signage - A3 Gen eric UK Version Collateral / Multi-Quantity Item" at bounding box center [537, 91] width 467 height 27
type input "QR Code Signage - A3 Generic UK Version"
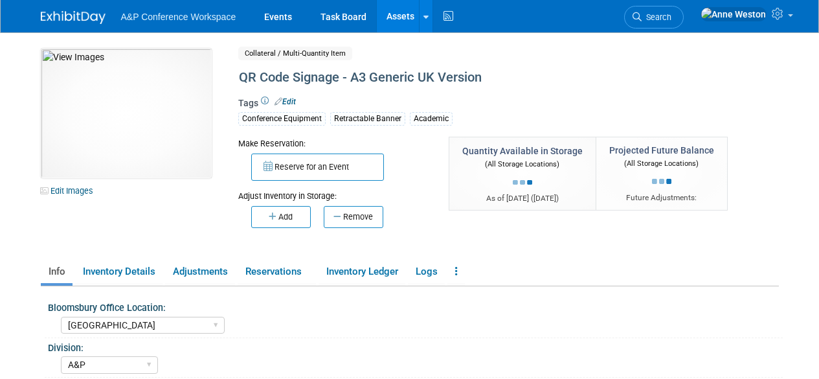
select select "[GEOGRAPHIC_DATA]"
select select "A&P"
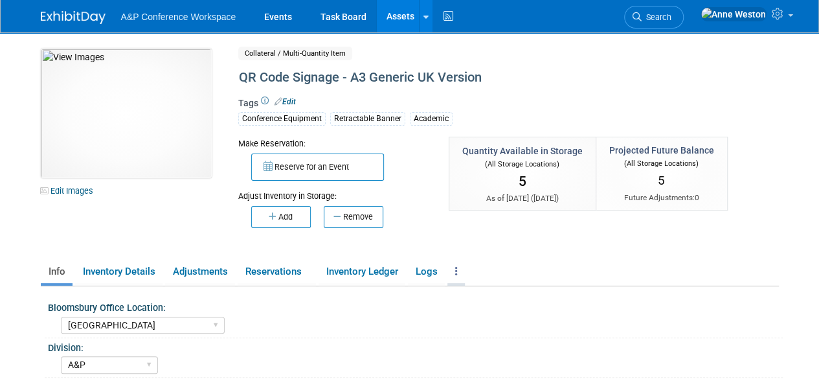
click at [460, 269] on link at bounding box center [456, 271] width 17 height 23
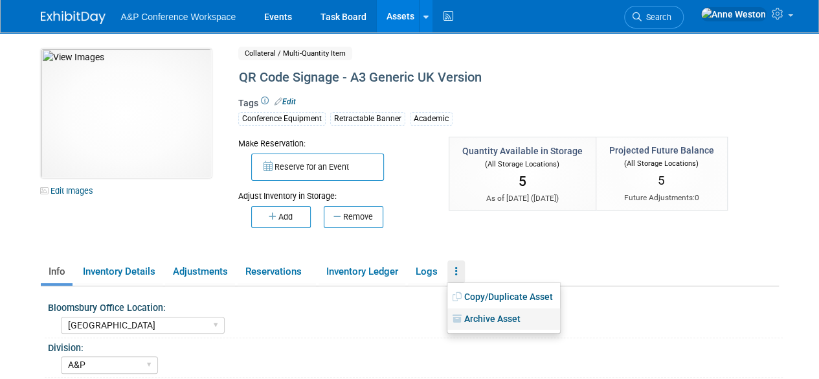
click at [470, 317] on link "Archive Asset" at bounding box center [504, 319] width 113 height 22
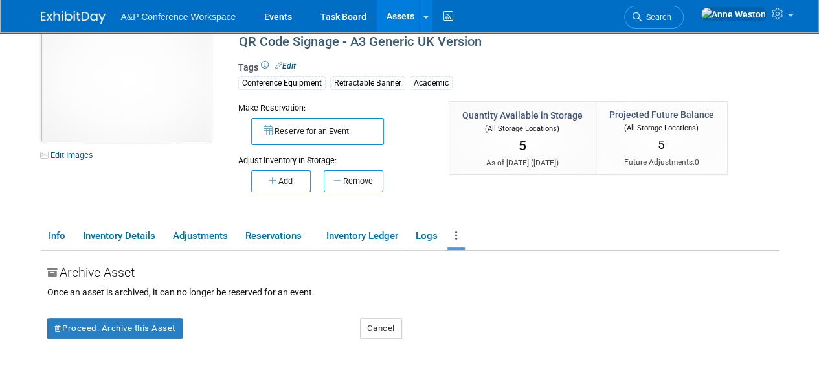
scroll to position [65, 0]
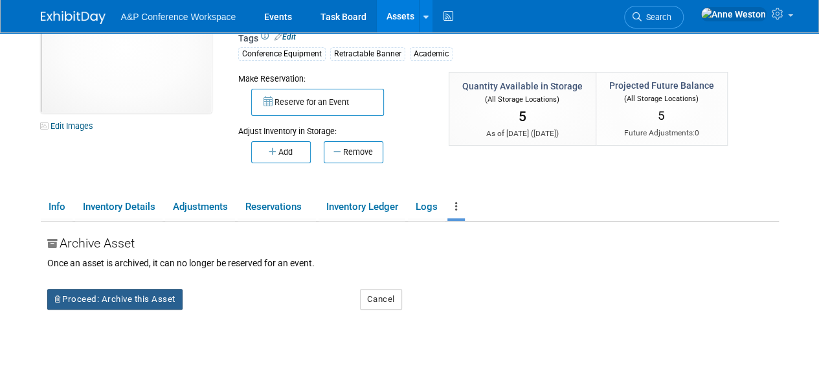
click at [158, 293] on button "Proceed: Archive this Asset" at bounding box center [114, 299] width 135 height 21
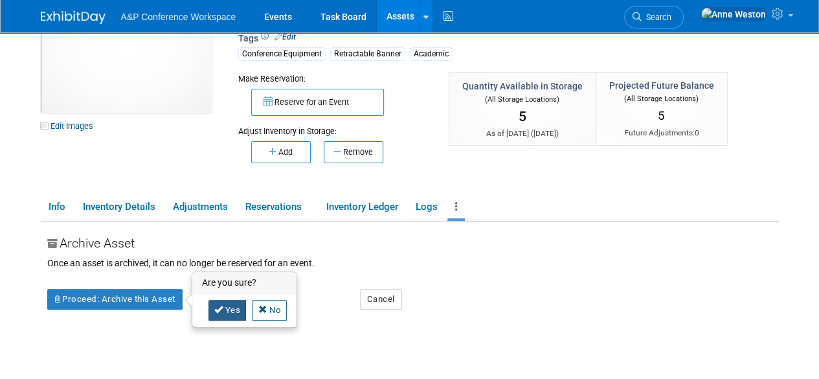
click at [217, 306] on icon at bounding box center [218, 309] width 9 height 8
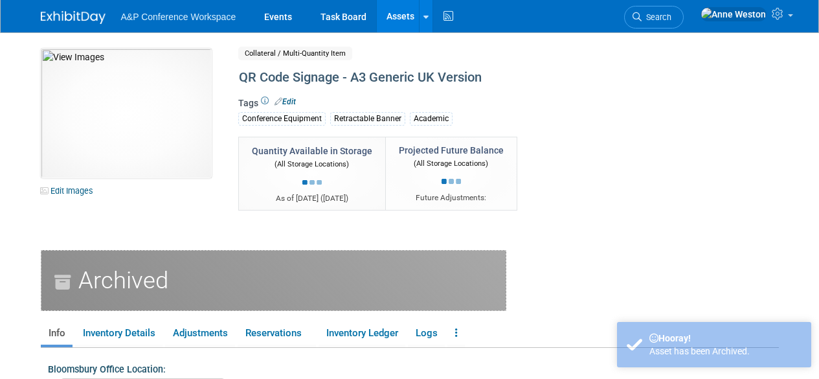
select select "[GEOGRAPHIC_DATA]"
select select "A&P"
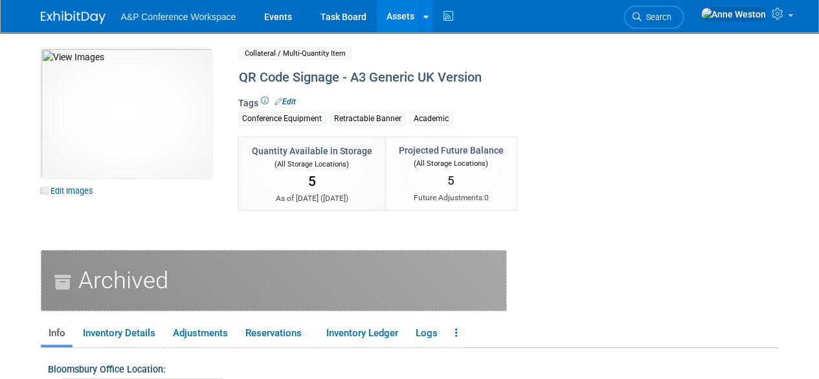
click at [74, 17] on img at bounding box center [73, 17] width 65 height 13
